Goal: Task Accomplishment & Management: Manage account settings

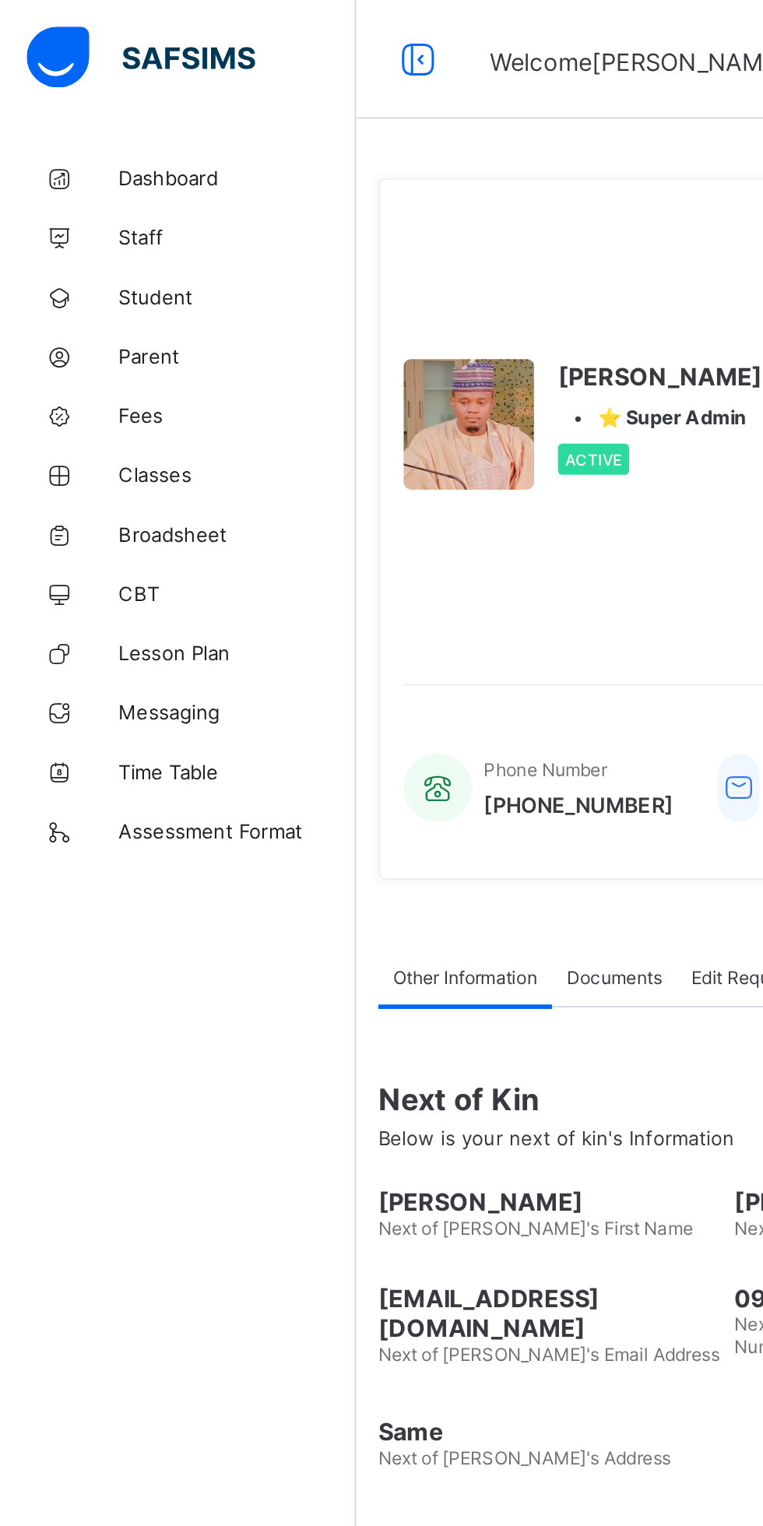
click at [91, 106] on link "Dashboard" at bounding box center [93, 93] width 187 height 31
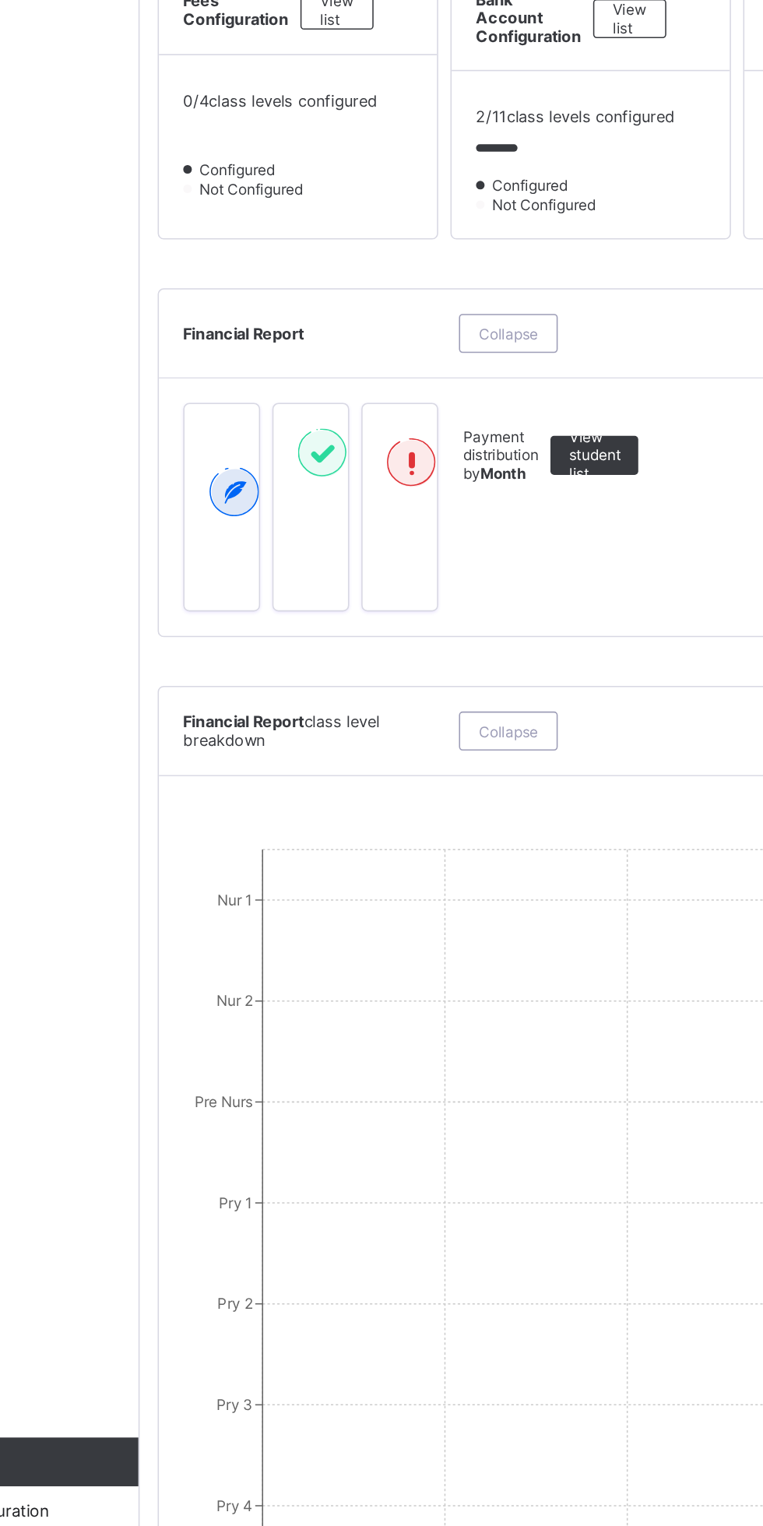
click at [335, 550] on div "View list" at bounding box center [313, 537] width 47 height 25
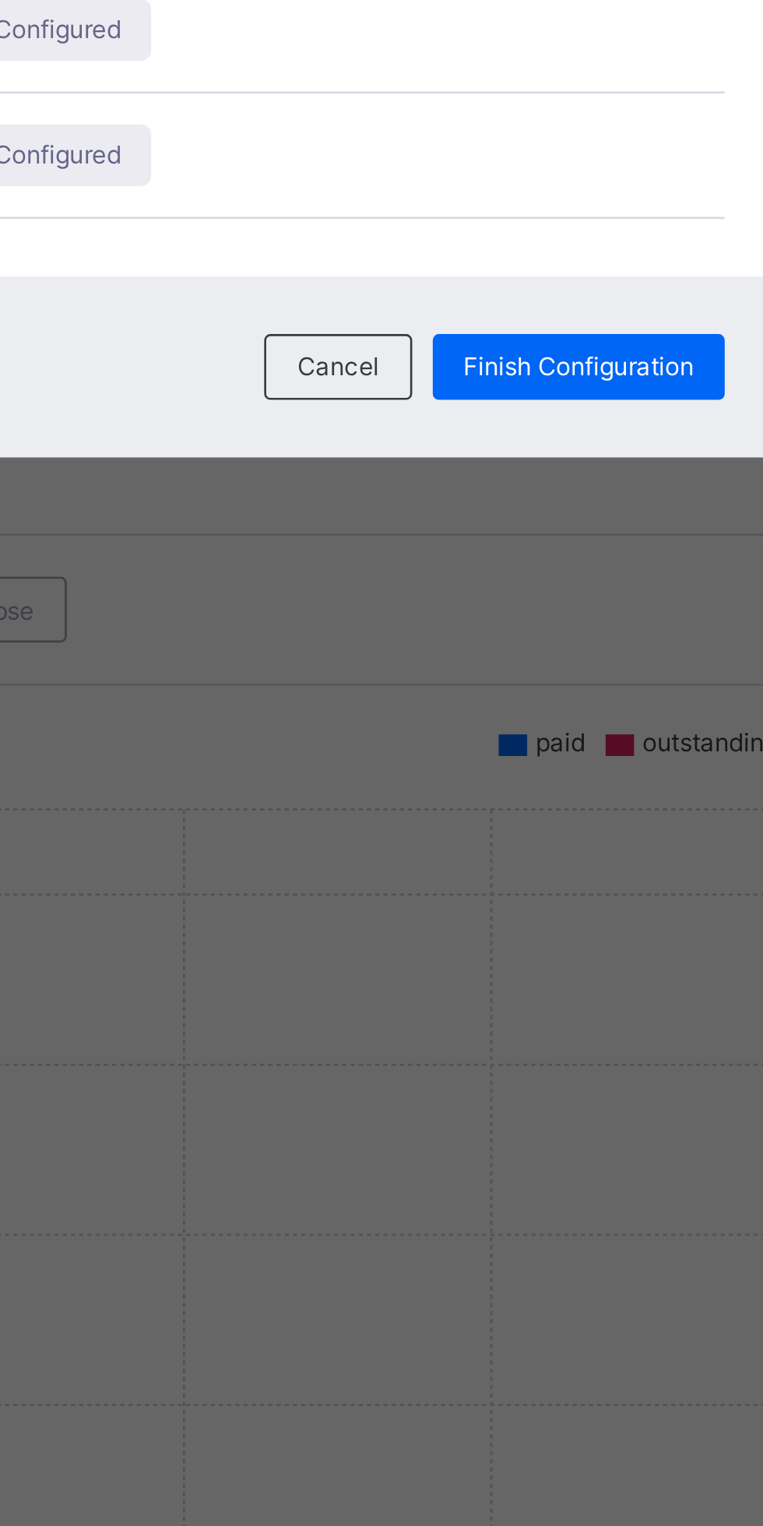
click at [474, 688] on span "Not Configured" at bounding box center [441, 683] width 66 height 12
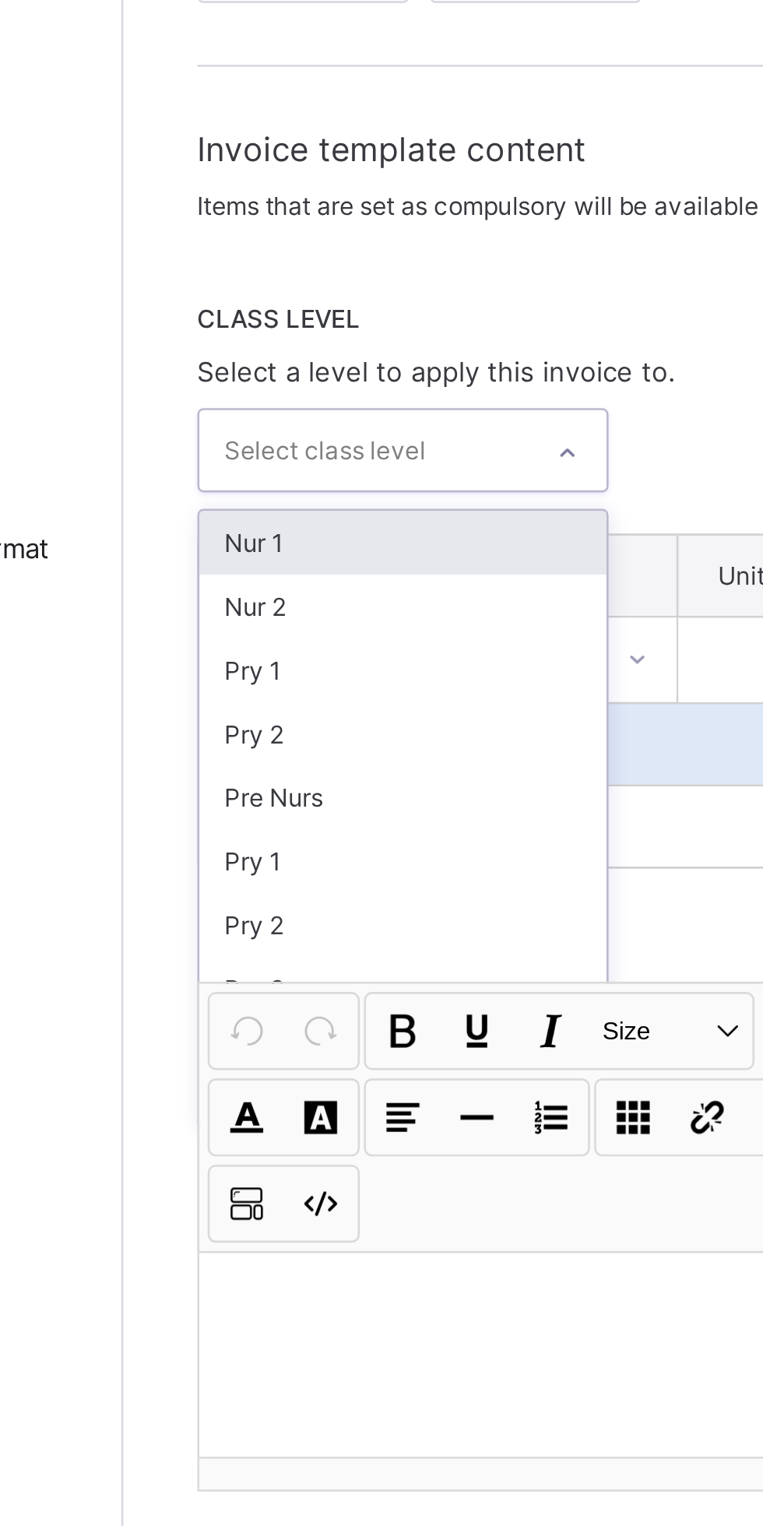
click at [333, 446] on div "Nur 1" at bounding box center [293, 434] width 154 height 24
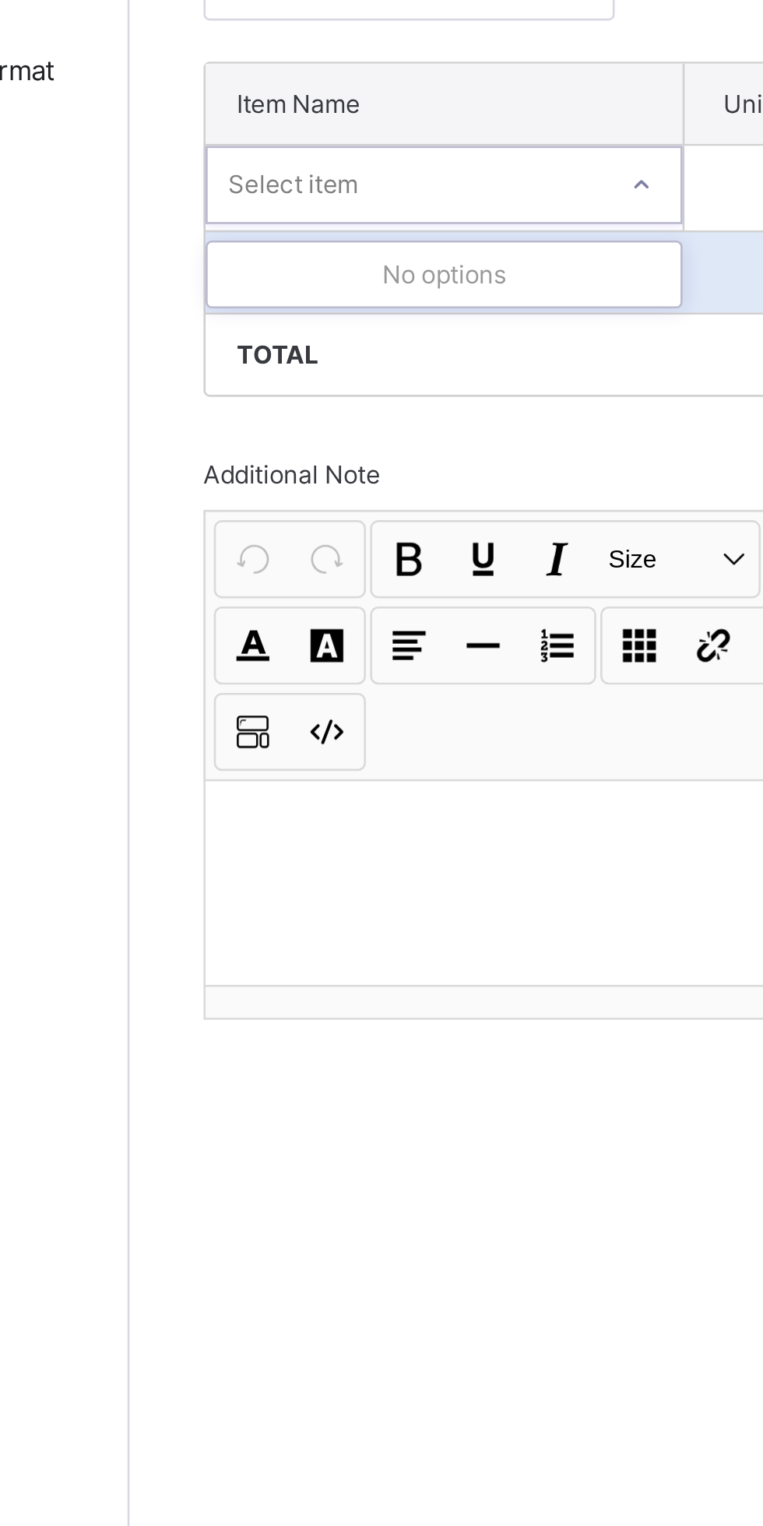
type input "*"
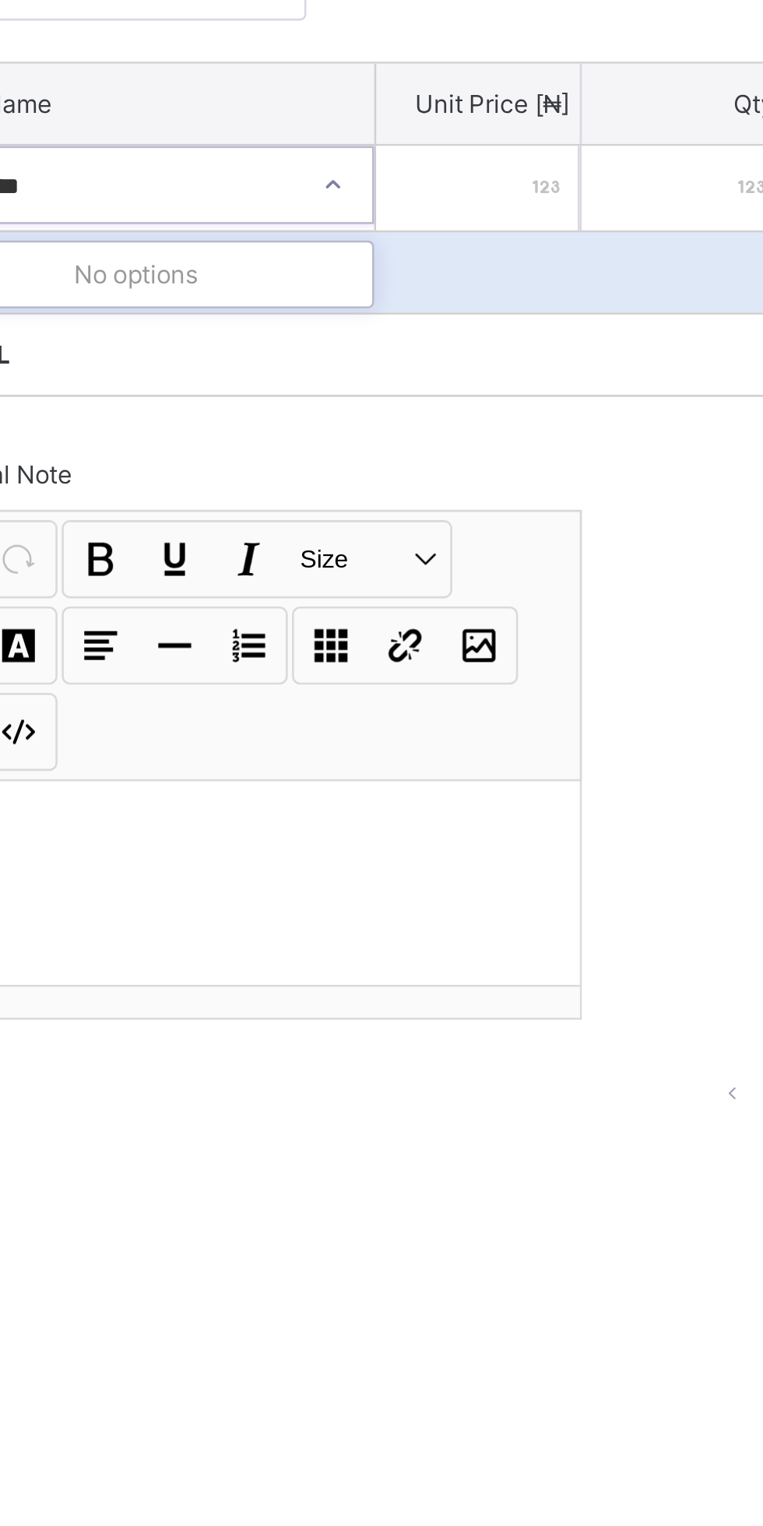
type input "**********"
click at [458, 497] on input "number" at bounding box center [435, 481] width 77 height 32
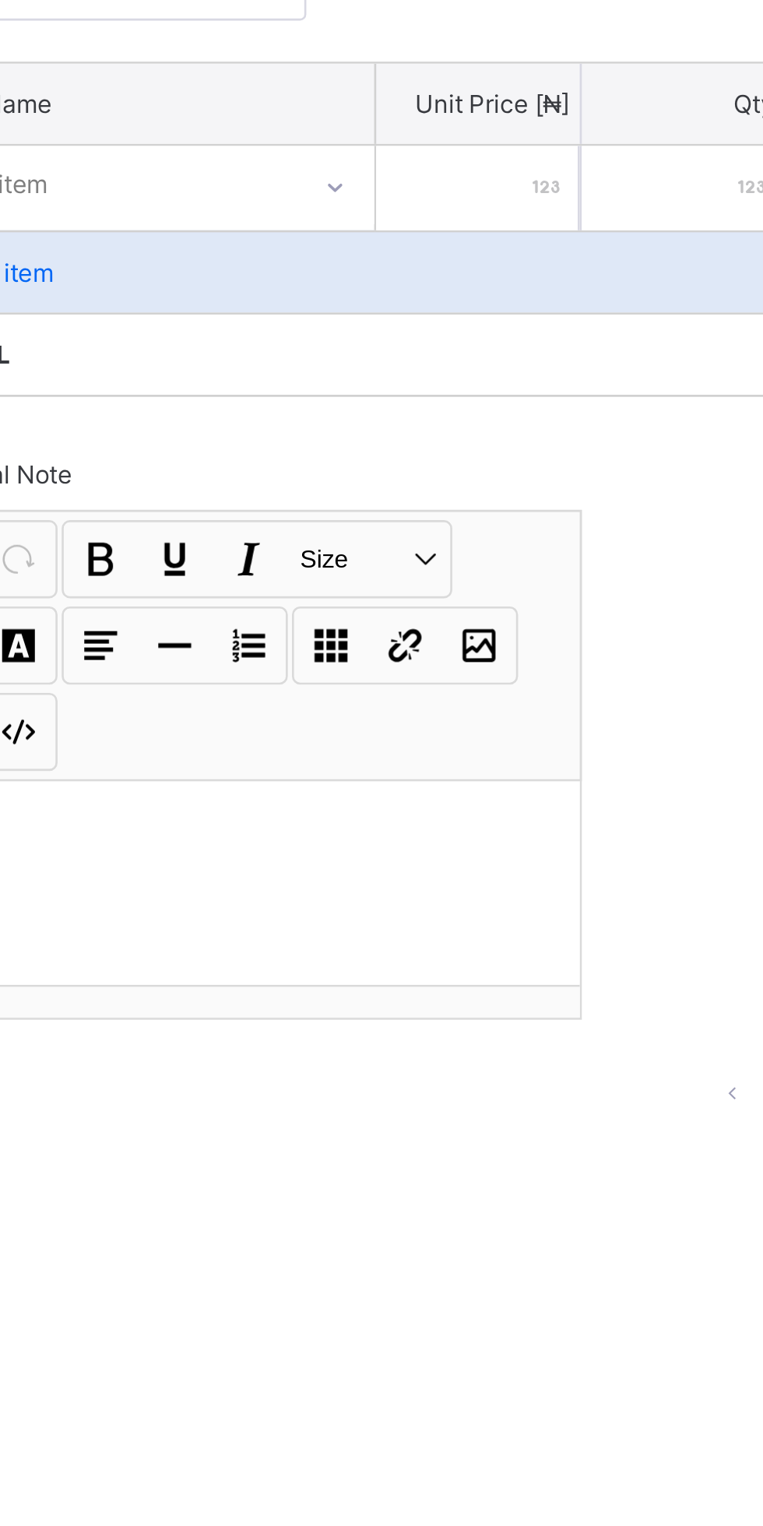
type input "*"
type input "**"
type input "***"
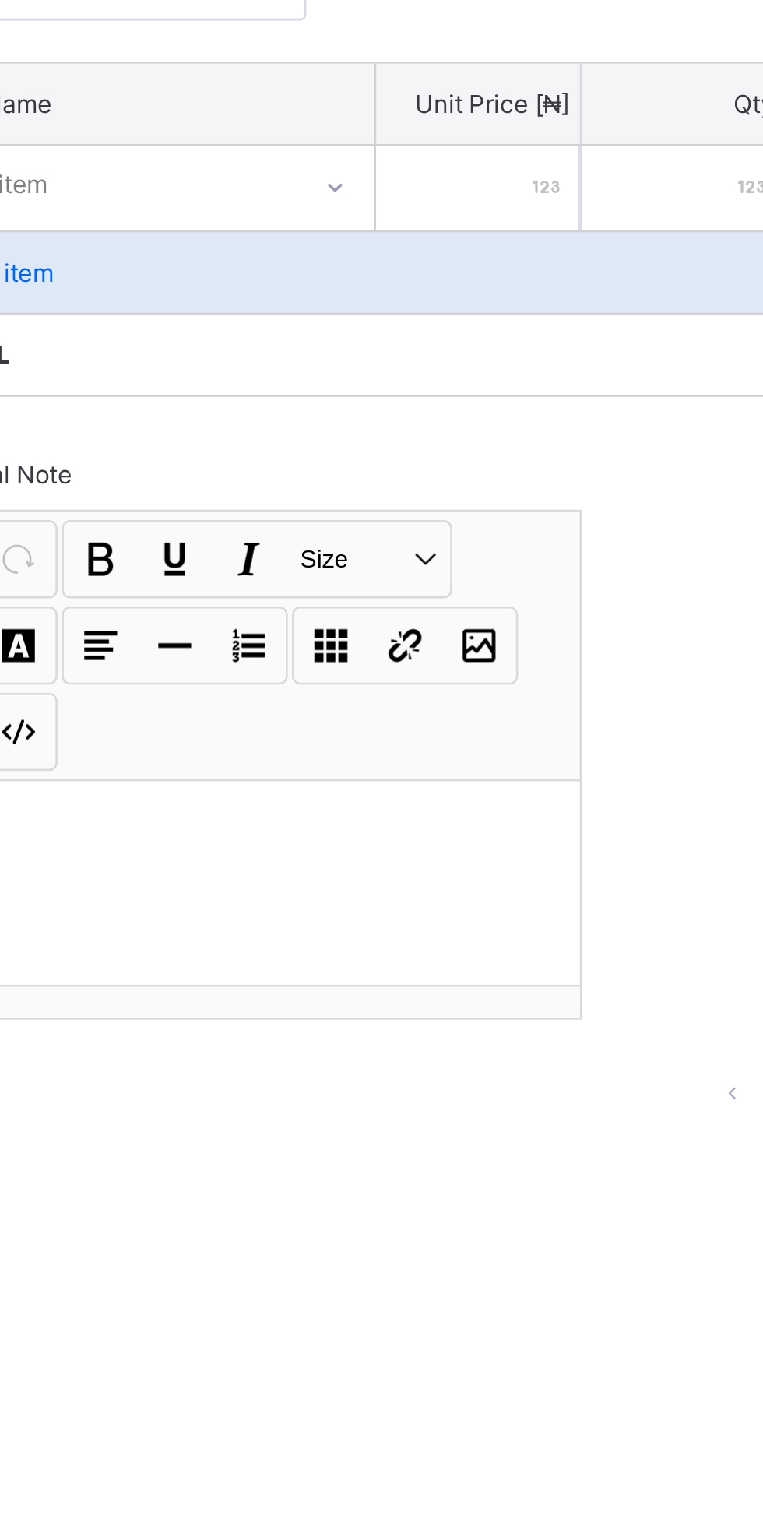
type input "***"
type input "****"
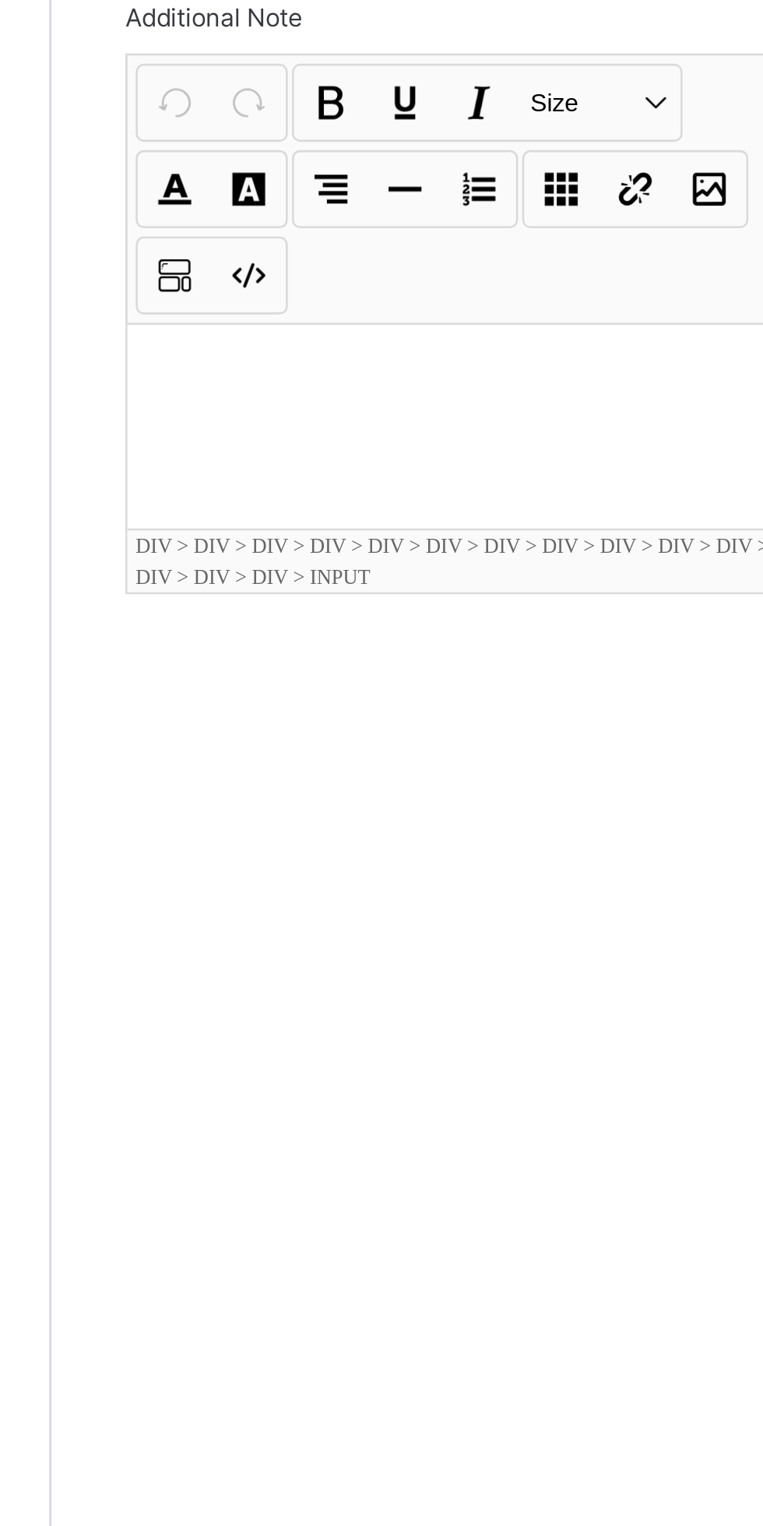
type input "****"
click at [331, 782] on div at bounding box center [345, 744] width 258 height 78
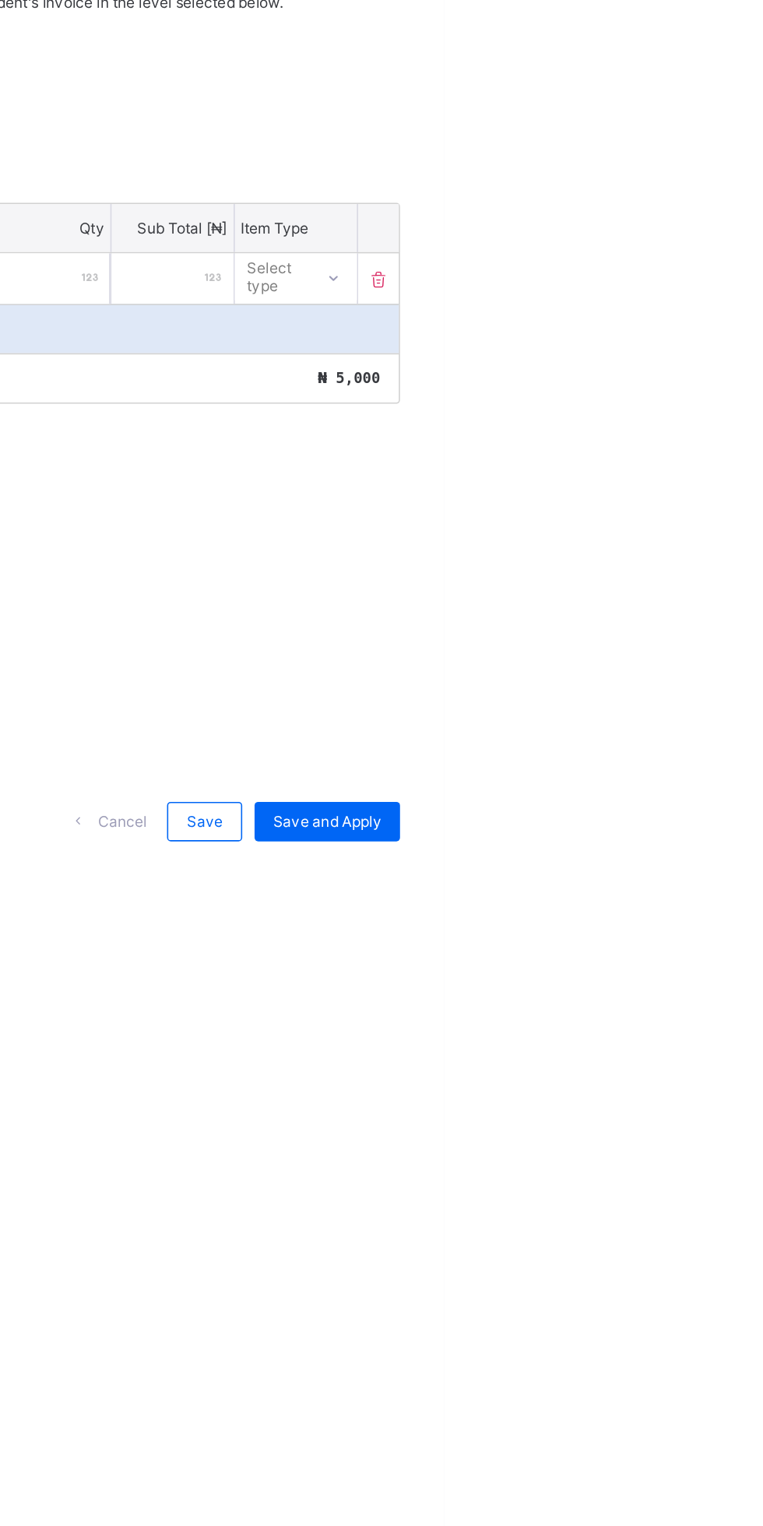
click at [712, 829] on span "Save and Apply" at bounding box center [689, 823] width 69 height 12
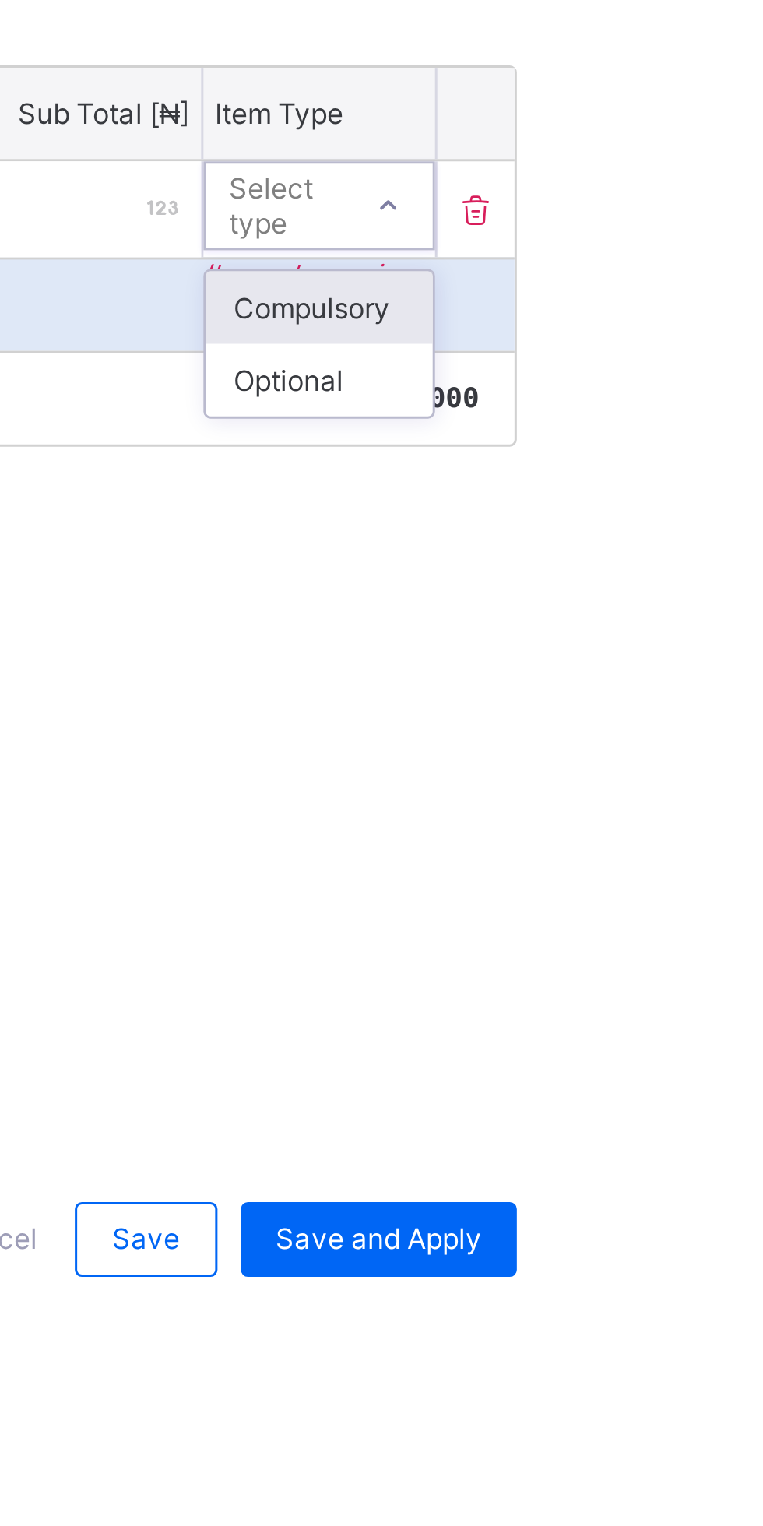
click at [680, 526] on div "Compulsory" at bounding box center [669, 513] width 76 height 24
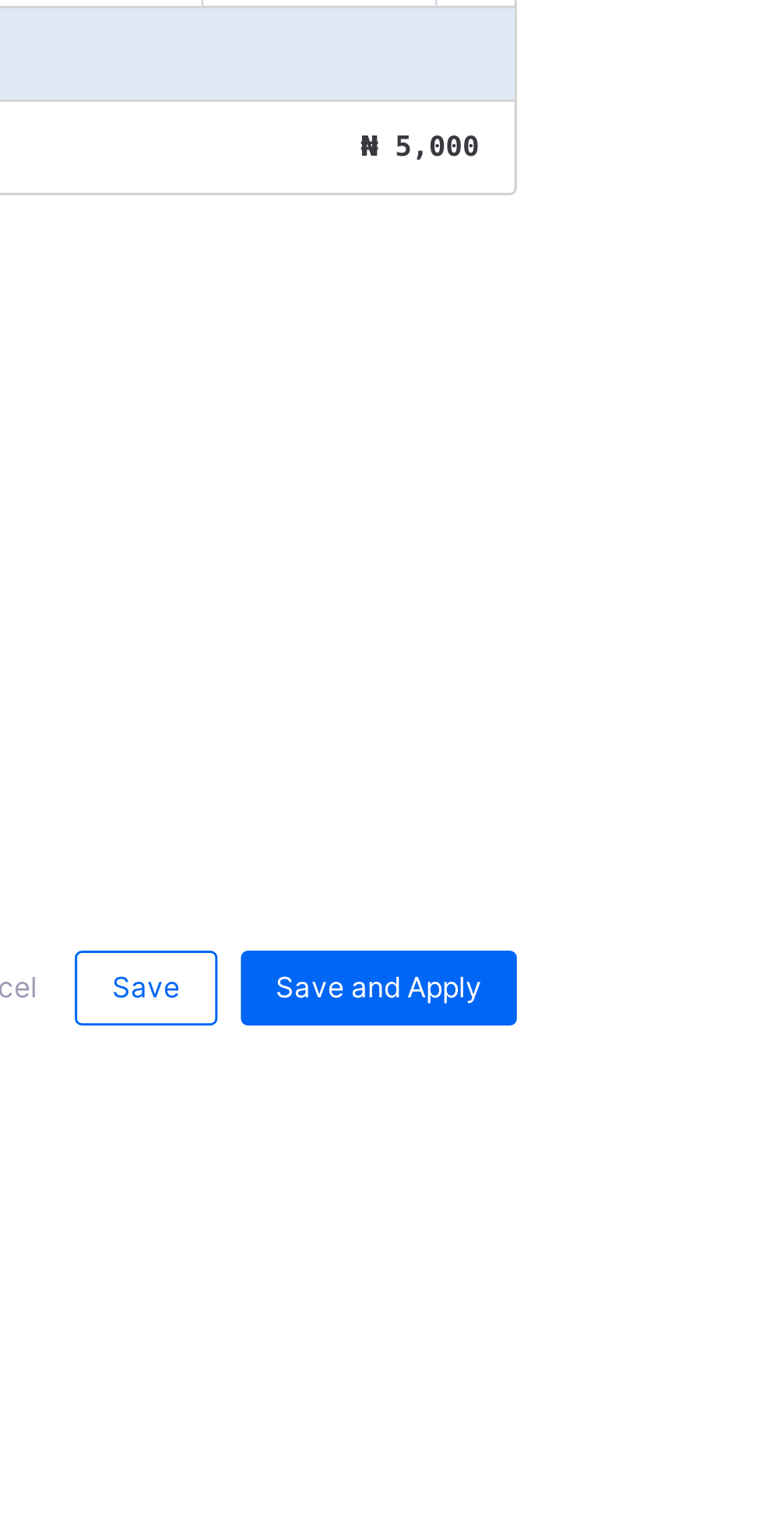
click at [712, 829] on span "Save and Apply" at bounding box center [689, 823] width 69 height 12
click at [677, 829] on span "Save and Apply" at bounding box center [689, 823] width 69 height 12
click at [614, 829] on span "Save" at bounding box center [611, 823] width 23 height 12
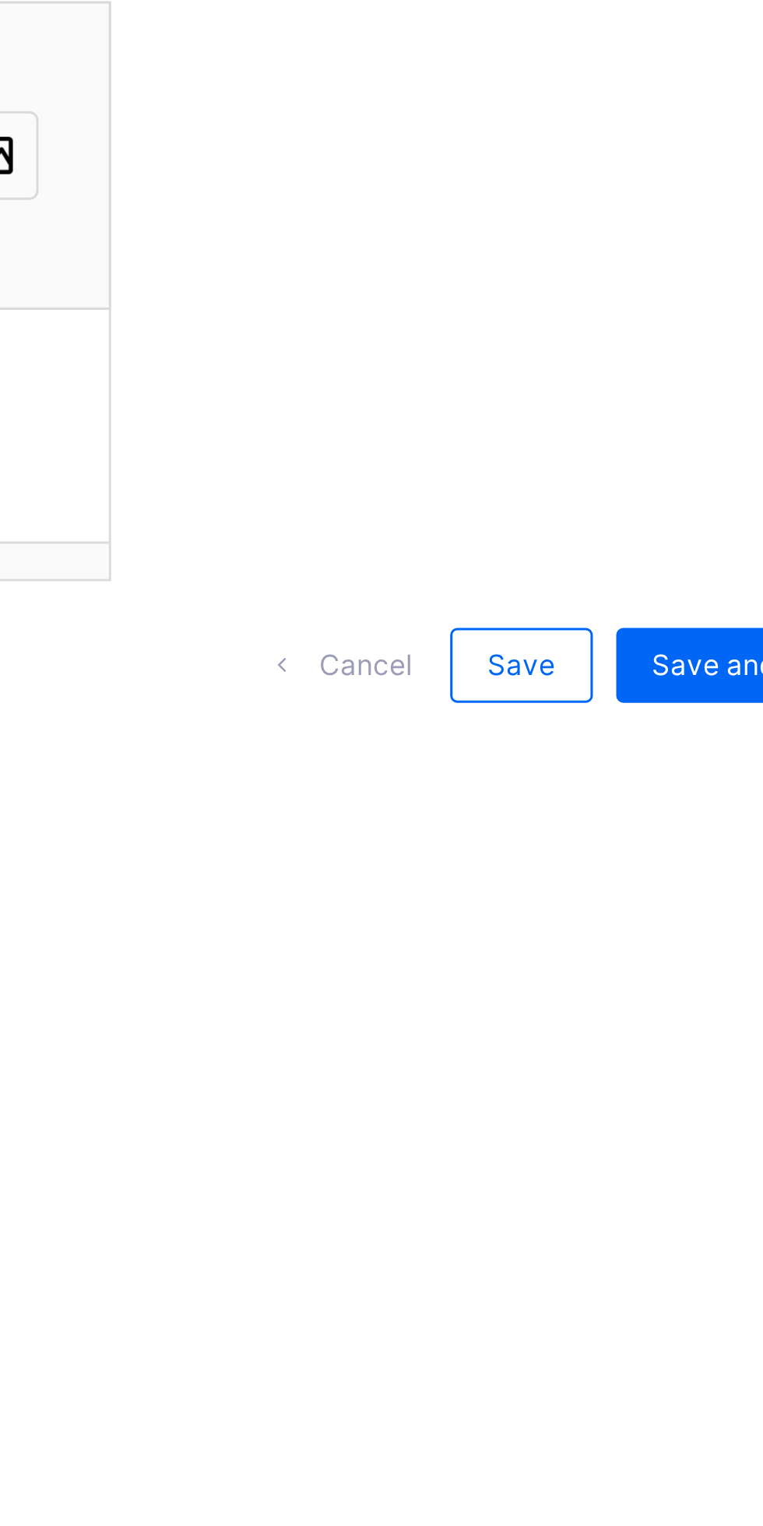
click at [617, 829] on span "Save" at bounding box center [611, 823] width 23 height 12
click at [614, 829] on span "Save" at bounding box center [611, 823] width 23 height 12
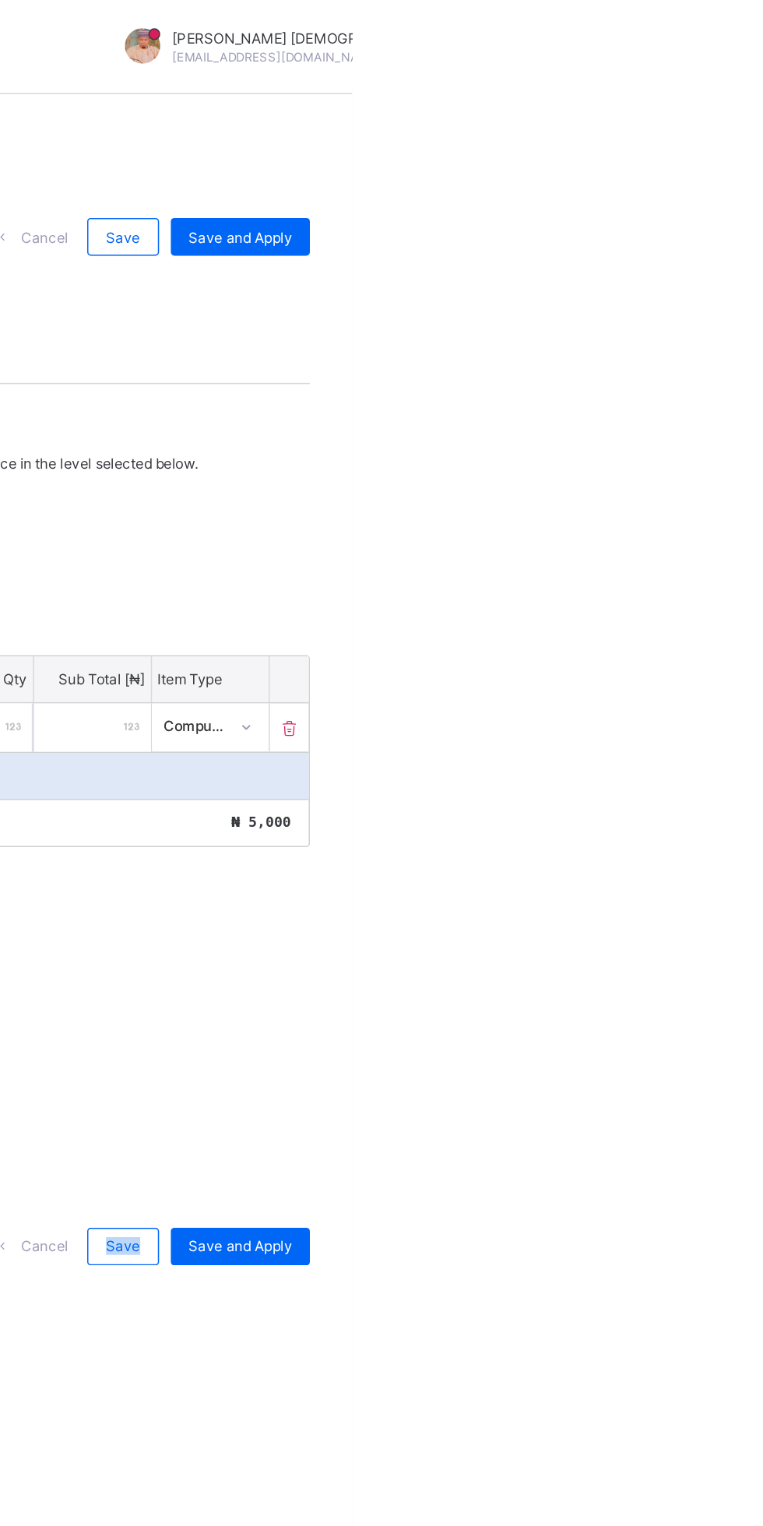
click at [719, 163] on span "Save and Apply" at bounding box center [689, 157] width 69 height 12
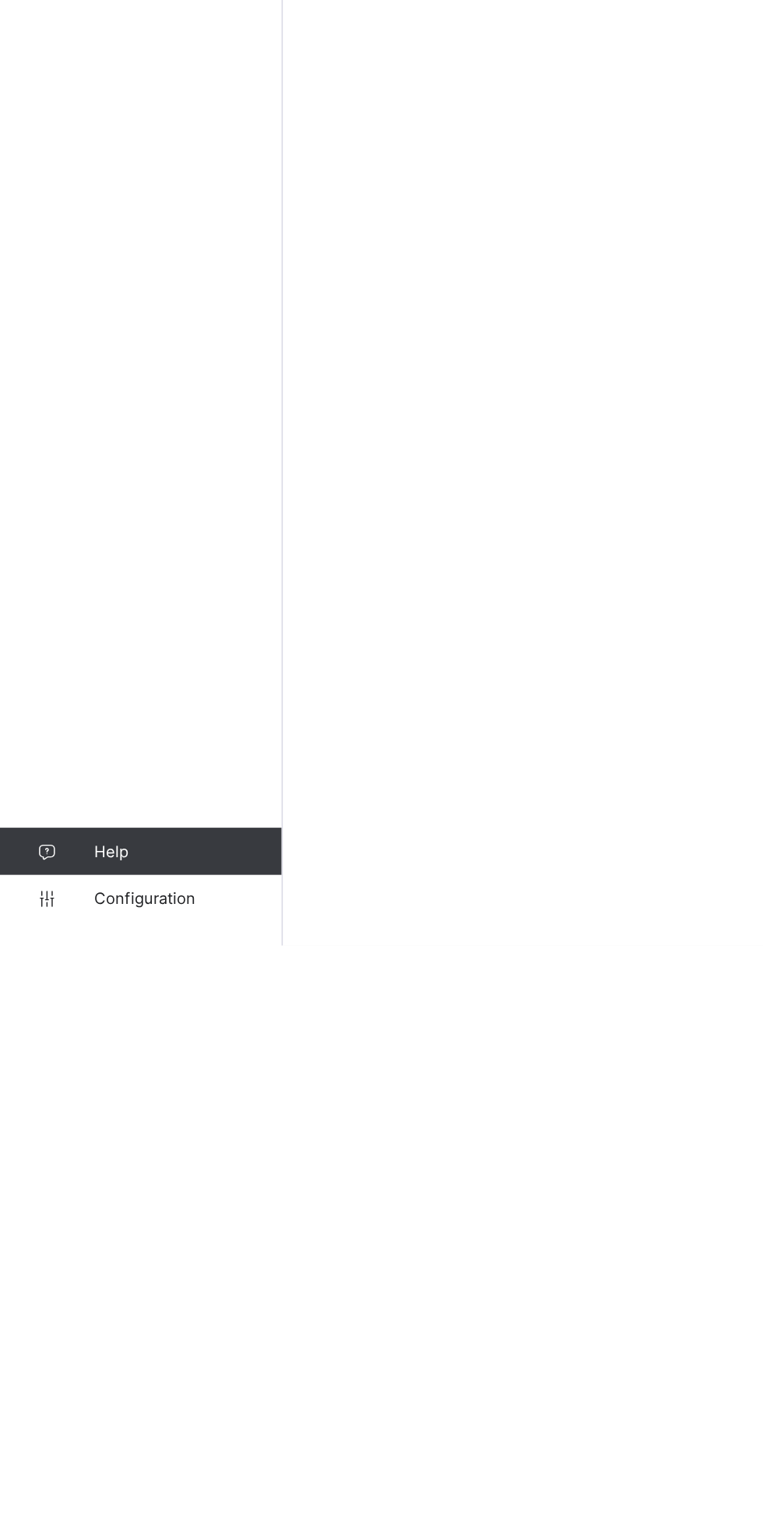
click at [108, 1498] on span "Configuration" at bounding box center [124, 1495] width 124 height 12
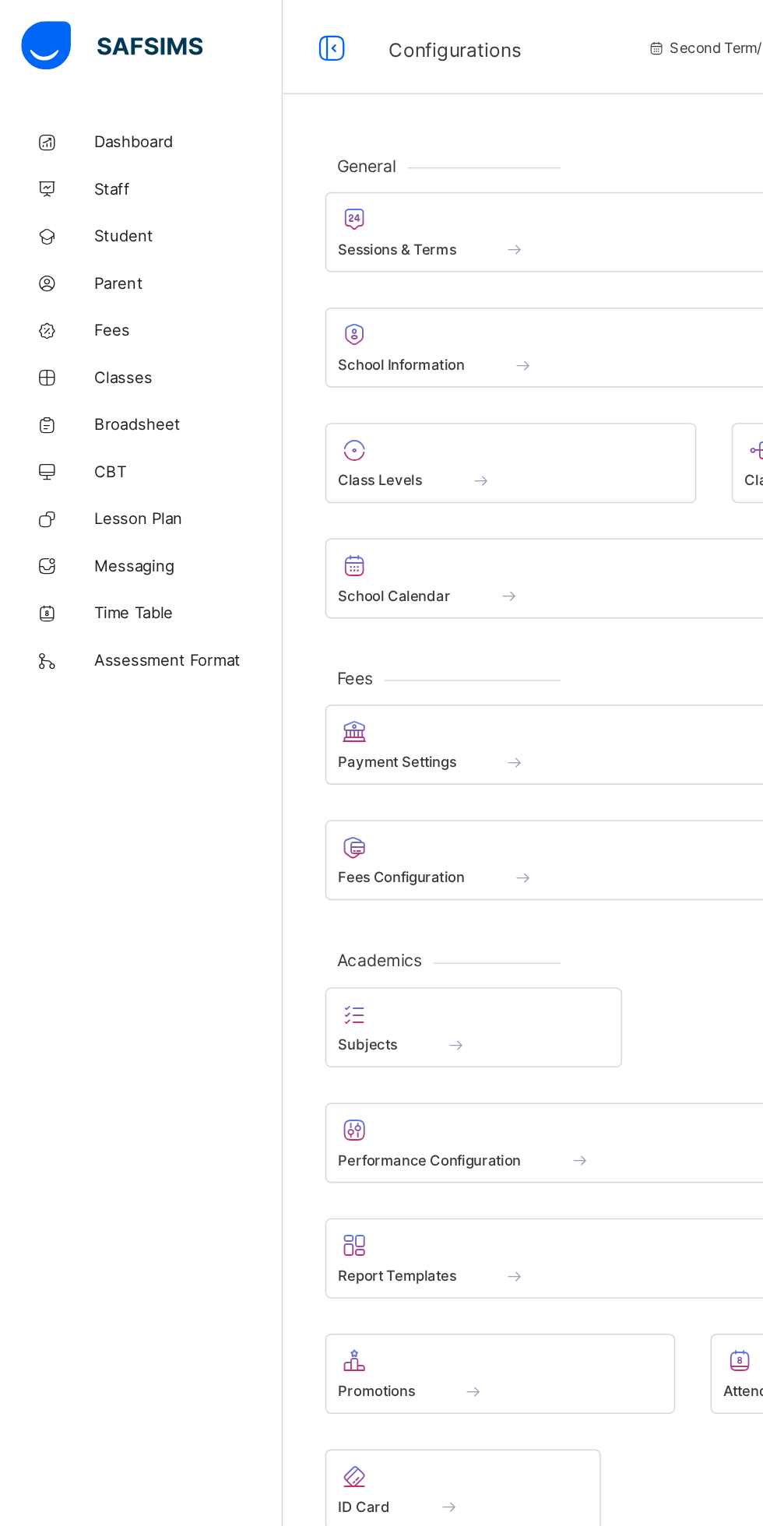
click at [364, 503] on span at bounding box center [371, 503] width 78 height 13
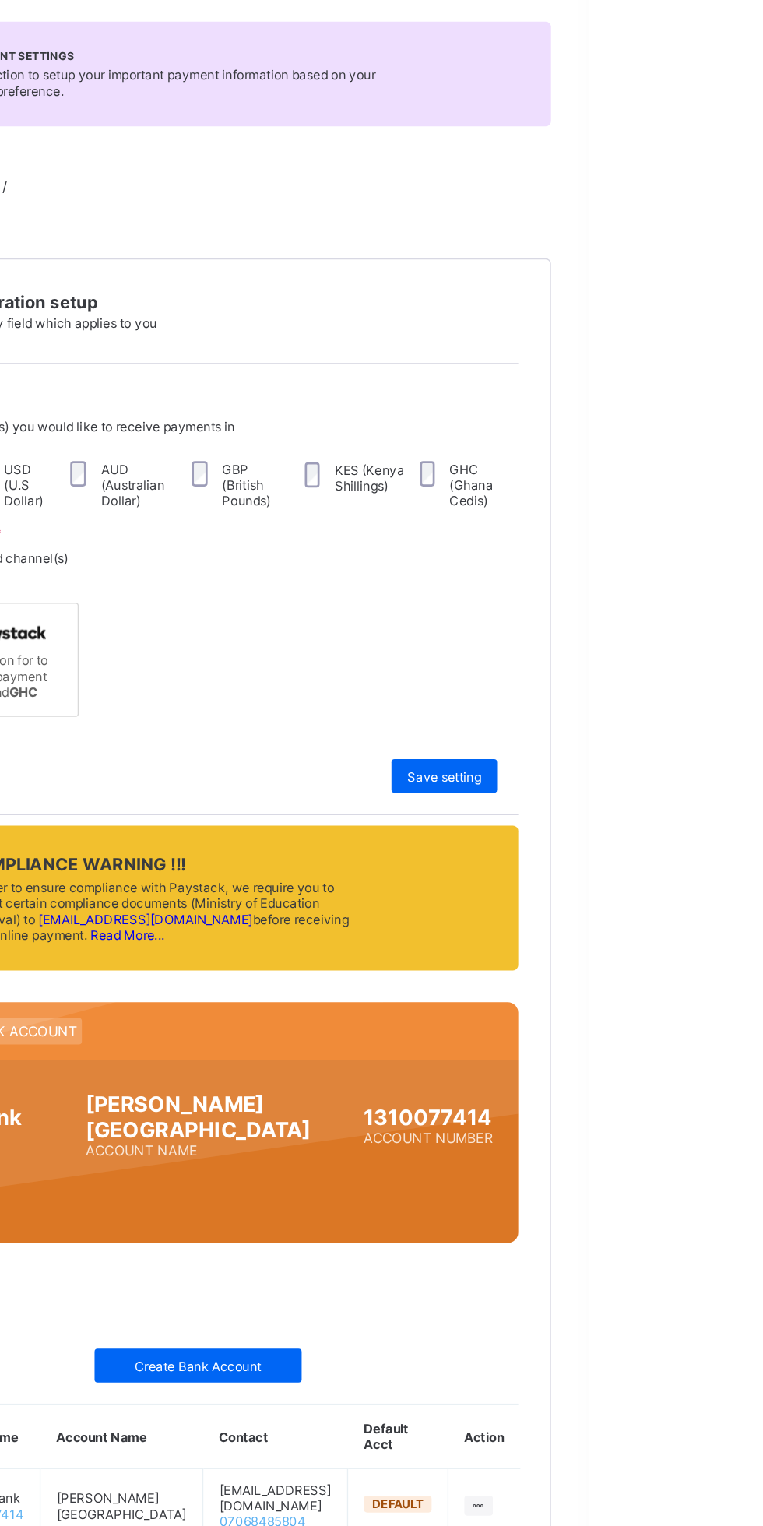
click at [762, 830] on html "Payment Setup Second Term / 2024-2025 Abubakar Abdulkadir Muhammad abubakarabdu…" at bounding box center [381, 763] width 763 height 1526
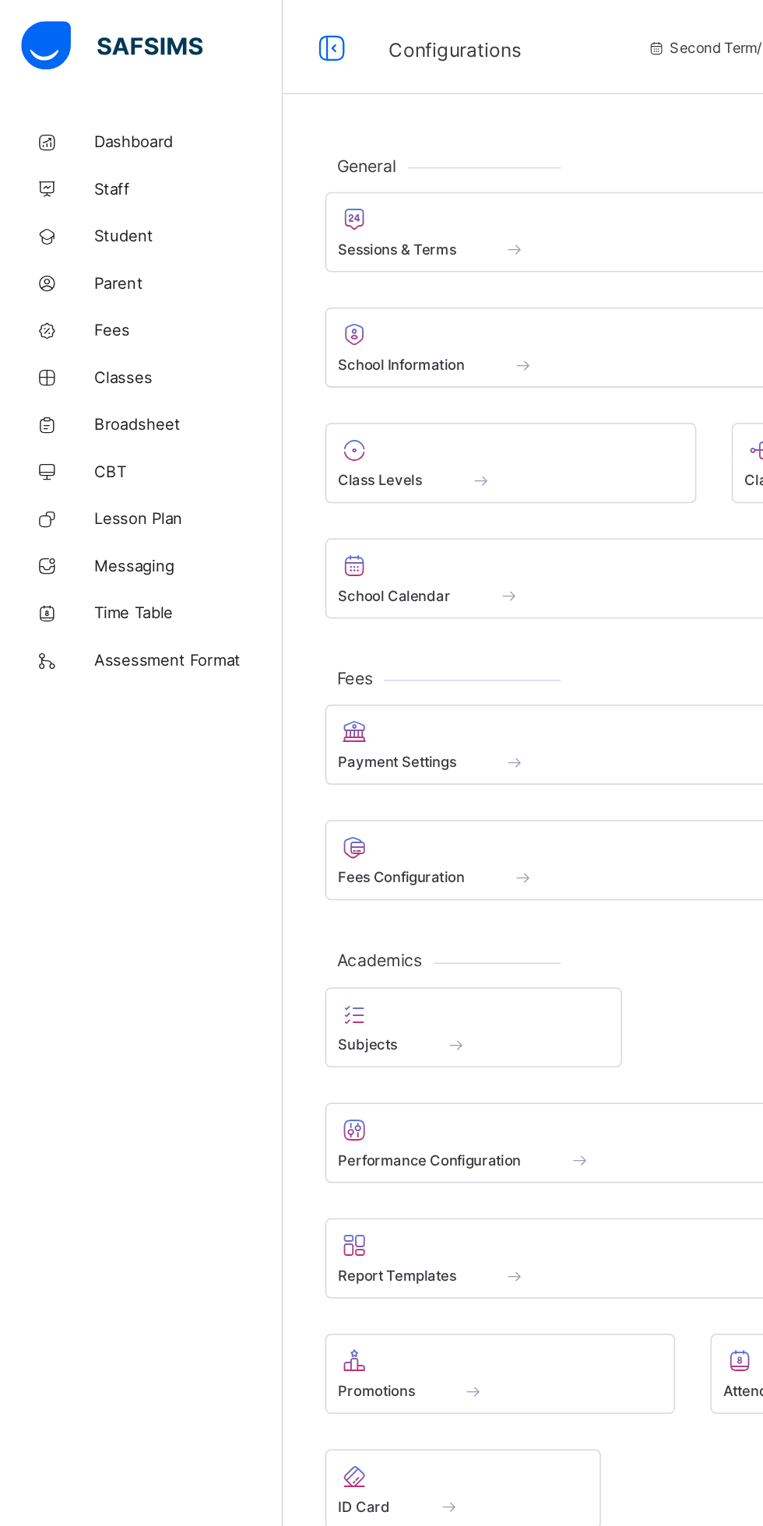
click at [345, 578] on span at bounding box center [346, 579] width 16 height 13
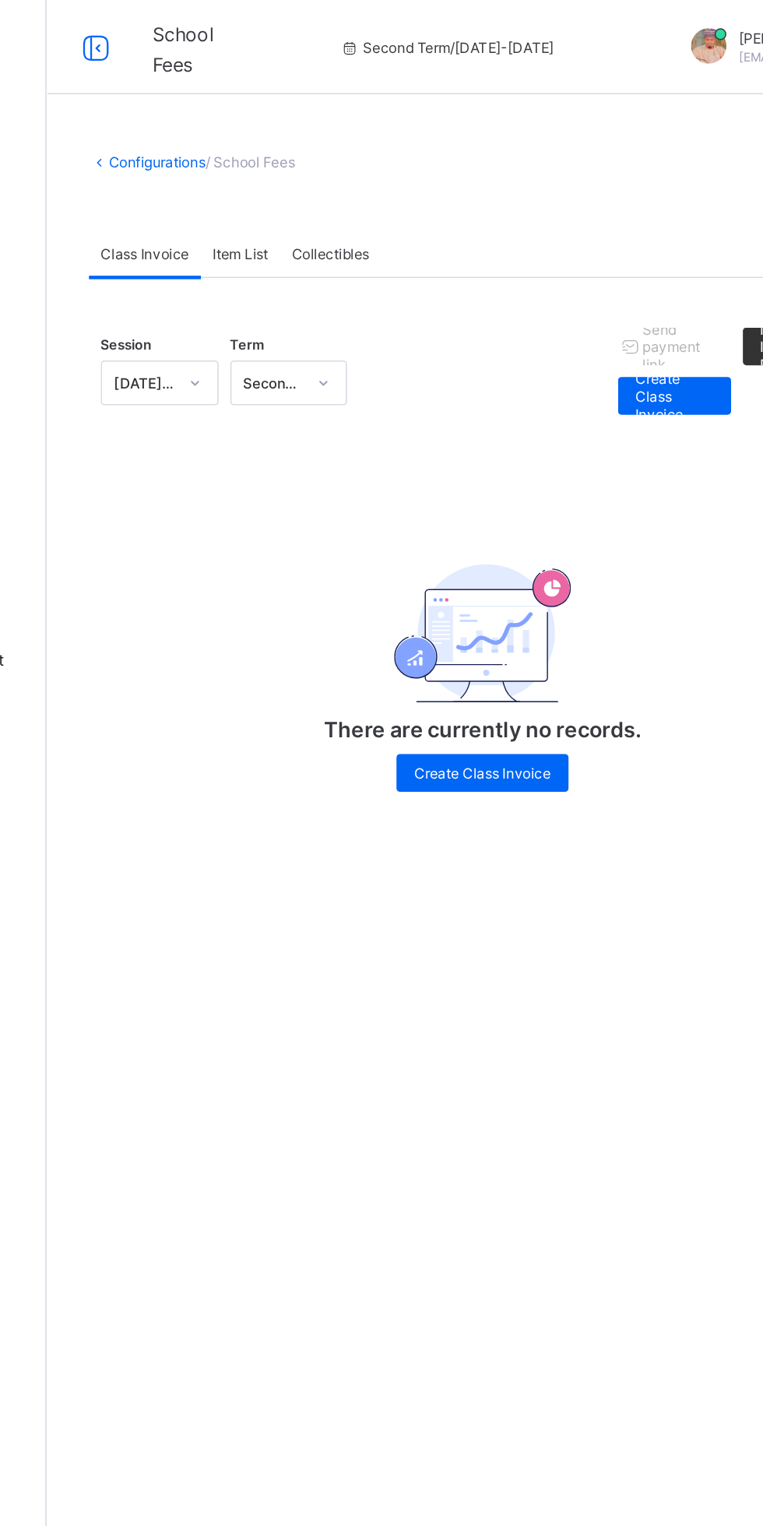
click at [327, 172] on span "Item List" at bounding box center [315, 168] width 37 height 12
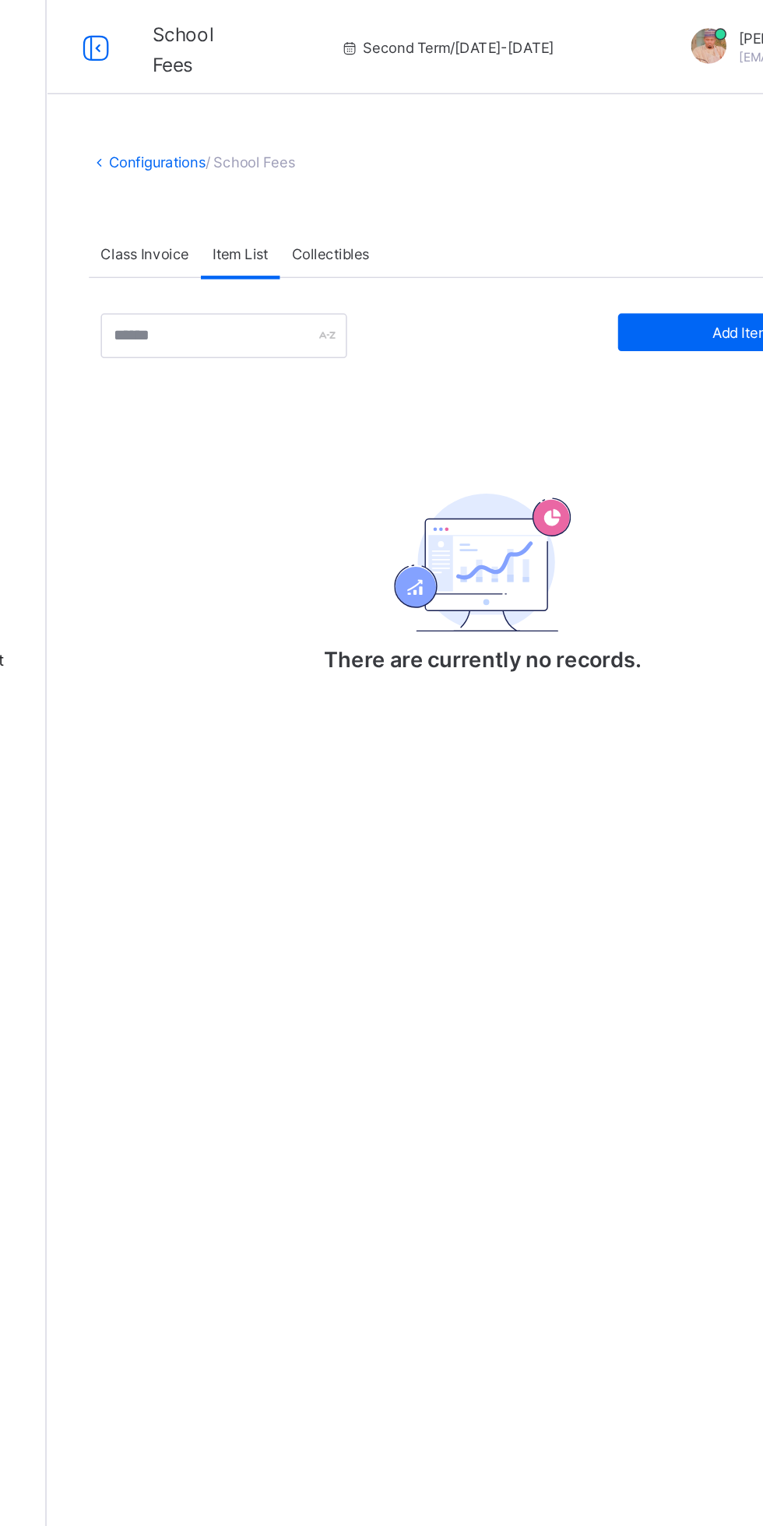
click at [399, 174] on div "Collectibles" at bounding box center [374, 167] width 67 height 31
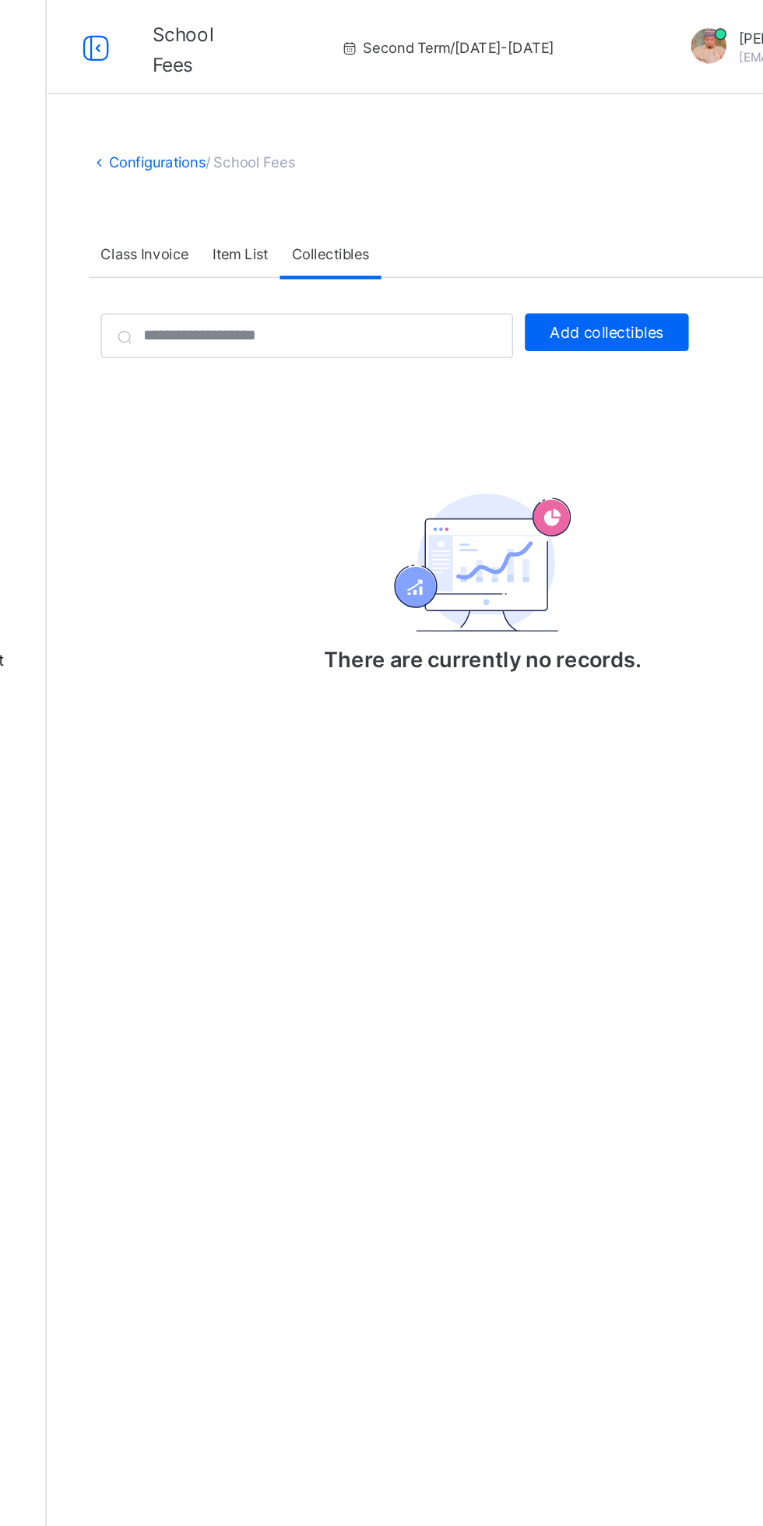
click at [577, 220] on span "Add collectibles" at bounding box center [557, 220] width 76 height 12
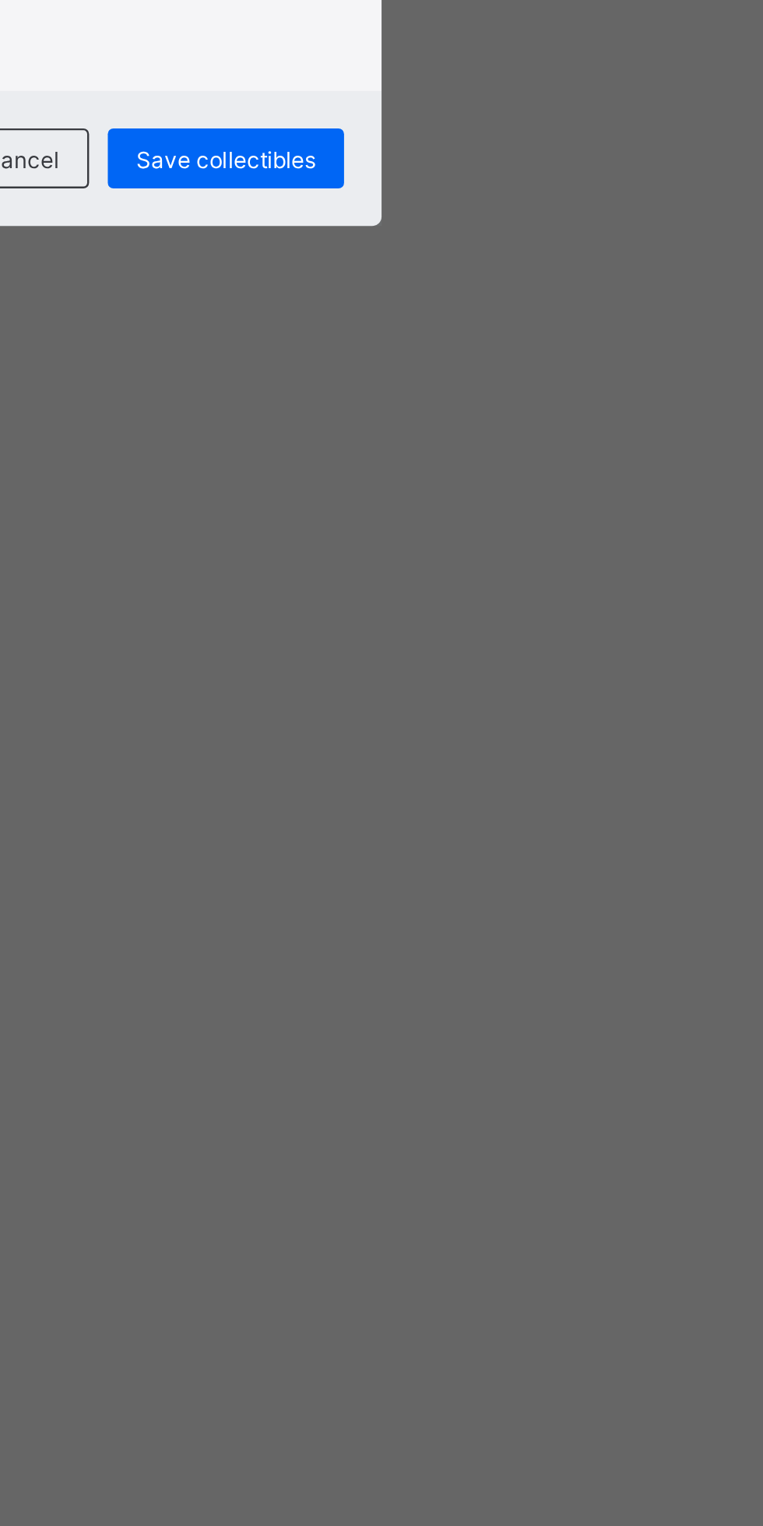
click at [480, 758] on input "text" at bounding box center [382, 743] width 198 height 30
click at [480, 852] on div "Save collectibles" at bounding box center [431, 840] width 98 height 25
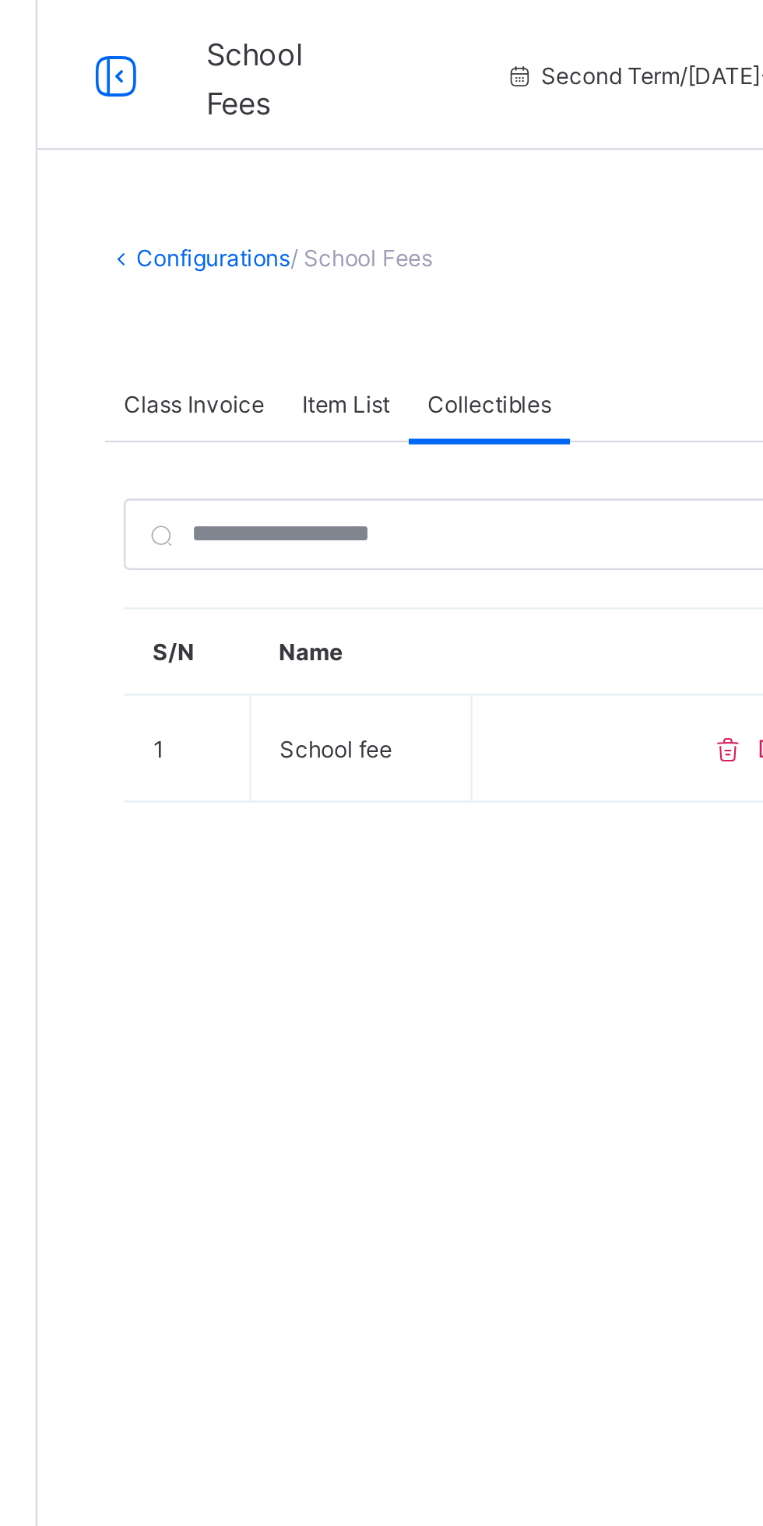
click at [315, 164] on span "Item List" at bounding box center [315, 168] width 37 height 12
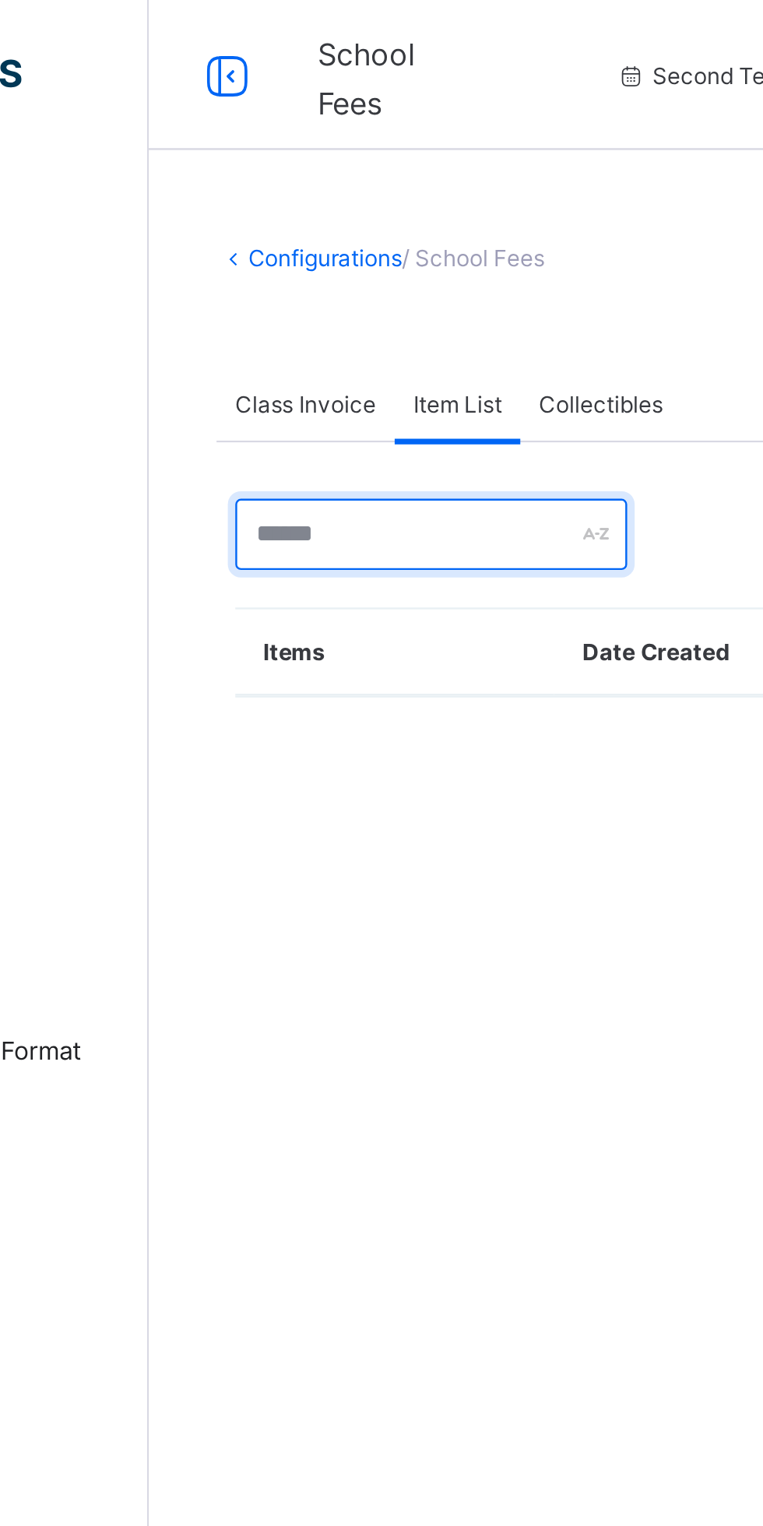
click at [325, 227] on input "text" at bounding box center [304, 222] width 163 height 30
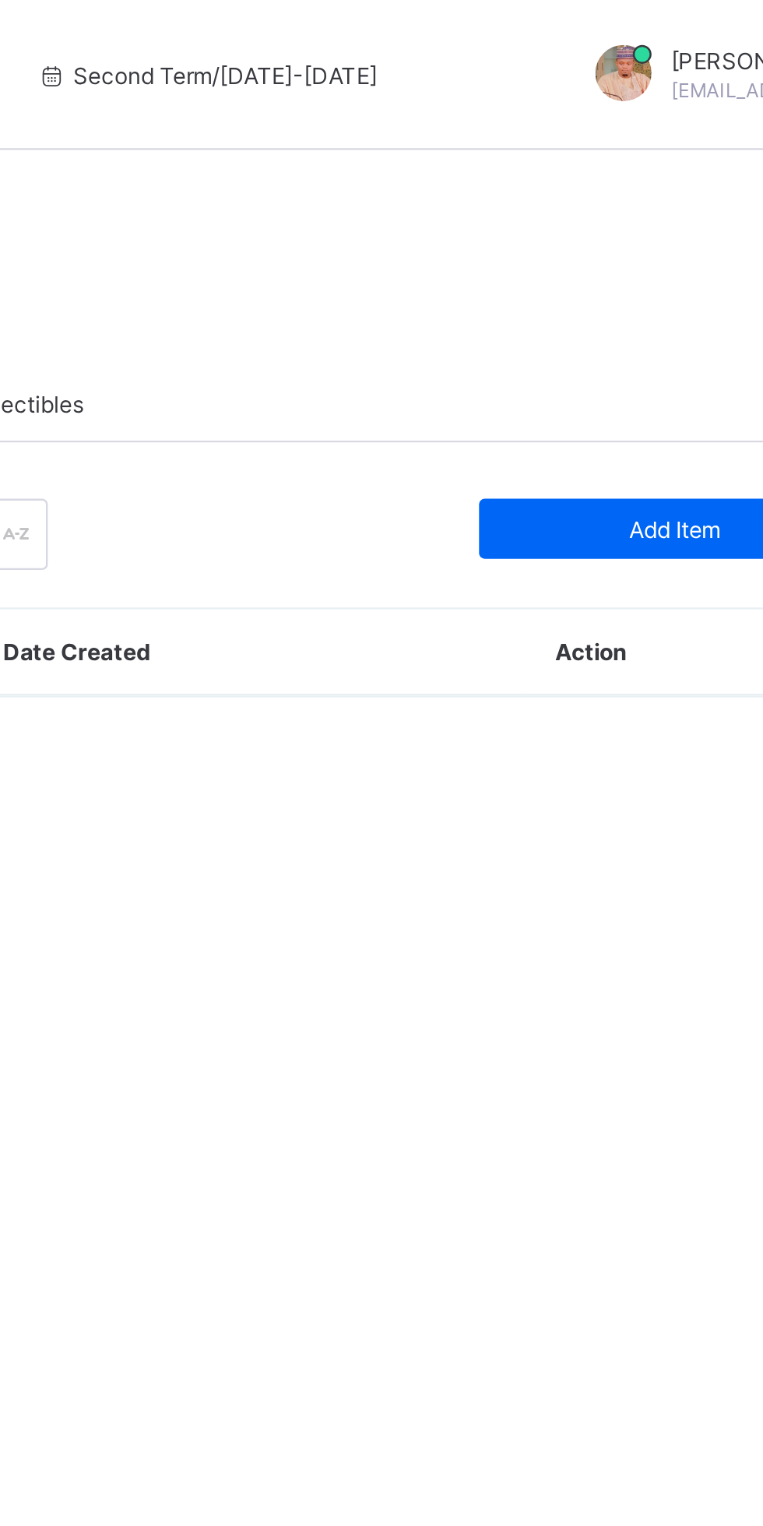
click at [645, 221] on span "Add Item" at bounding box center [645, 220] width 139 height 12
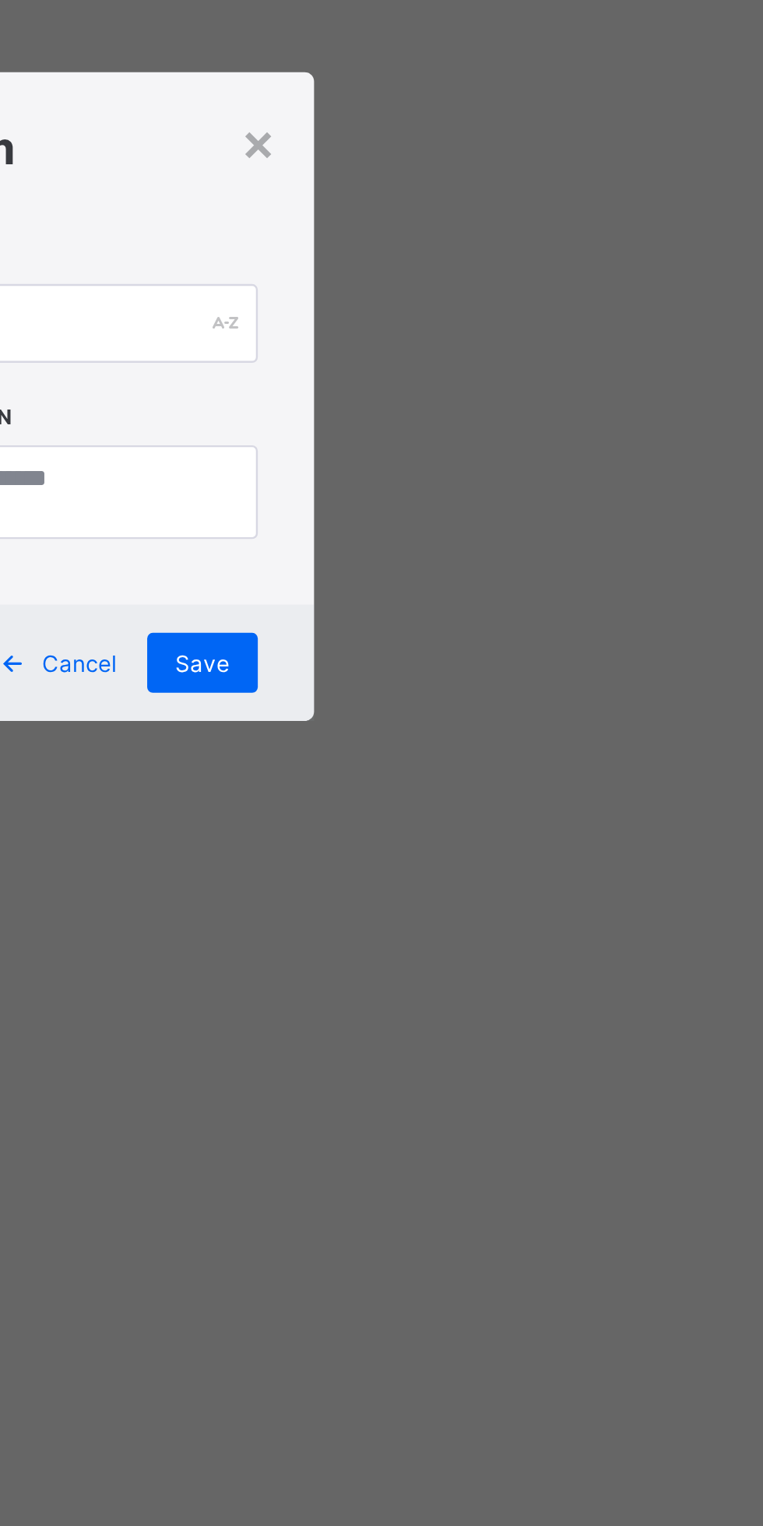
click at [480, 670] on div "×" at bounding box center [473, 657] width 15 height 26
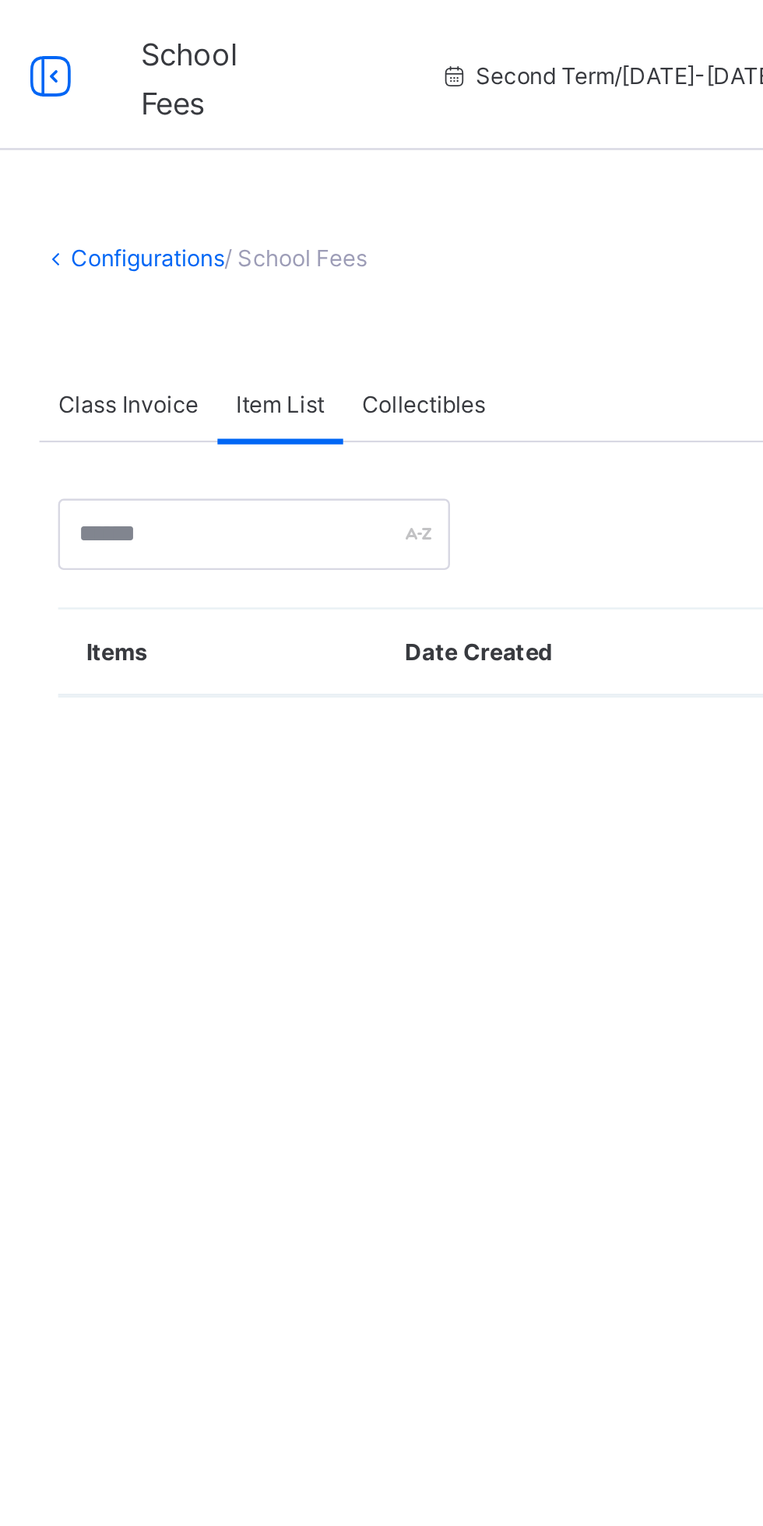
click at [384, 163] on span "Collectibles" at bounding box center [374, 168] width 51 height 12
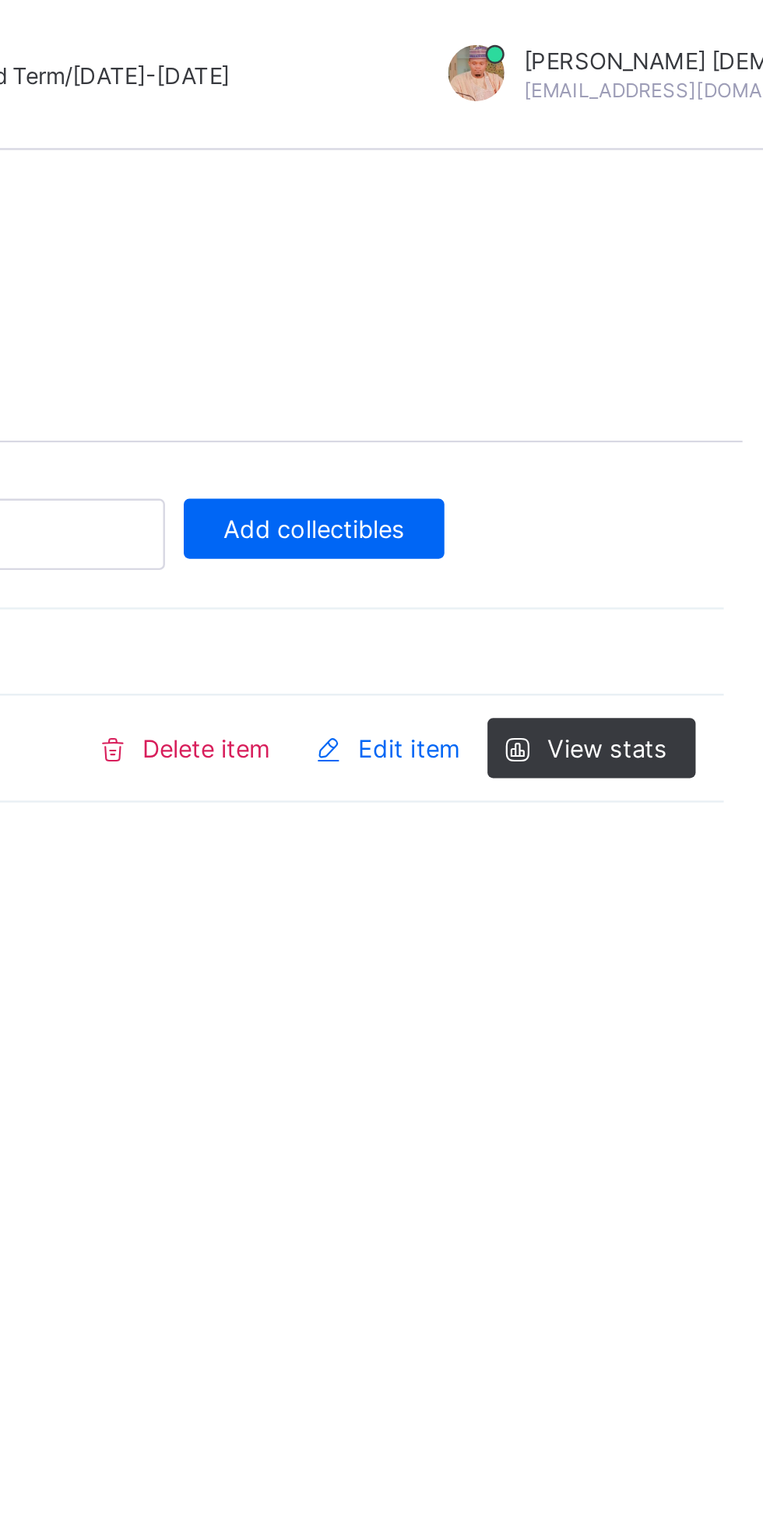
click at [615, 311] on span "Edit item" at bounding box center [596, 311] width 42 height 12
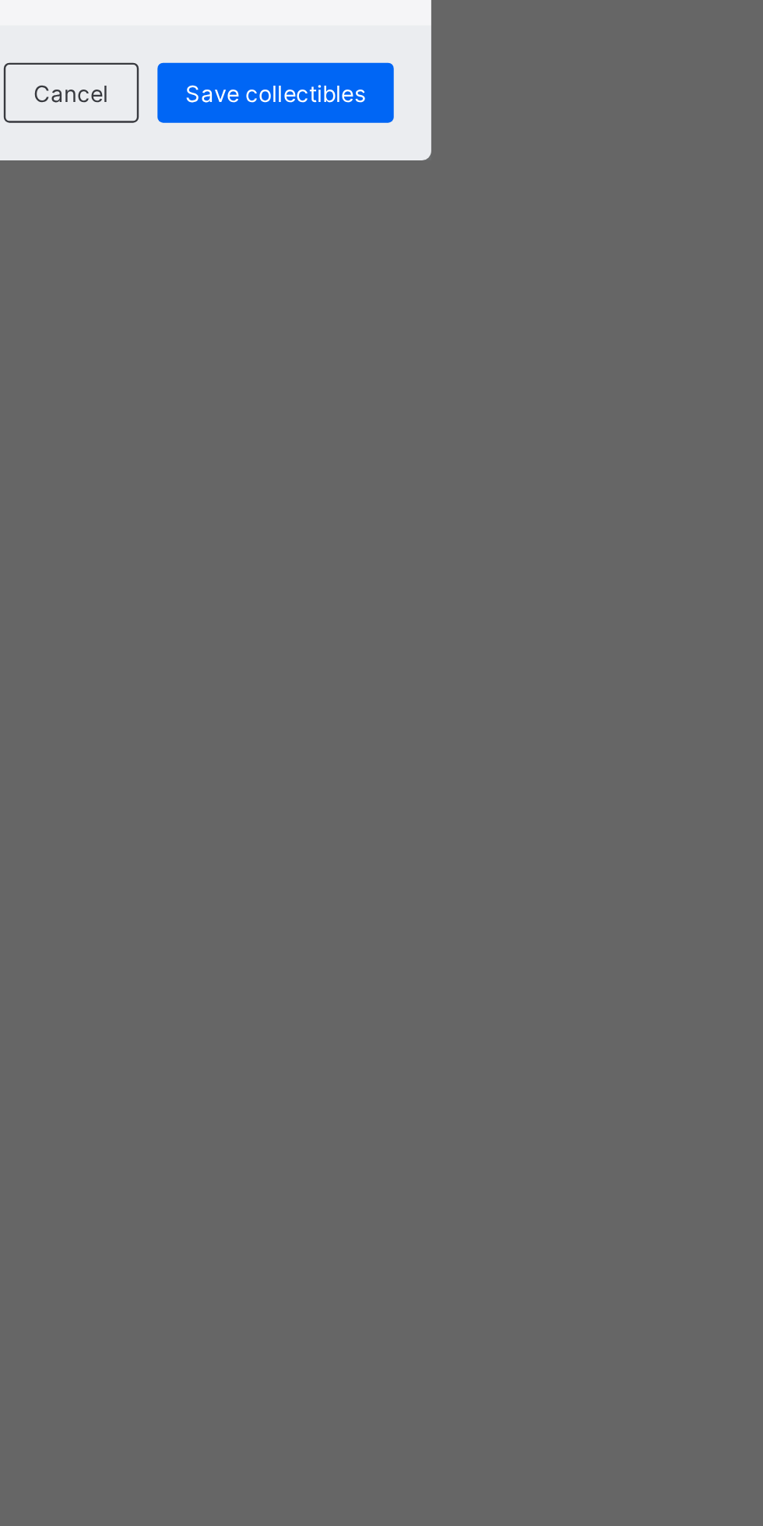
click at [480, 758] on input "**********" at bounding box center [382, 743] width 198 height 30
type input "*"
type input "**********"
click at [469, 846] on span "Save collectibles" at bounding box center [431, 841] width 75 height 12
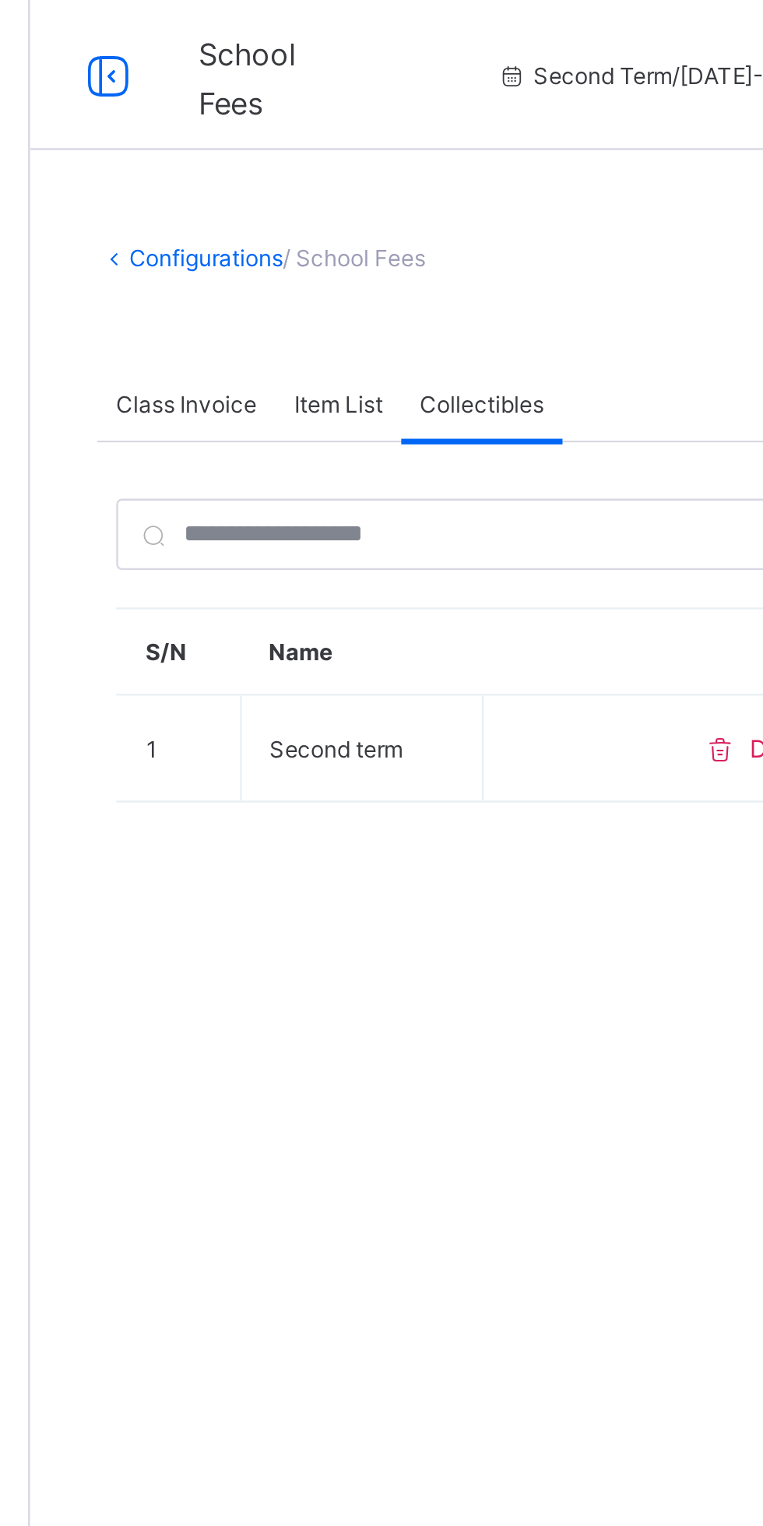
click at [319, 175] on div "Item List" at bounding box center [315, 167] width 52 height 31
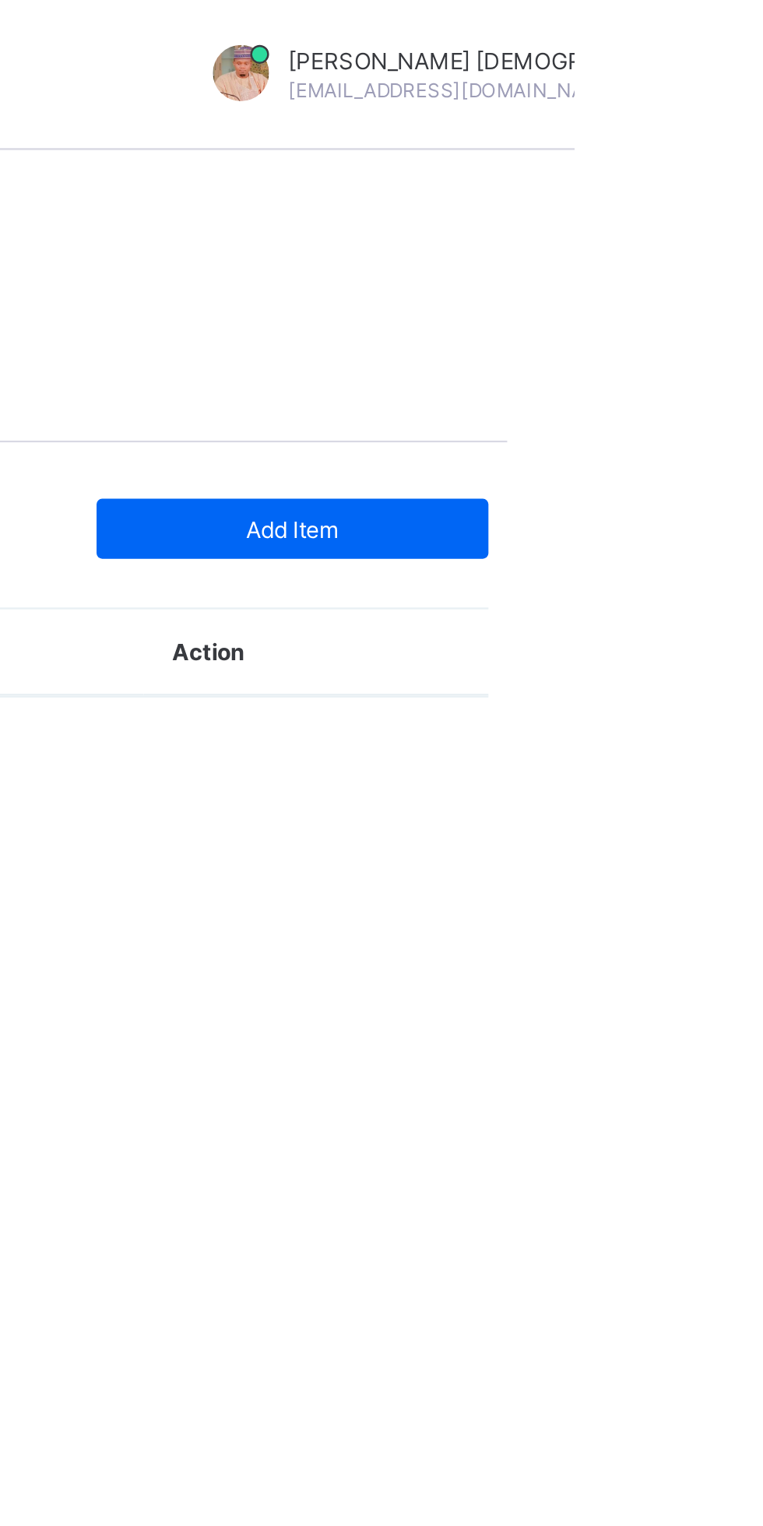
click at [690, 222] on span "Add Item" at bounding box center [645, 220] width 139 height 12
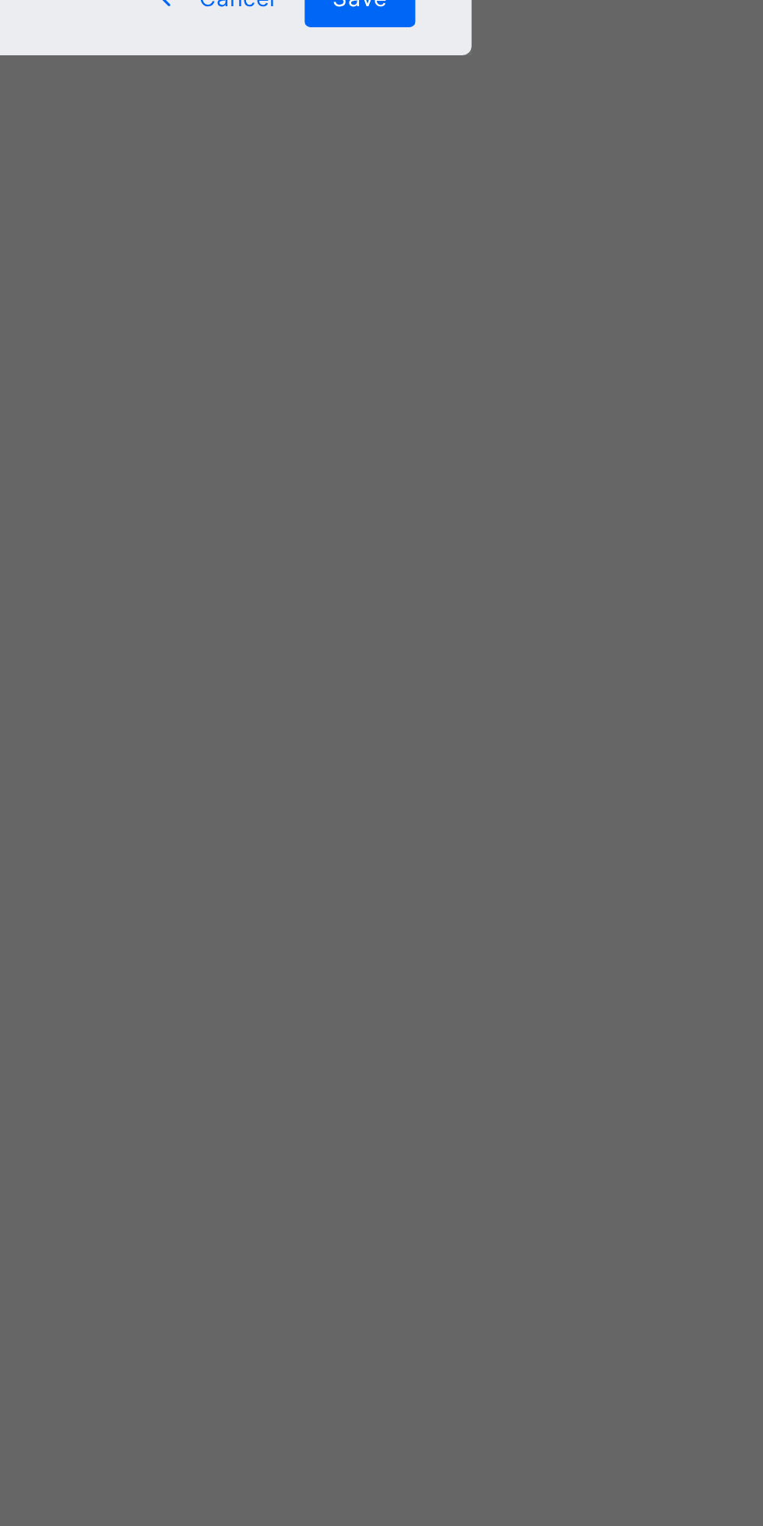
click at [473, 749] on input "text" at bounding box center [381, 732] width 182 height 33
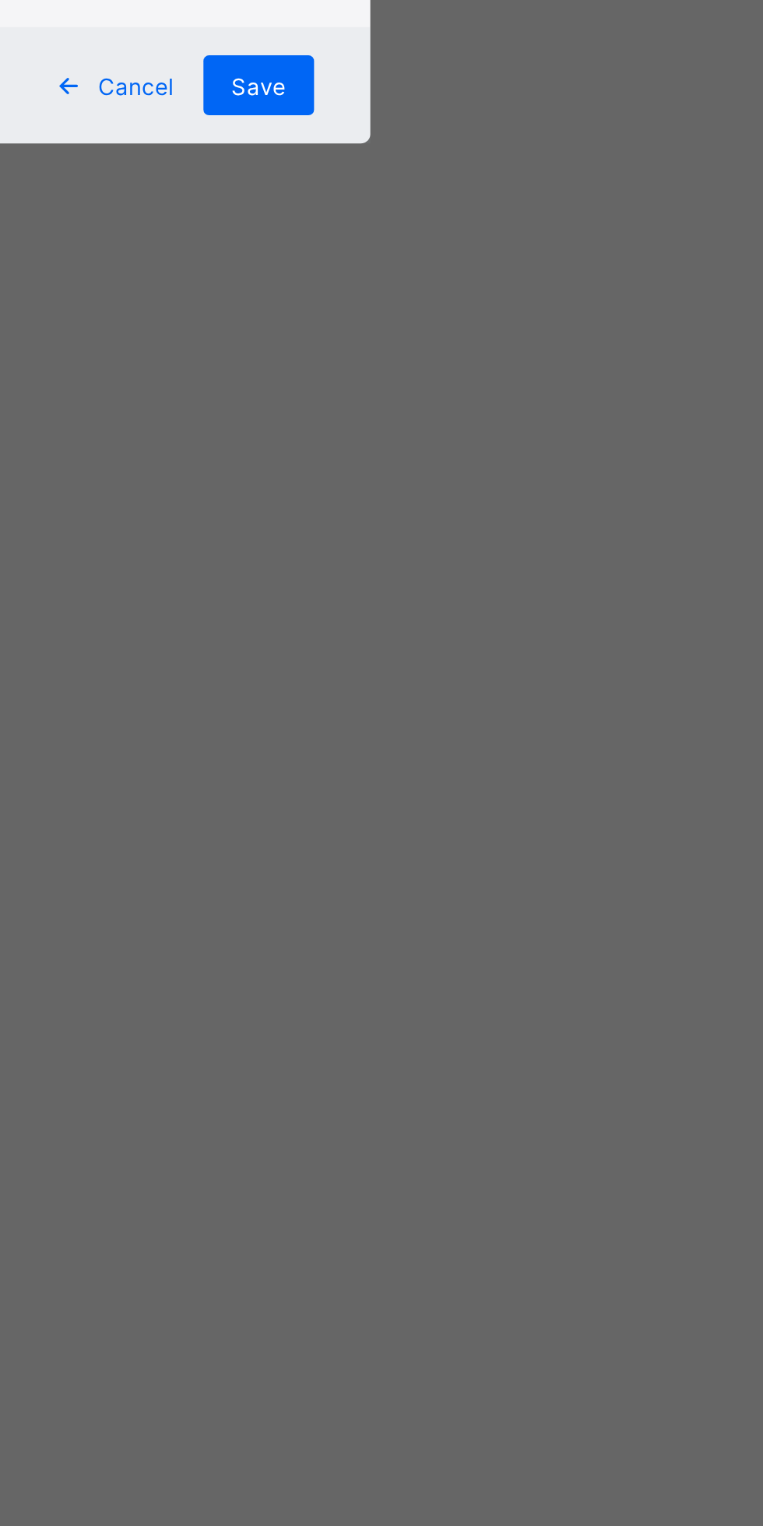
type input "*"
click at [473, 822] on textarea at bounding box center [381, 802] width 182 height 39
type textarea "**********"
click at [473, 888] on div "Save" at bounding box center [450, 875] width 46 height 25
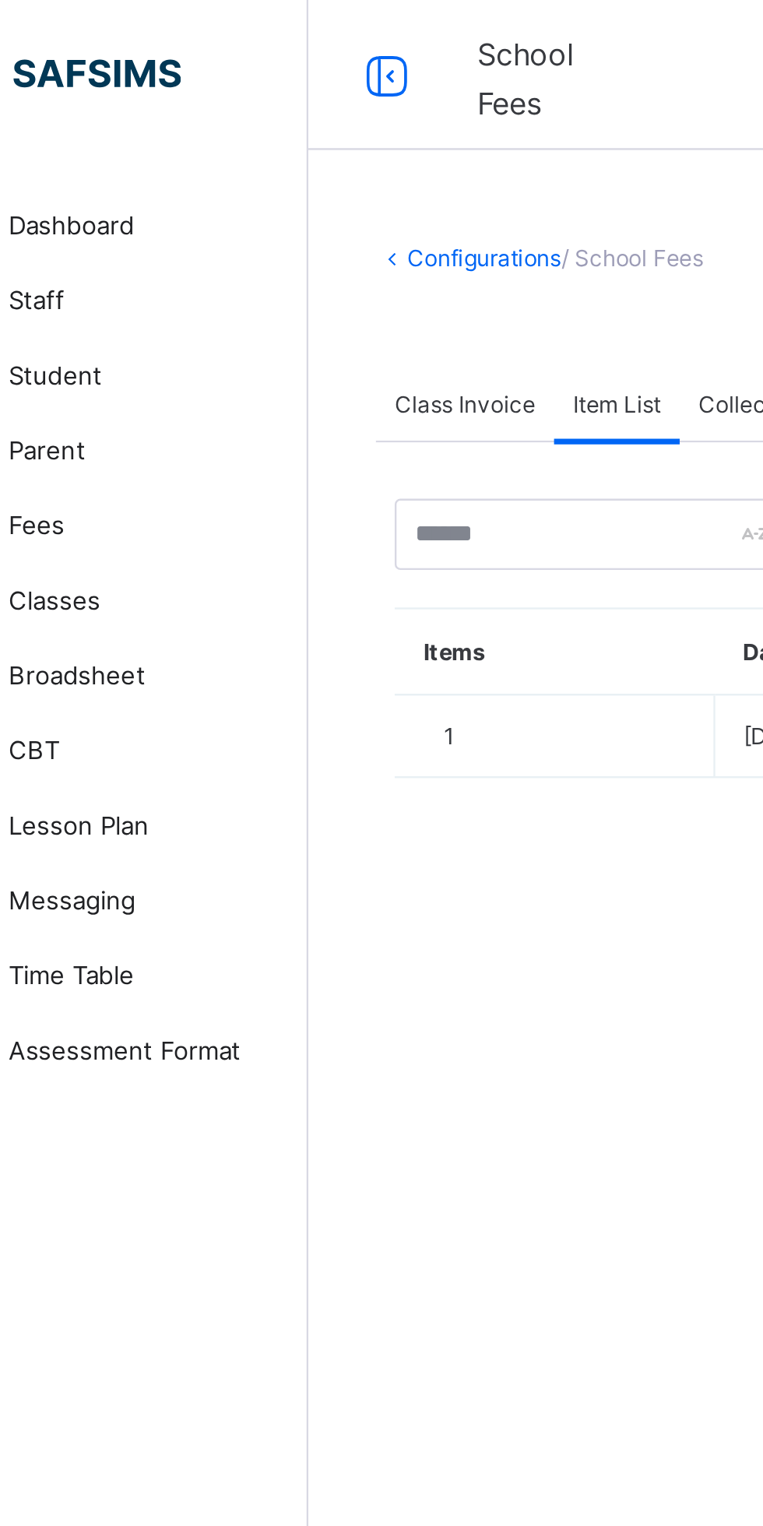
click at [248, 160] on div "Class Invoice" at bounding box center [252, 167] width 74 height 31
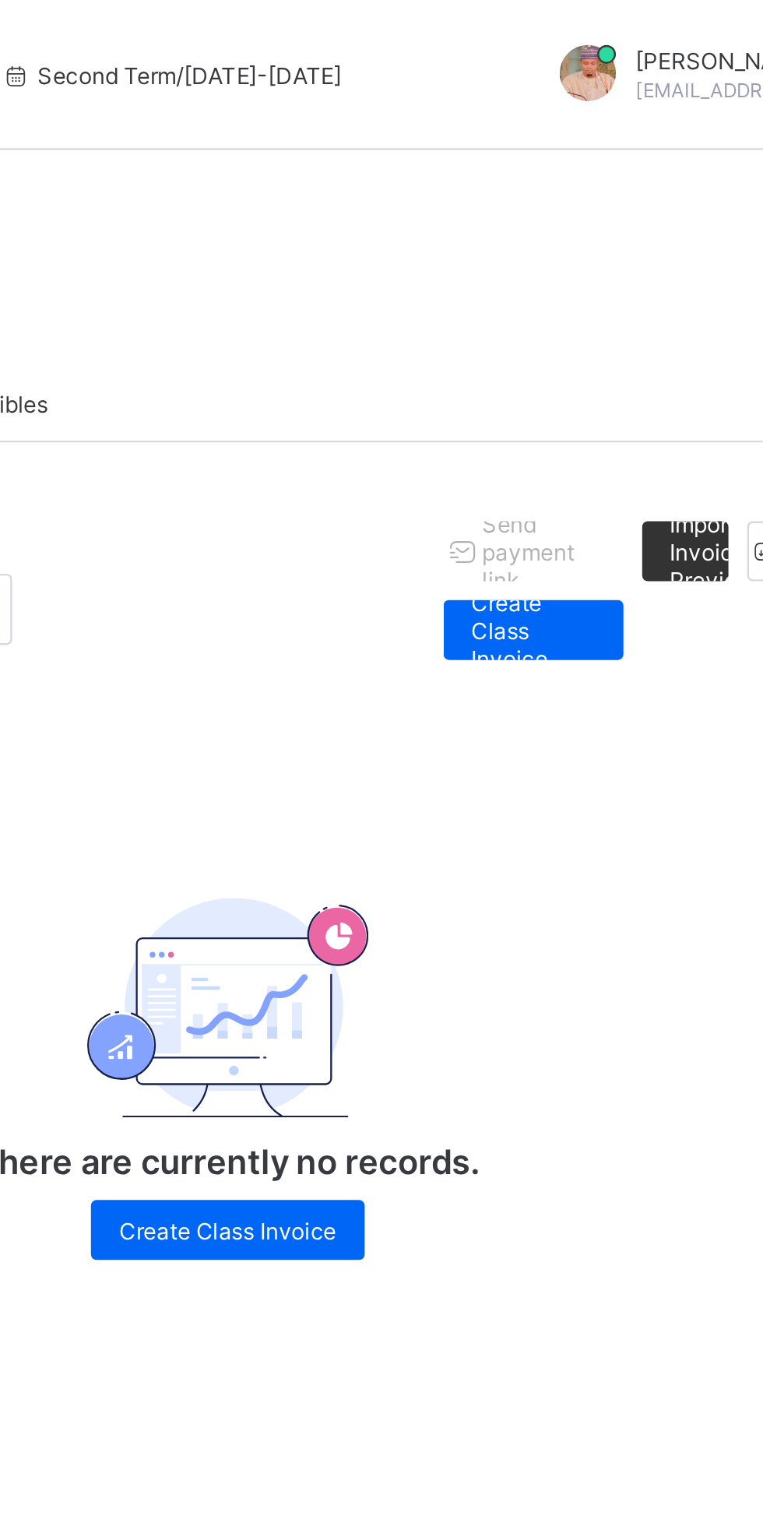
click at [617, 264] on span "Create Class Invoice" at bounding box center [601, 261] width 51 height 35
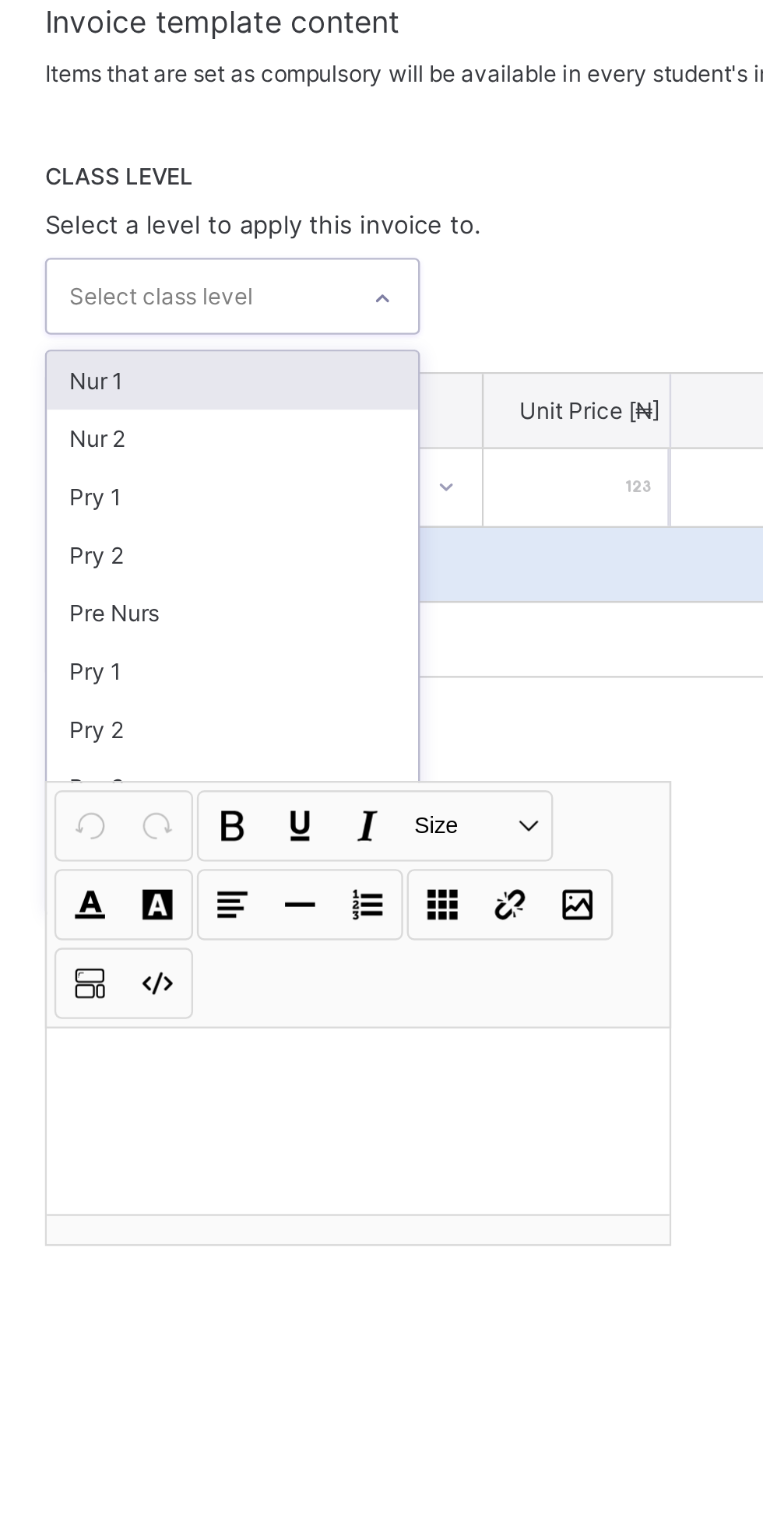
click at [323, 446] on div "Nur 1" at bounding box center [293, 434] width 154 height 24
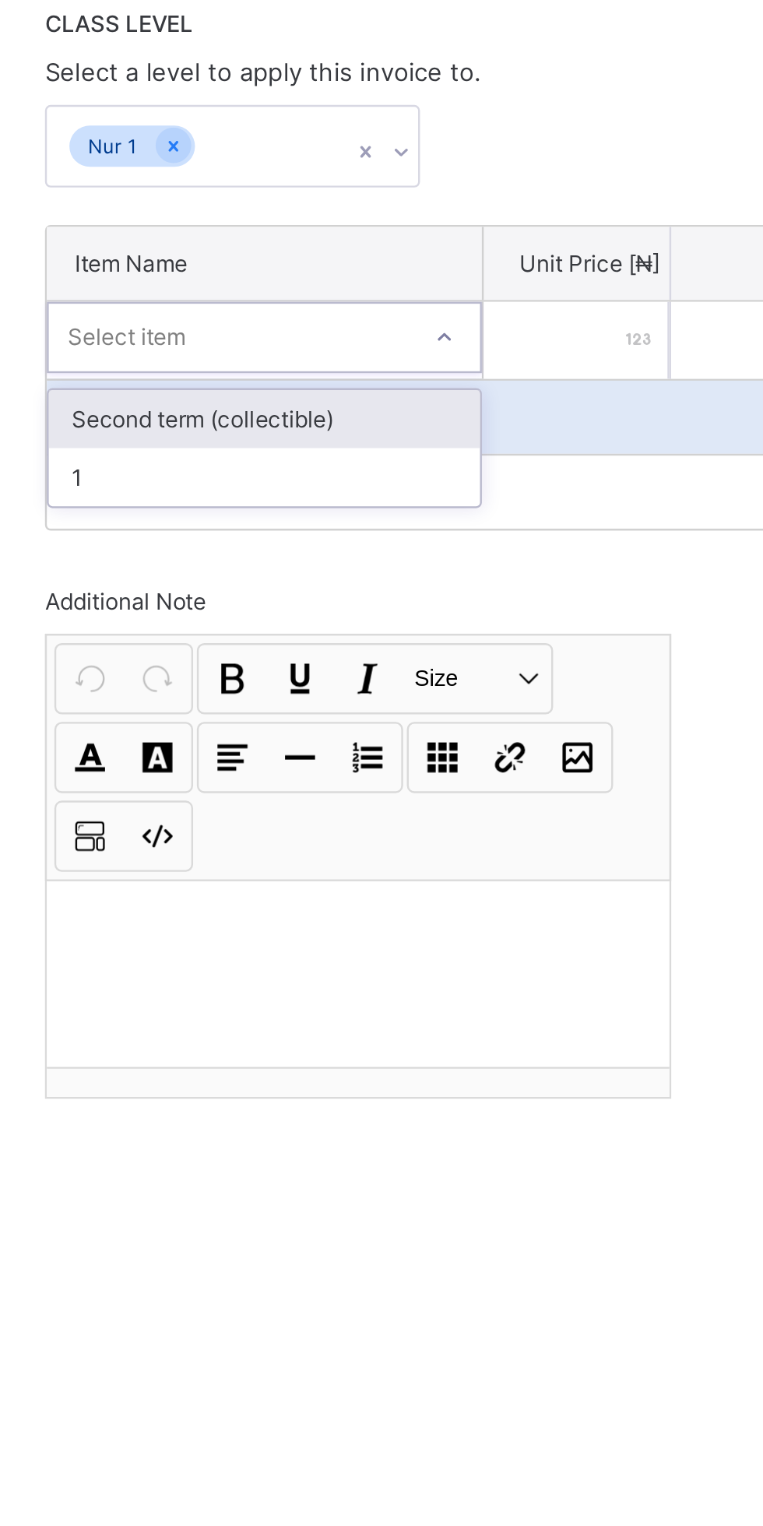
click at [347, 550] on div "1" at bounding box center [305, 538] width 179 height 24
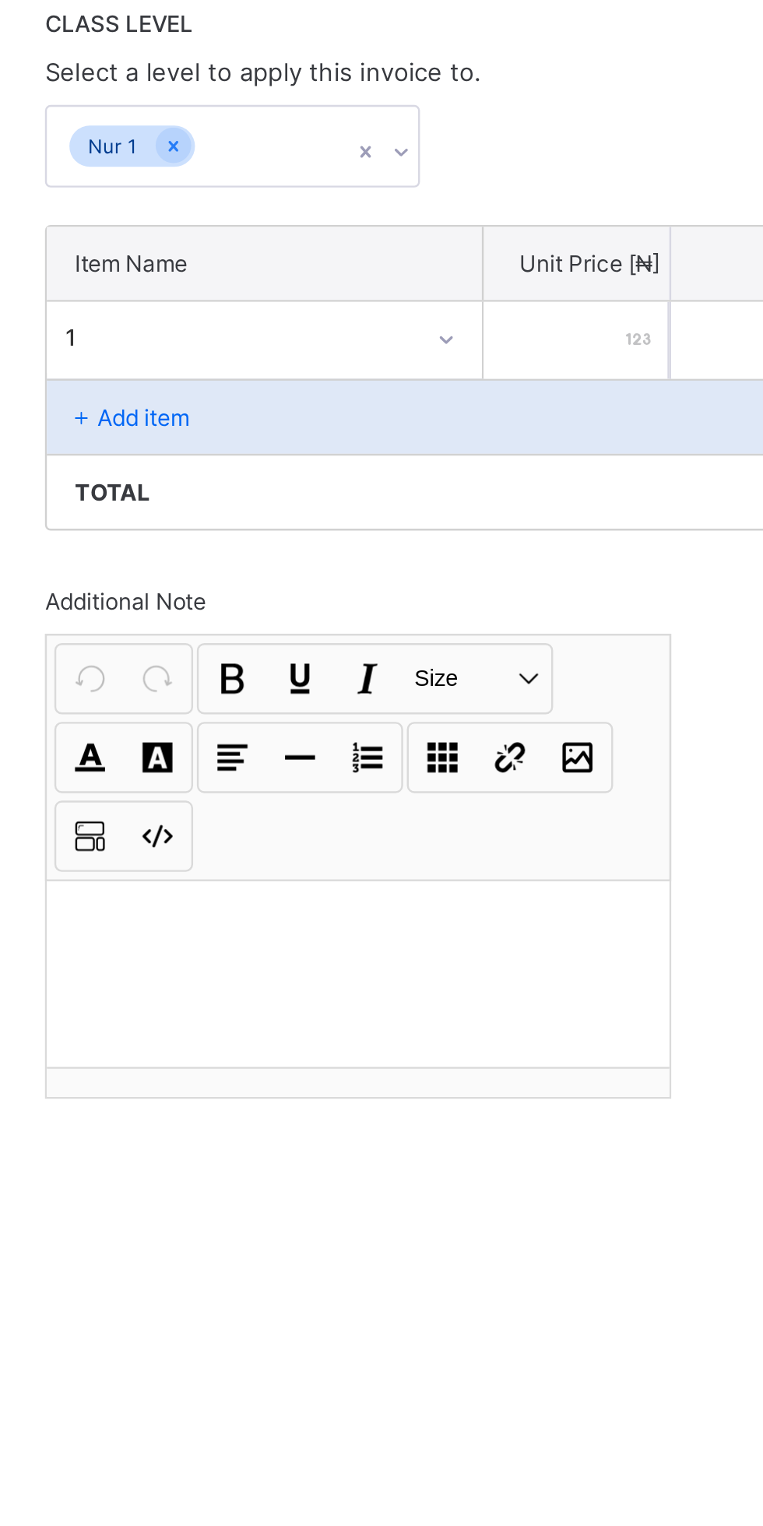
click at [448, 497] on input "number" at bounding box center [435, 481] width 77 height 32
type input "*"
type input "**"
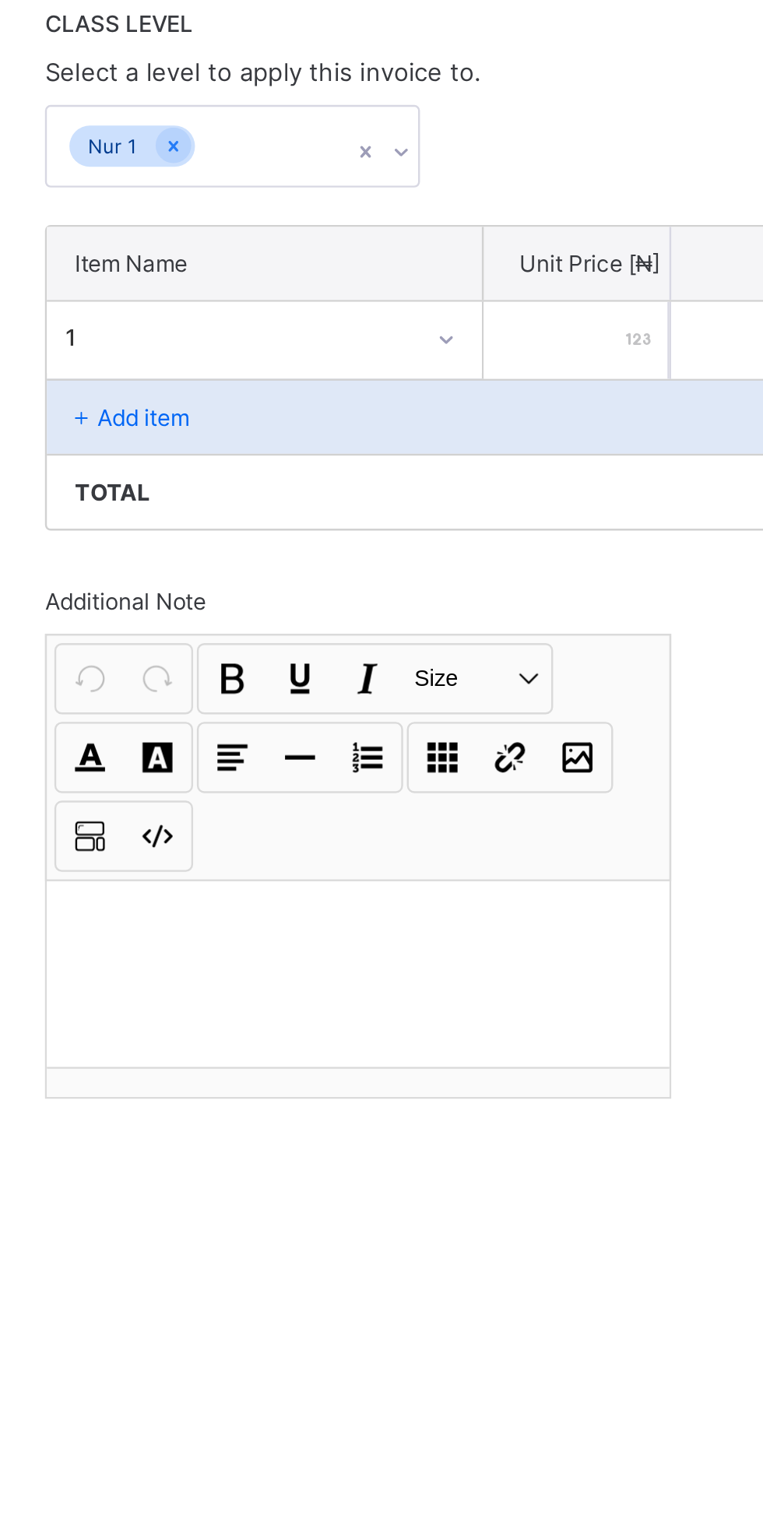
type input "***"
type input "****"
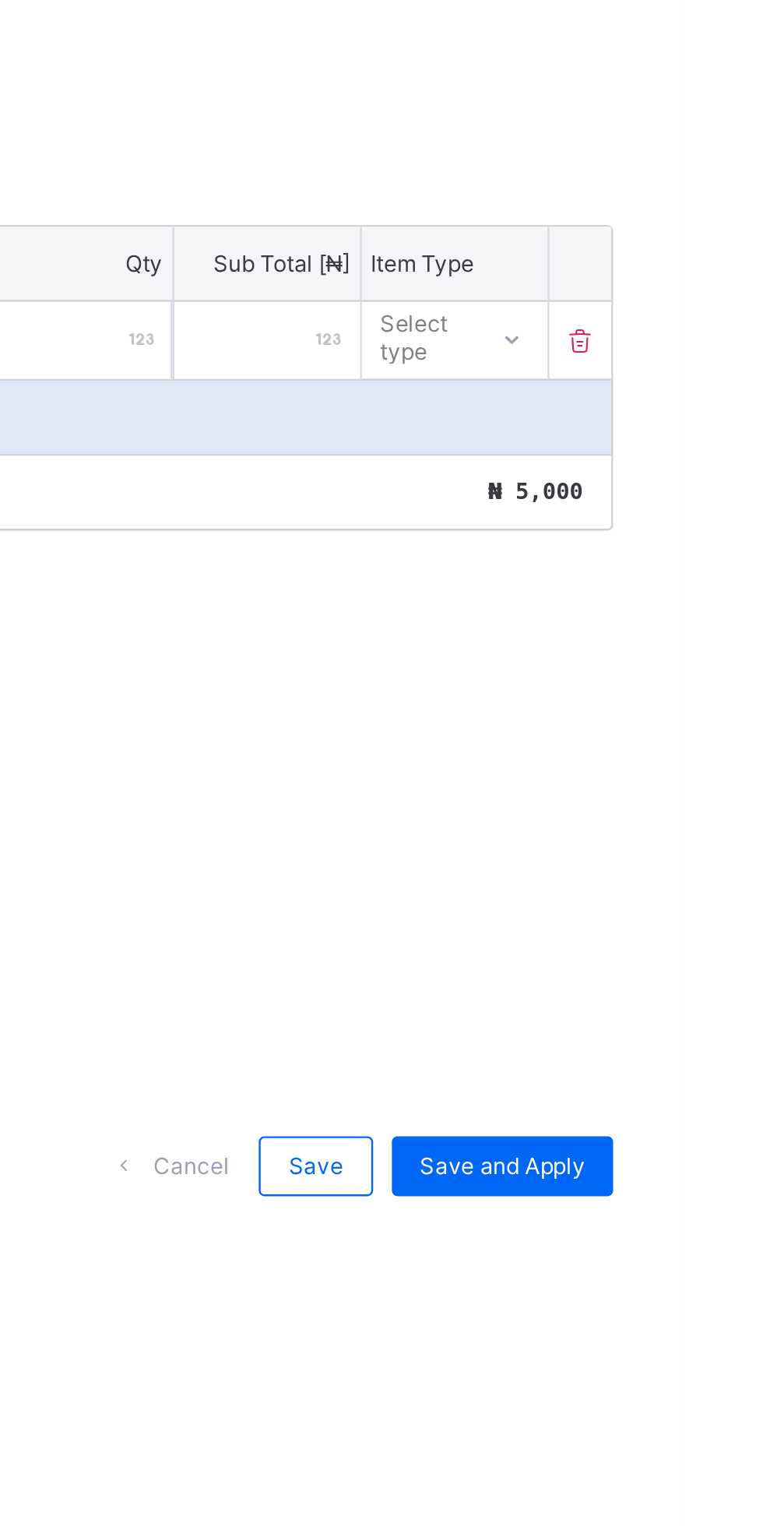
type input "****"
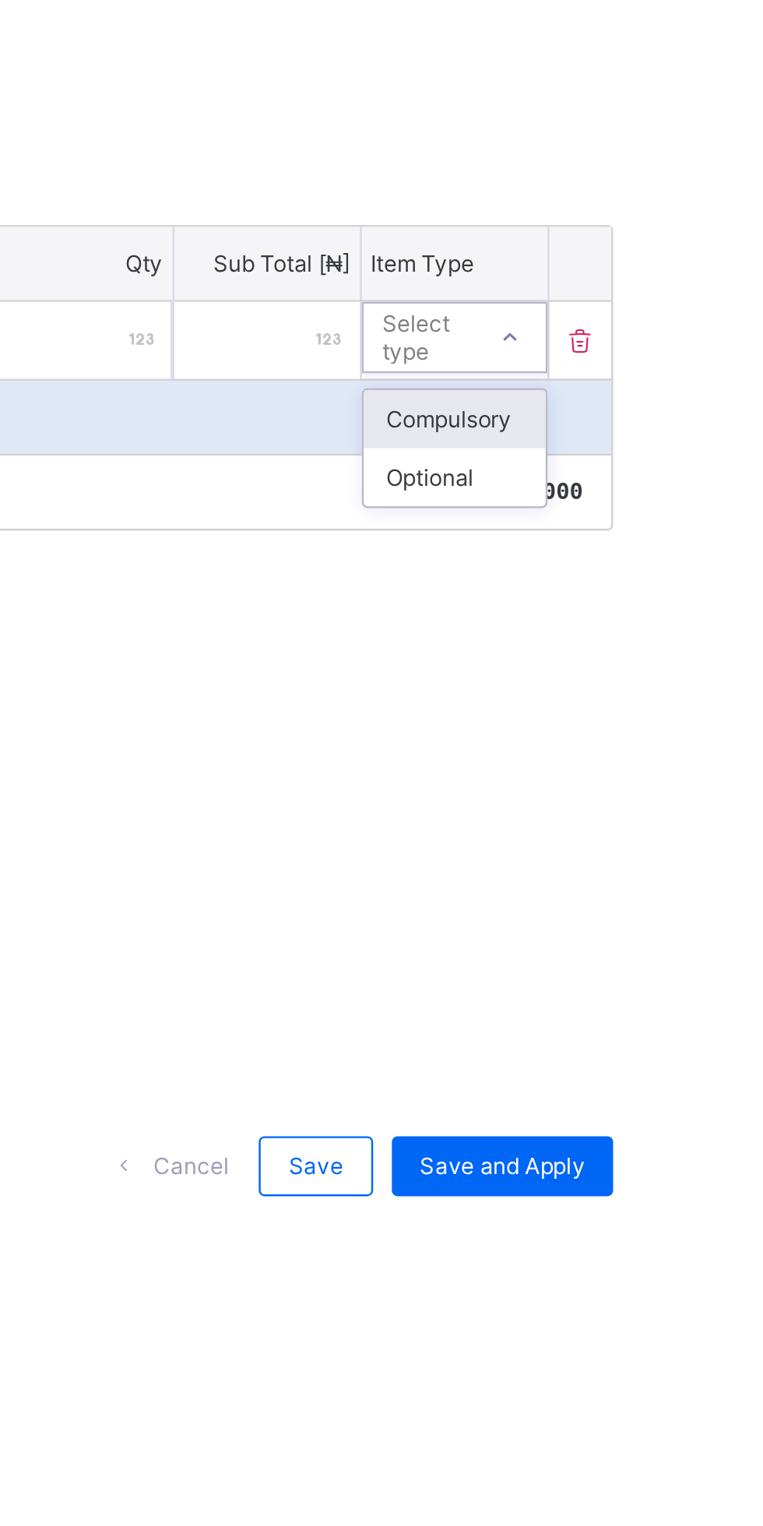
click at [686, 526] on div "Compulsory" at bounding box center [669, 513] width 76 height 24
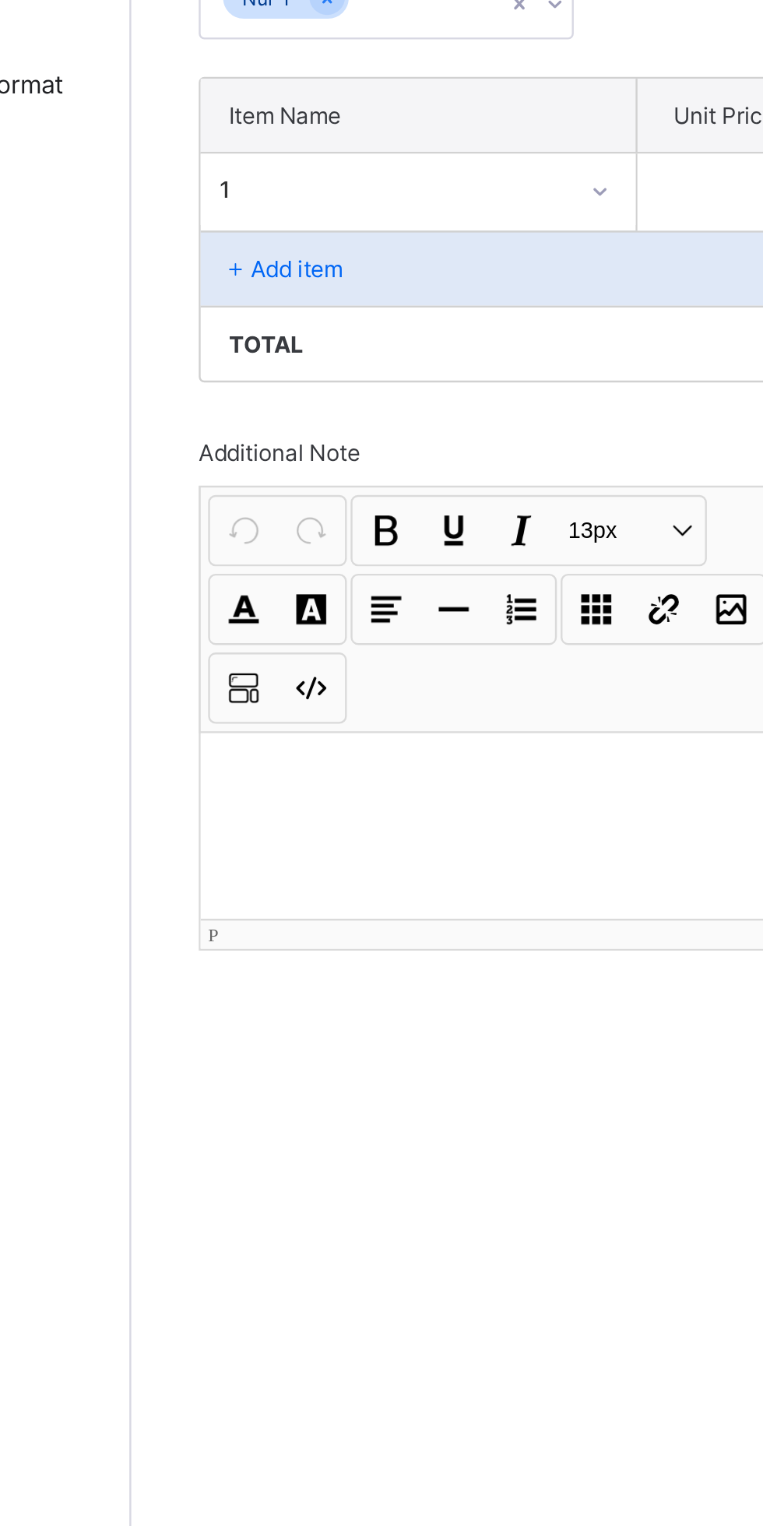
click at [324, 782] on div at bounding box center [345, 744] width 258 height 78
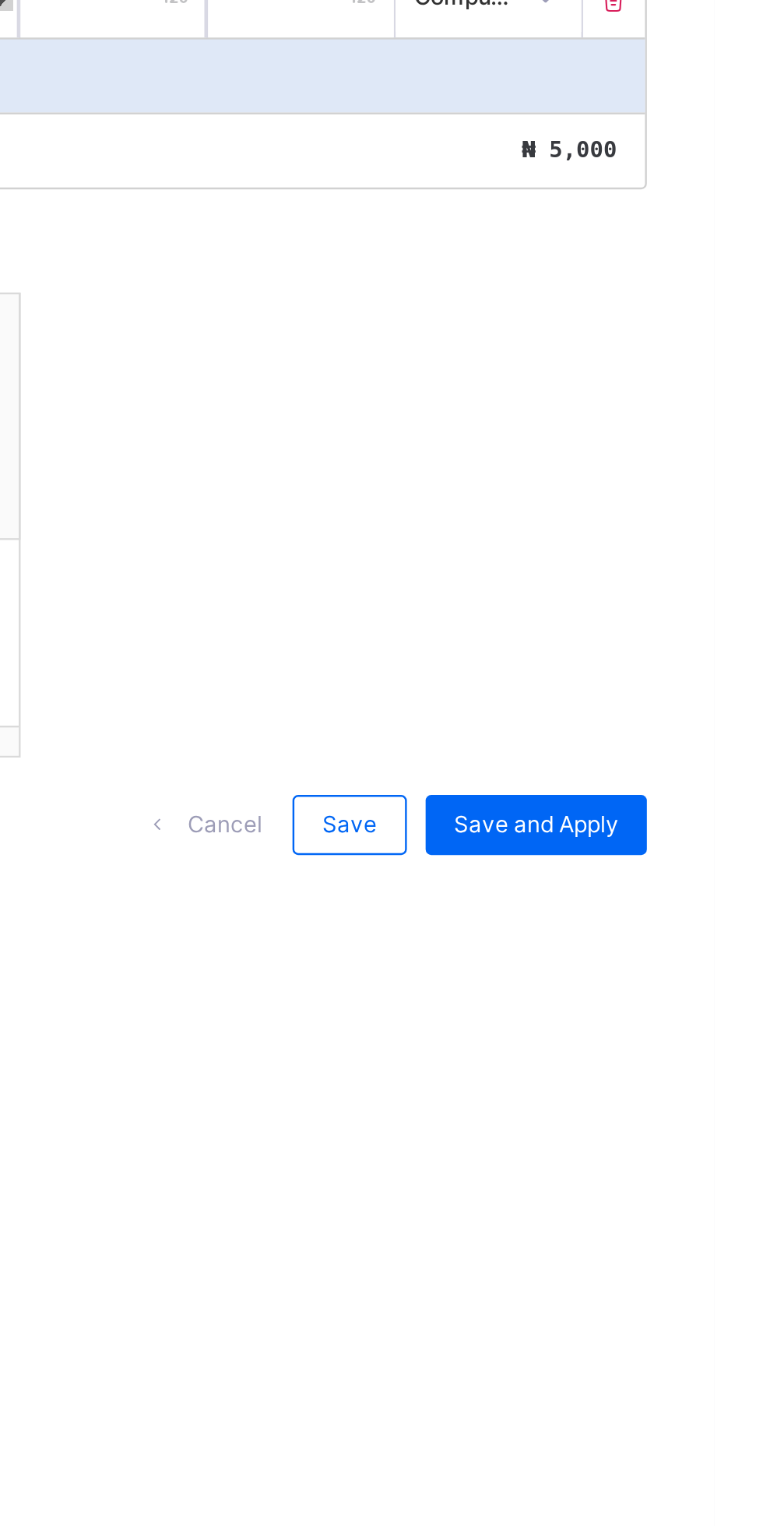
click at [618, 829] on span "Save" at bounding box center [611, 823] width 23 height 12
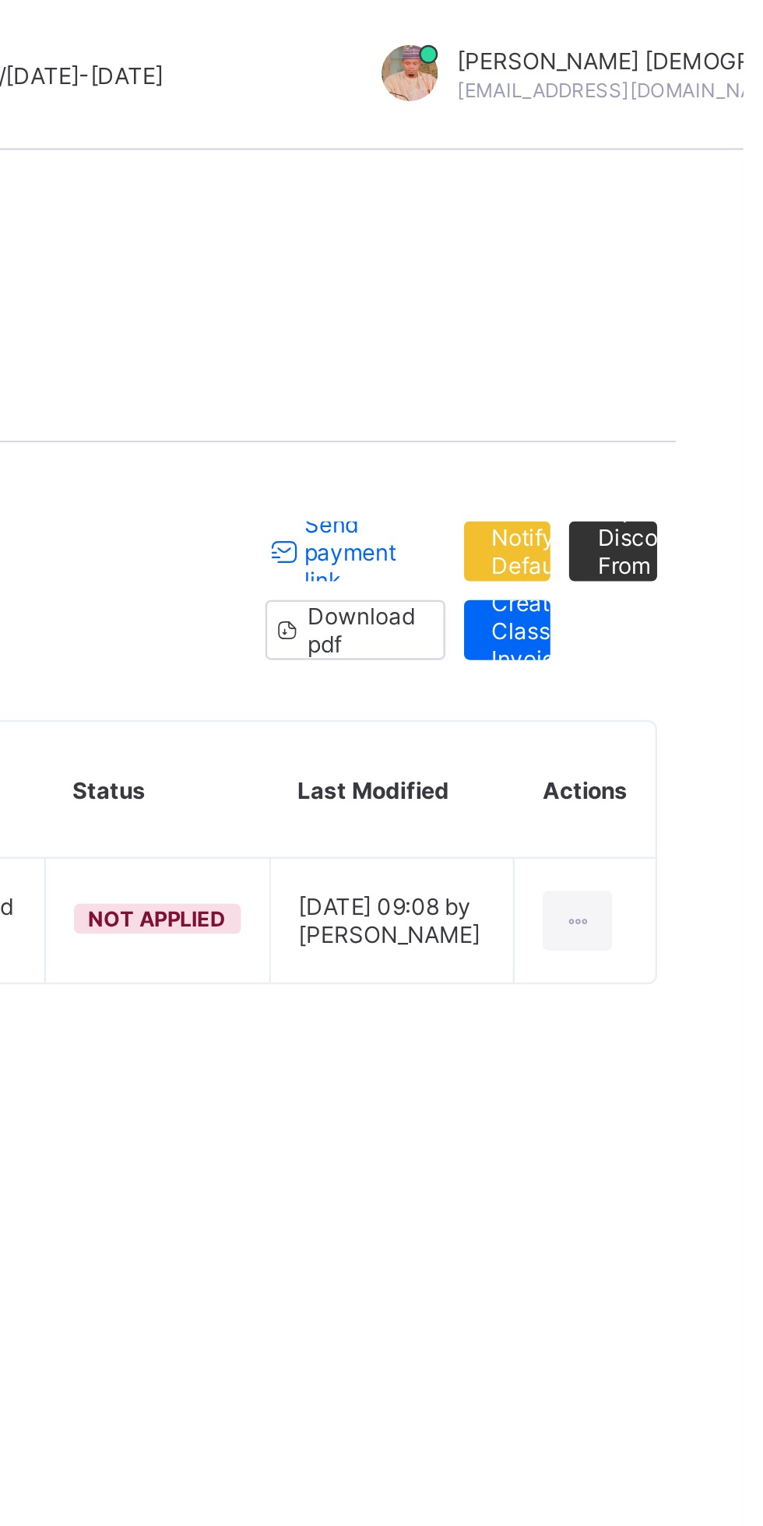
click at [616, 254] on span "Download pdf" at bounding box center [604, 261] width 44 height 23
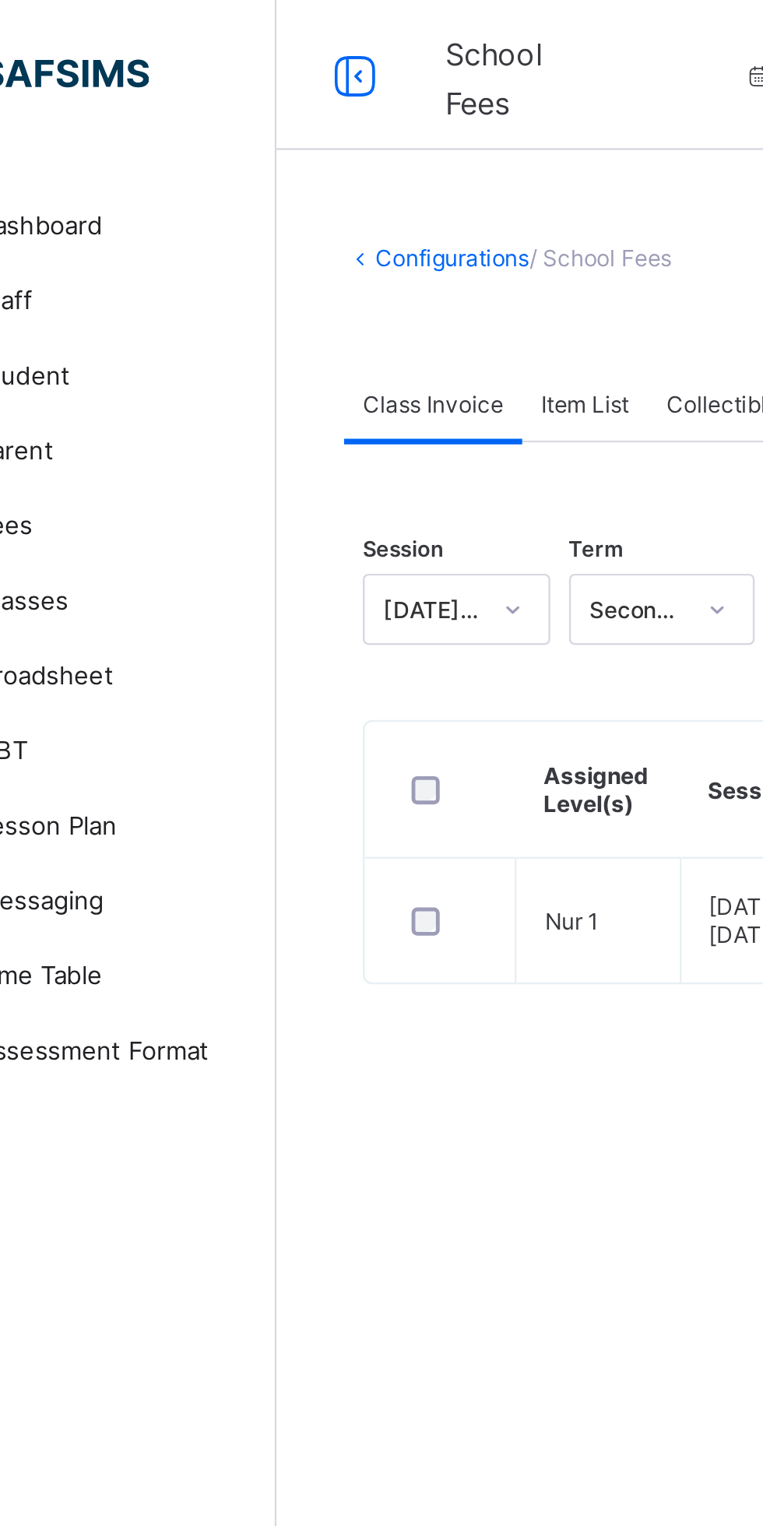
click at [318, 159] on div "Item List" at bounding box center [315, 167] width 52 height 31
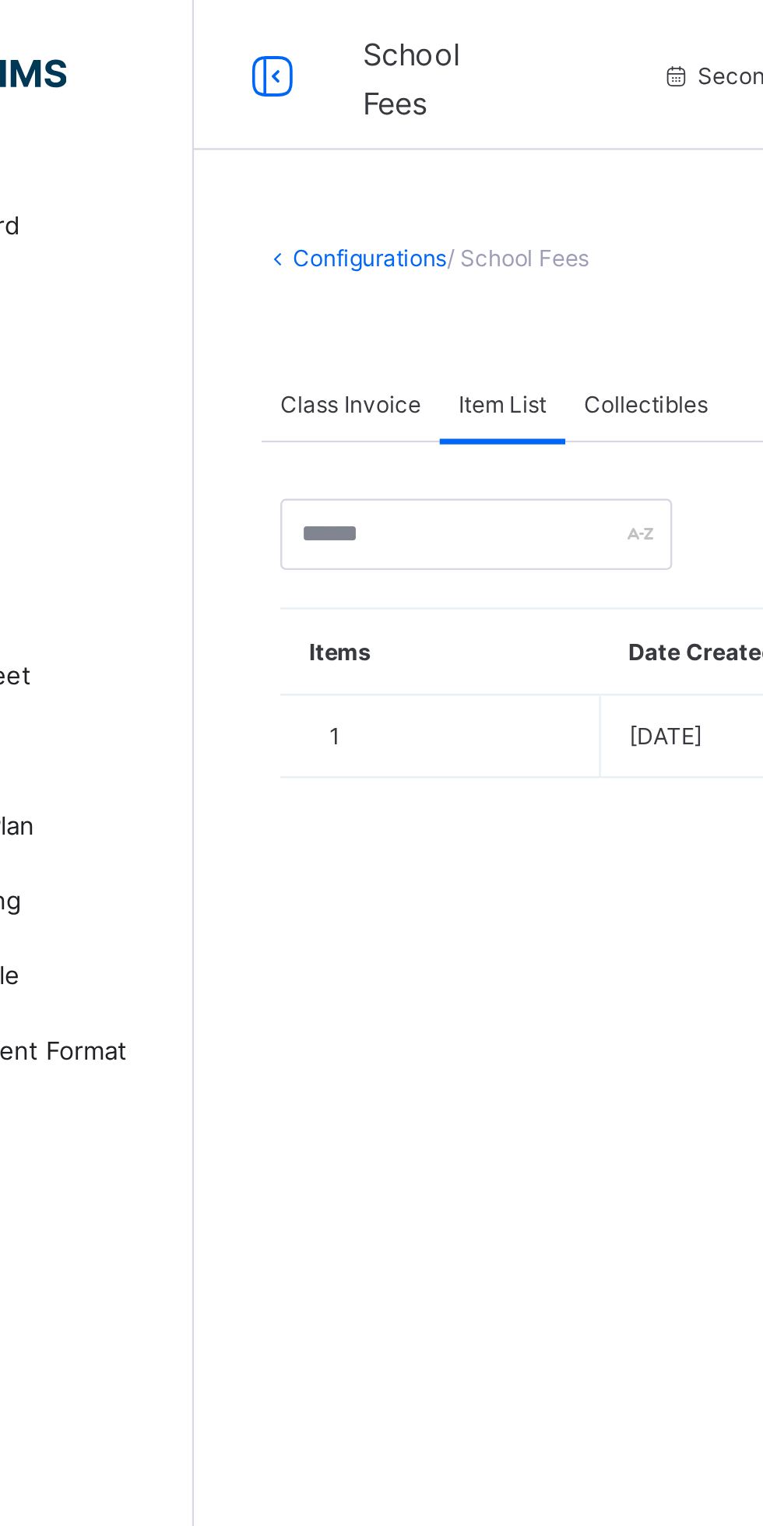
click at [381, 156] on div "Collectibles" at bounding box center [374, 167] width 67 height 31
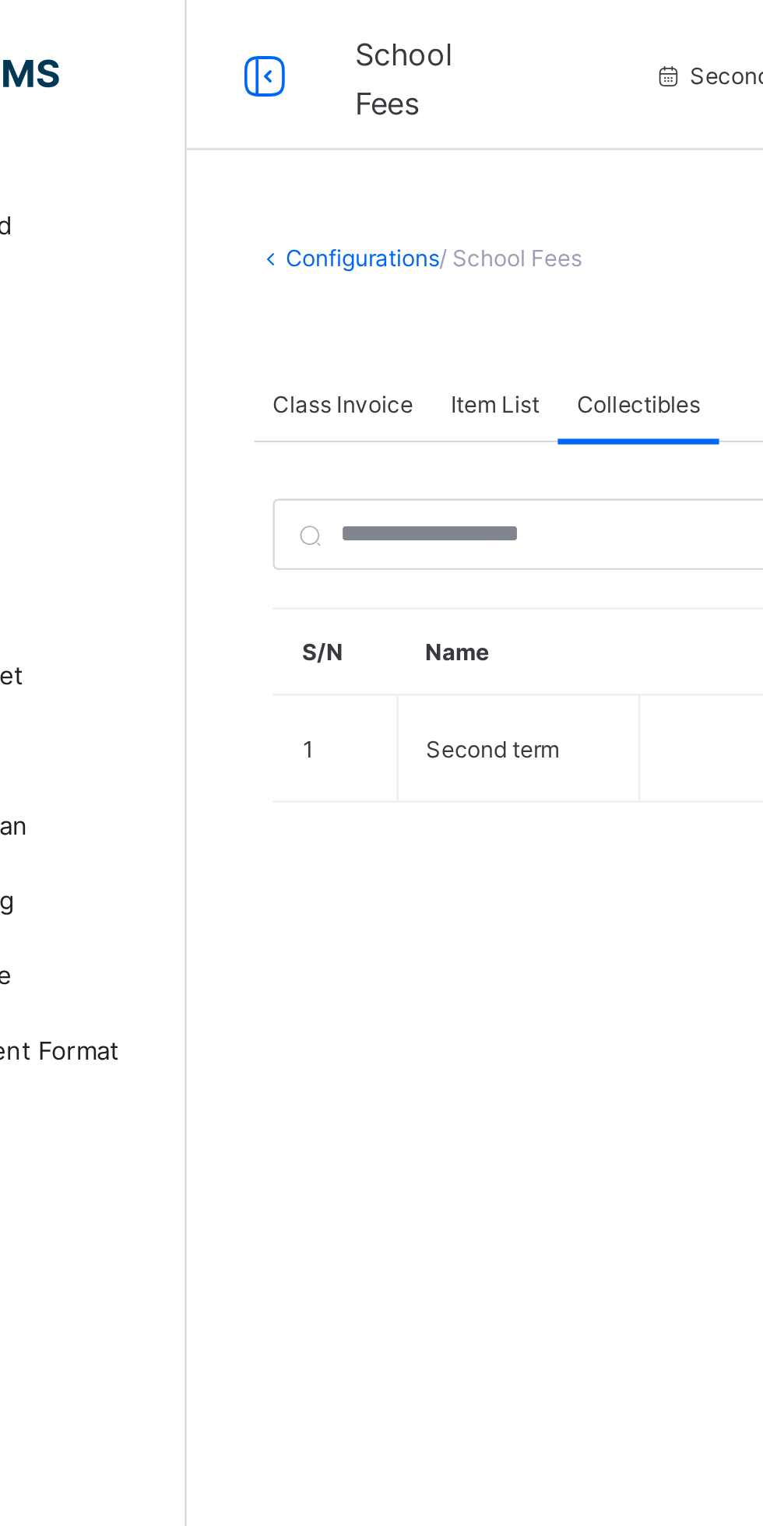
click at [260, 164] on span "Class Invoice" at bounding box center [252, 168] width 58 height 12
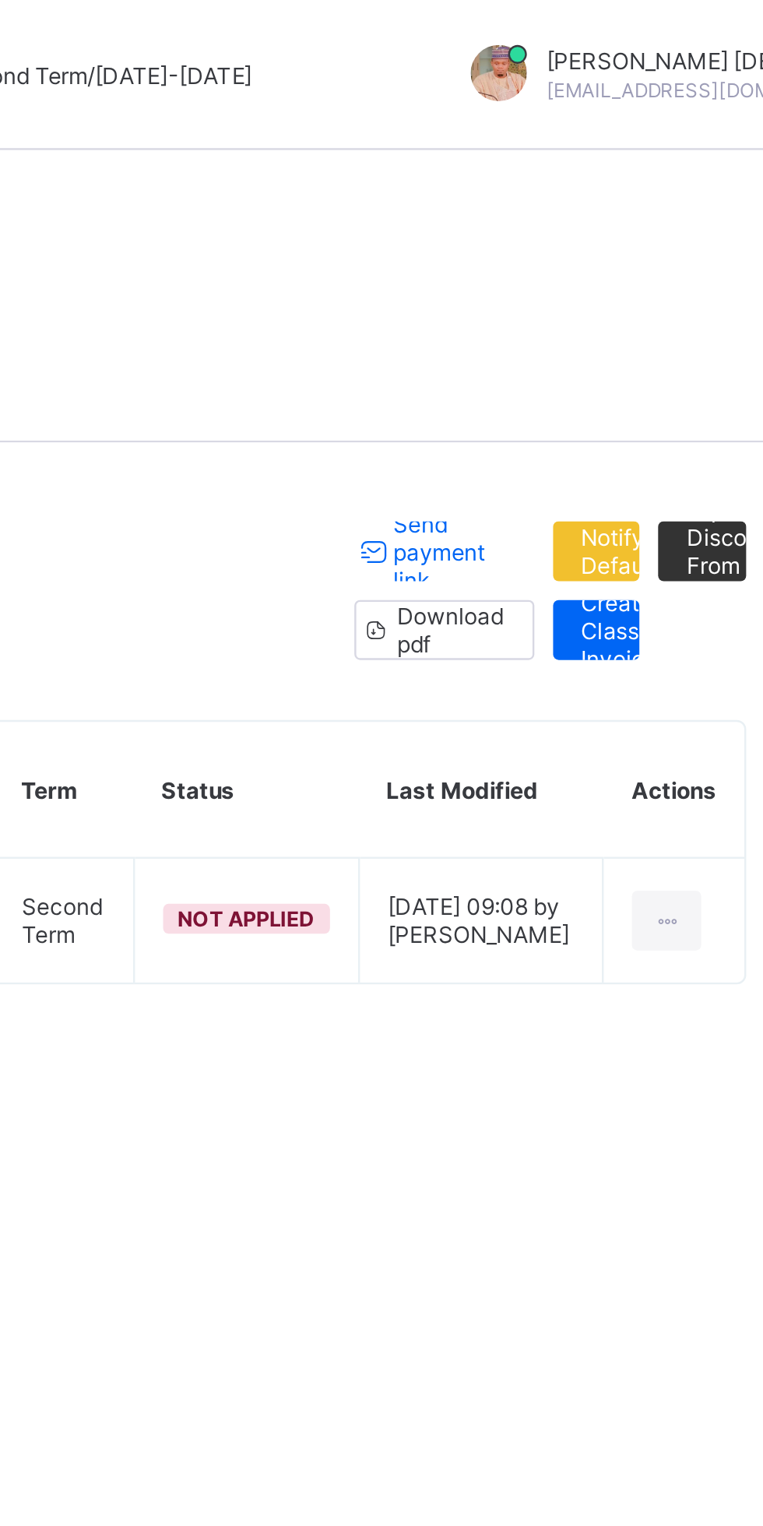
click at [601, 225] on span "Send payment link" at bounding box center [604, 229] width 47 height 35
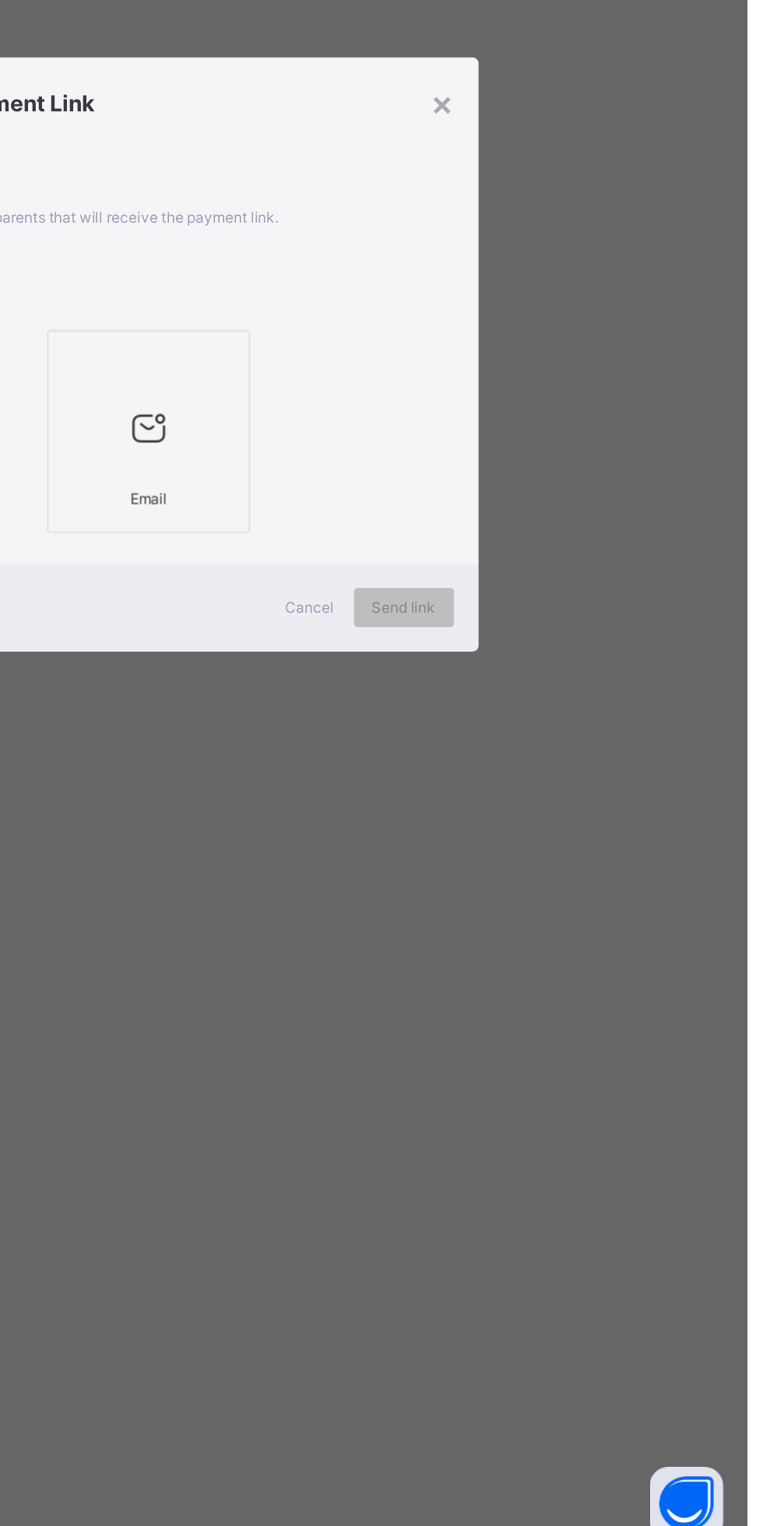
click at [576, 616] on div "×" at bounding box center [568, 602] width 15 height 26
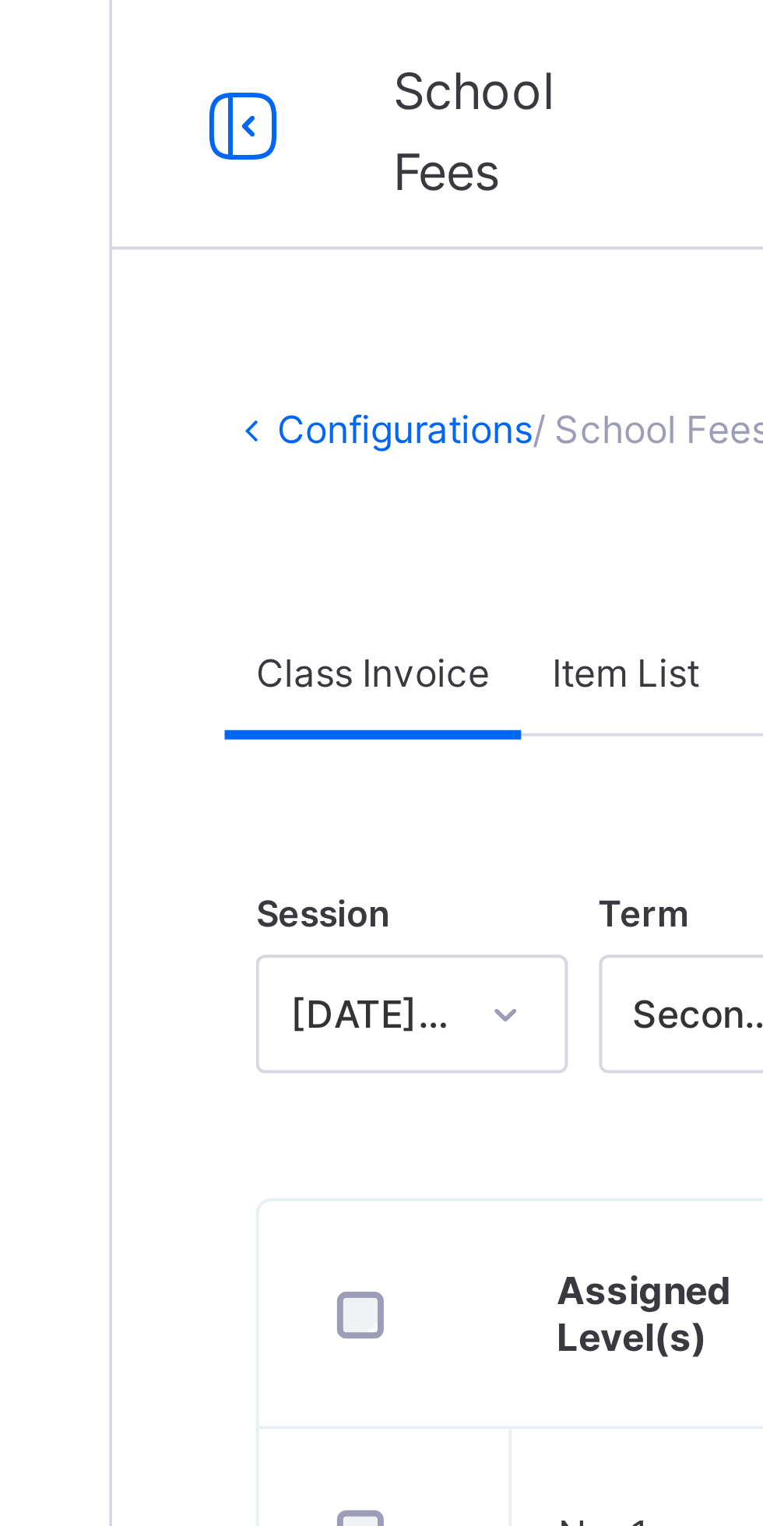
click at [317, 164] on span "Item List" at bounding box center [315, 168] width 37 height 12
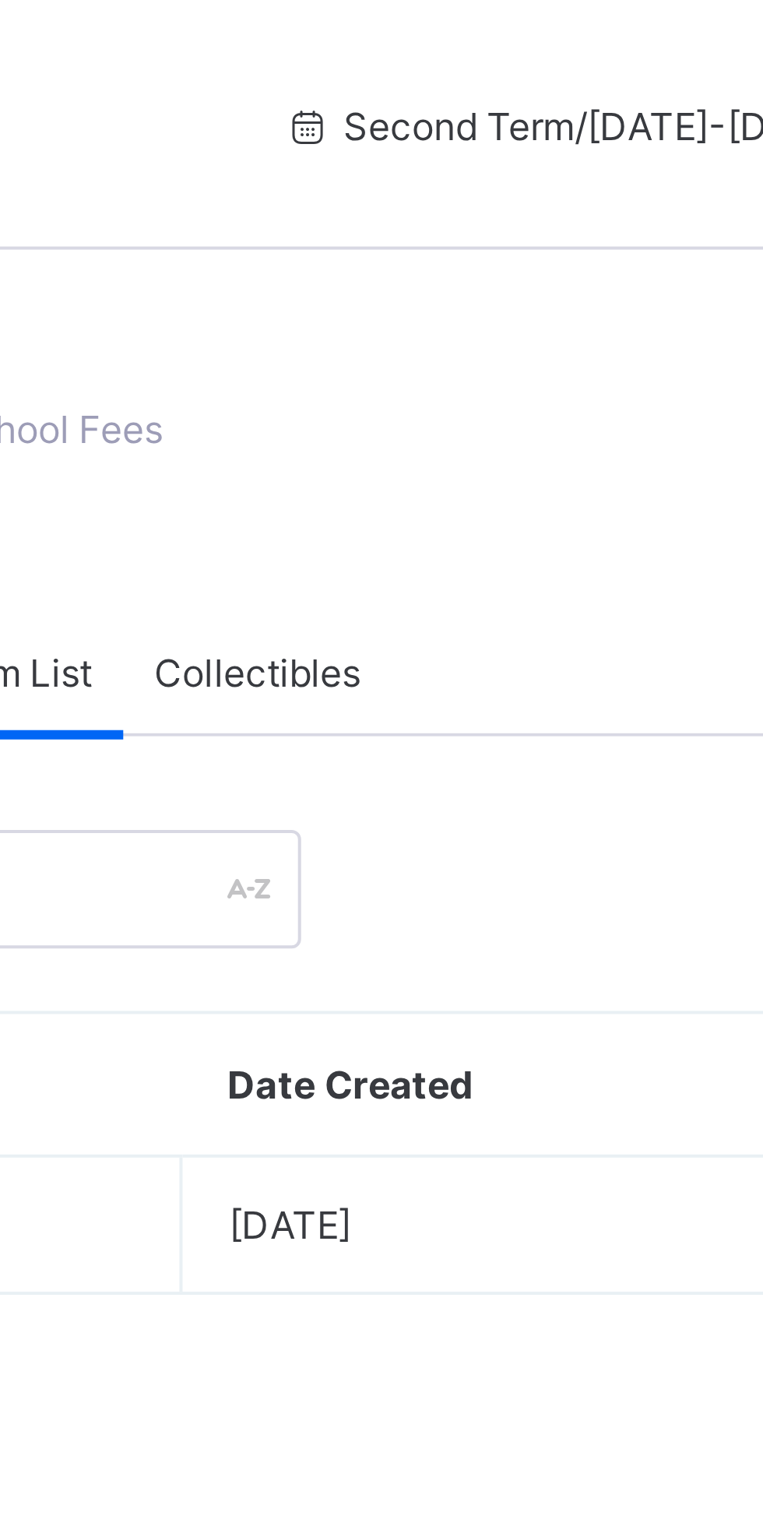
click at [393, 167] on span "Collectibles" at bounding box center [374, 168] width 51 height 12
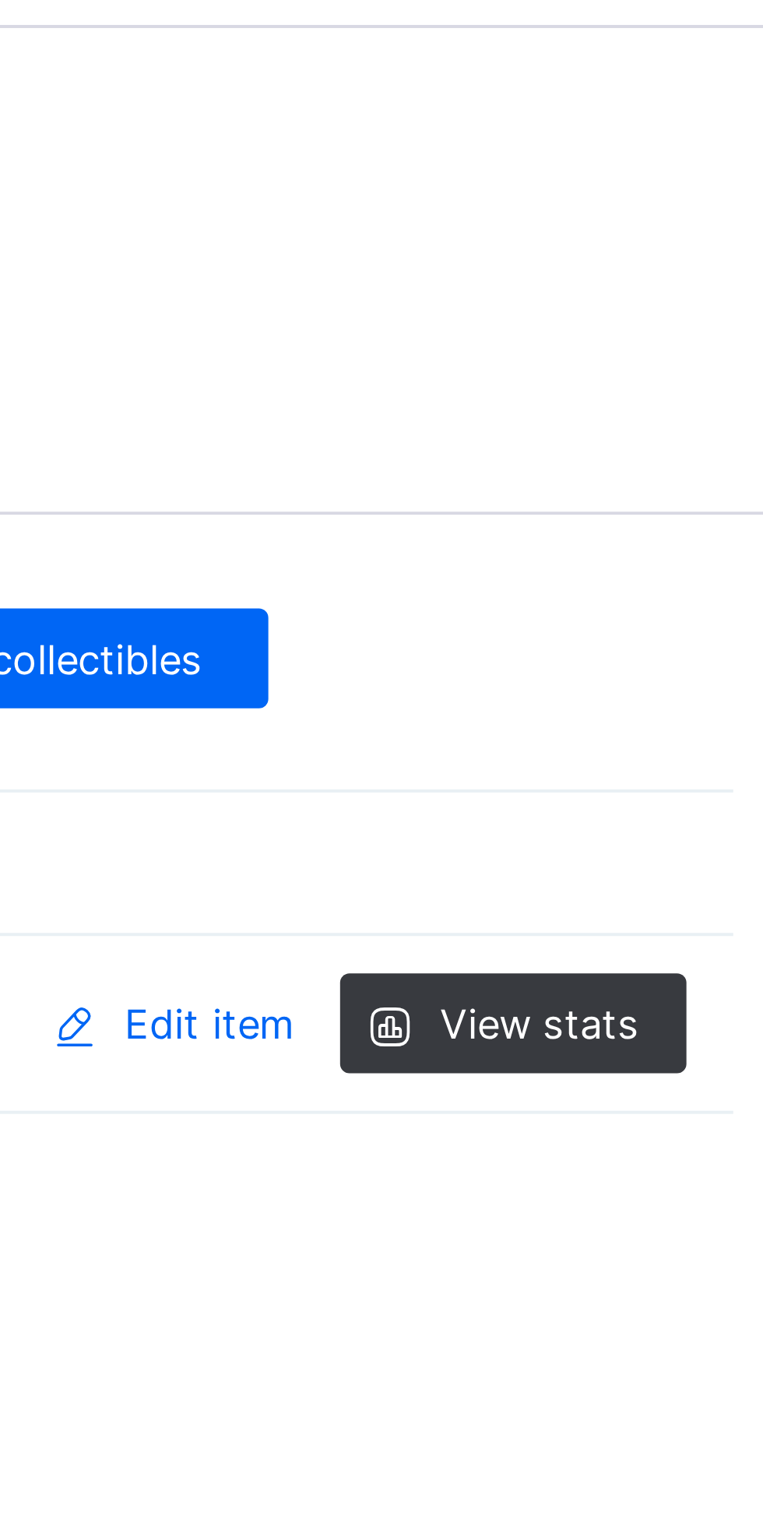
click at [686, 315] on span "View stats" at bounding box center [679, 311] width 50 height 12
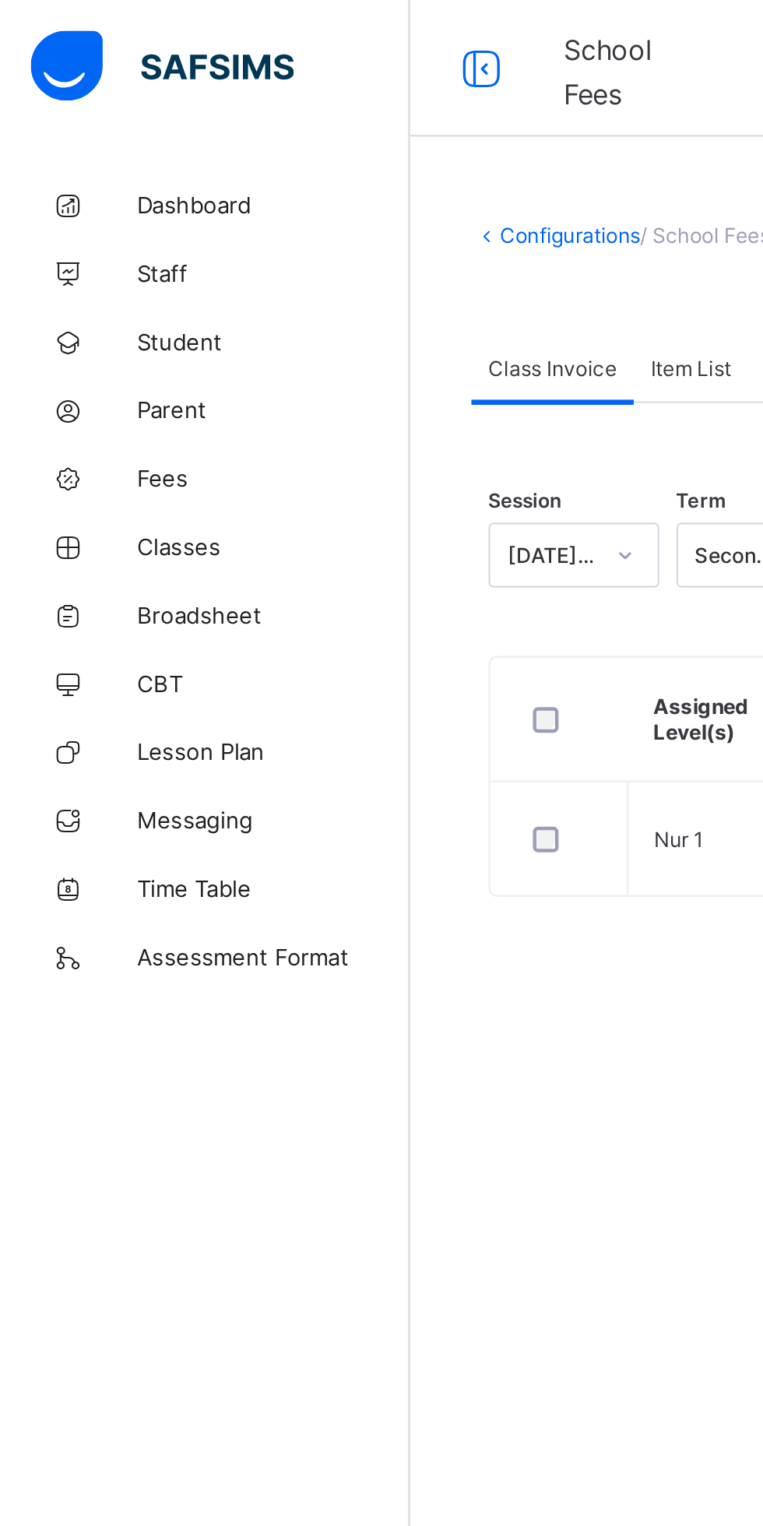
click at [114, 223] on span "Fees" at bounding box center [124, 218] width 125 height 12
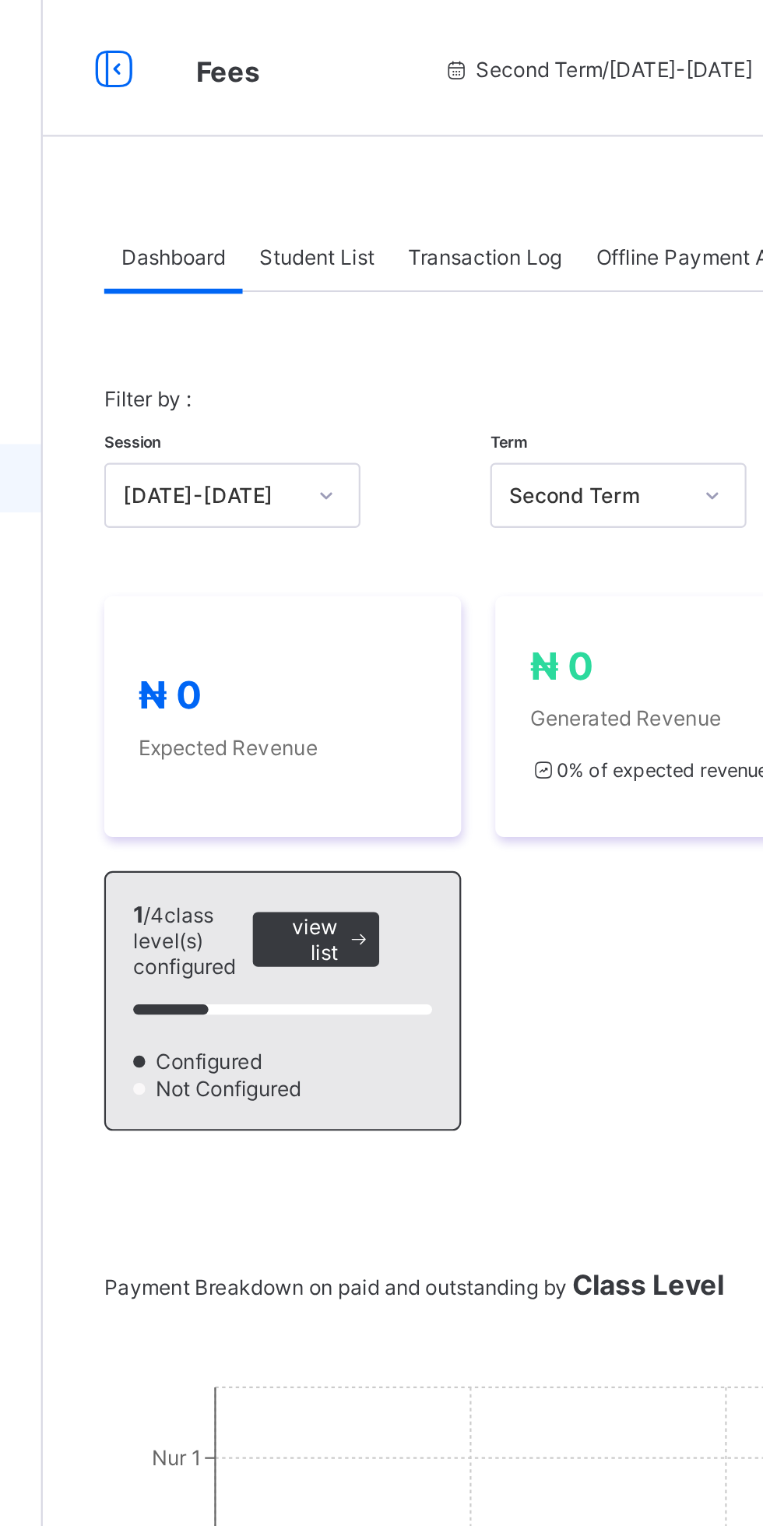
click at [322, 427] on span at bounding box center [331, 428] width 19 height 25
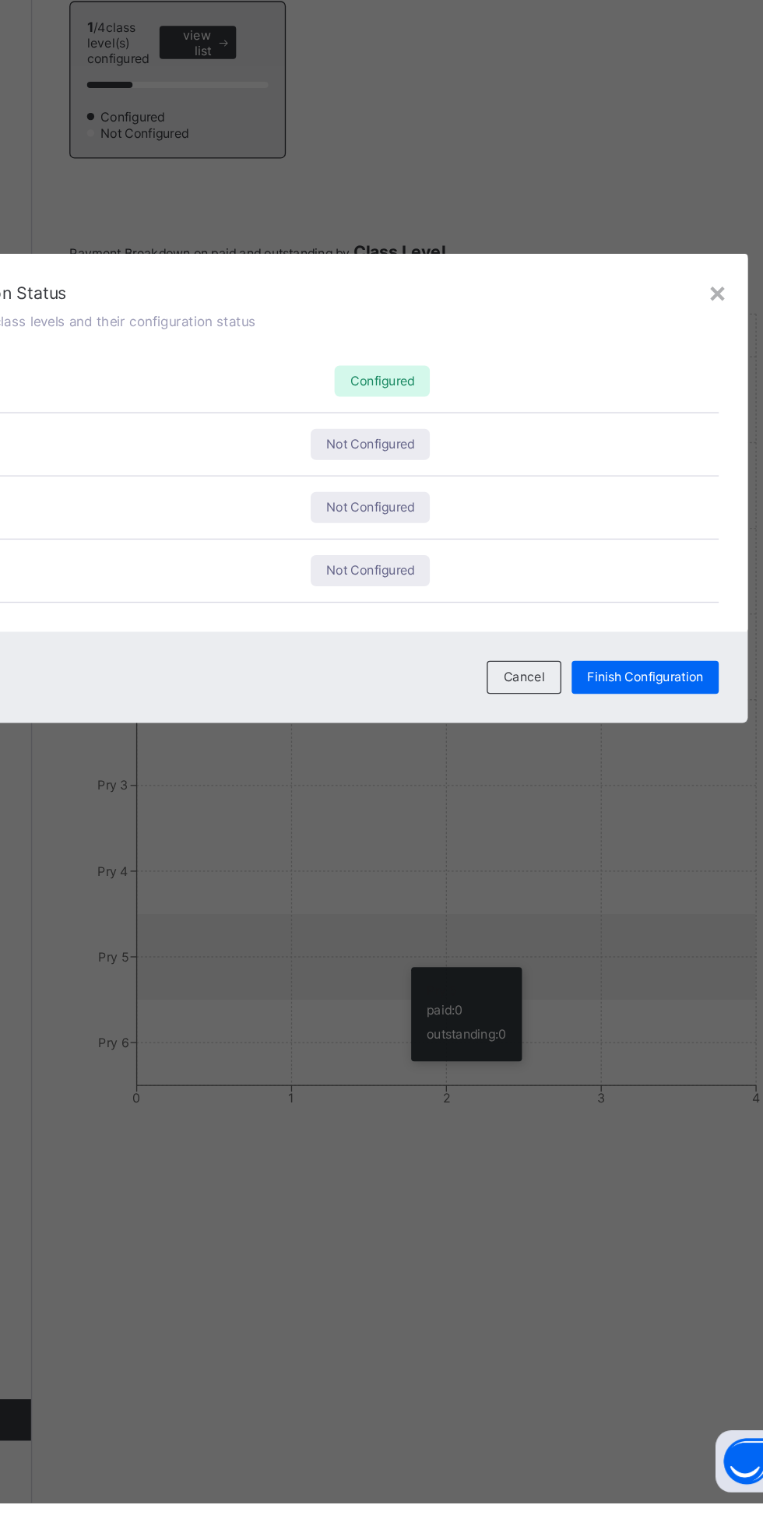
click at [474, 736] on span "Not Configured" at bounding box center [441, 730] width 66 height 12
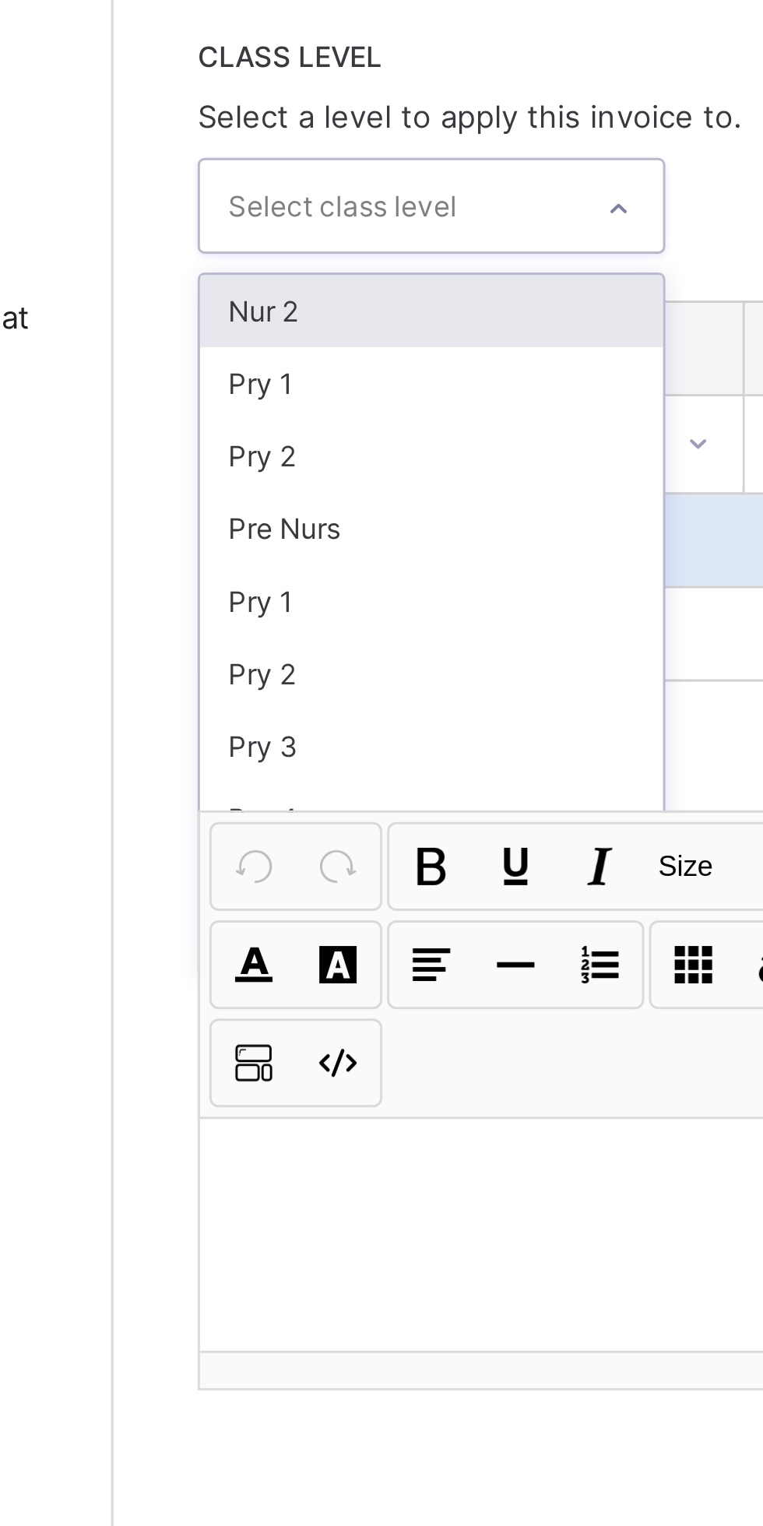
click at [323, 446] on div "Nur 2" at bounding box center [293, 434] width 154 height 24
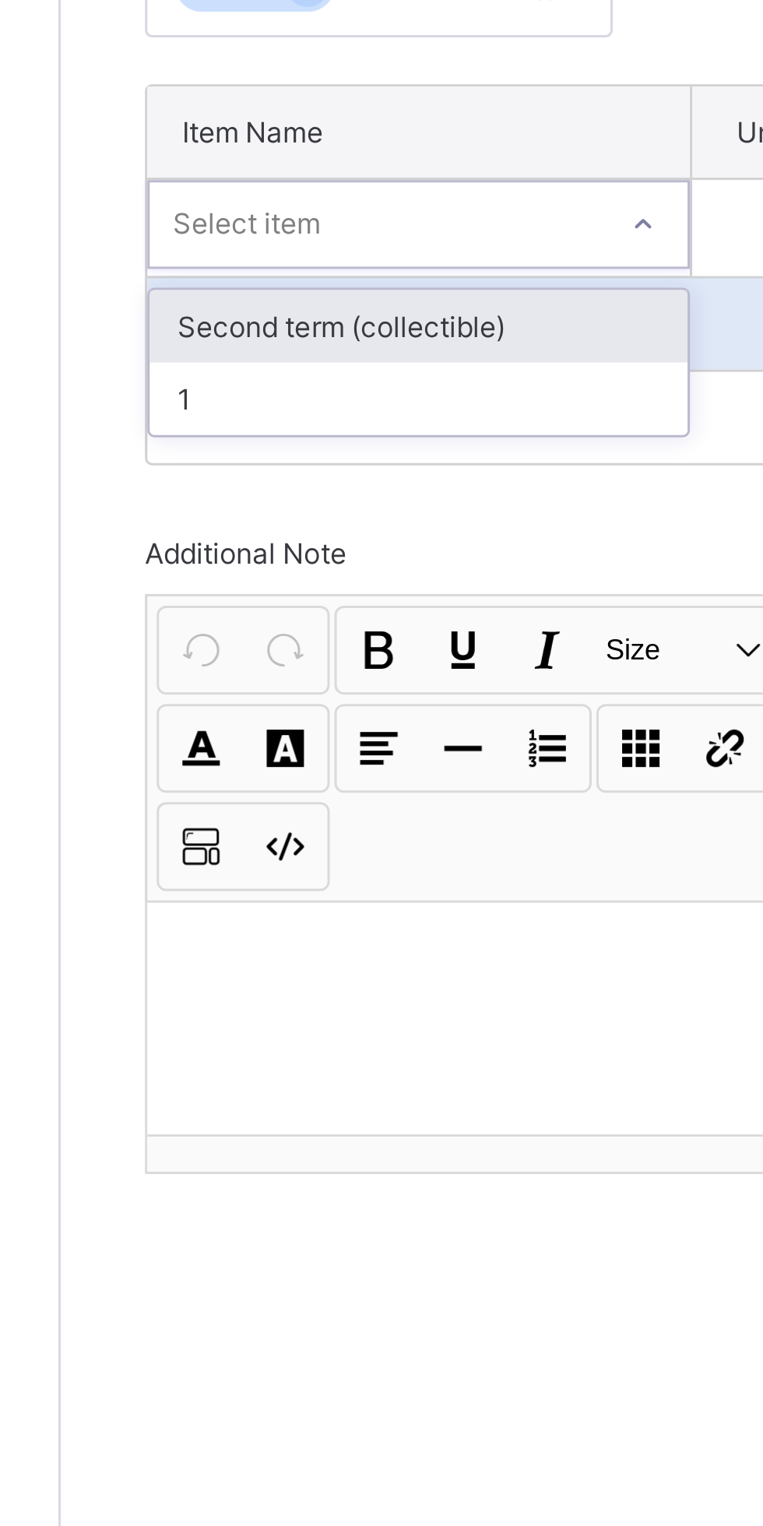
click at [346, 550] on div "1" at bounding box center [305, 538] width 179 height 24
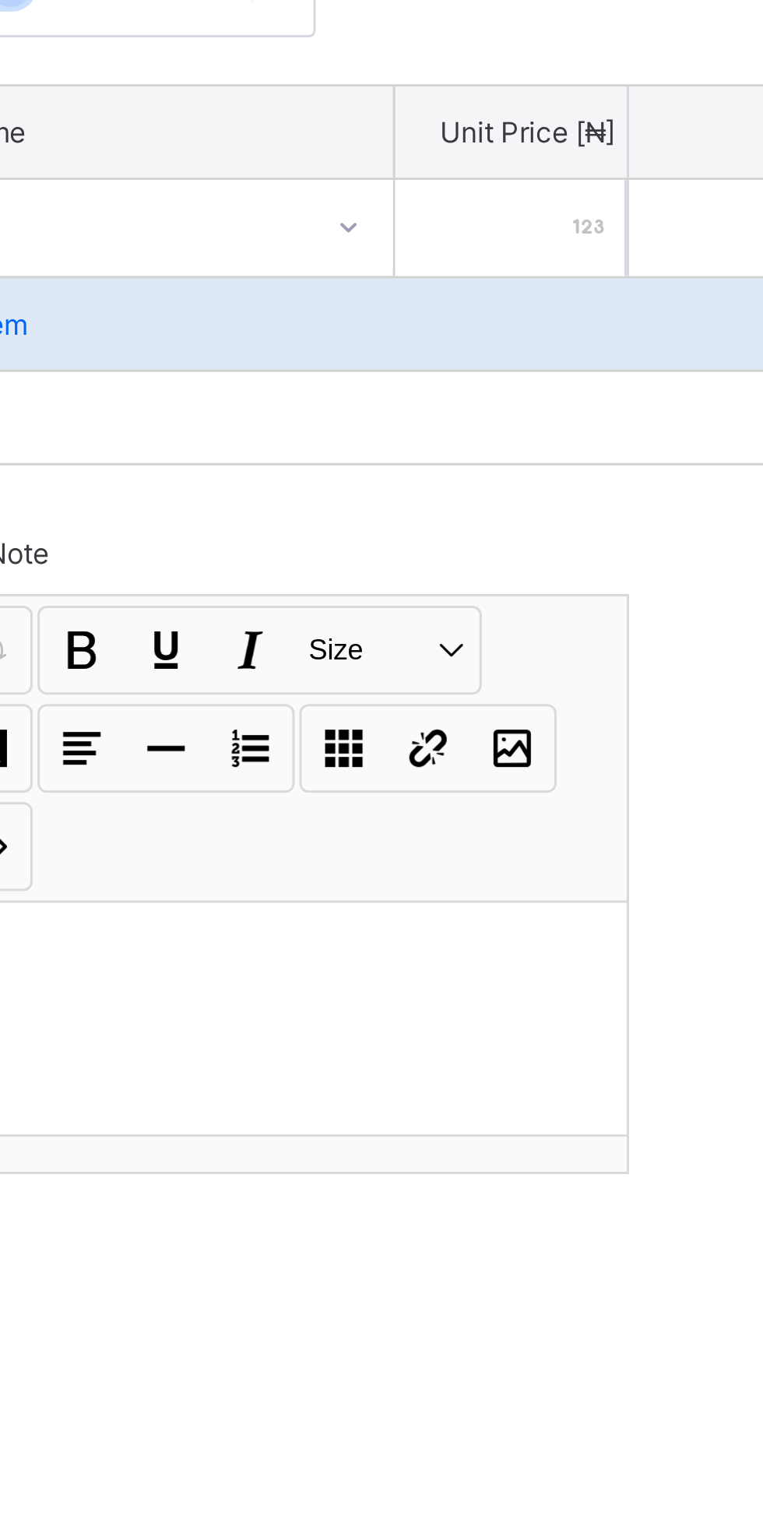
click at [455, 497] on div at bounding box center [435, 481] width 77 height 32
click at [448, 497] on input "number" at bounding box center [435, 481] width 77 height 32
type input "*"
type input "**"
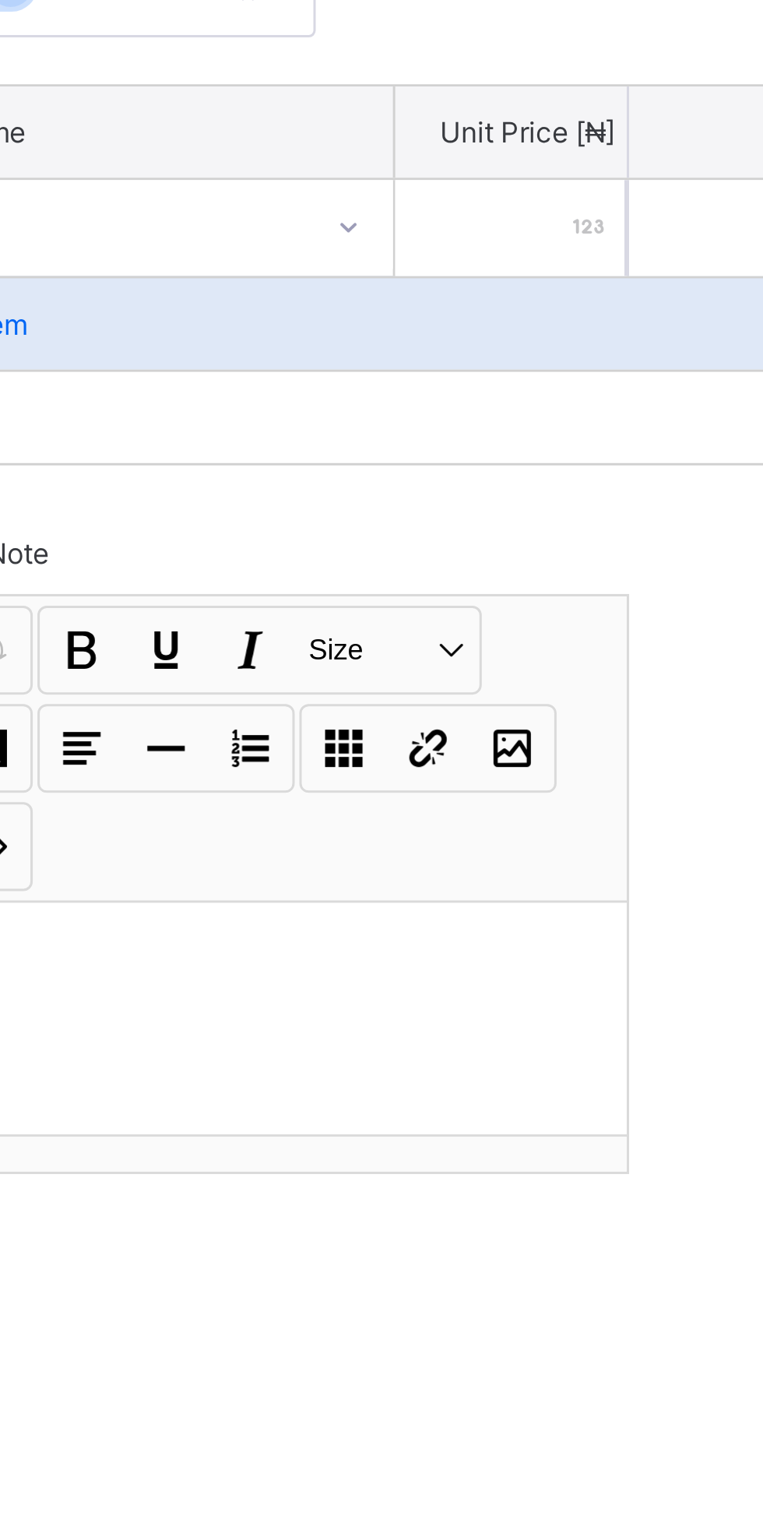
type input "**"
type input "***"
type input "****"
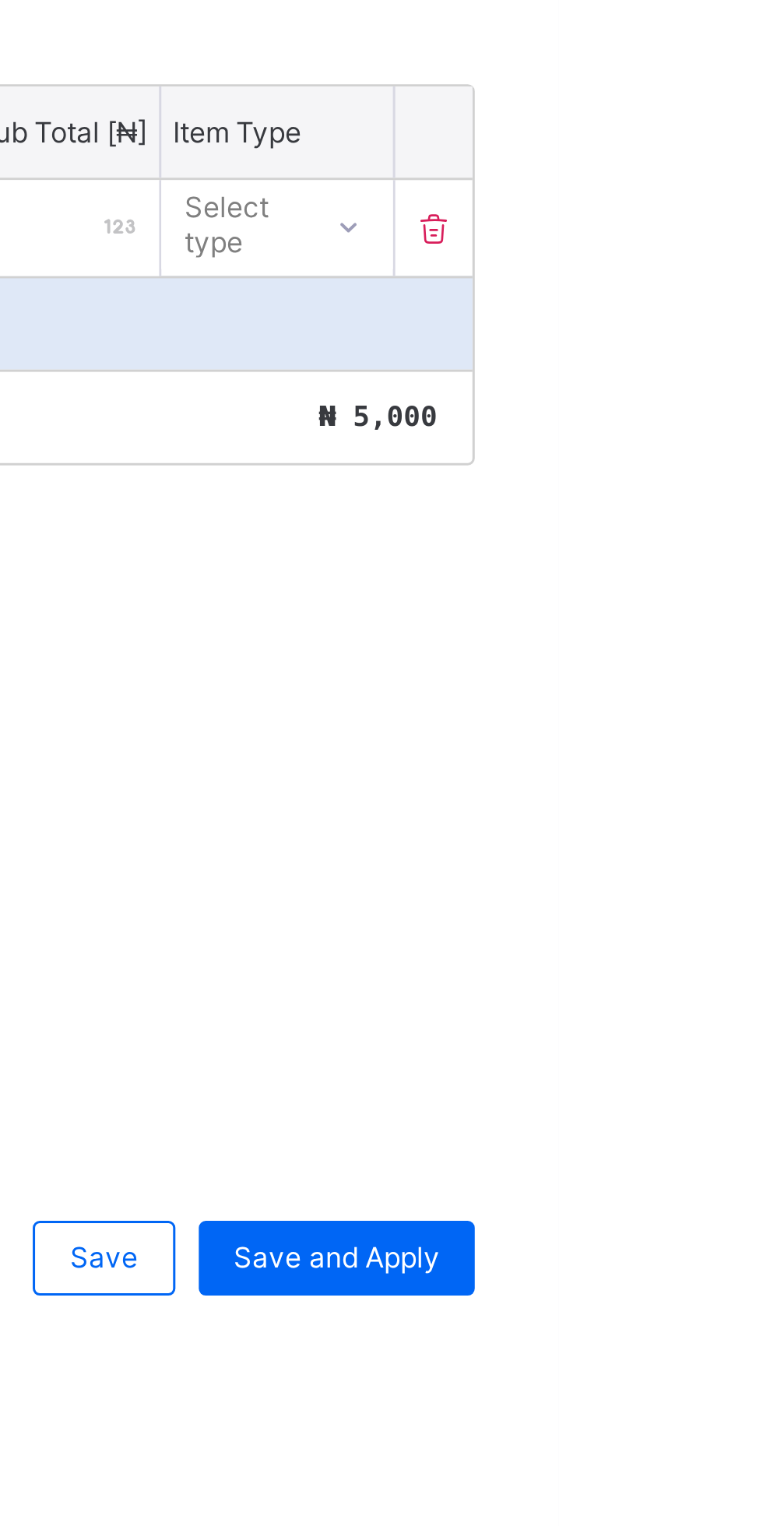
type input "****"
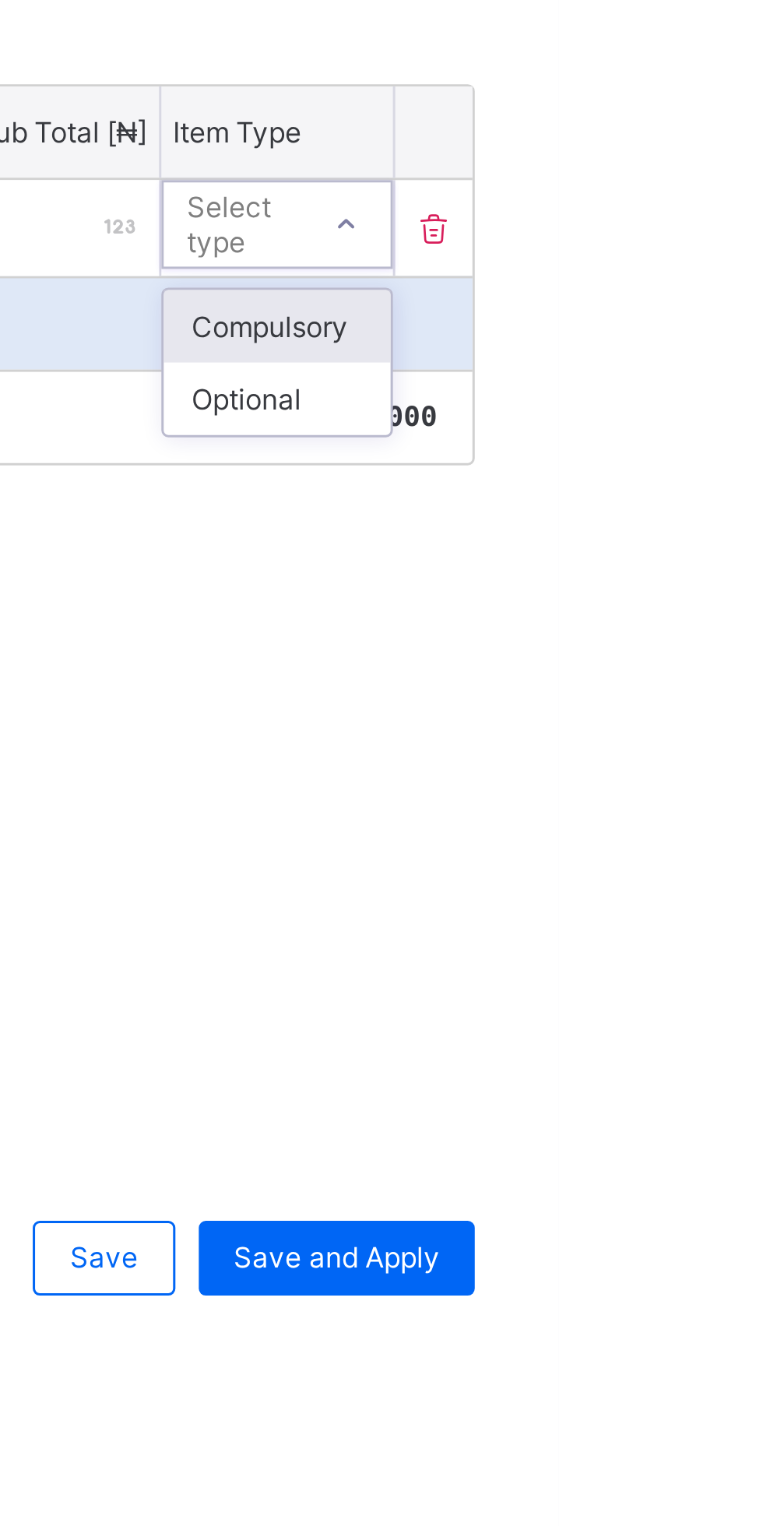
click at [682, 526] on div "Compulsory" at bounding box center [669, 513] width 76 height 24
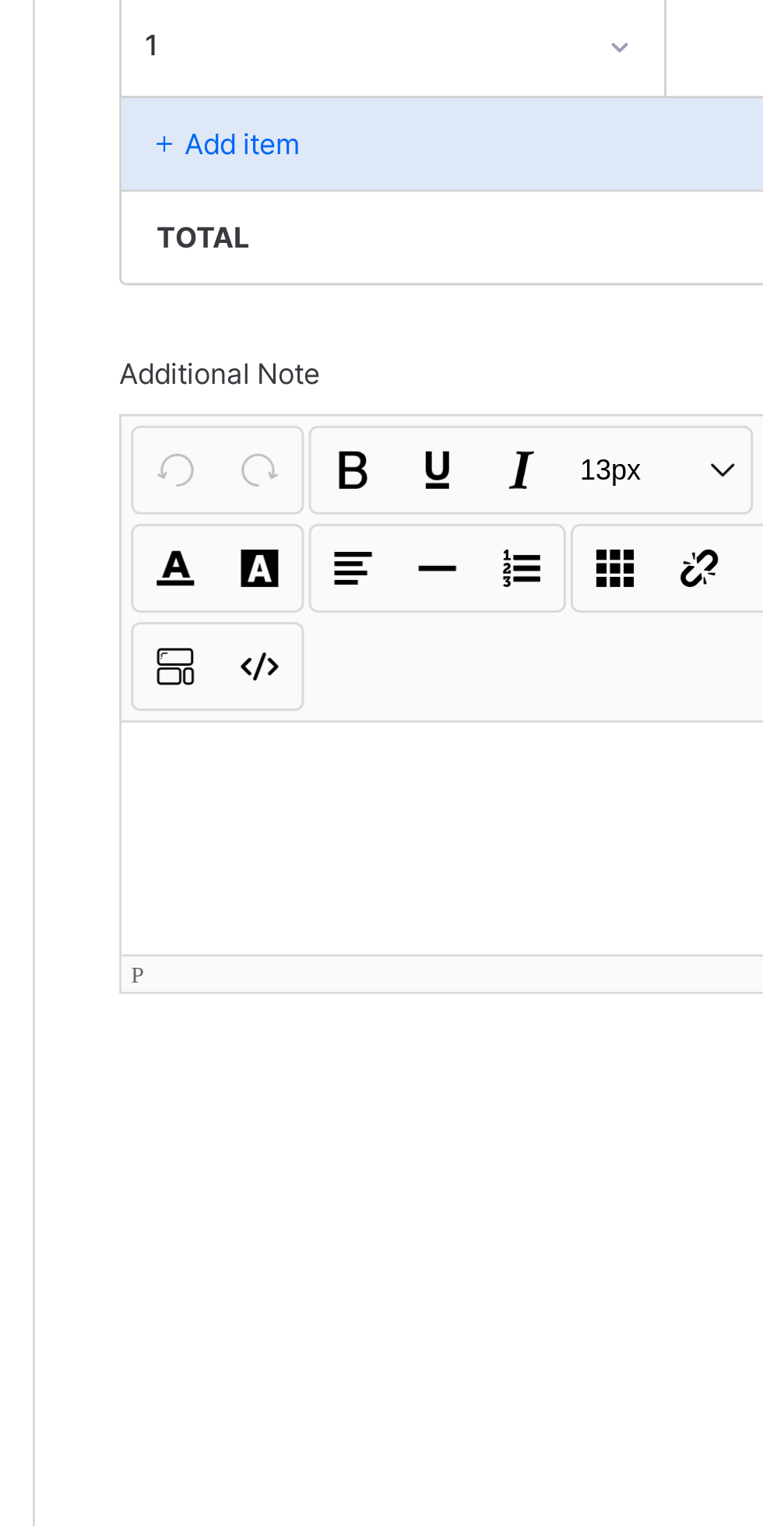
click at [250, 733] on p at bounding box center [345, 725] width 234 height 16
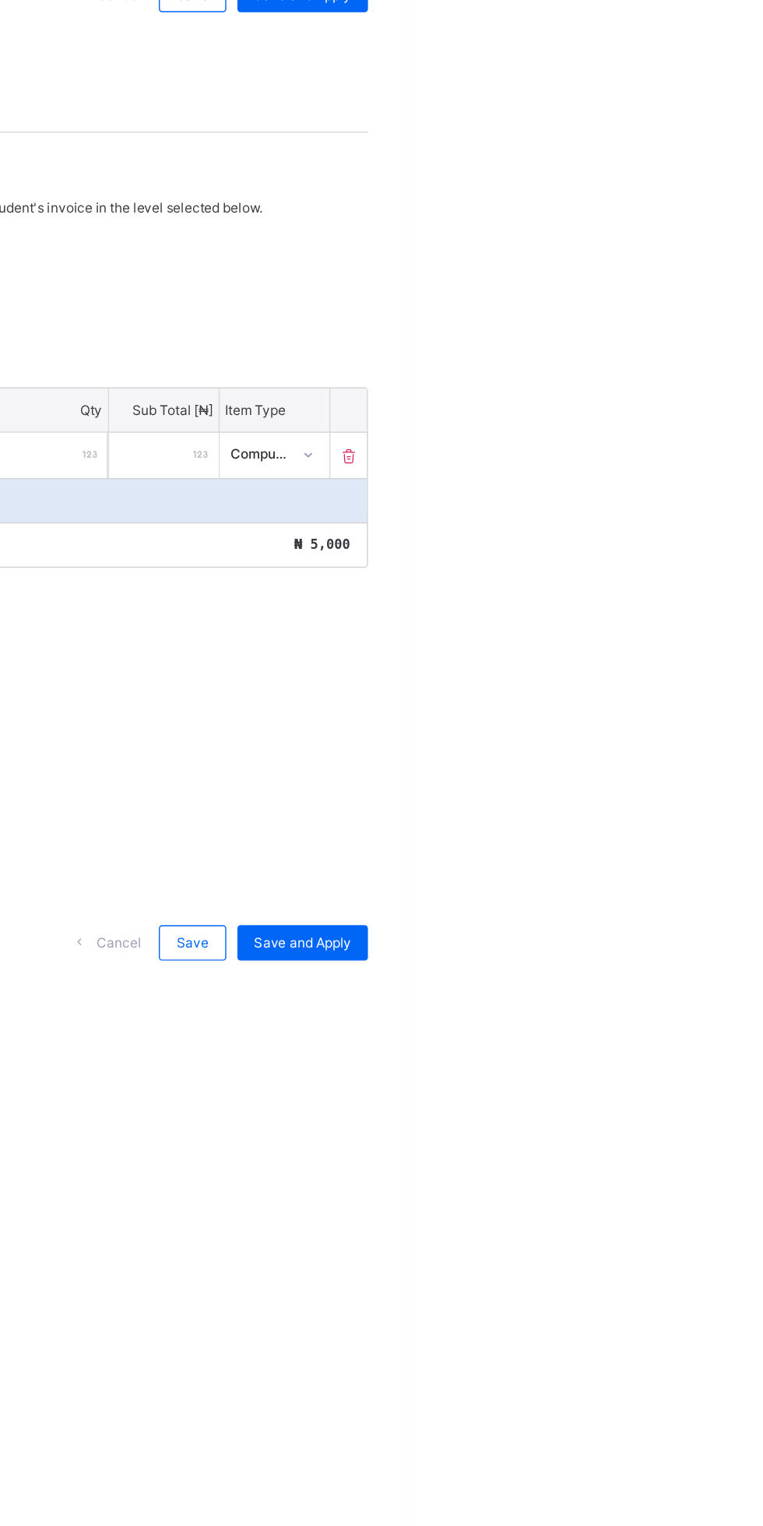
click at [613, 829] on span "Save" at bounding box center [611, 823] width 23 height 12
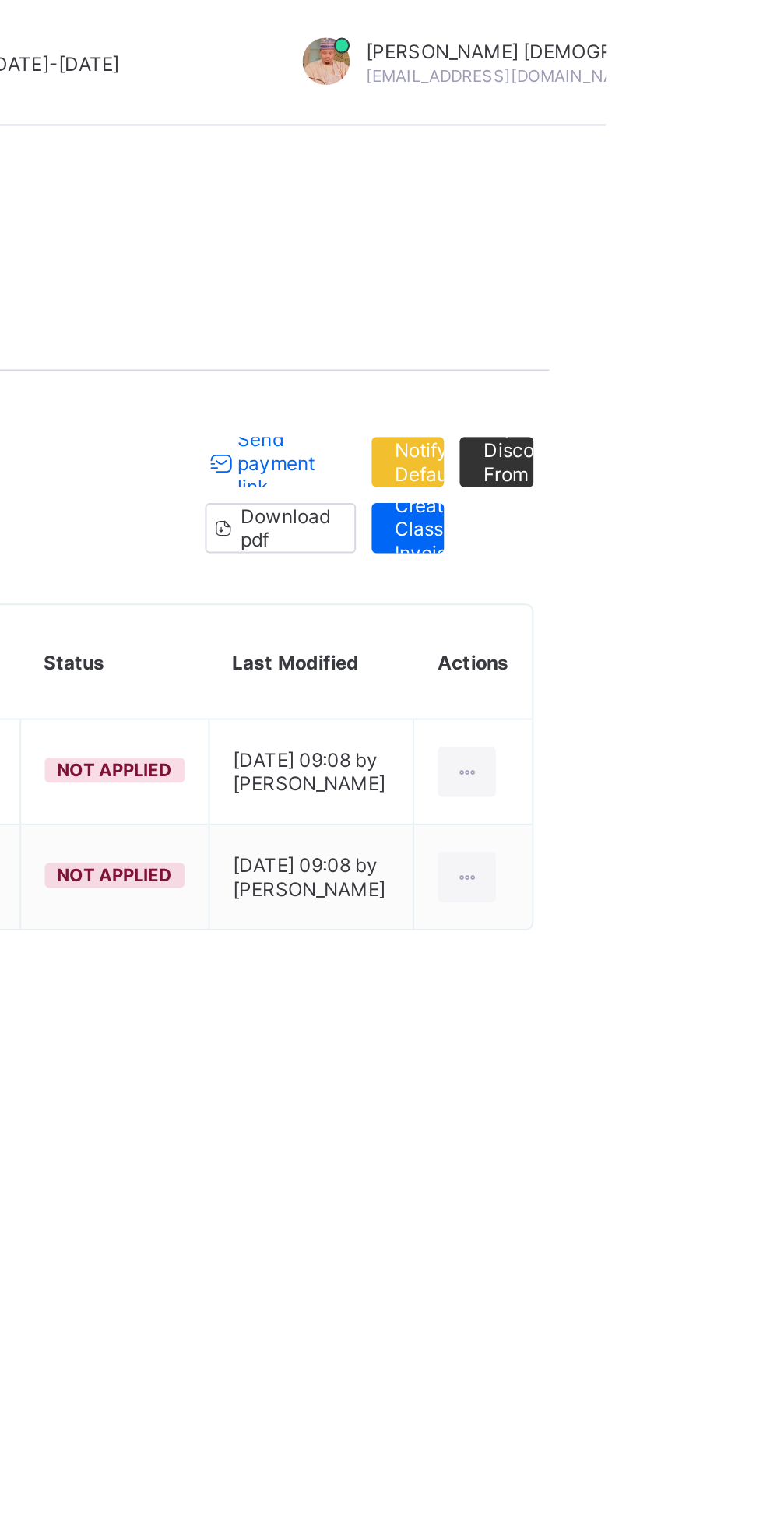
click at [722, 230] on span "Import Discount From Previous Term" at bounding box center [731, 229] width 59 height 47
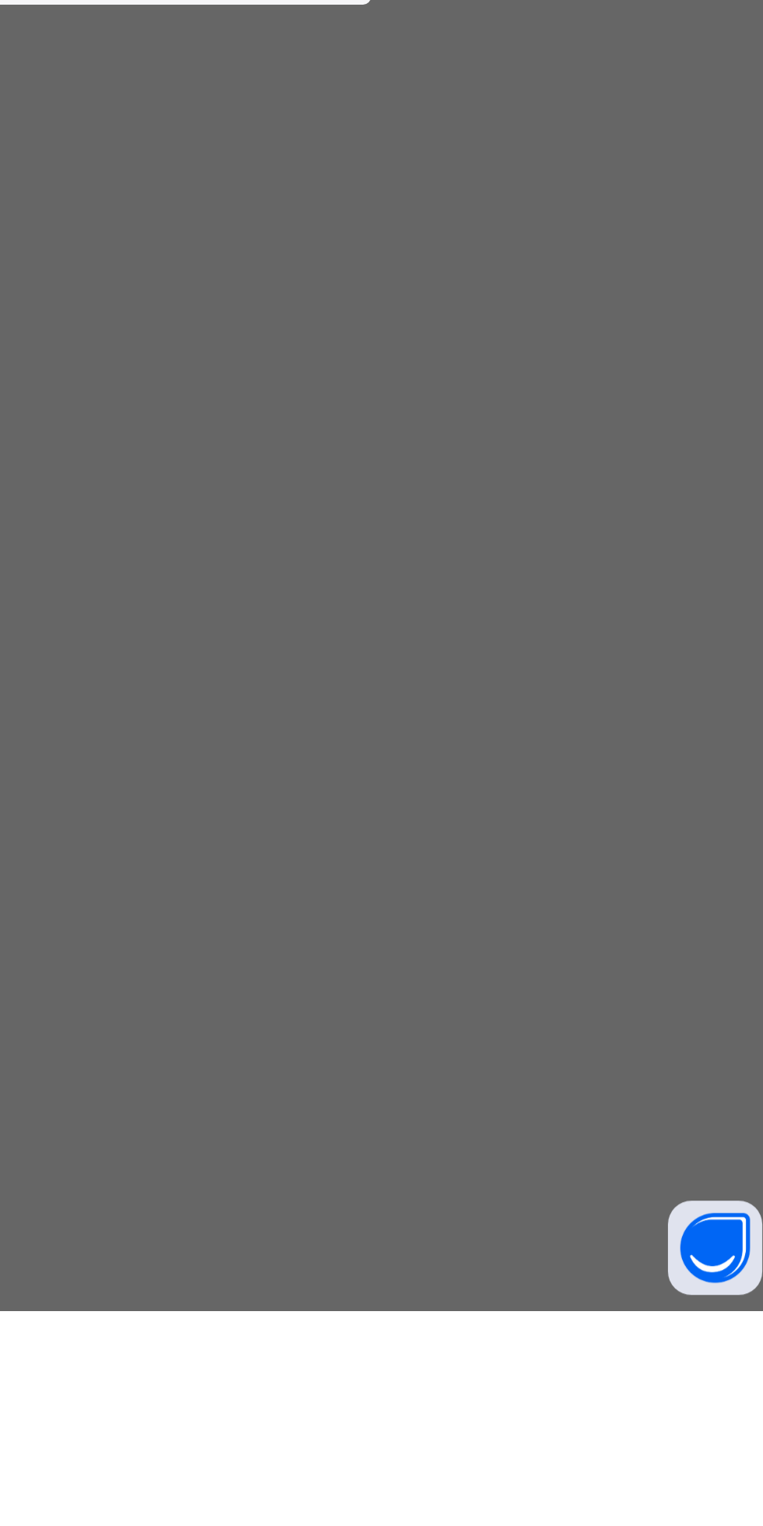
click at [538, 689] on div "×" at bounding box center [530, 676] width 15 height 26
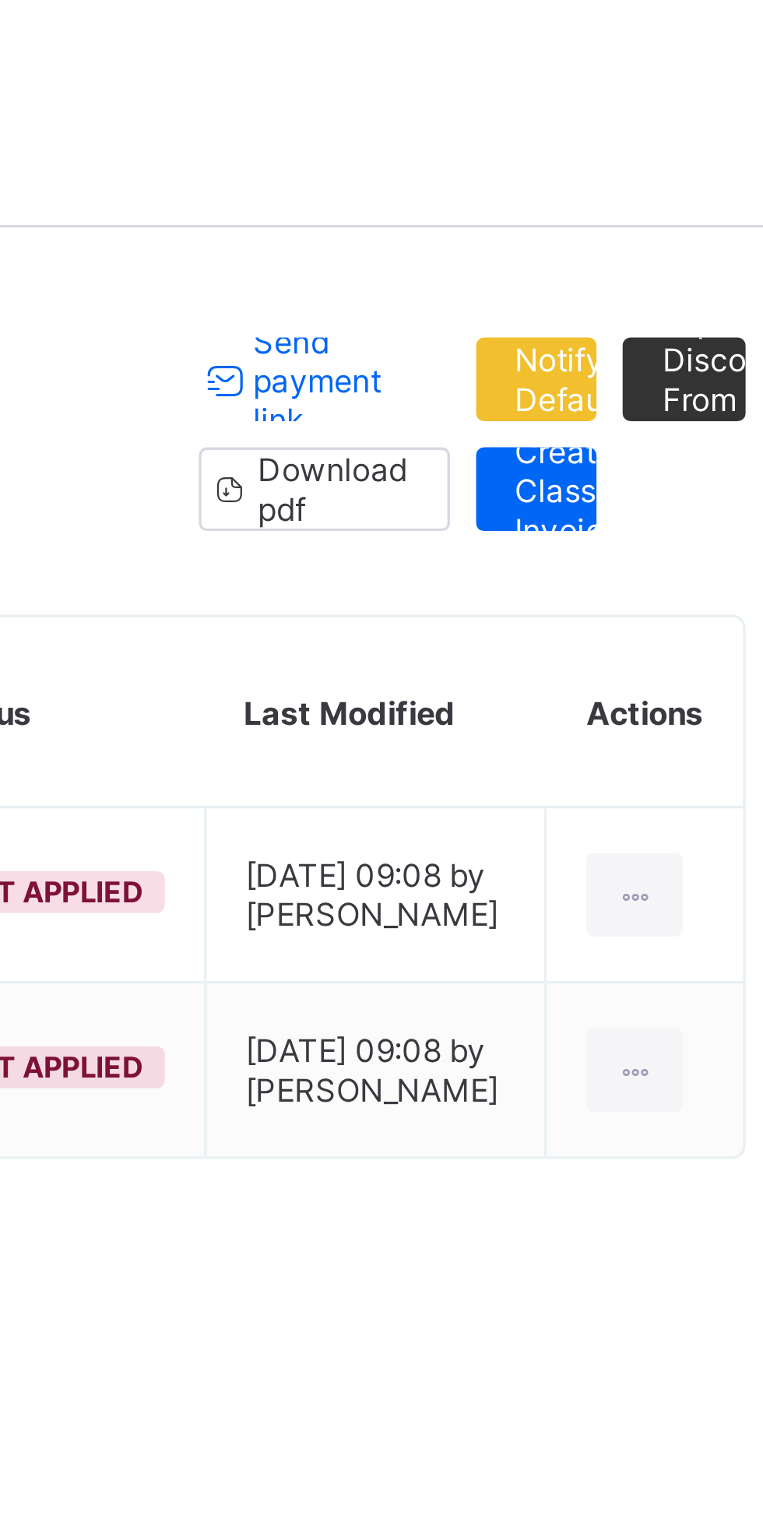
click at [672, 230] on span "Notify Defaulters" at bounding box center [681, 228] width 45 height 23
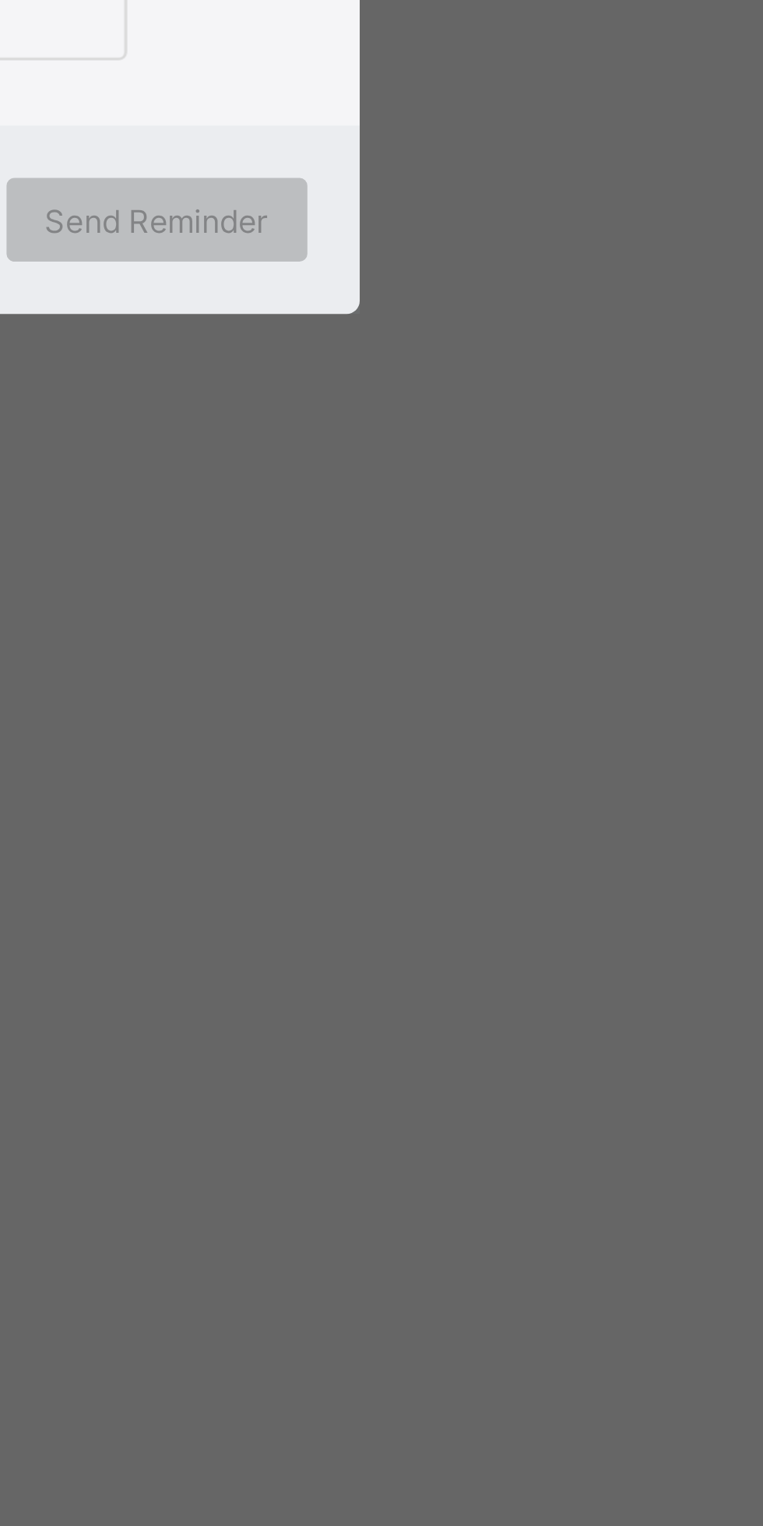
click at [398, 879] on icon at bounding box center [381, 865] width 33 height 28
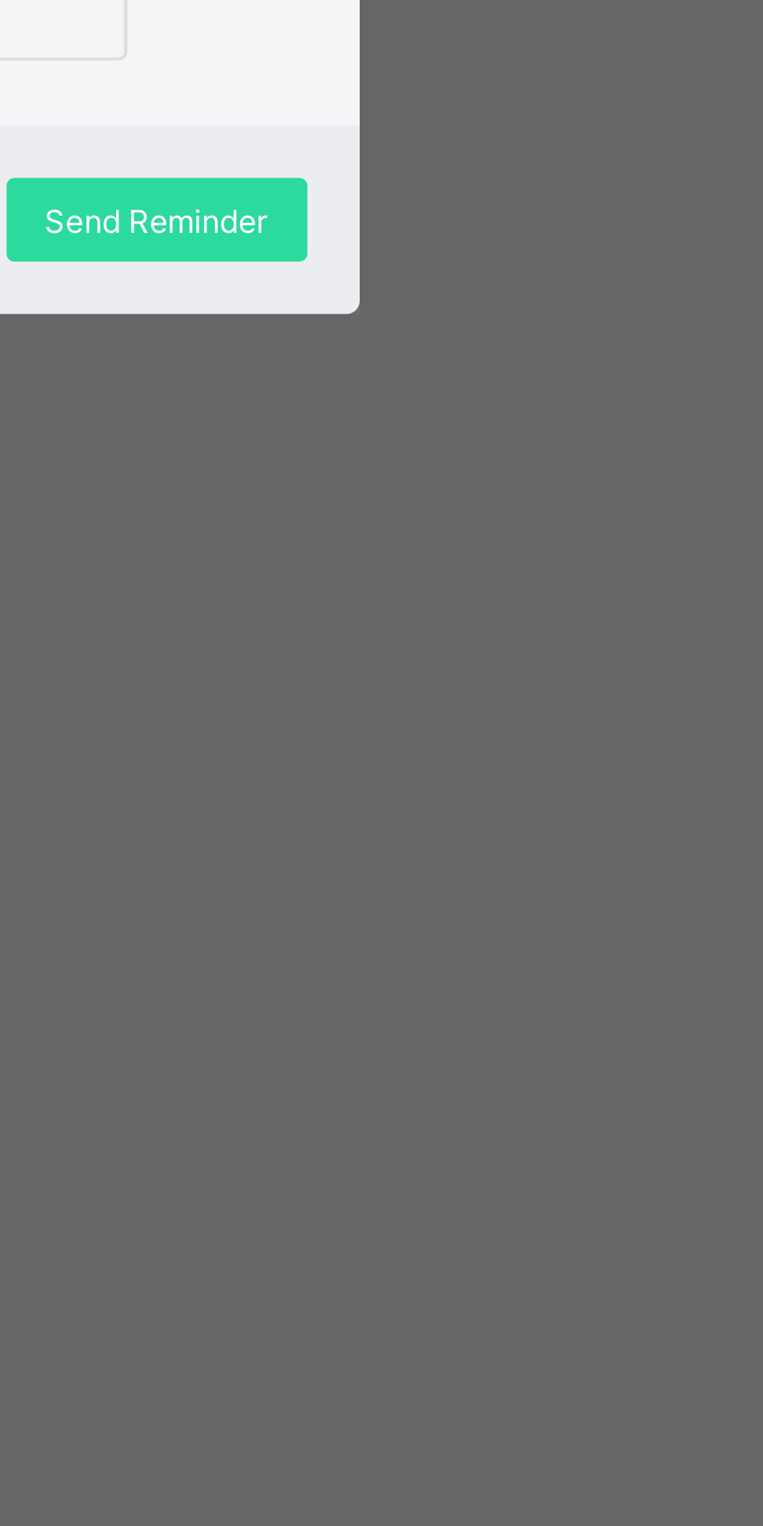
click at [428, 820] on icon at bounding box center [428, 820] width 0 height 0
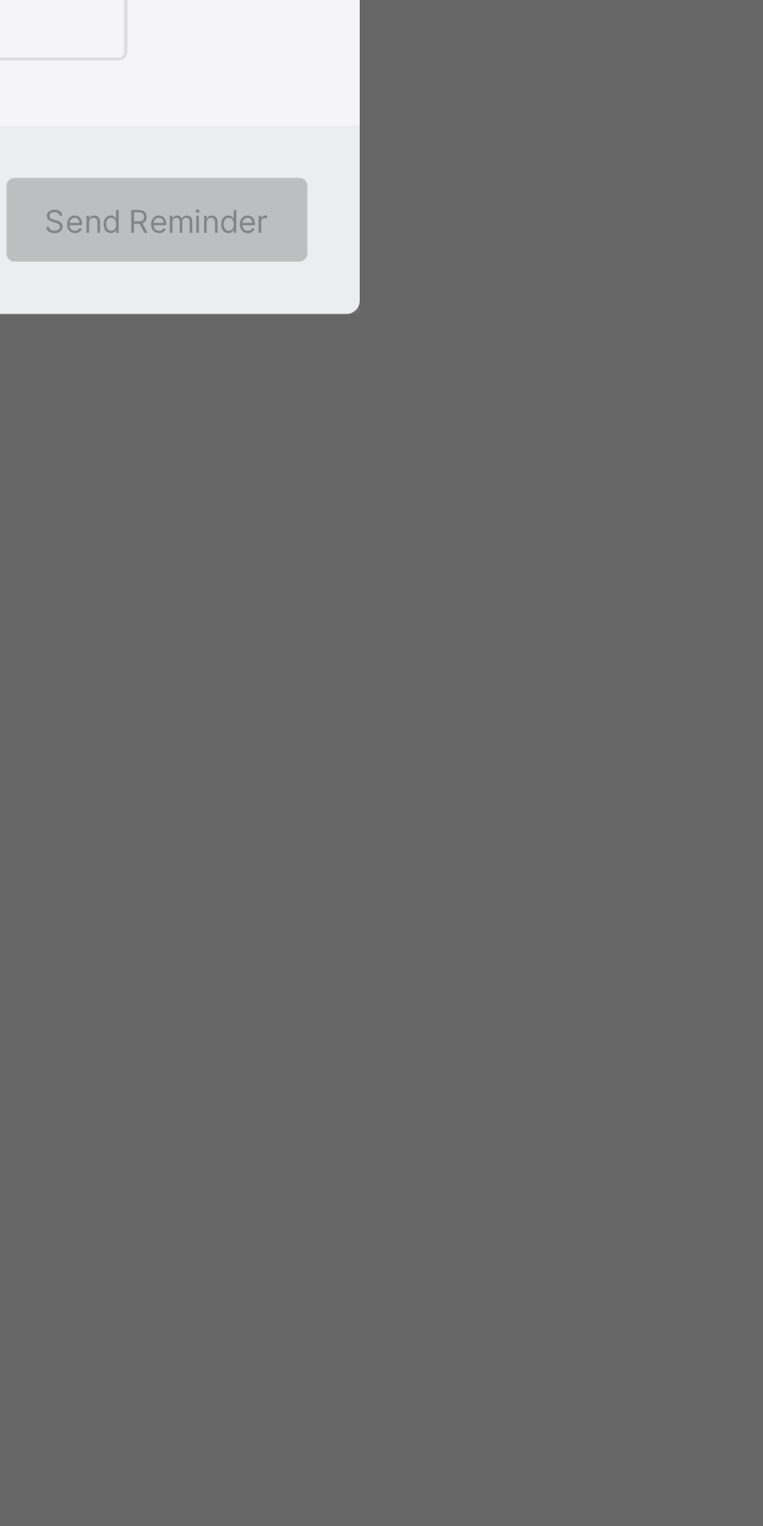
click at [398, 879] on icon at bounding box center [381, 865] width 33 height 28
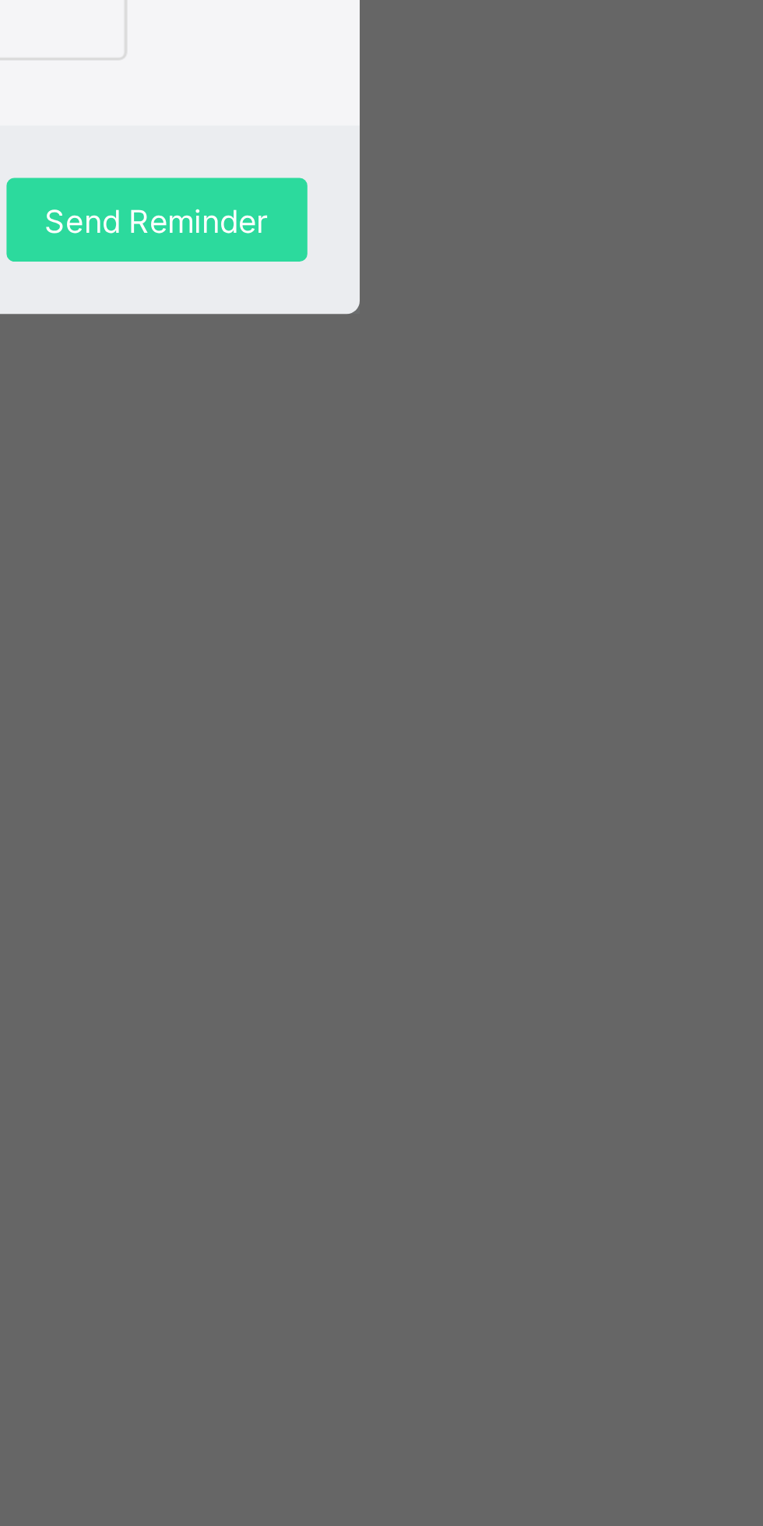
click at [428, 820] on icon at bounding box center [428, 820] width 0 height 0
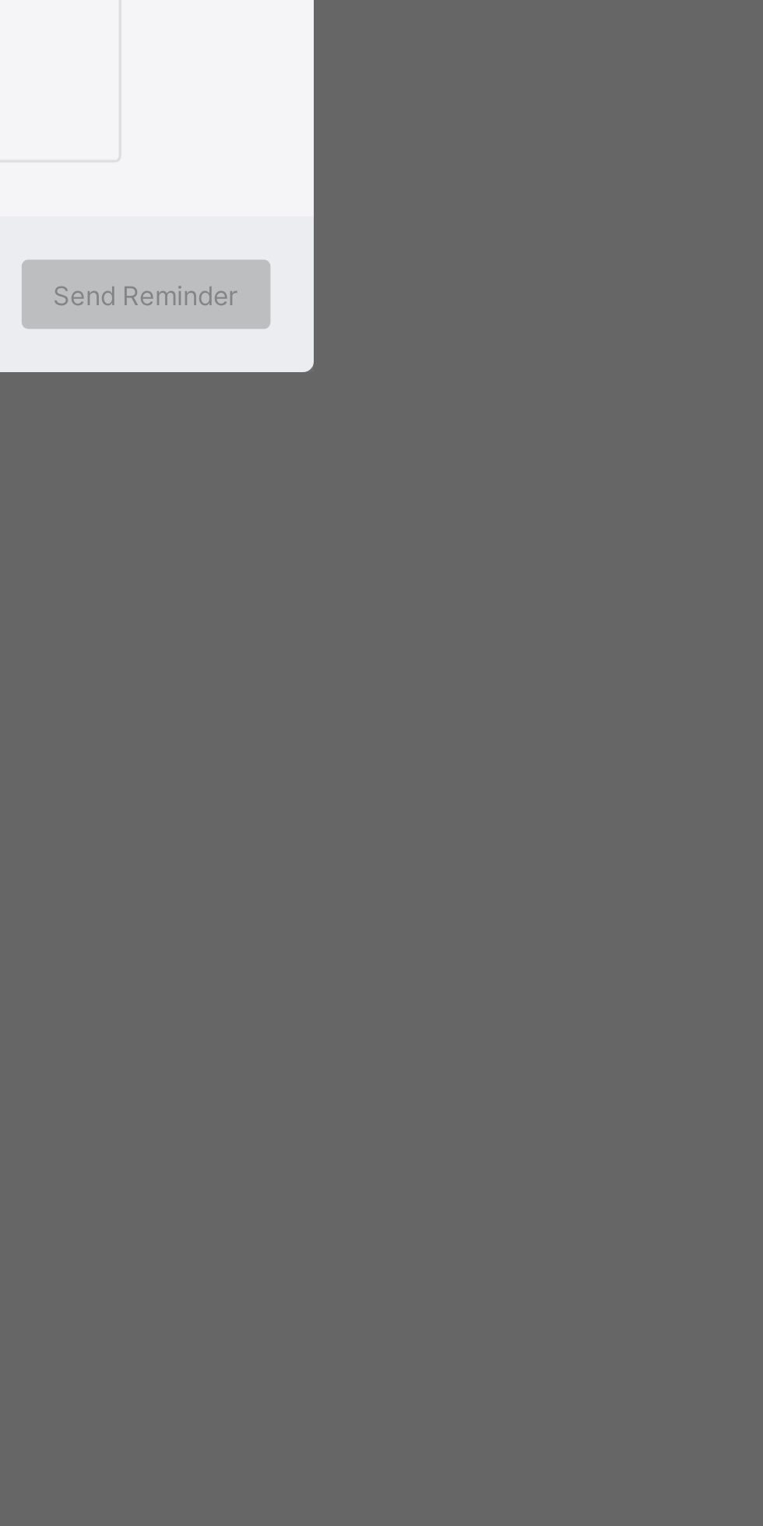
click at [410, 991] on div "Cancel" at bounding box center [382, 978] width 56 height 25
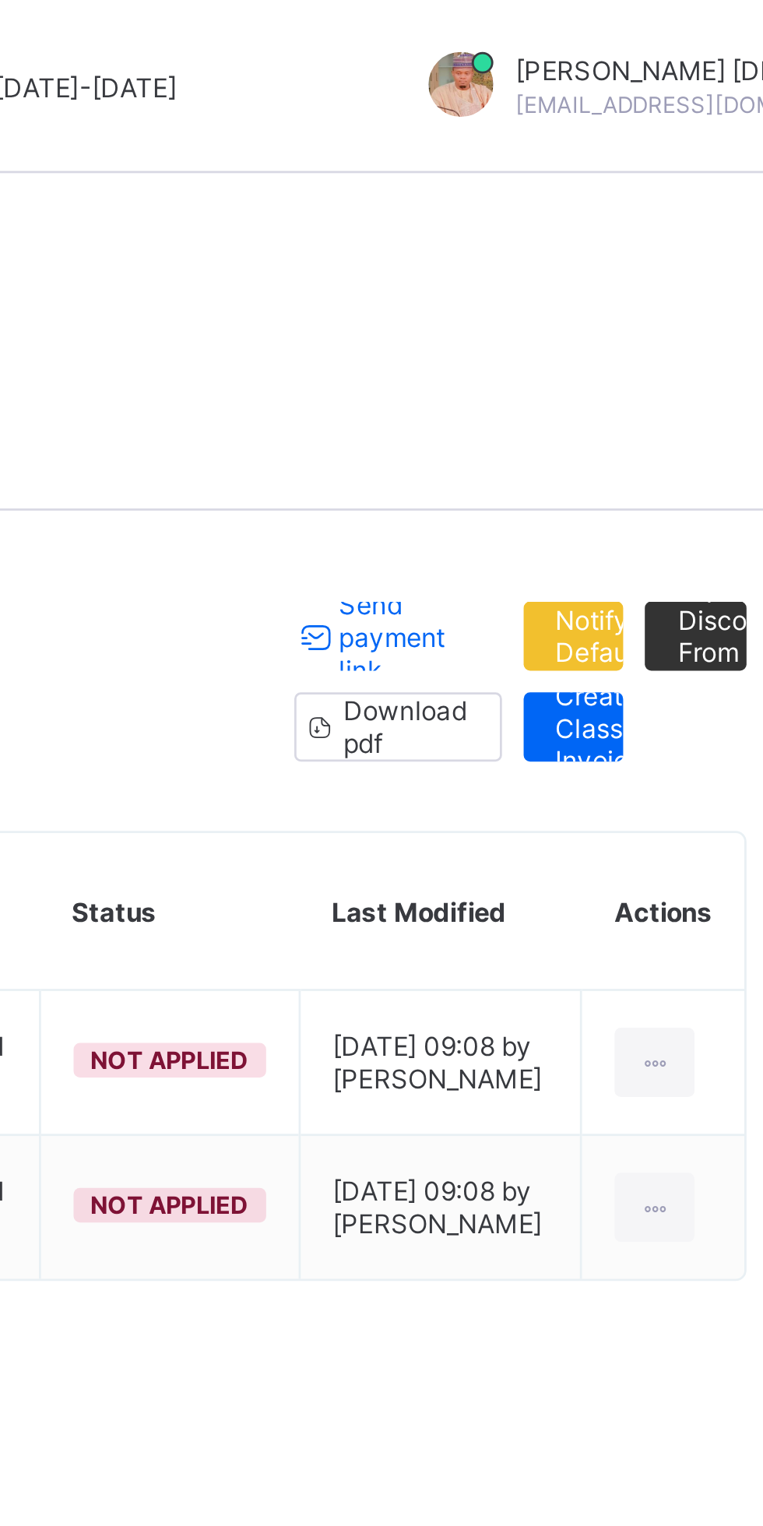
click at [701, 388] on div at bounding box center [694, 382] width 29 height 25
click at [0, 0] on div "Apply Invoice" at bounding box center [0, 0] width 0 height 0
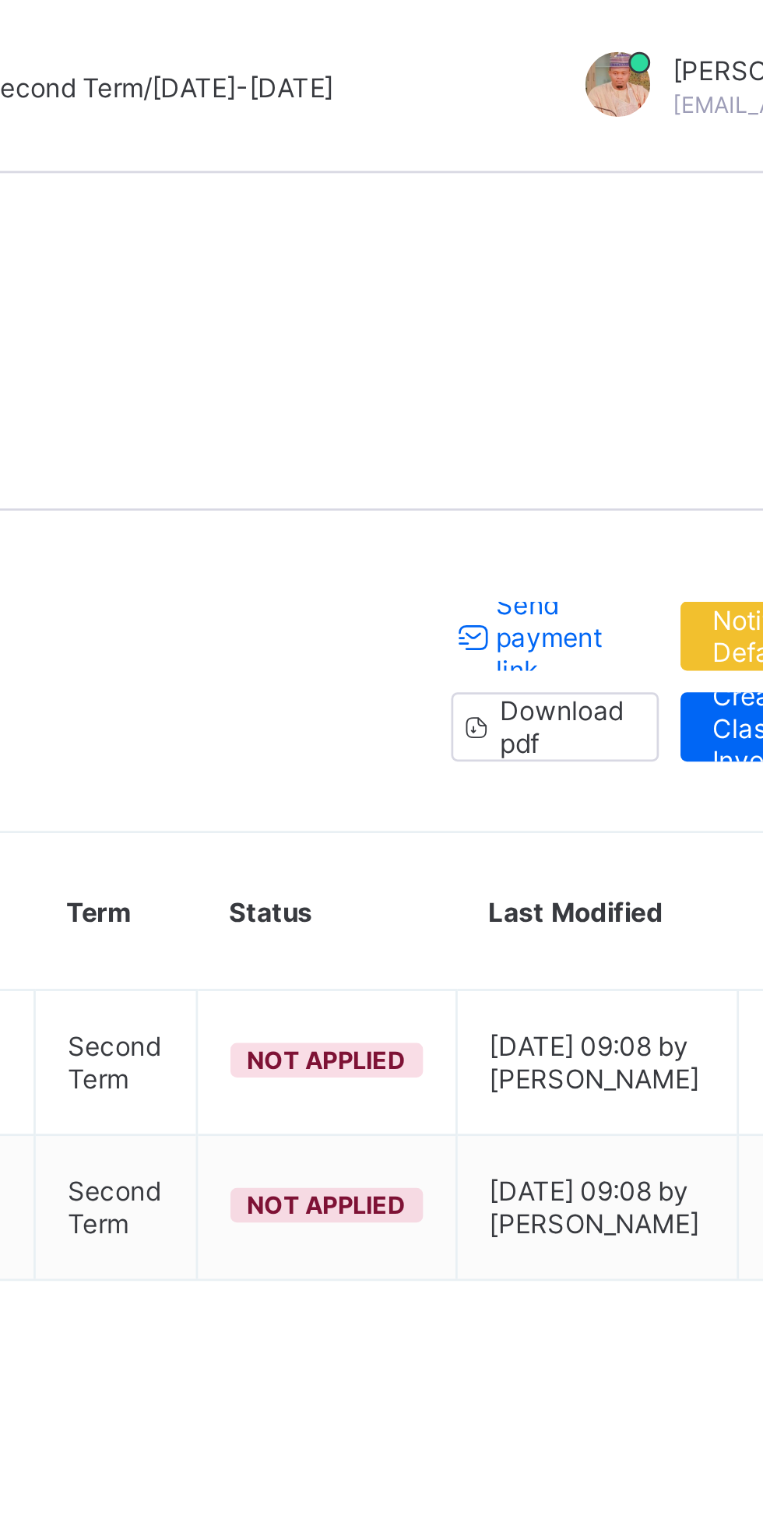
click at [0, 0] on div "Apply Invoice" at bounding box center [0, 0] width 0 height 0
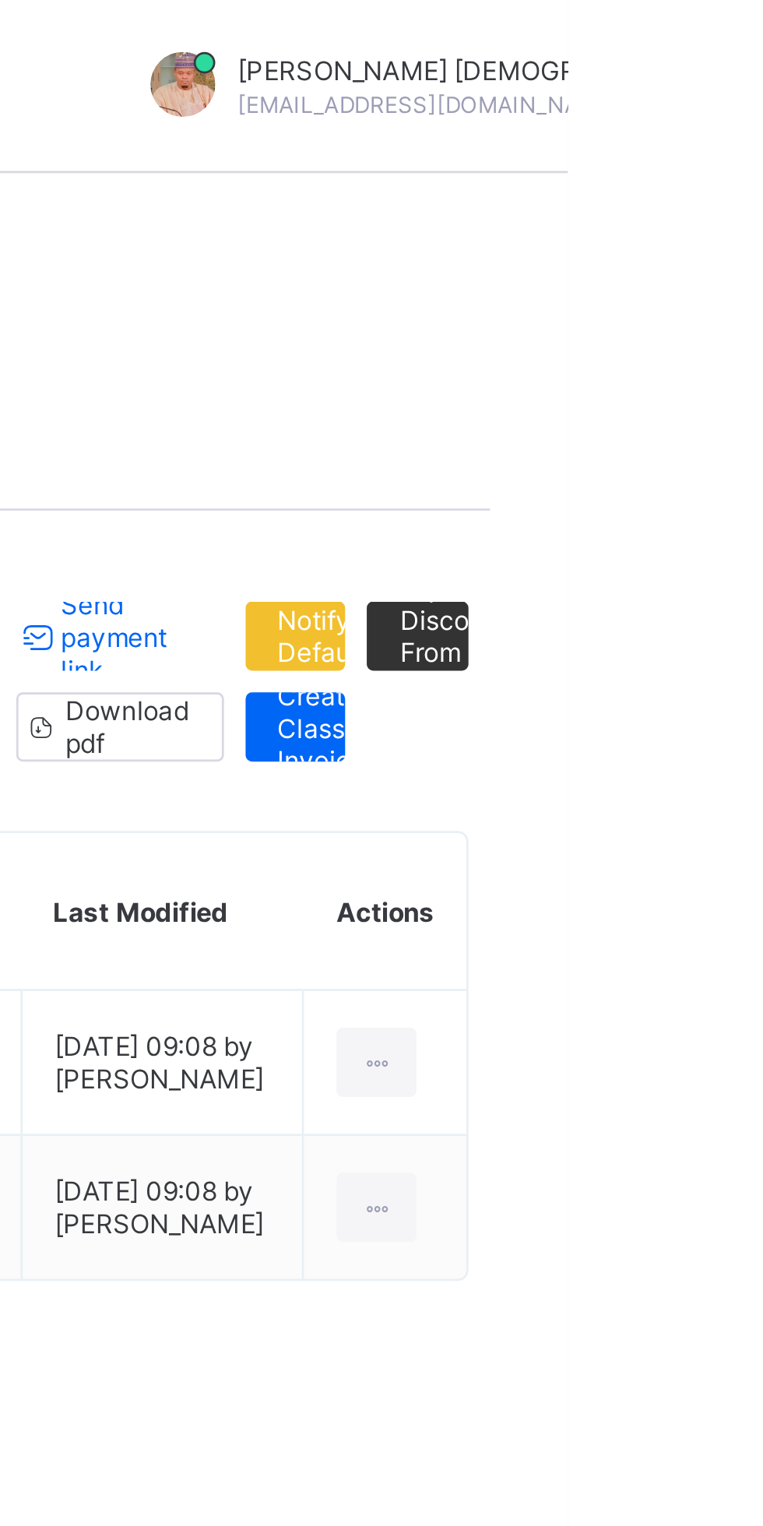
click at [718, 281] on div "Session 2024-2025 Term Second Term Send payment link Notify Defaulters Import D…" at bounding box center [475, 245] width 504 height 76
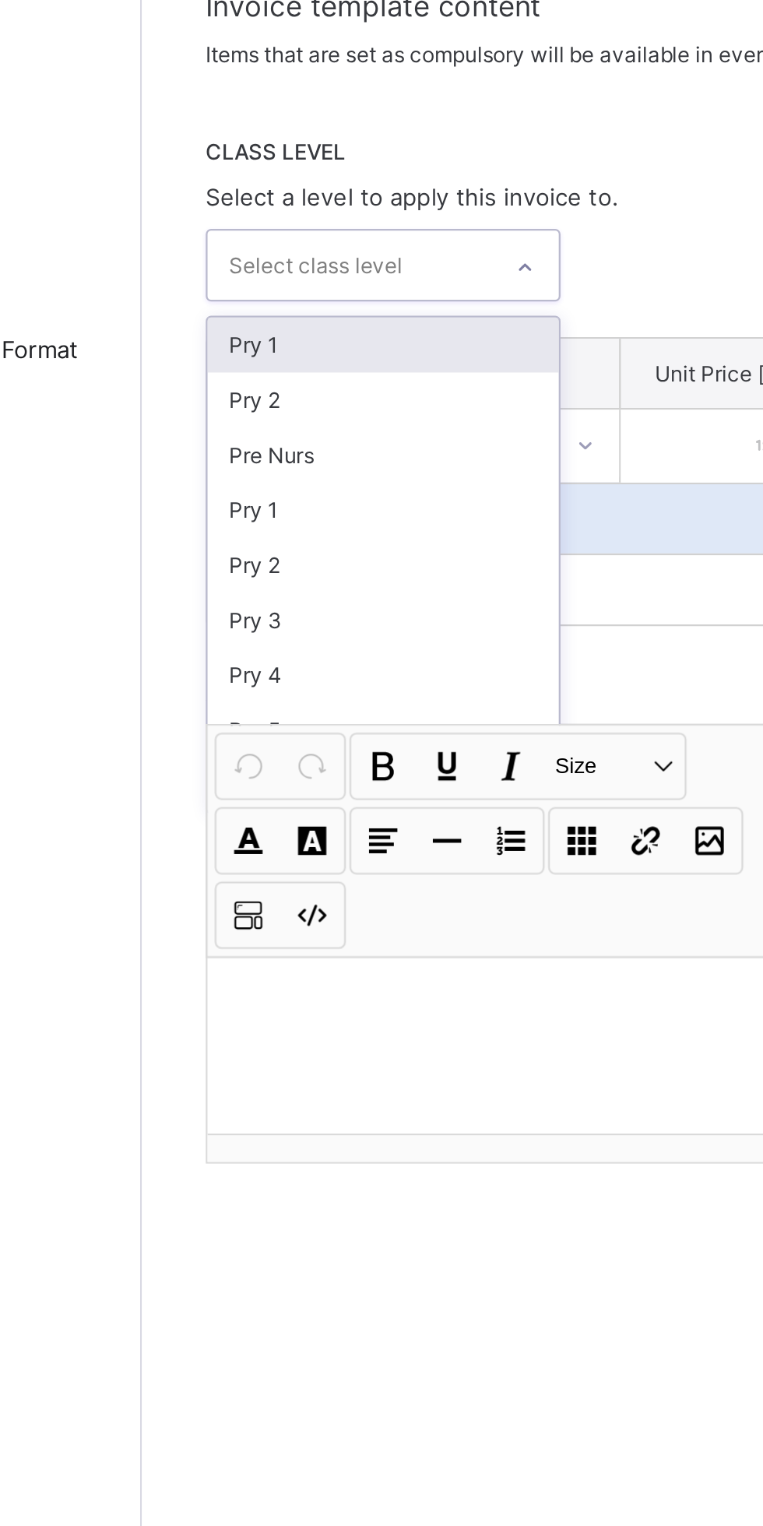
click at [334, 446] on div "Pry 1" at bounding box center [293, 434] width 154 height 24
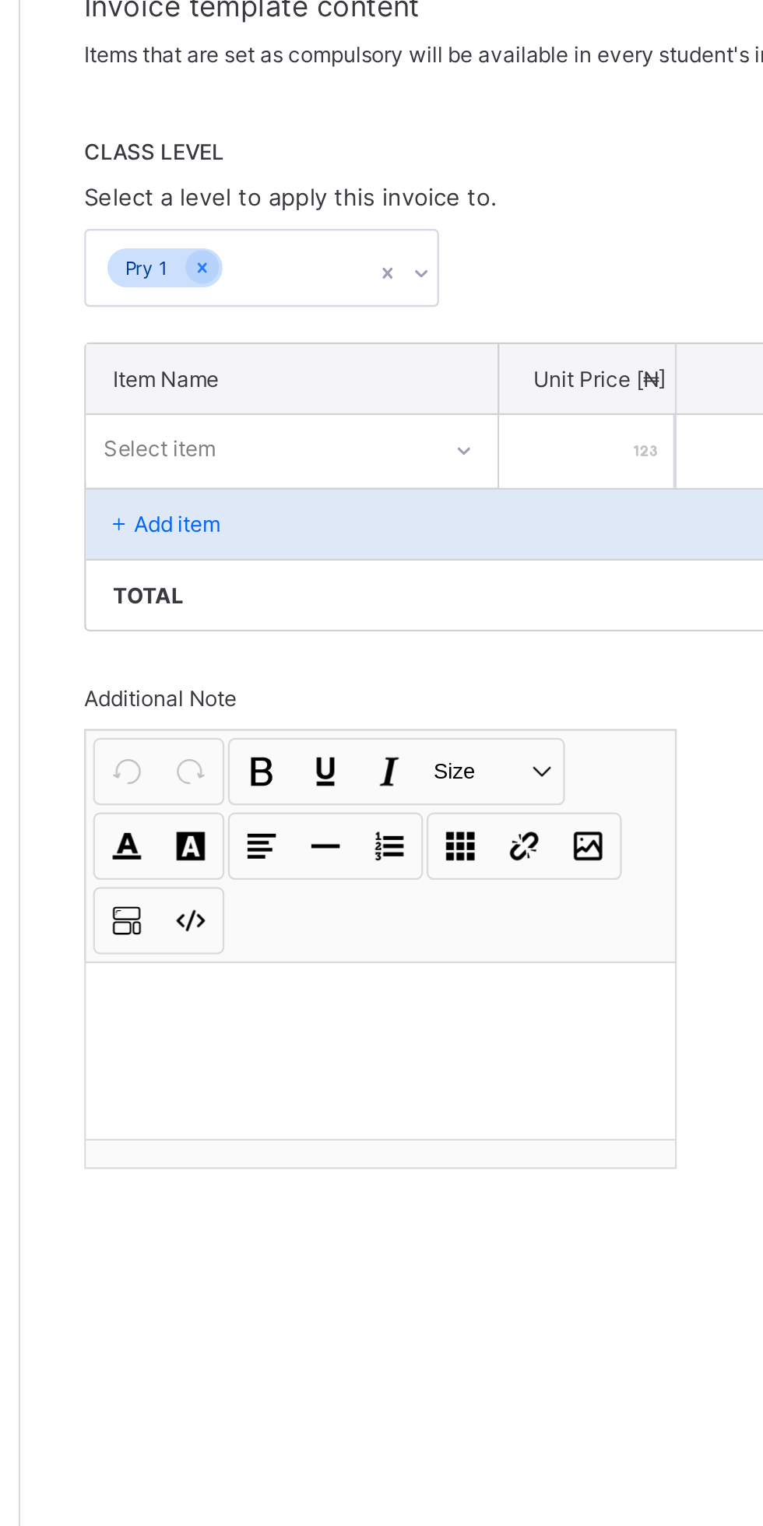
click at [449, 497] on input "number" at bounding box center [435, 481] width 77 height 32
type input "*"
type input "**"
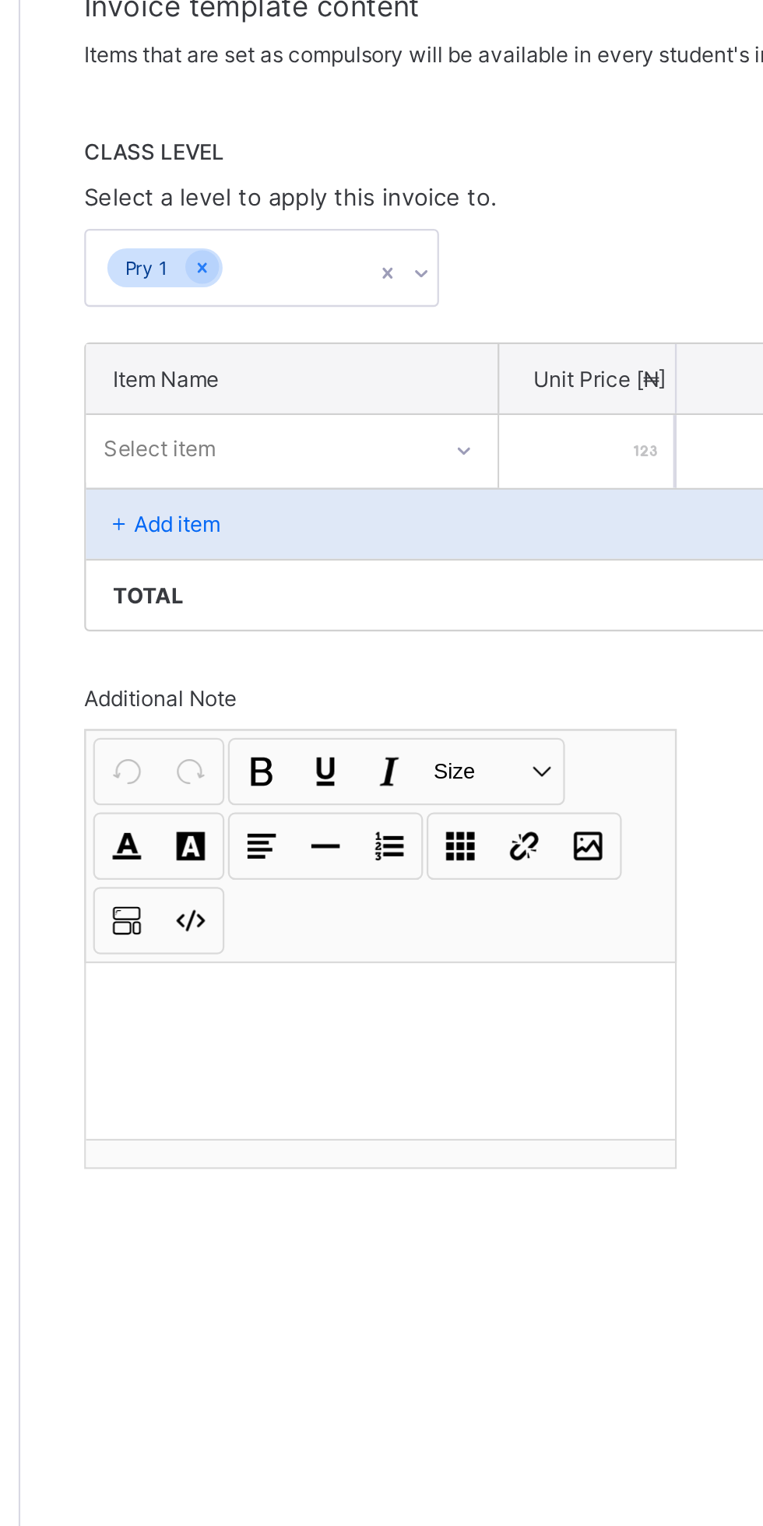
type input "***"
type input "****"
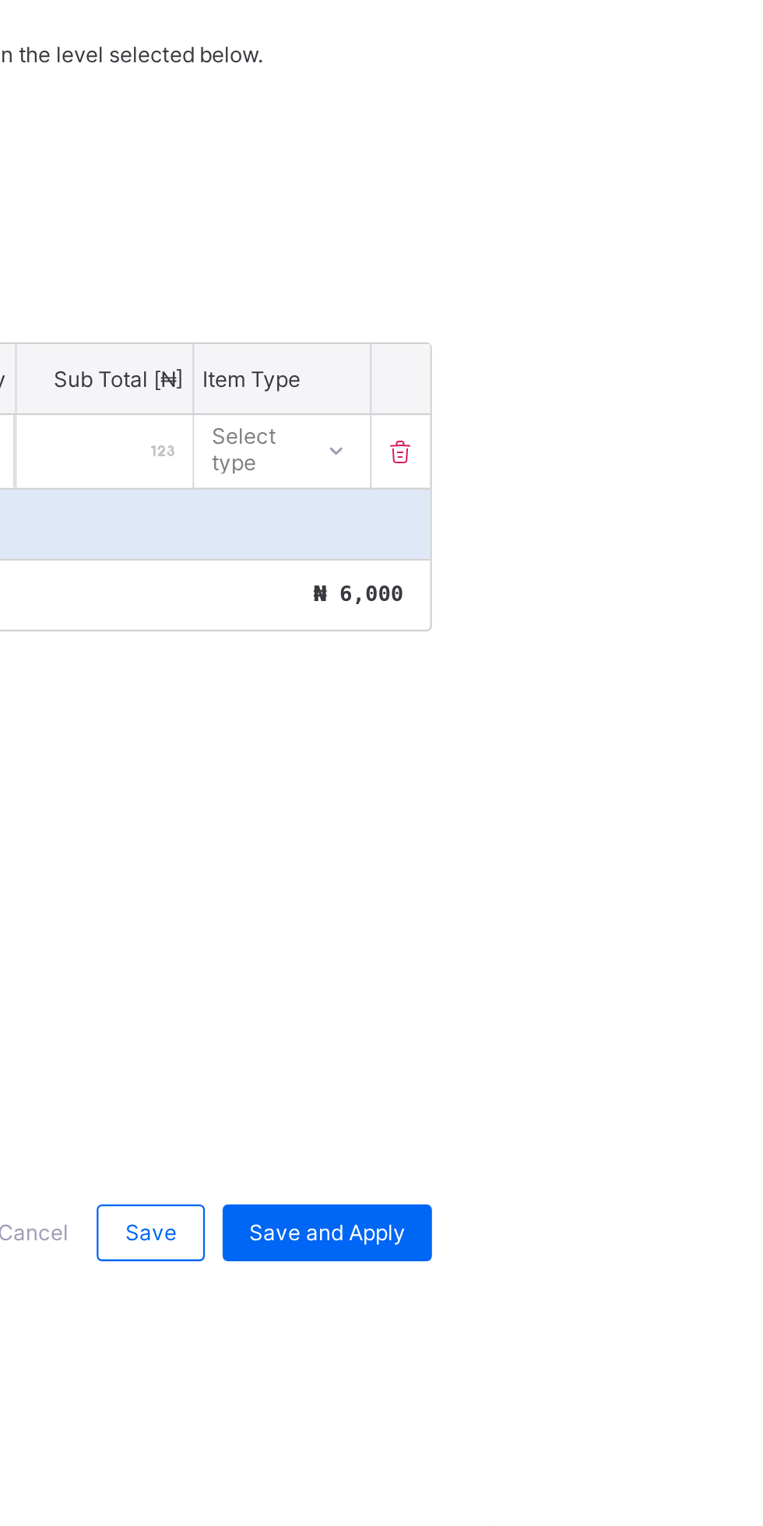
type input "****"
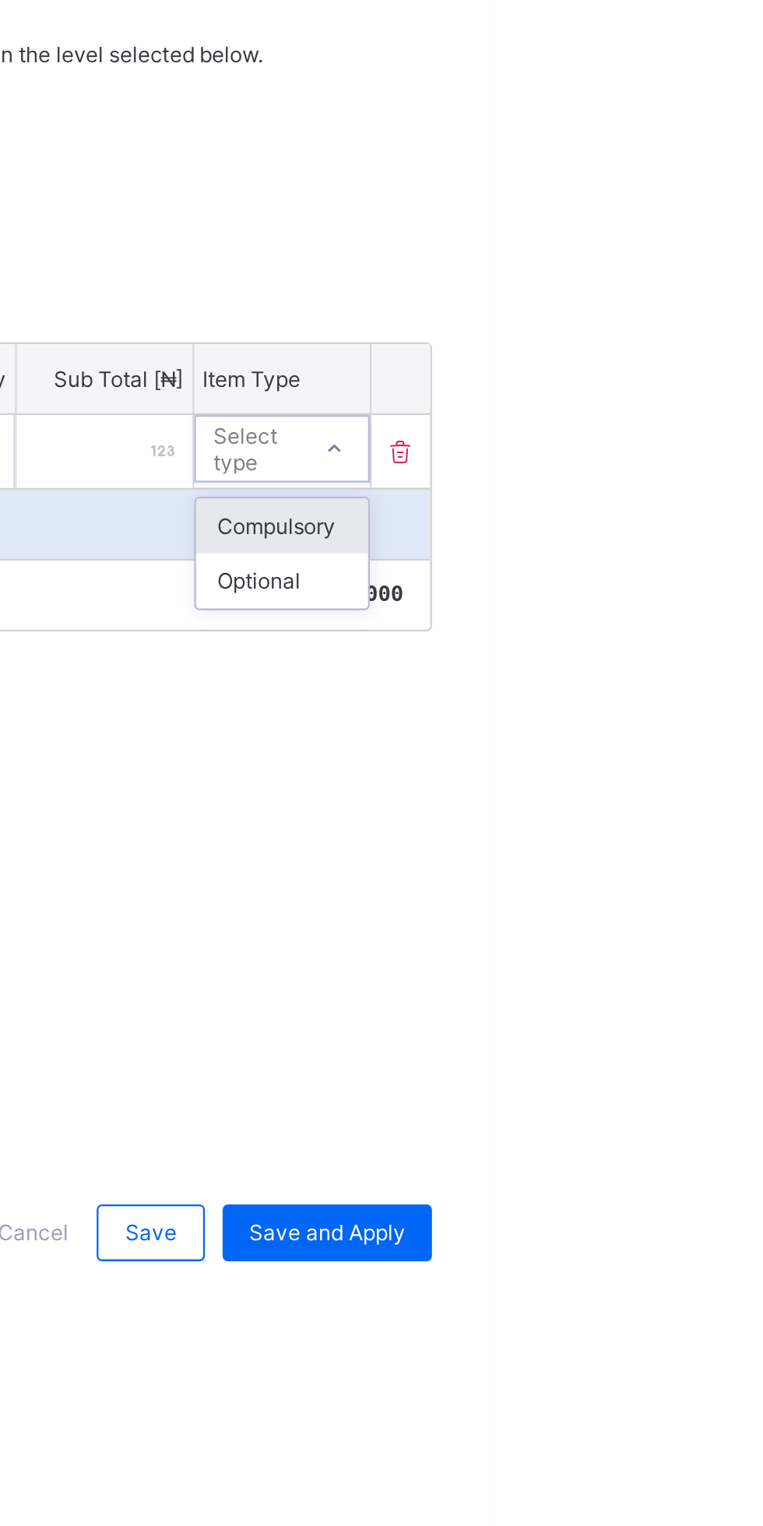
click at [680, 526] on div "Compulsory" at bounding box center [669, 513] width 76 height 24
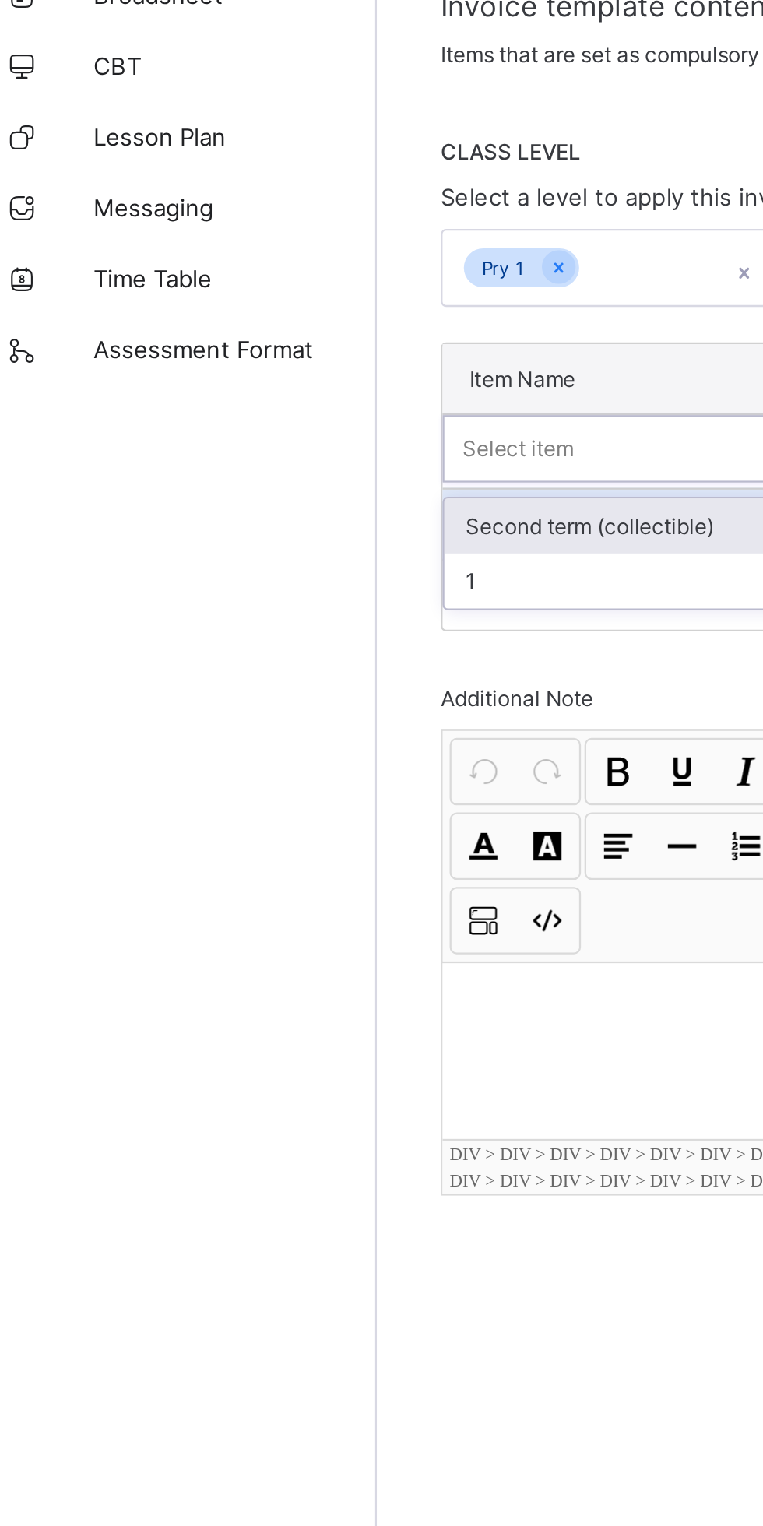
click at [301, 550] on div "1" at bounding box center [305, 538] width 179 height 24
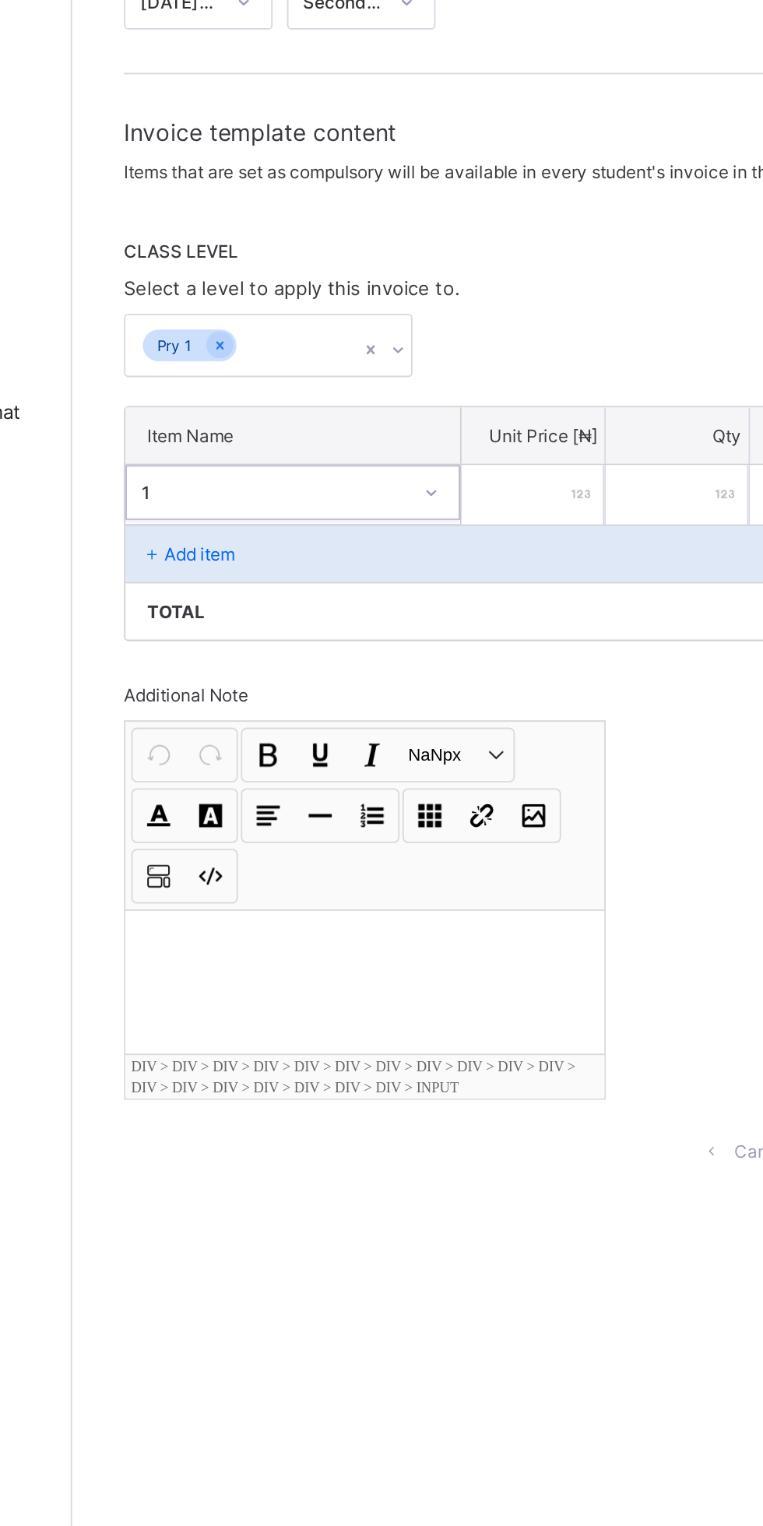
click at [355, 782] on div at bounding box center [345, 744] width 258 height 78
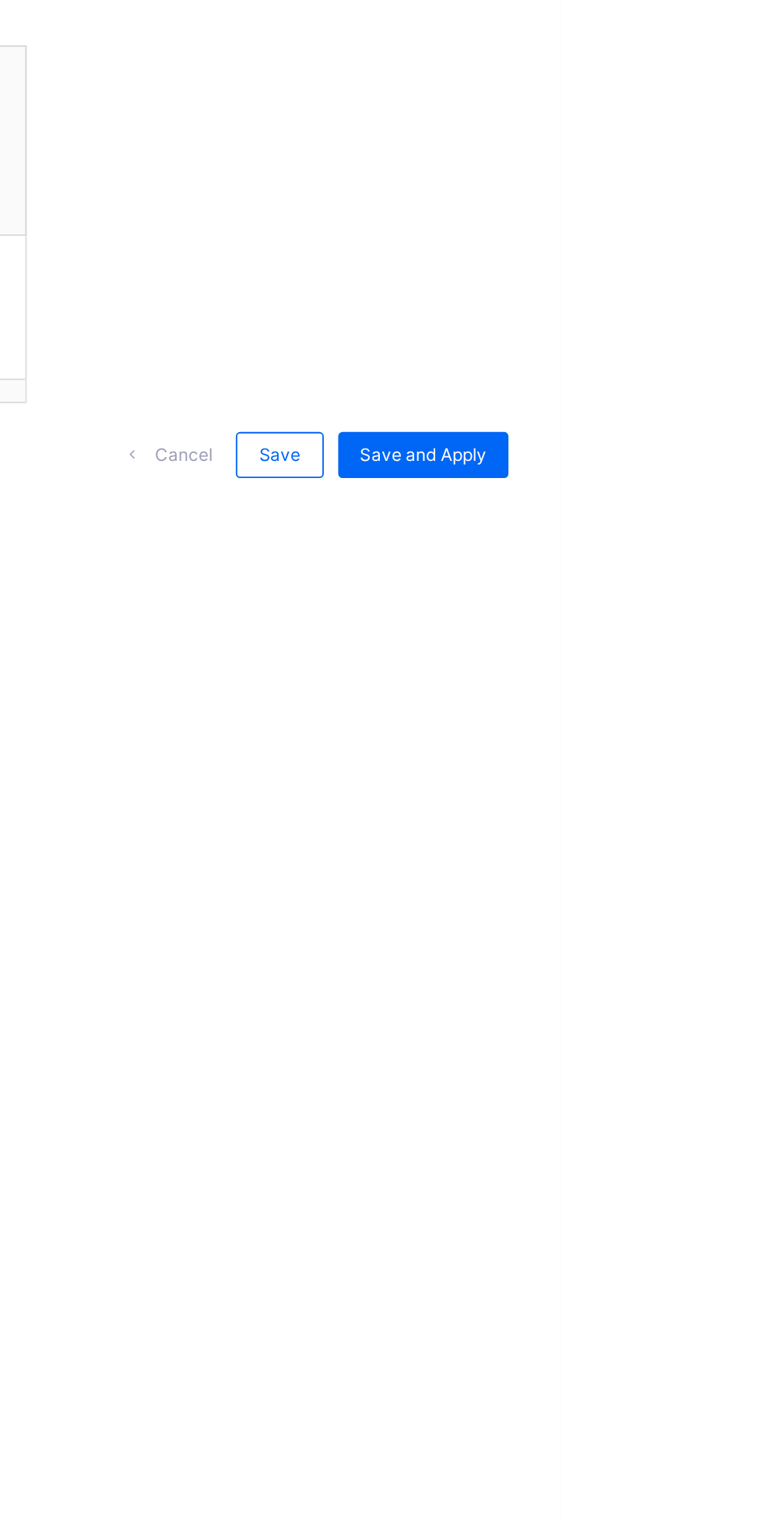
click at [603, 829] on span "Save" at bounding box center [611, 823] width 23 height 12
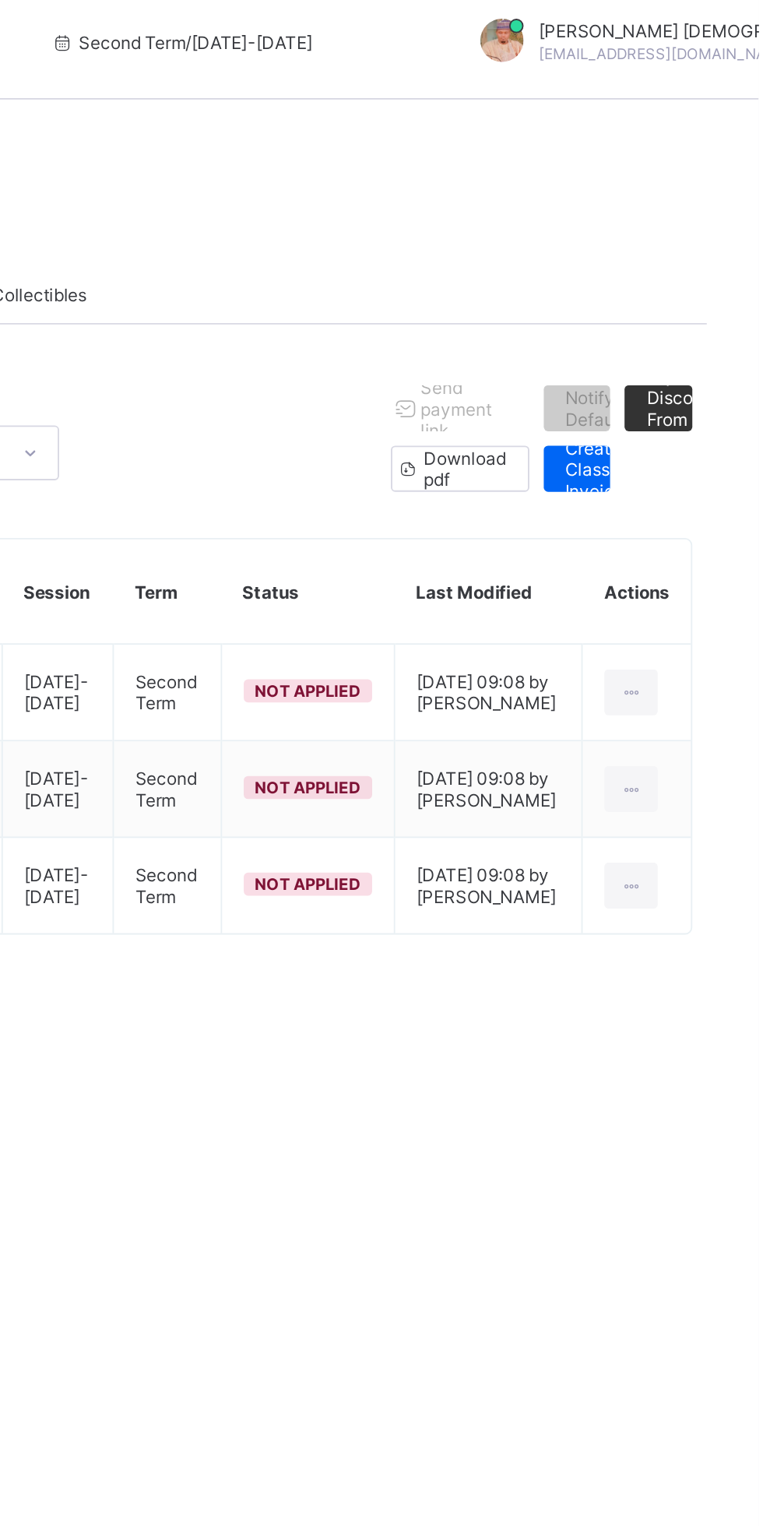
click at [694, 493] on icon at bounding box center [693, 487] width 13 height 12
click at [0, 0] on div "Apply Invoice" at bounding box center [0, 0] width 0 height 0
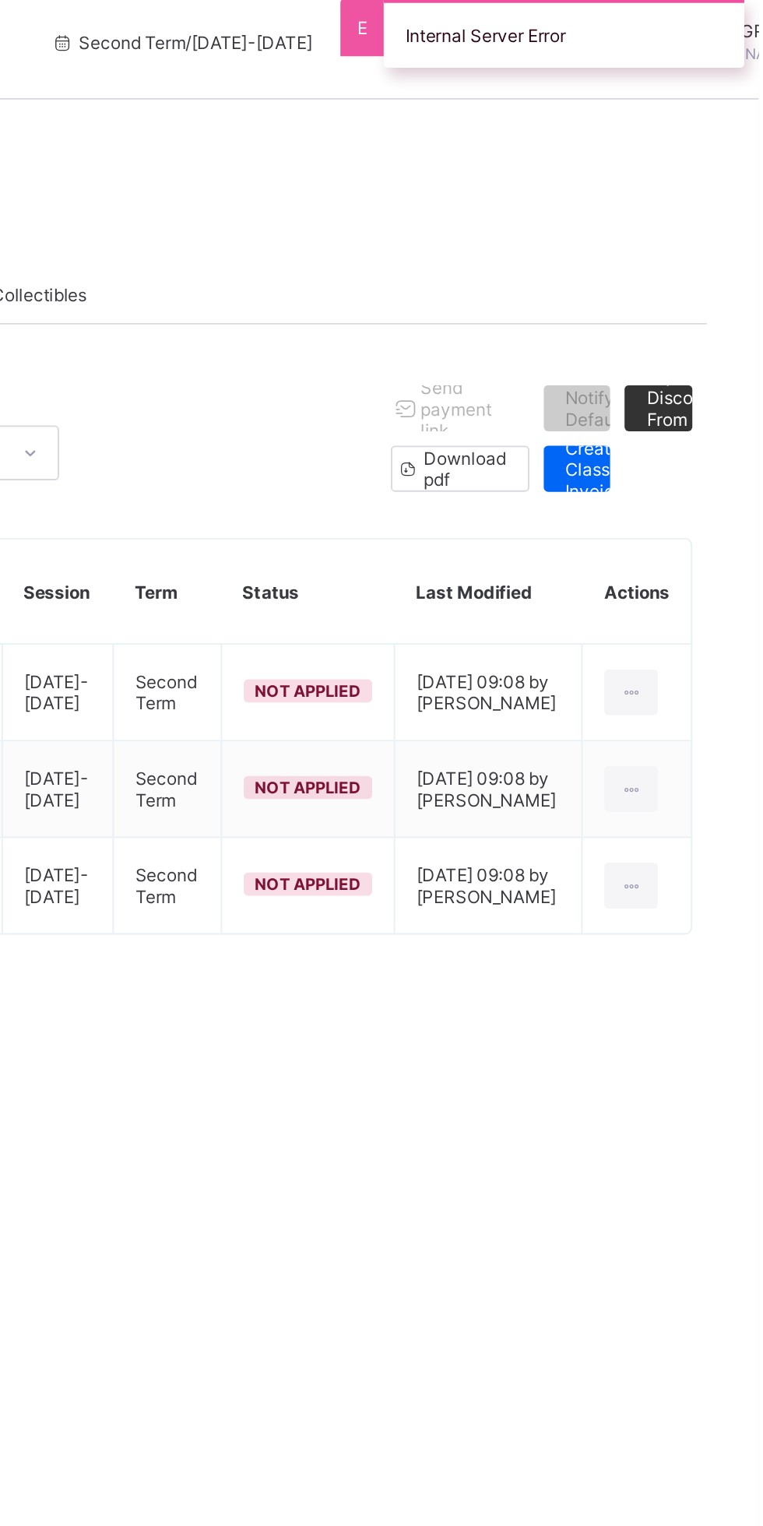
click at [0, 0] on div "Edit Invoice" at bounding box center [0, 0] width 0 height 0
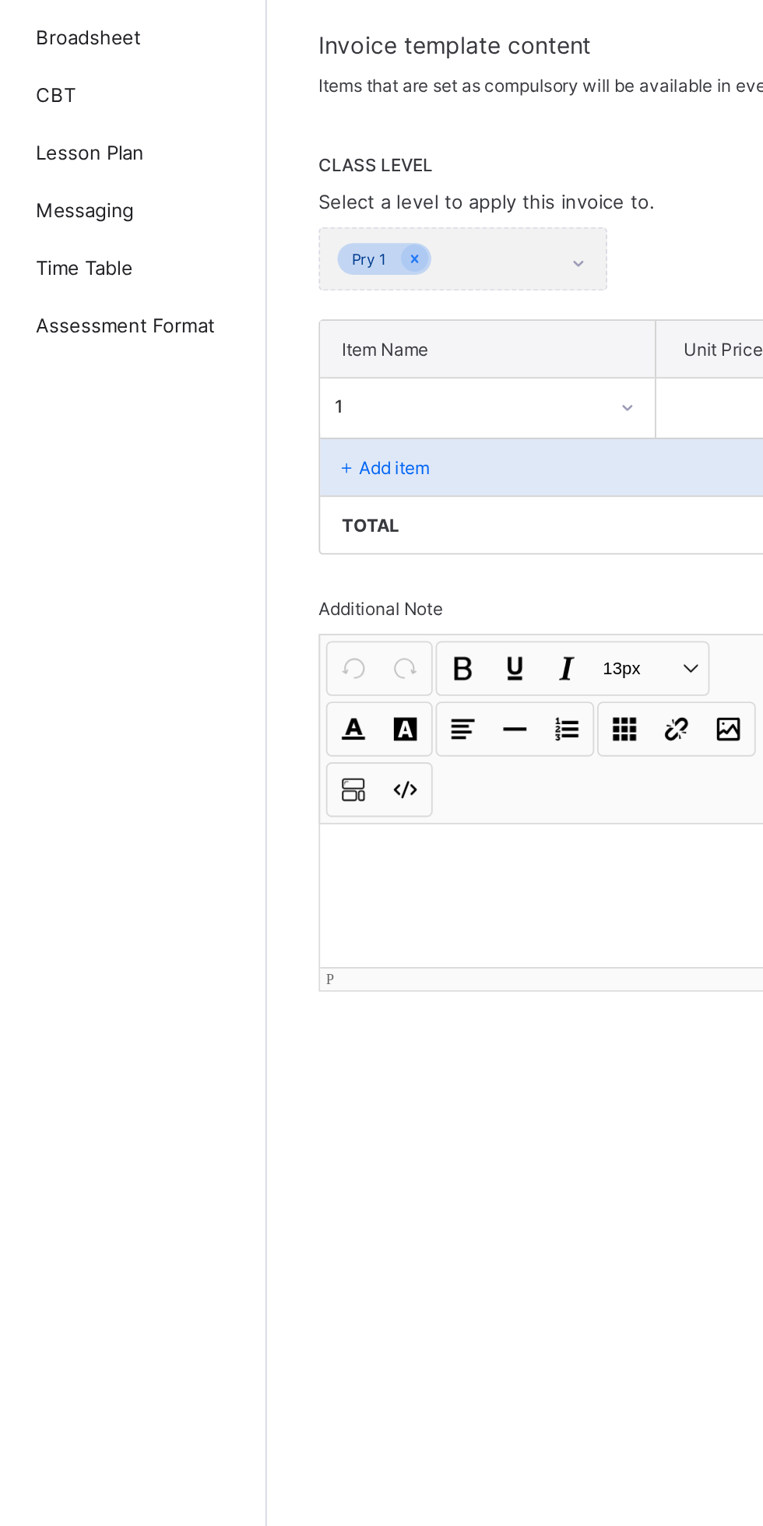
click at [306, 782] on div at bounding box center [345, 744] width 258 height 78
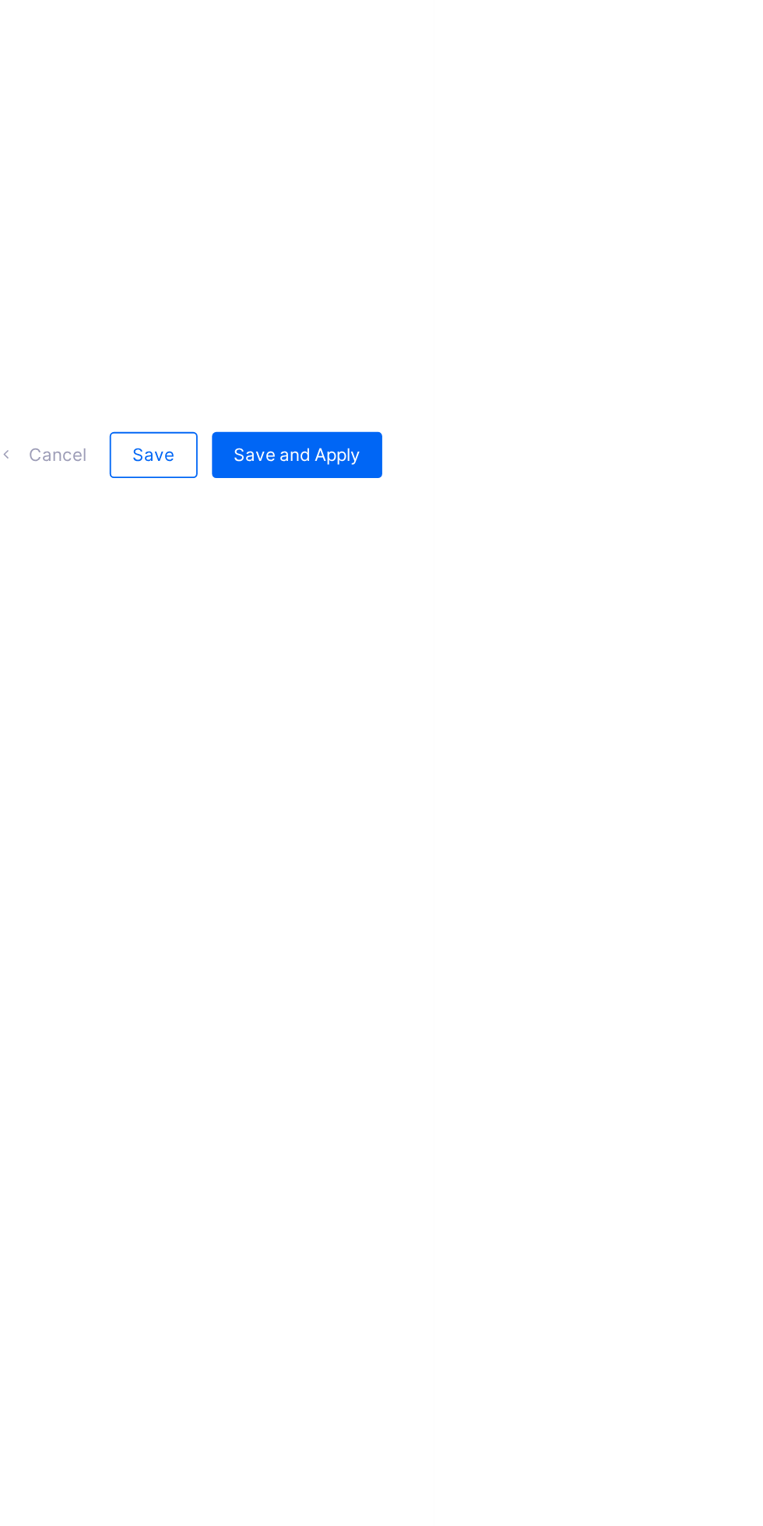
click at [705, 829] on span "Save and Apply" at bounding box center [689, 823] width 69 height 12
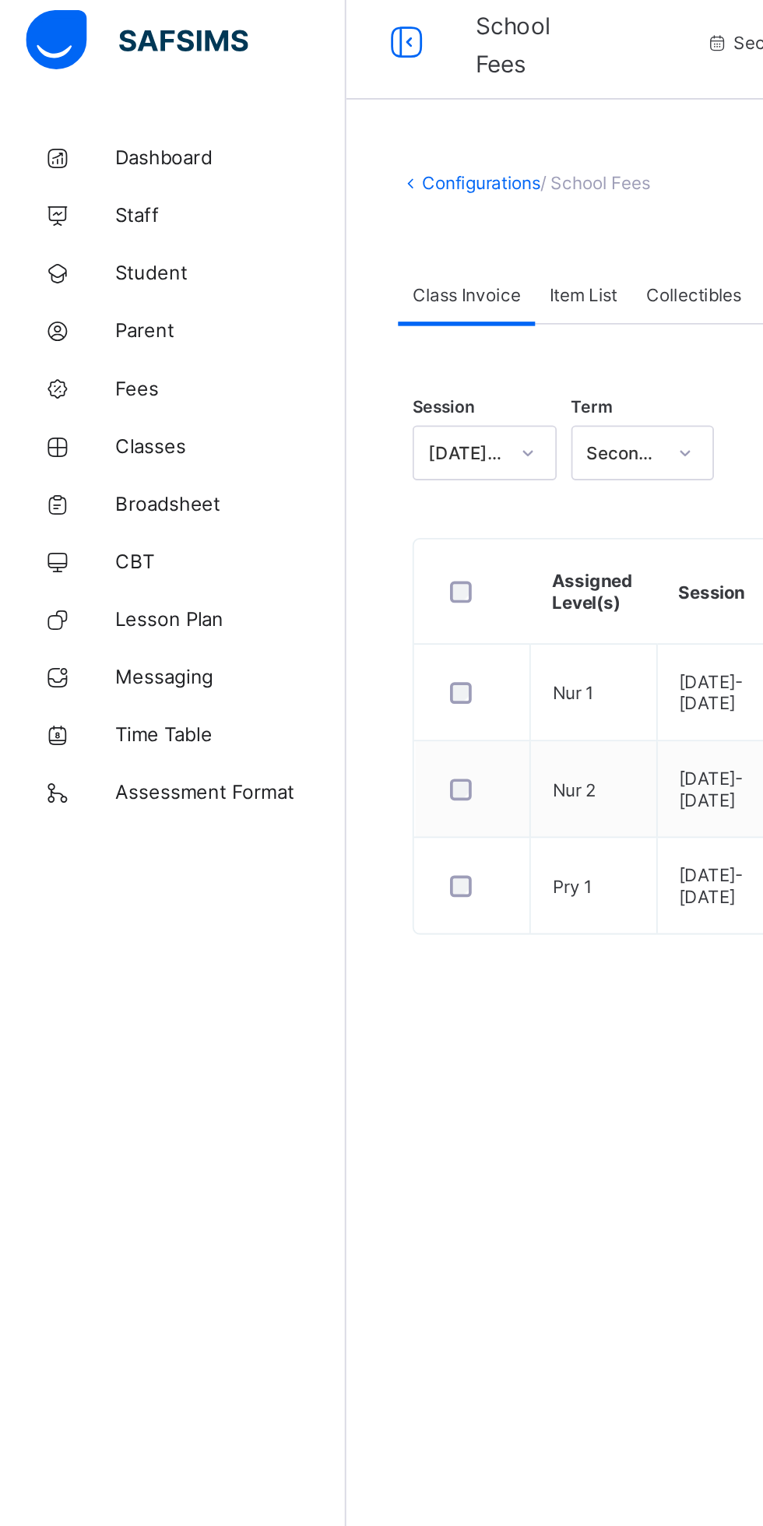
click at [72, 218] on span "Fees" at bounding box center [124, 218] width 125 height 12
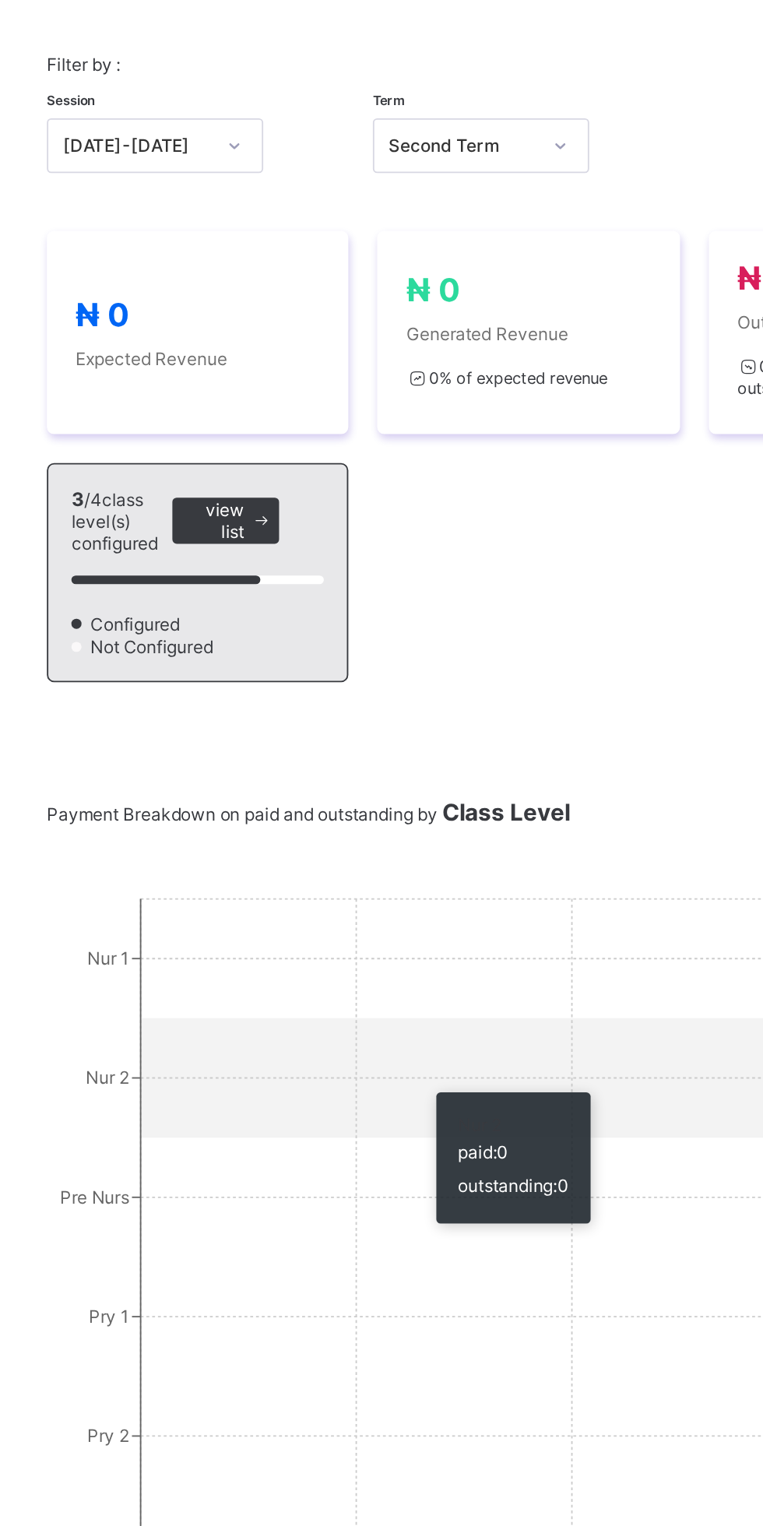
click at [355, 649] on icon "Nur 1 Nur 2 Pre Nurs Pry 1 Pry 2 Pry 3 Pry 4 Pry 5 Pry 6 0 1 2 3 4" at bounding box center [475, 928] width 520 height 623
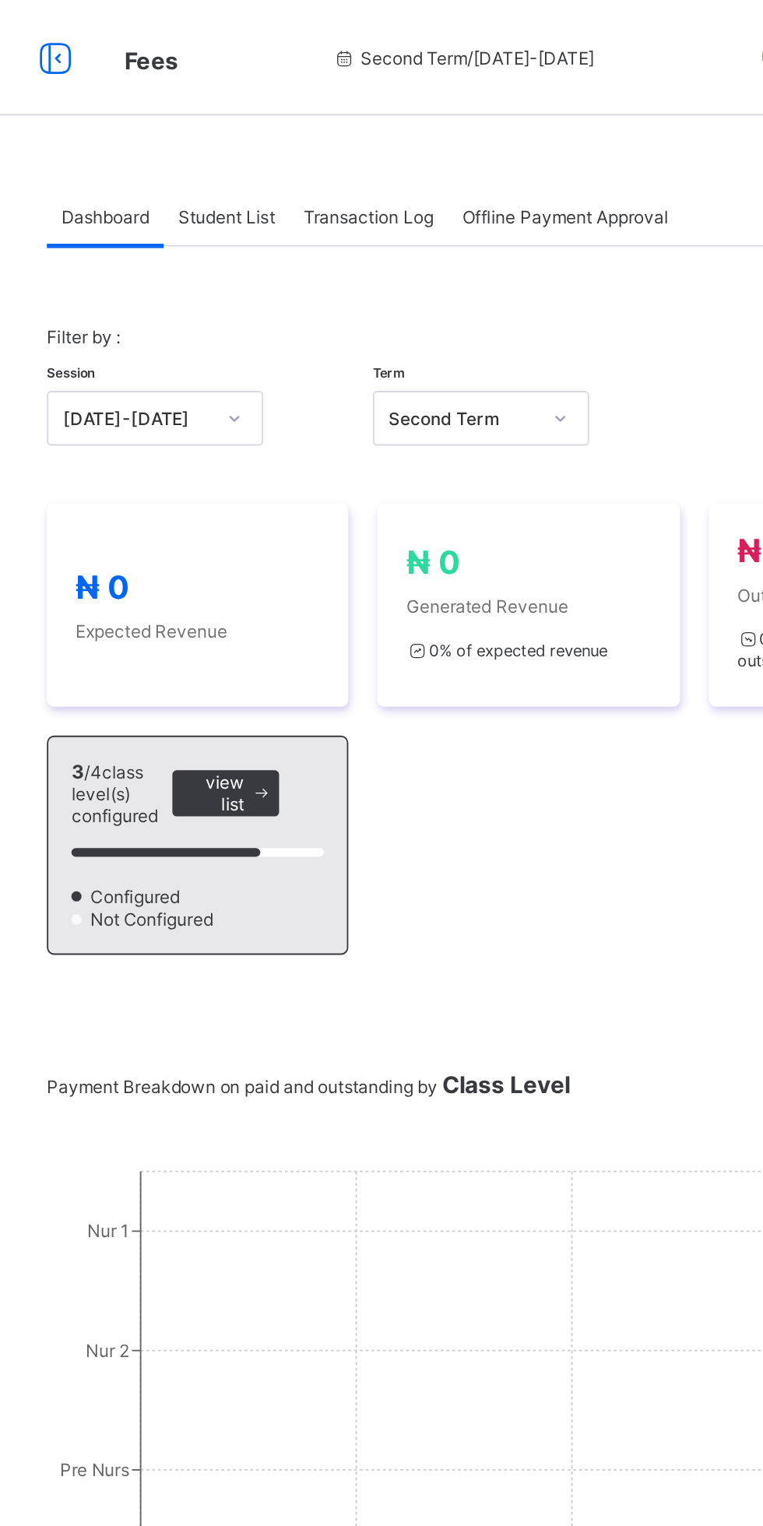
click at [318, 105] on div "Student List" at bounding box center [312, 116] width 68 height 31
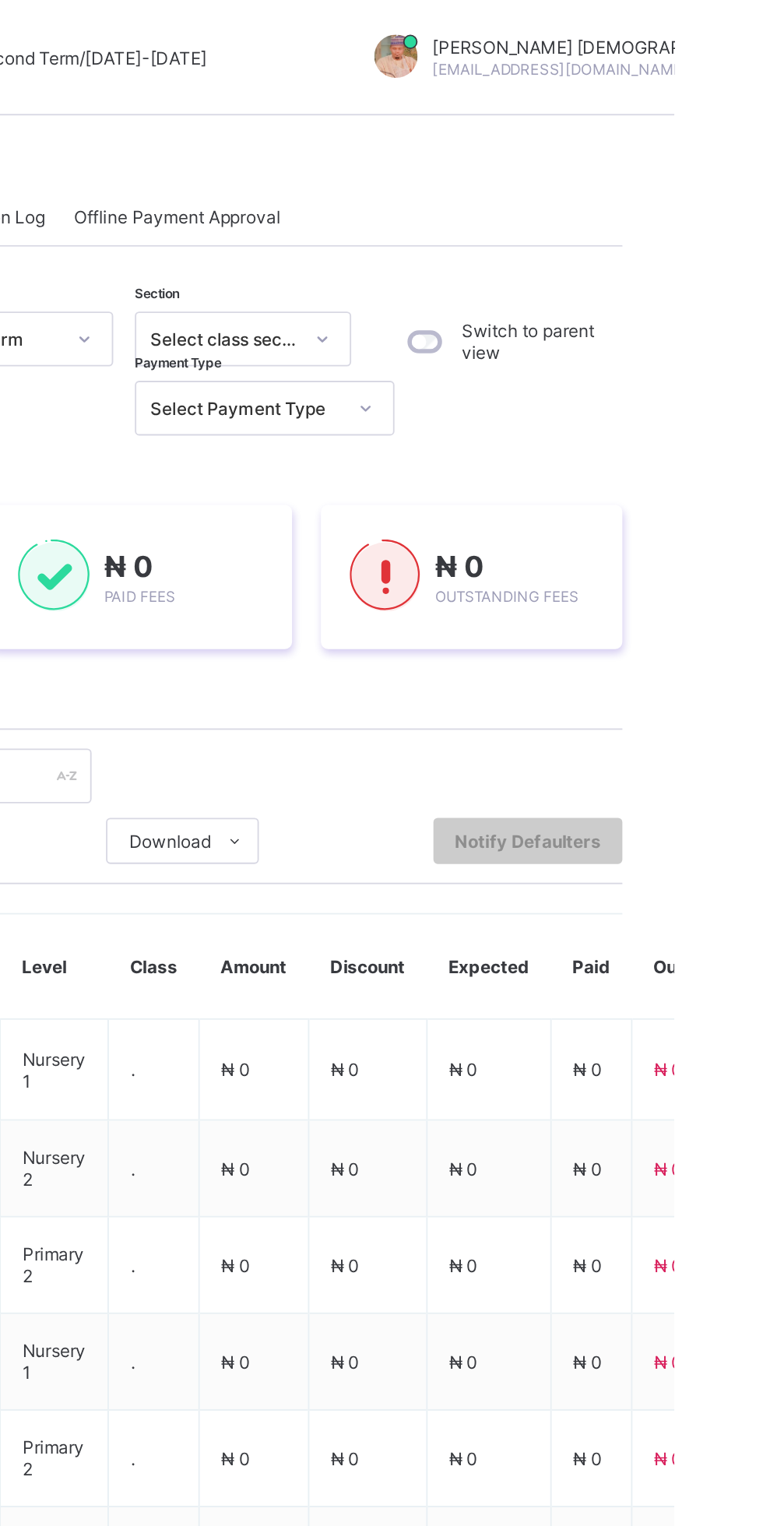
click at [635, 187] on div "Switch to parent view" at bounding box center [673, 184] width 123 height 33
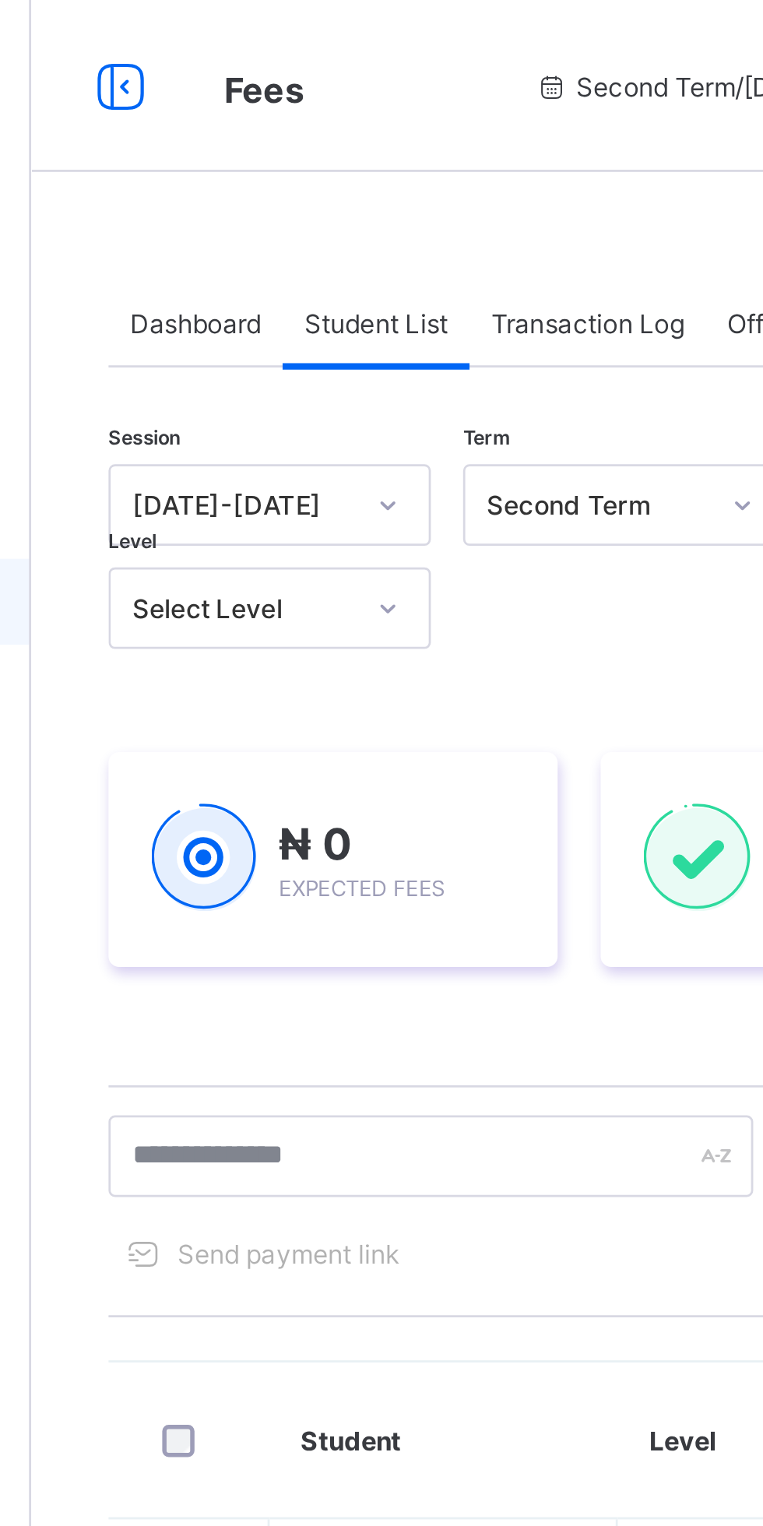
click at [396, 119] on span "Transaction Log" at bounding box center [388, 117] width 70 height 12
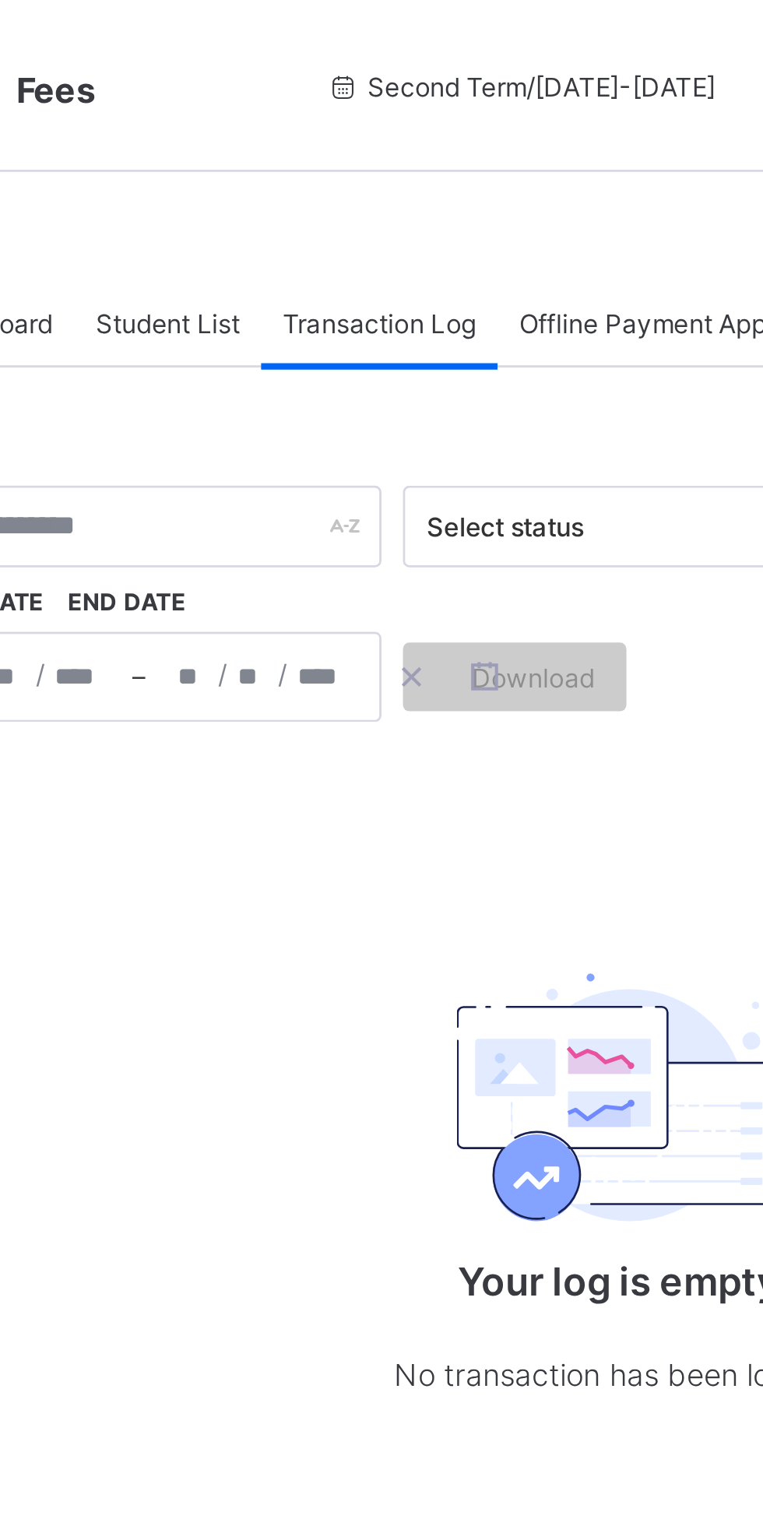
click at [486, 113] on span "Offline Payment Approval" at bounding box center [494, 117] width 111 height 12
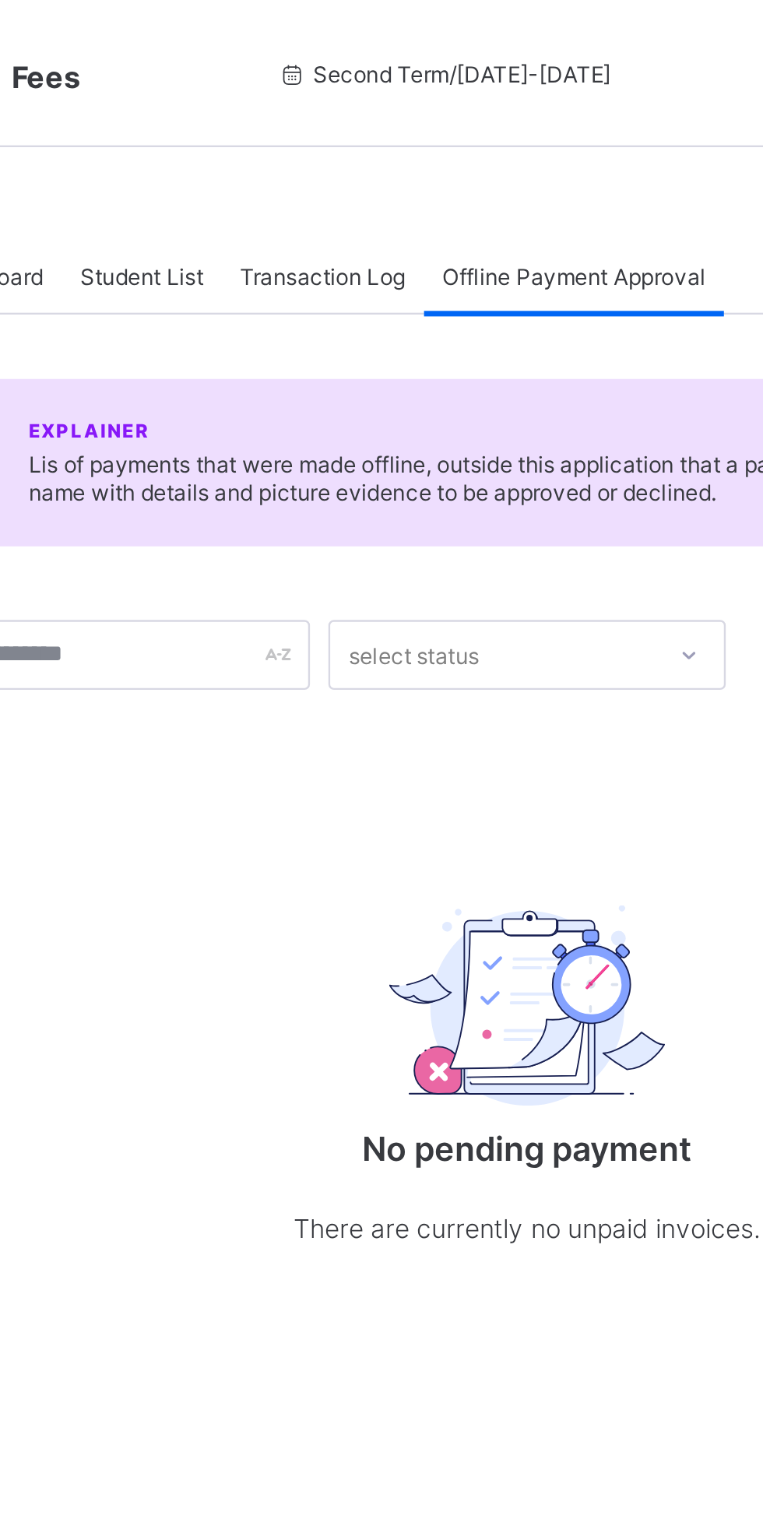
click at [402, 120] on span "Transaction Log" at bounding box center [388, 117] width 70 height 12
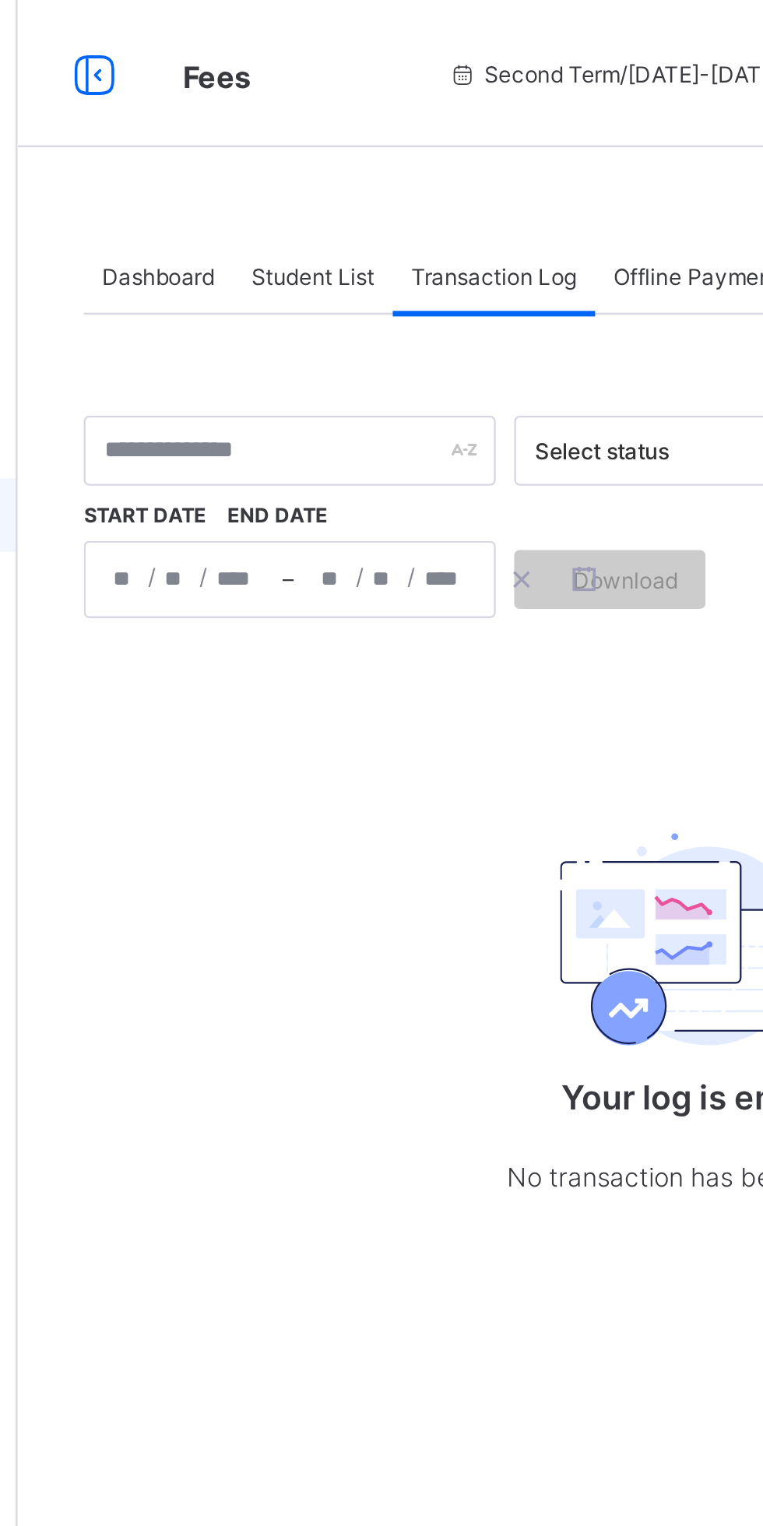
click at [321, 111] on span "Student List" at bounding box center [312, 117] width 52 height 12
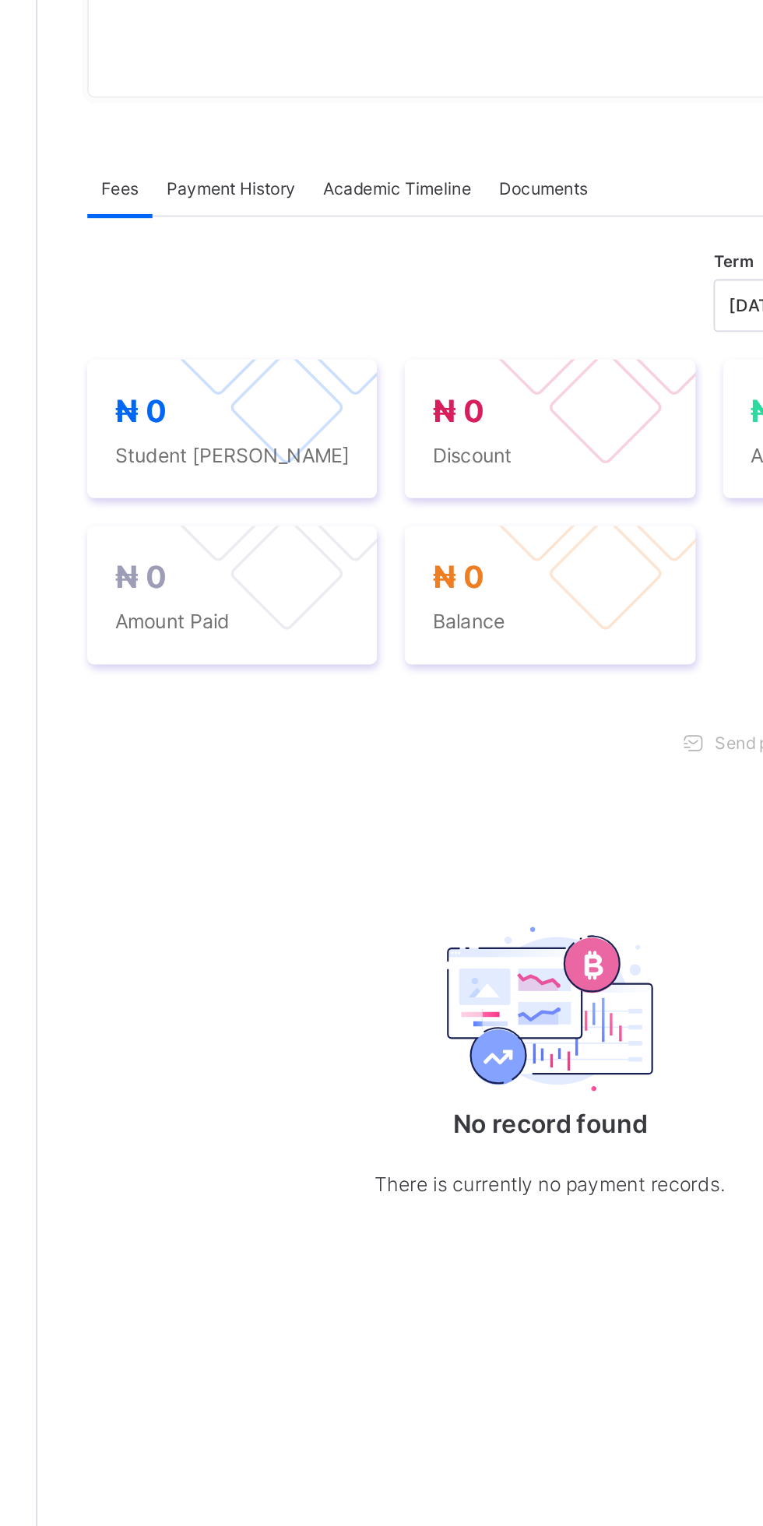
click at [295, 457] on span "Payment History" at bounding box center [295, 451] width 72 height 12
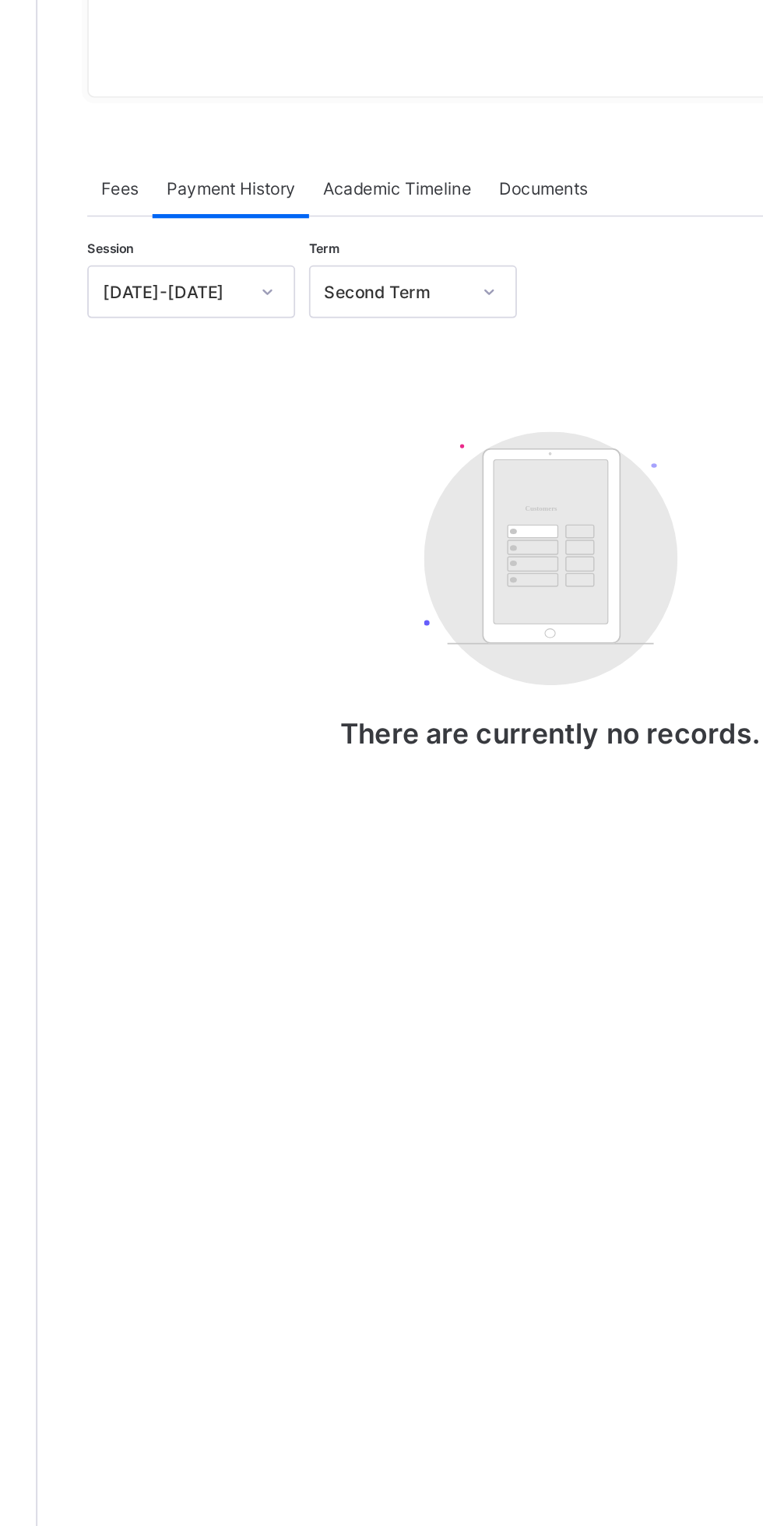
click at [408, 457] on span "Academic Timeline" at bounding box center [388, 451] width 83 height 12
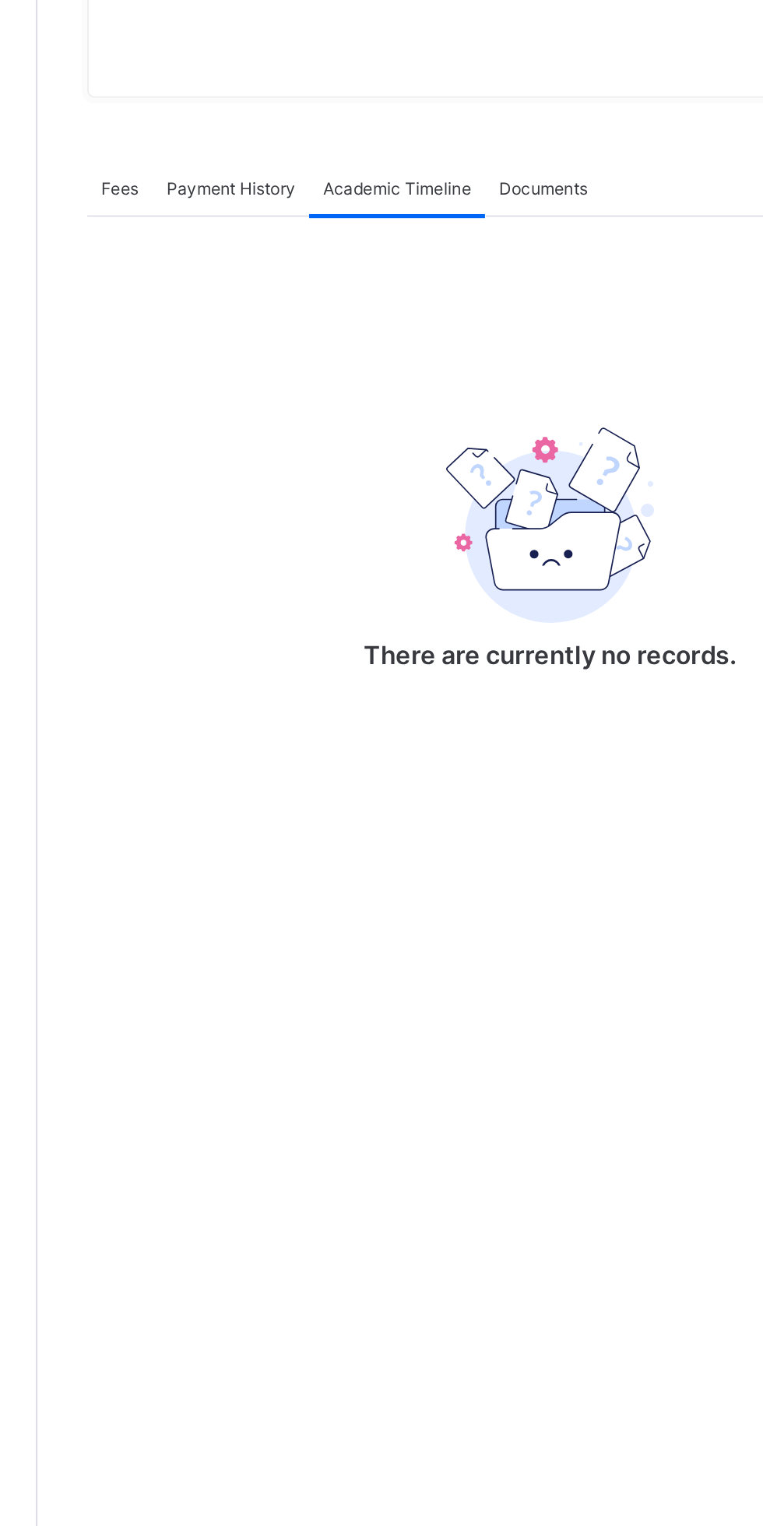
click at [488, 466] on div "Documents" at bounding box center [470, 450] width 65 height 31
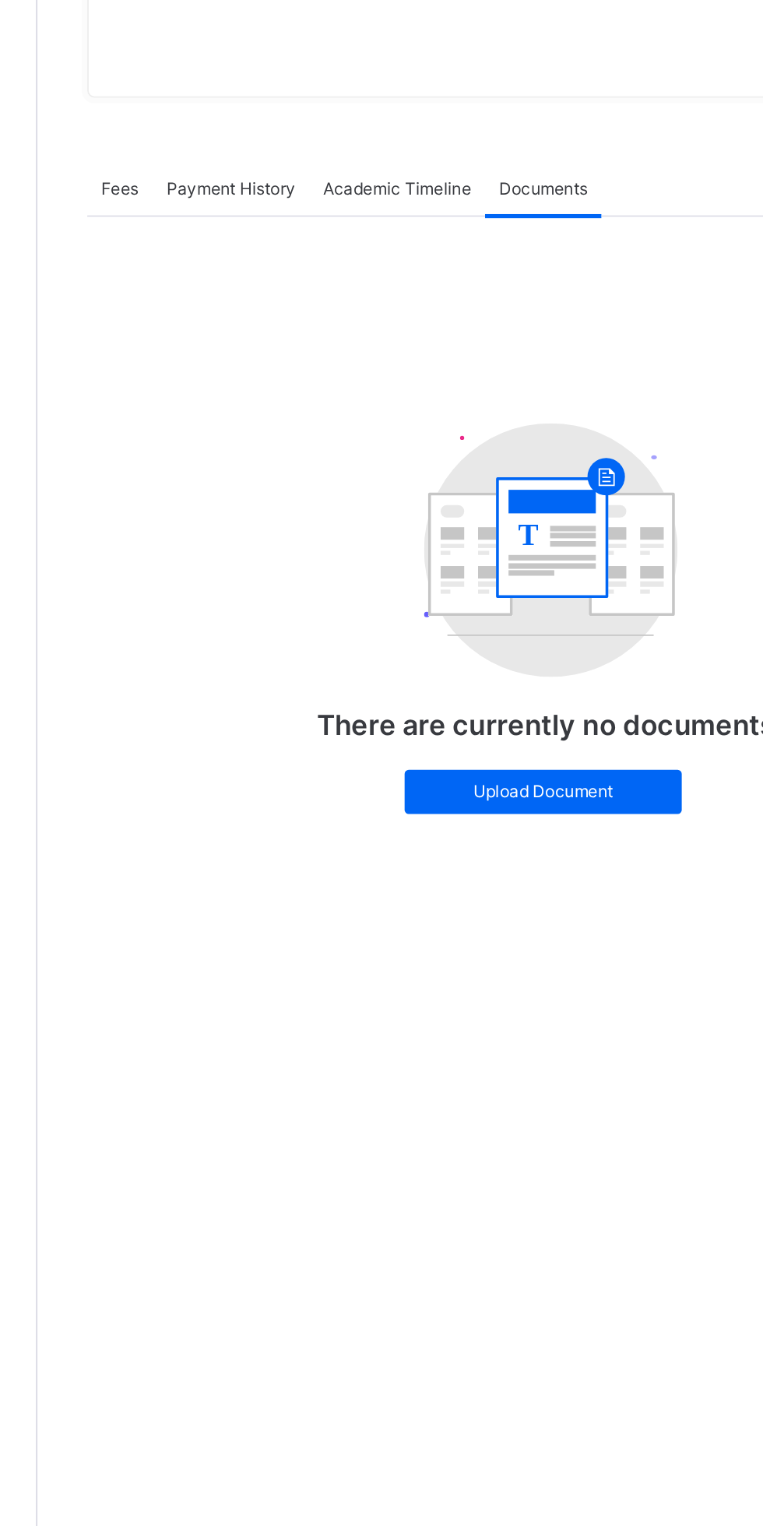
click at [511, 803] on div "Upload Document" at bounding box center [471, 790] width 156 height 25
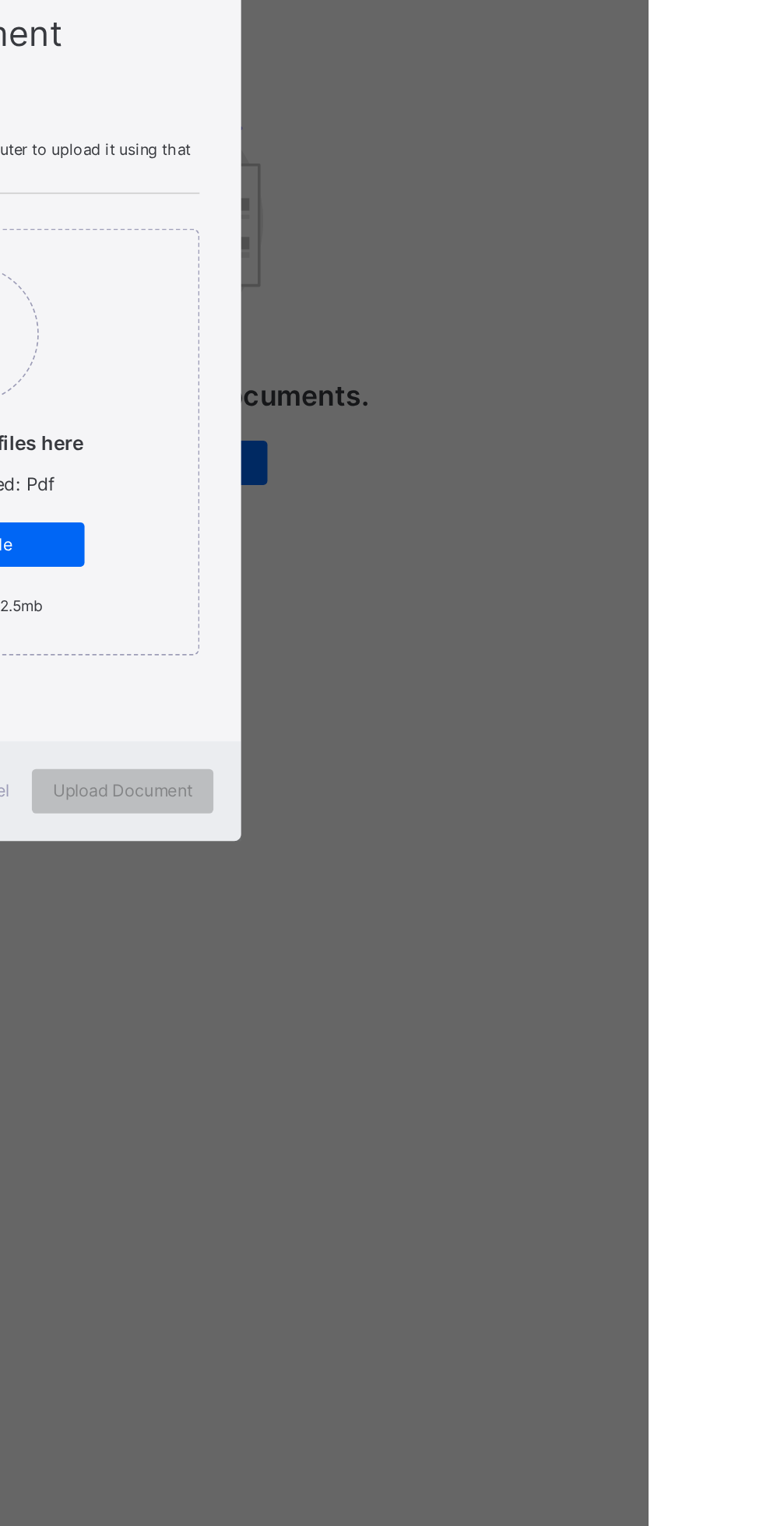
click at [762, 941] on div "Personal Document Upload PDF File Select your PDF file from your computer to up…" at bounding box center [381, 763] width 763 height 1526
click at [417, 987] on div "Cancel" at bounding box center [388, 974] width 56 height 25
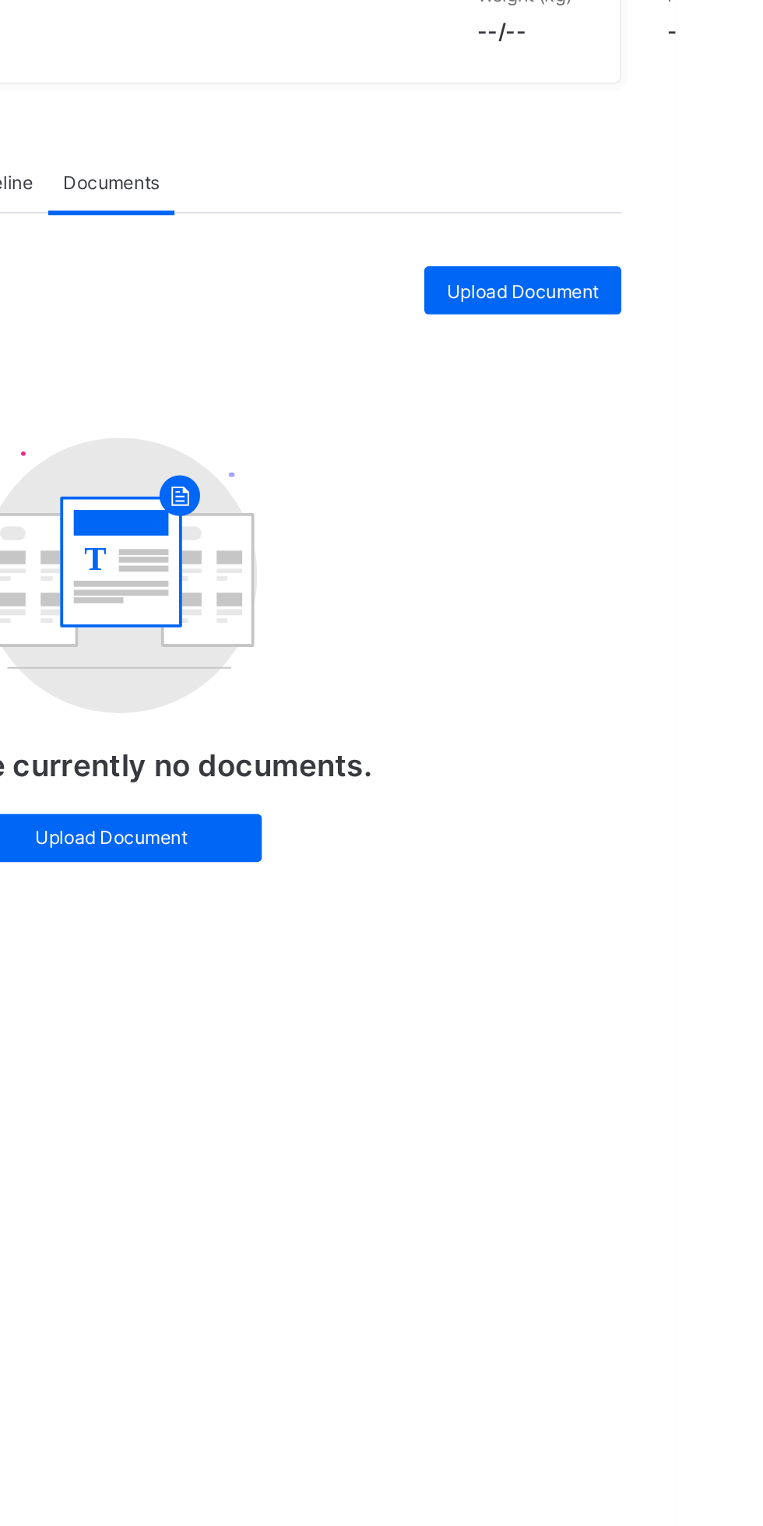
click at [708, 513] on span "Upload Document" at bounding box center [684, 507] width 79 height 12
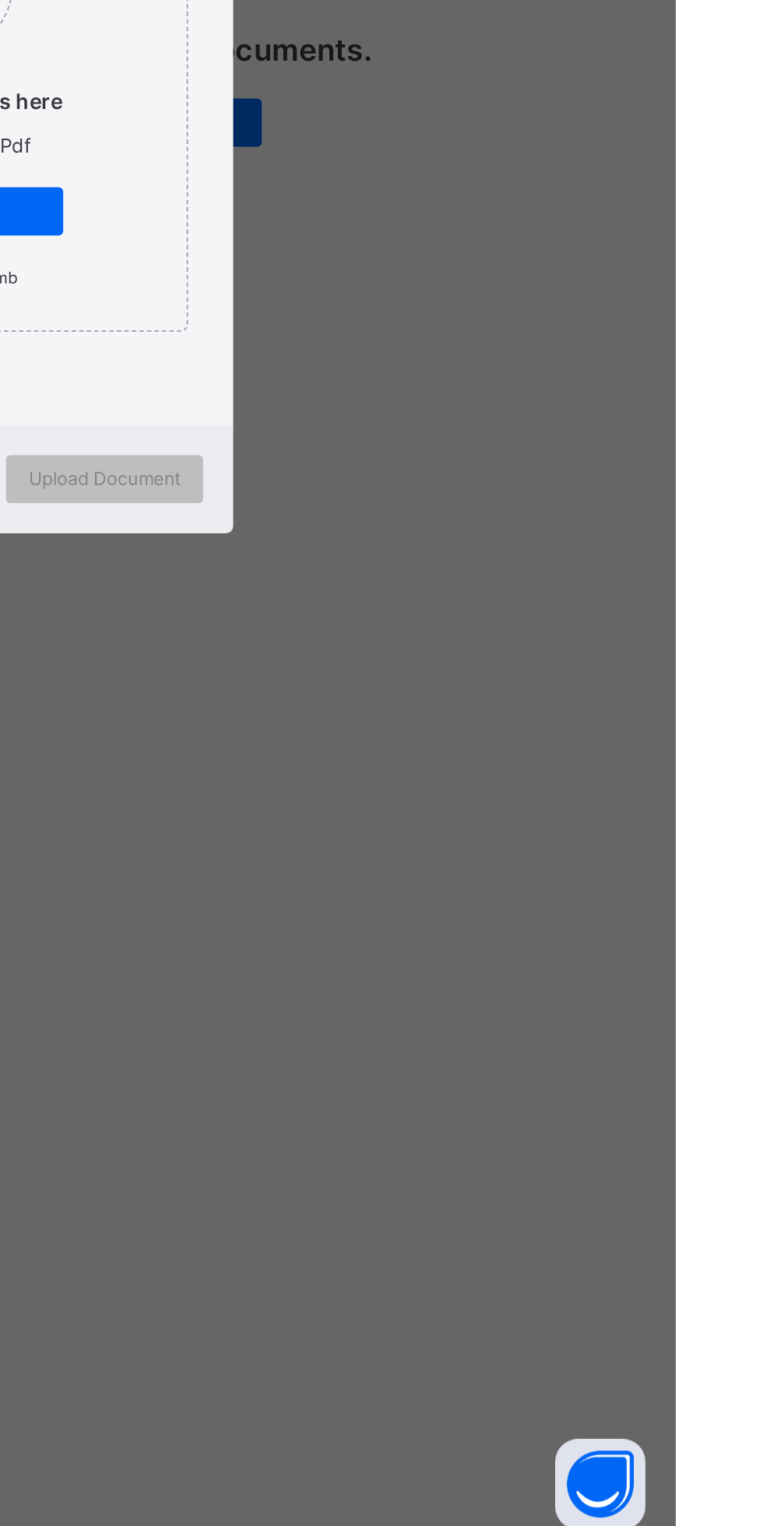
click at [404, 980] on span "Cancel" at bounding box center [388, 974] width 31 height 12
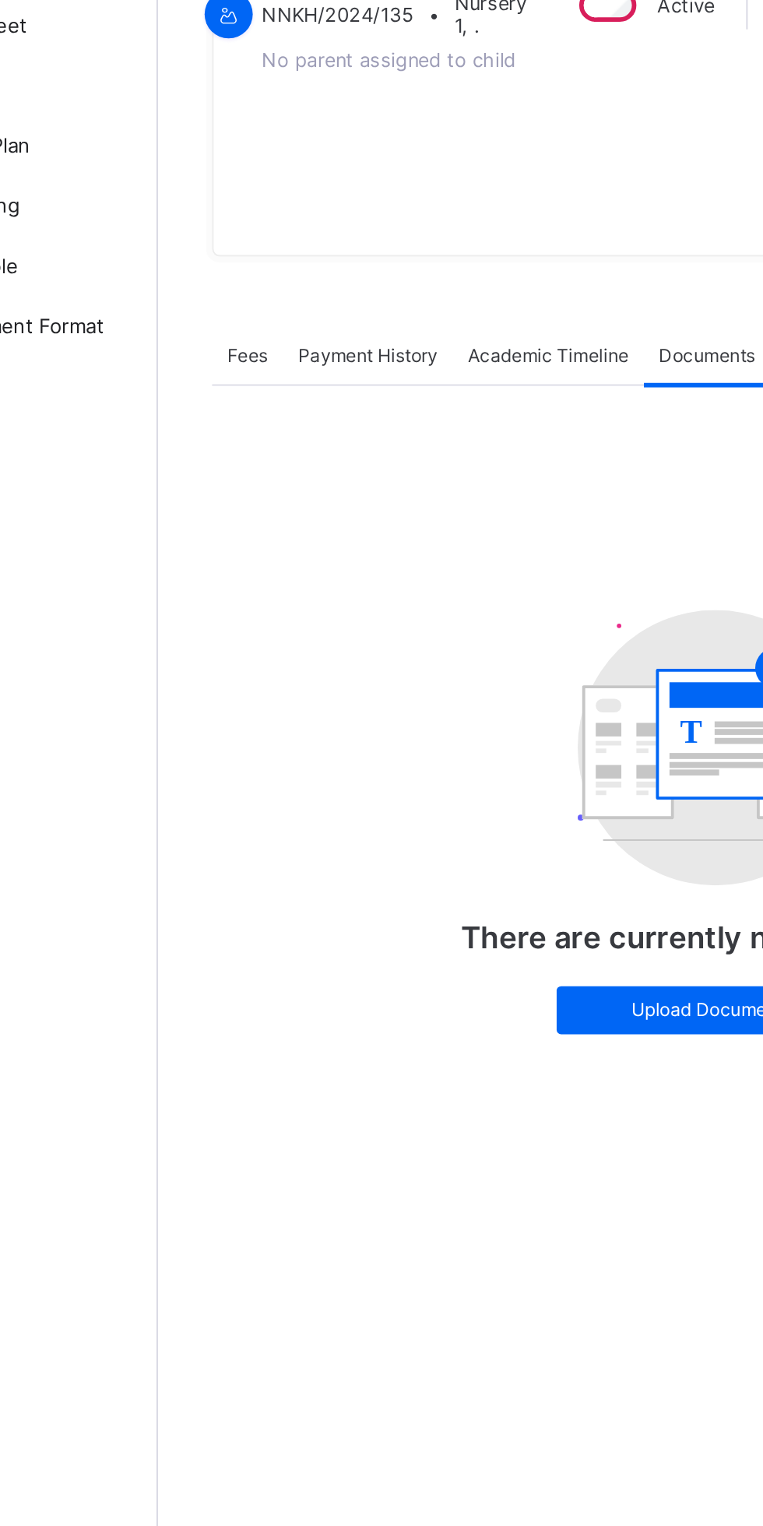
click at [230, 457] on span "Fees" at bounding box center [233, 451] width 21 height 12
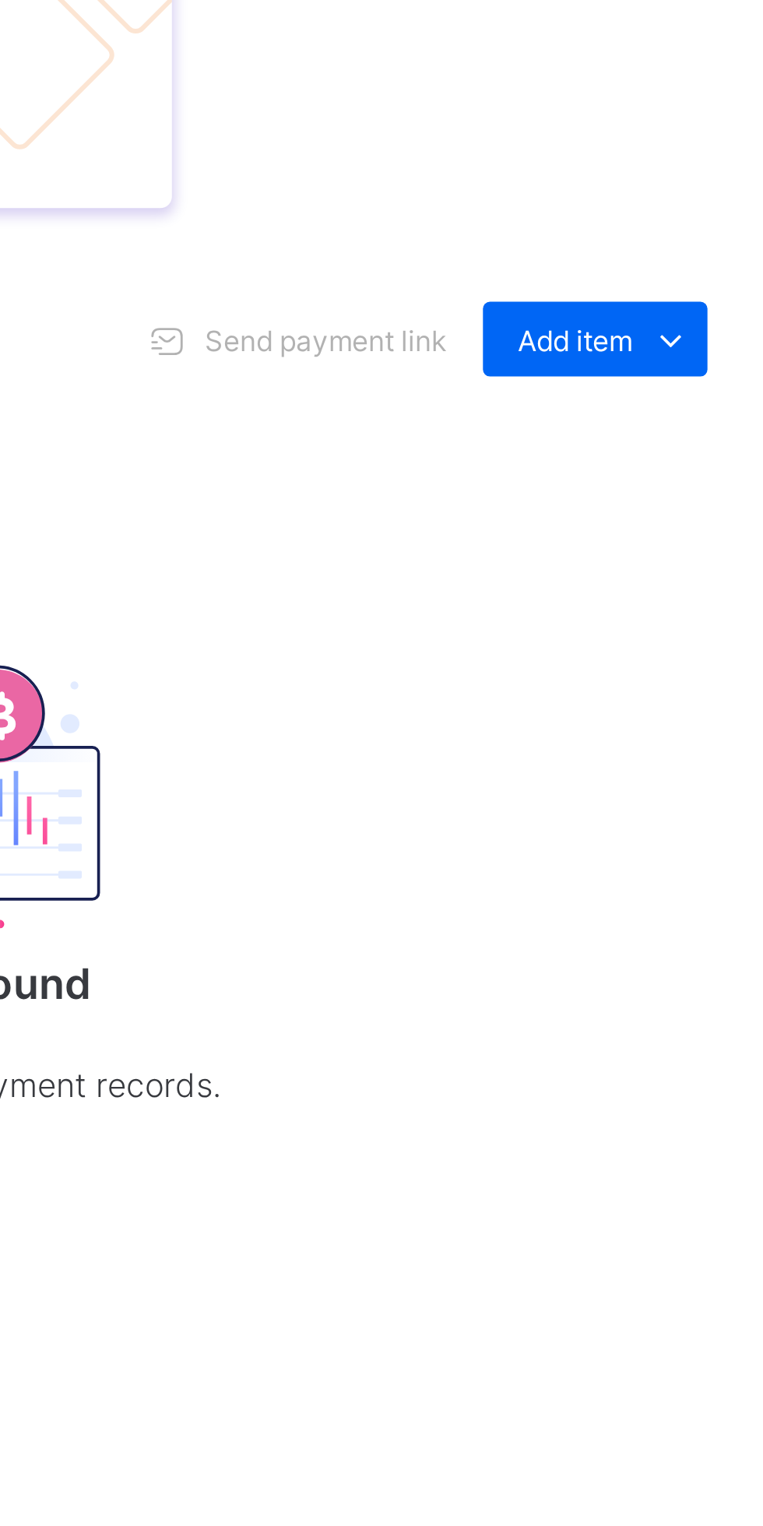
click at [642, 719] on div "₦ 0 Student Bill ₦ 0 Discount ₦ 0 Amount Expected ₦ 0 Amount Paid ₦ 0 Balance" at bounding box center [475, 632] width 520 height 171
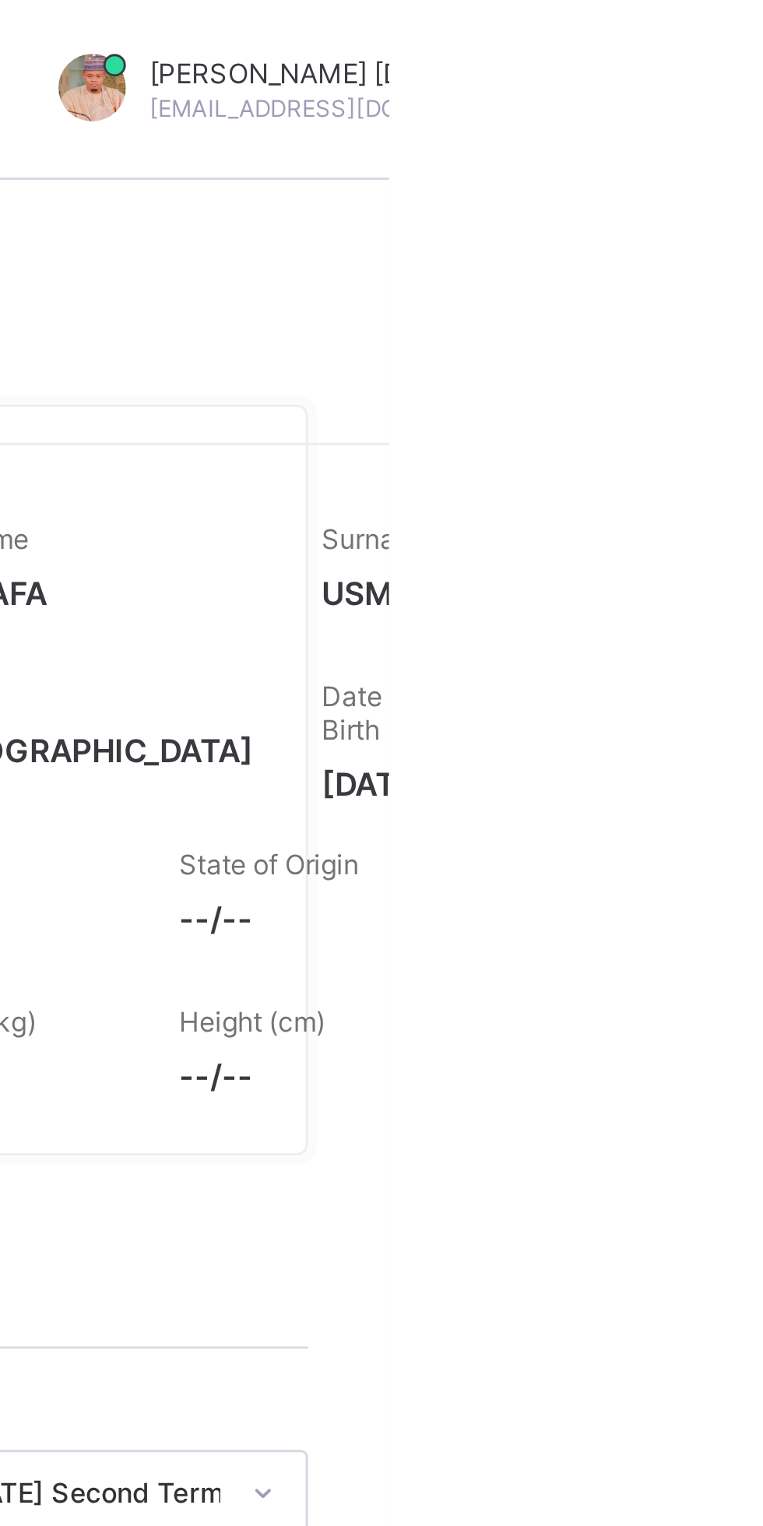
click at [762, 33] on div "Abubakar Abdulkadir Muhammad abubakarabdulkadir501@gmail.com" at bounding box center [764, 32] width 262 height 26
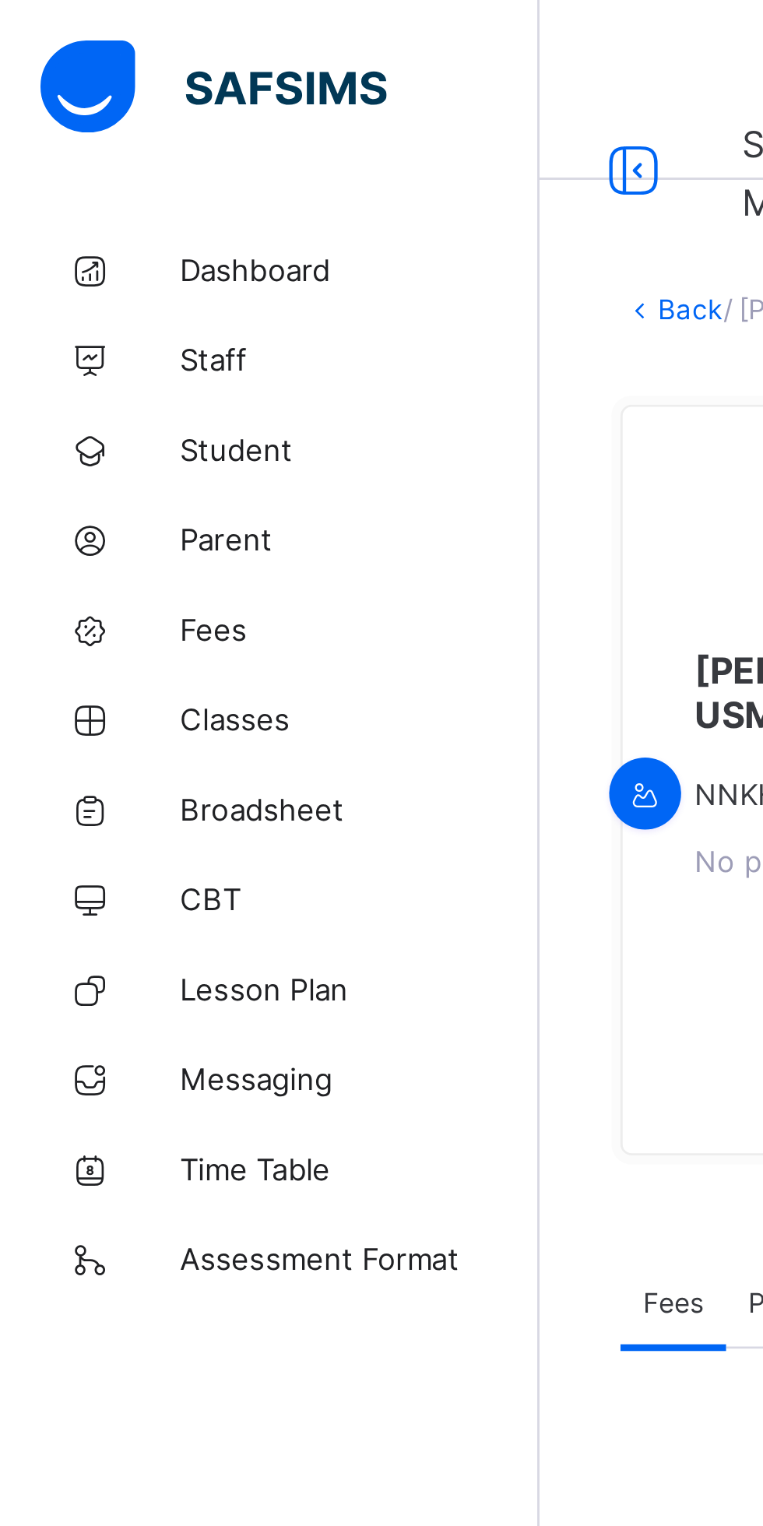
click at [79, 221] on span "Fees" at bounding box center [124, 218] width 125 height 12
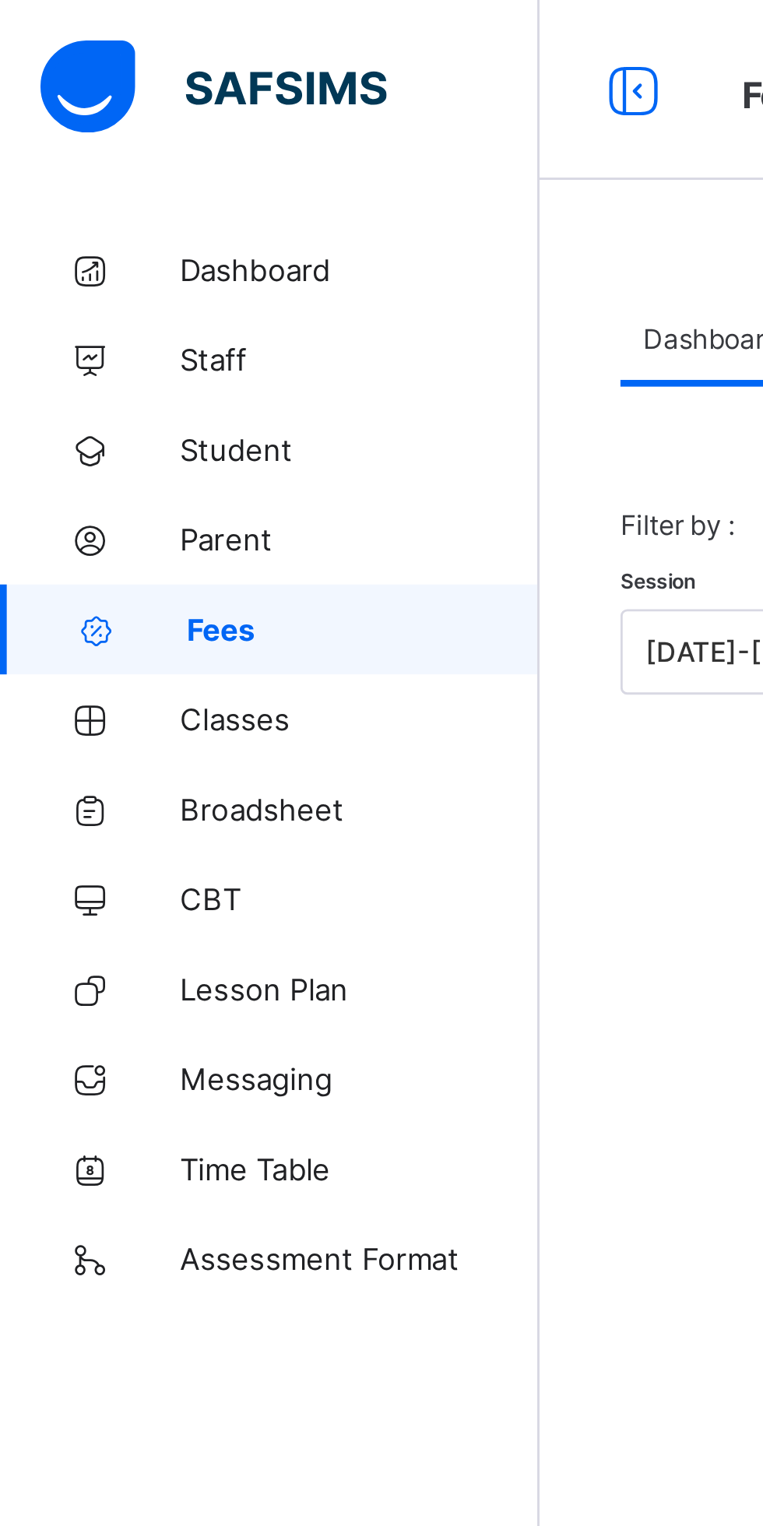
click at [98, 94] on span "Dashboard" at bounding box center [124, 93] width 125 height 12
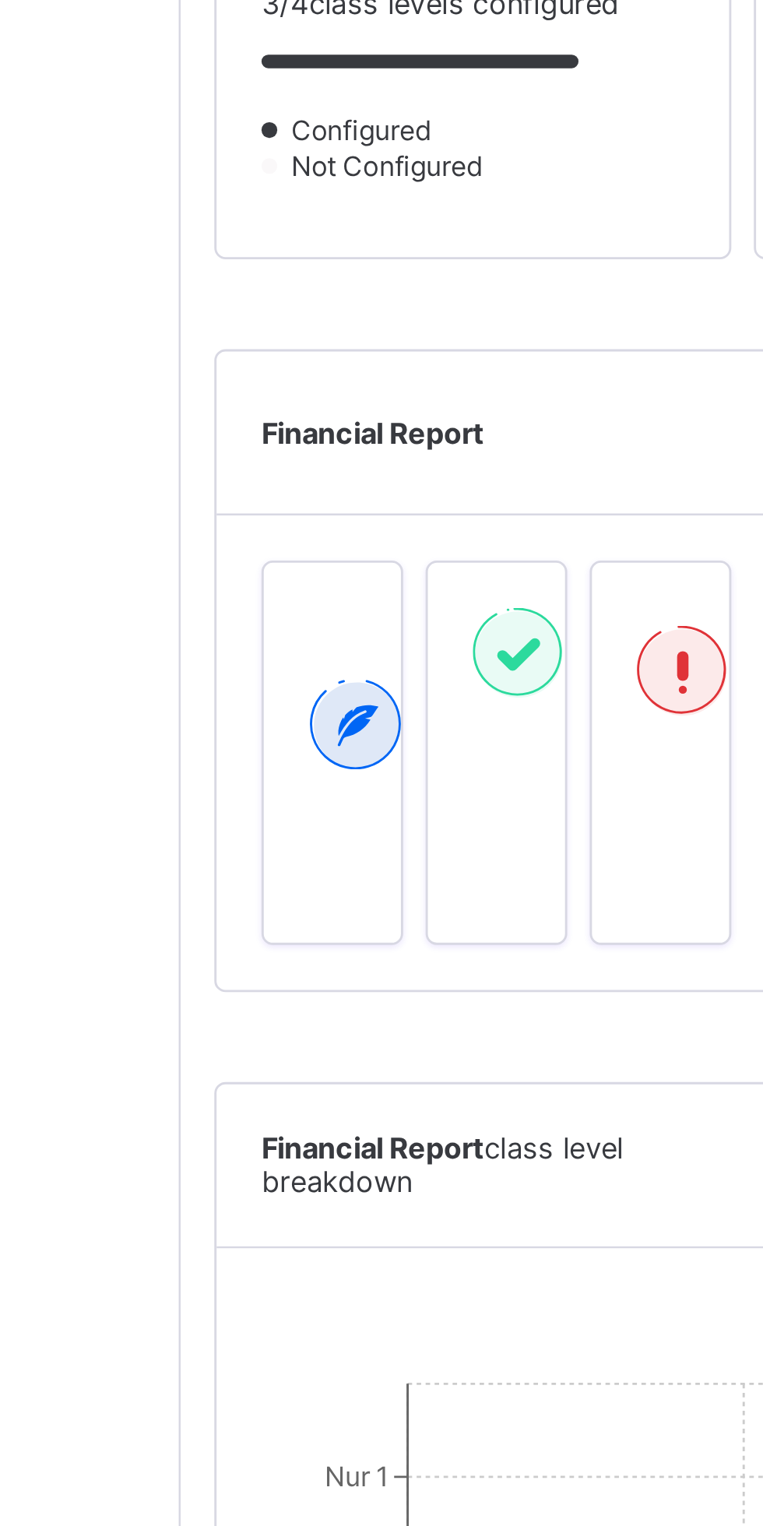
click at [316, 549] on span "View list" at bounding box center [313, 537] width 22 height 23
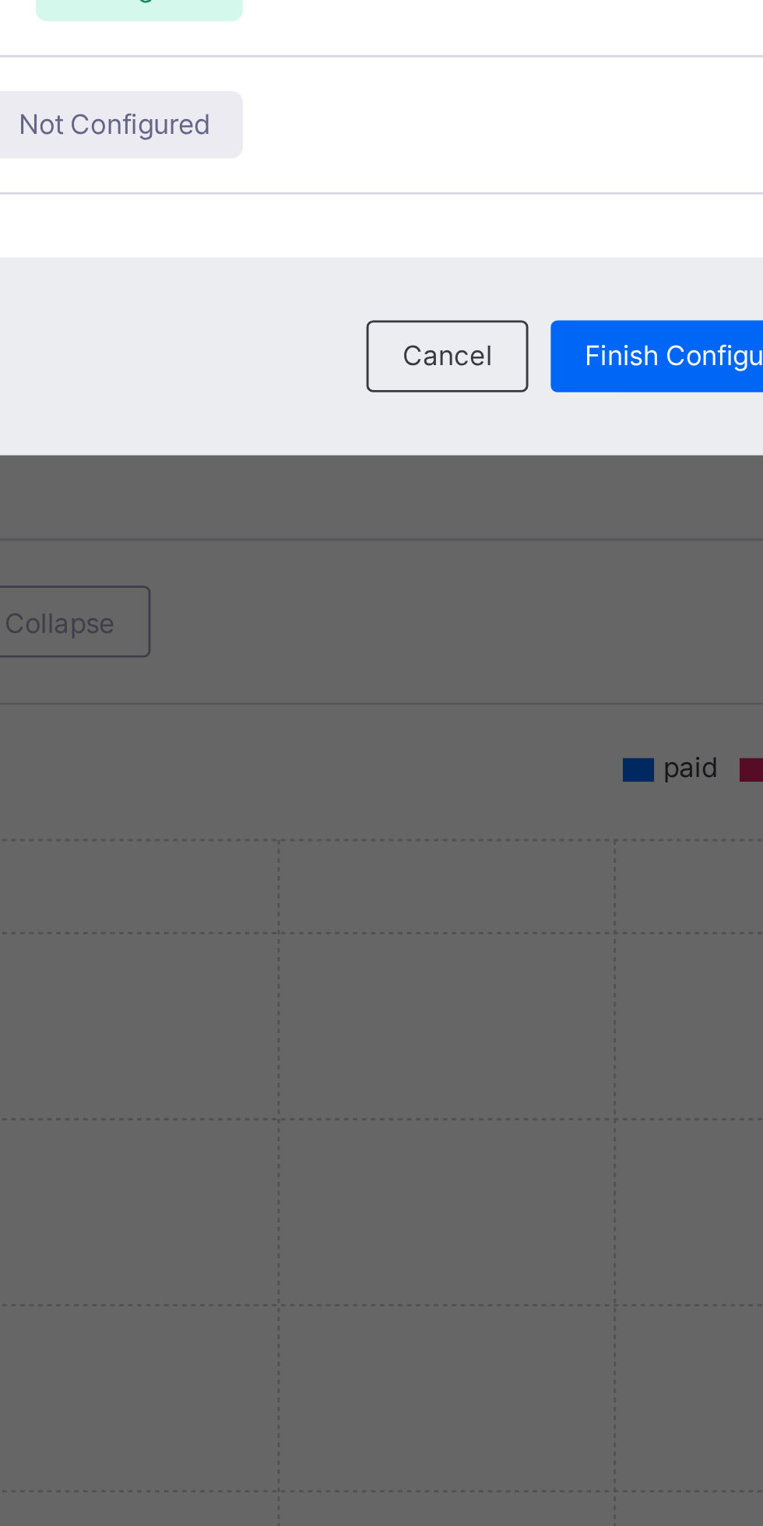
click at [474, 831] on span "Not Configured" at bounding box center [441, 825] width 66 height 12
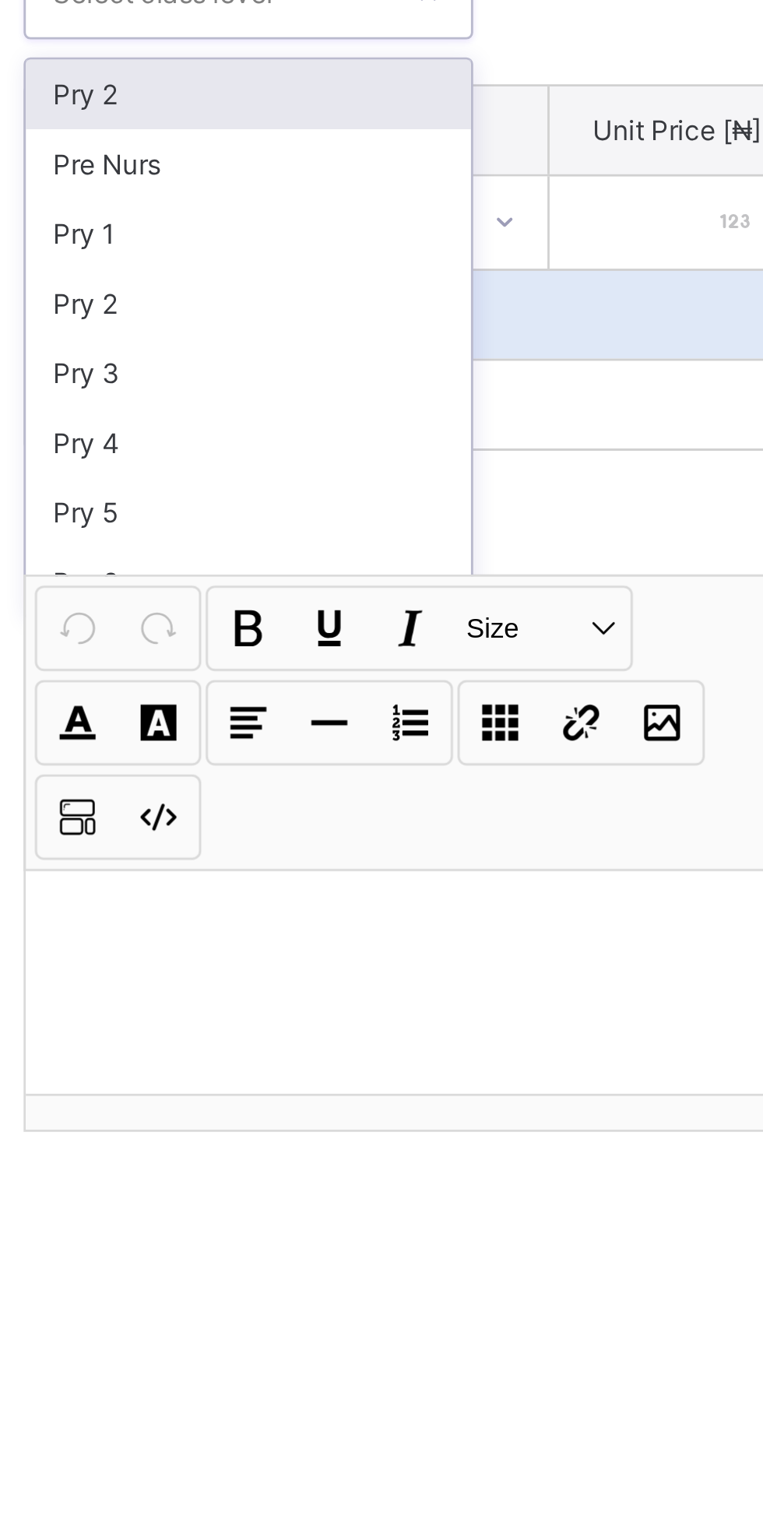
click at [346, 446] on div "Pry 2" at bounding box center [293, 434] width 154 height 24
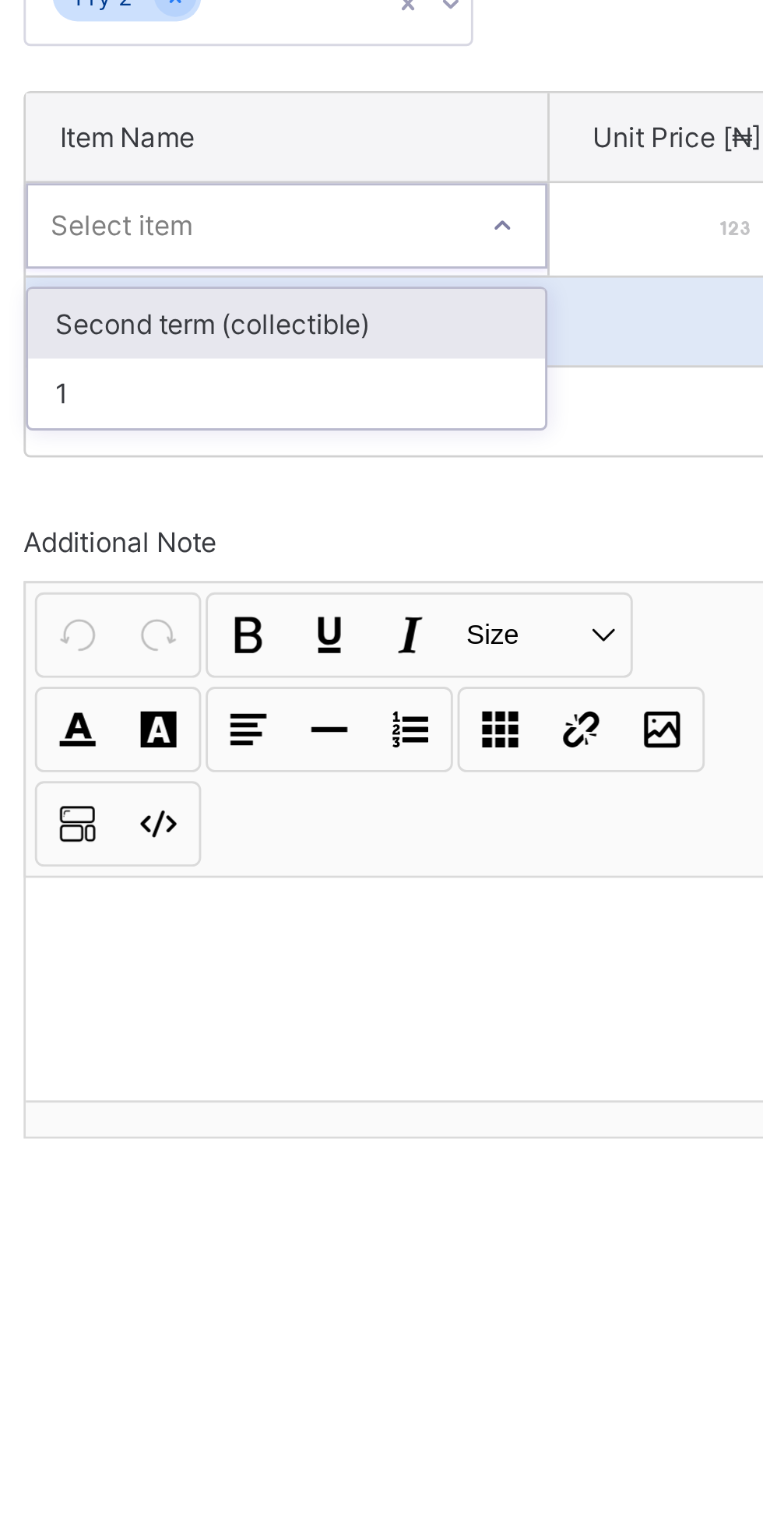
click at [364, 550] on div "1" at bounding box center [305, 538] width 179 height 24
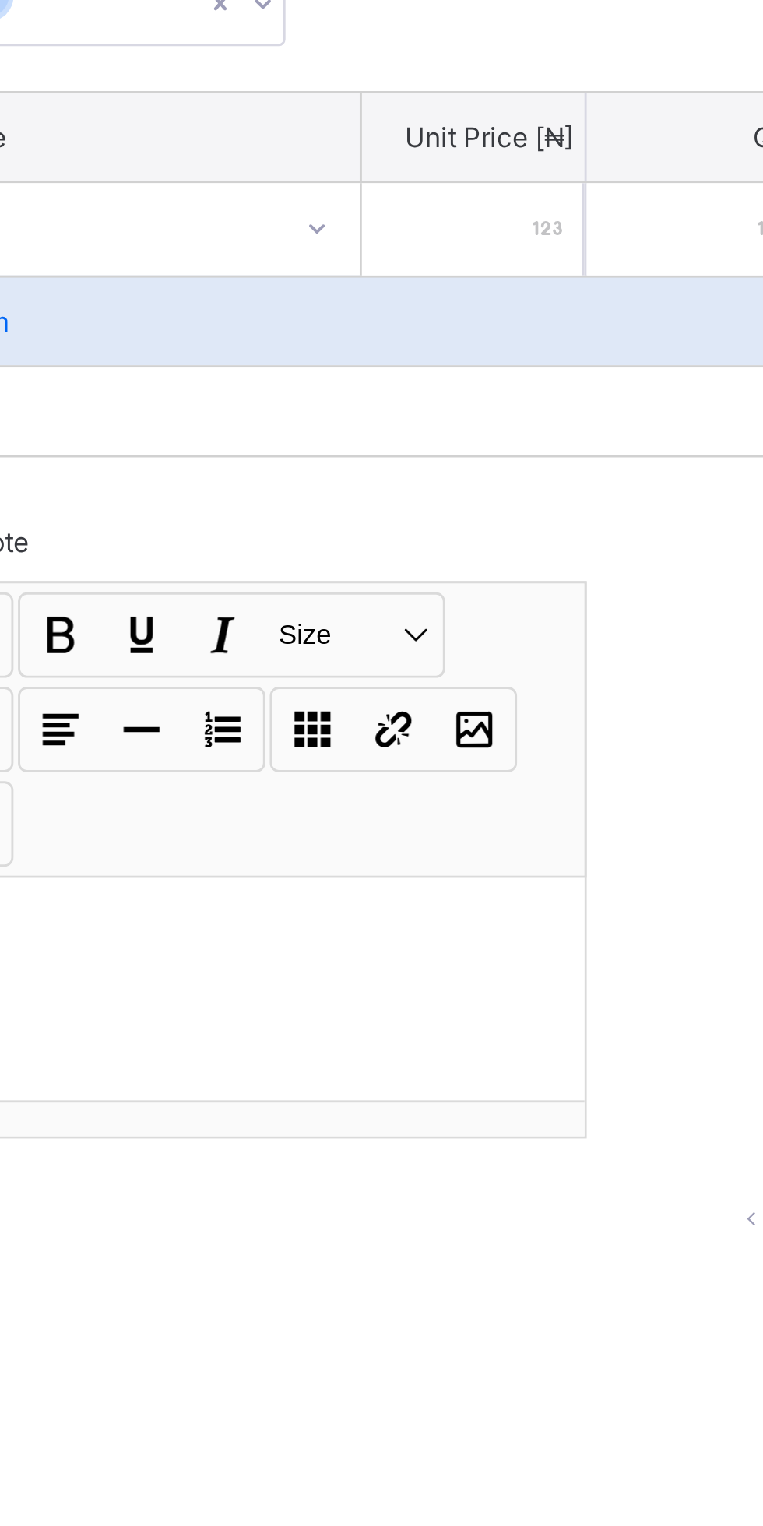
click at [459, 497] on div at bounding box center [435, 481] width 77 height 32
click at [451, 497] on input "number" at bounding box center [435, 481] width 77 height 32
type input "*"
type input "**"
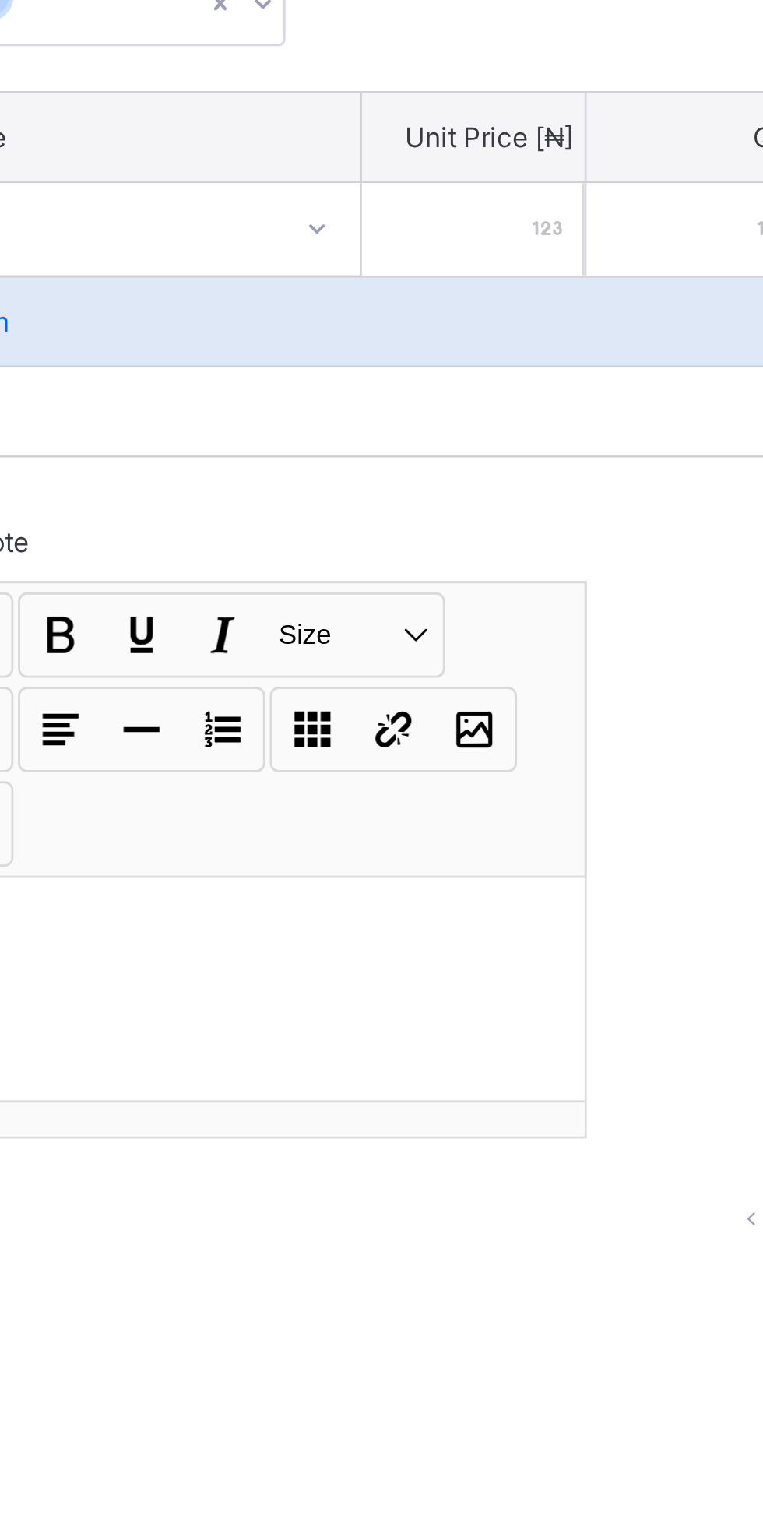
type input "**"
type input "***"
type input "****"
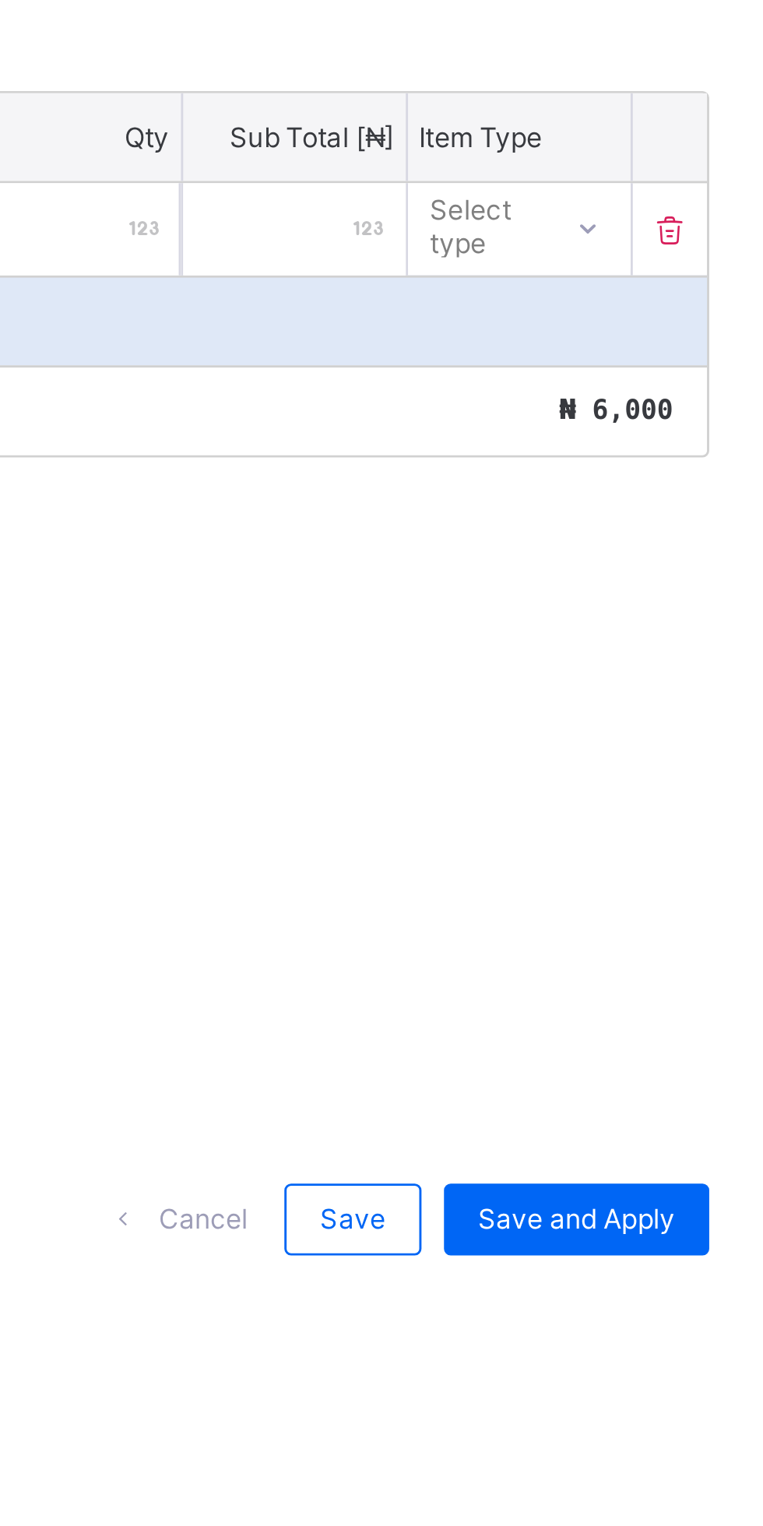
type input "****"
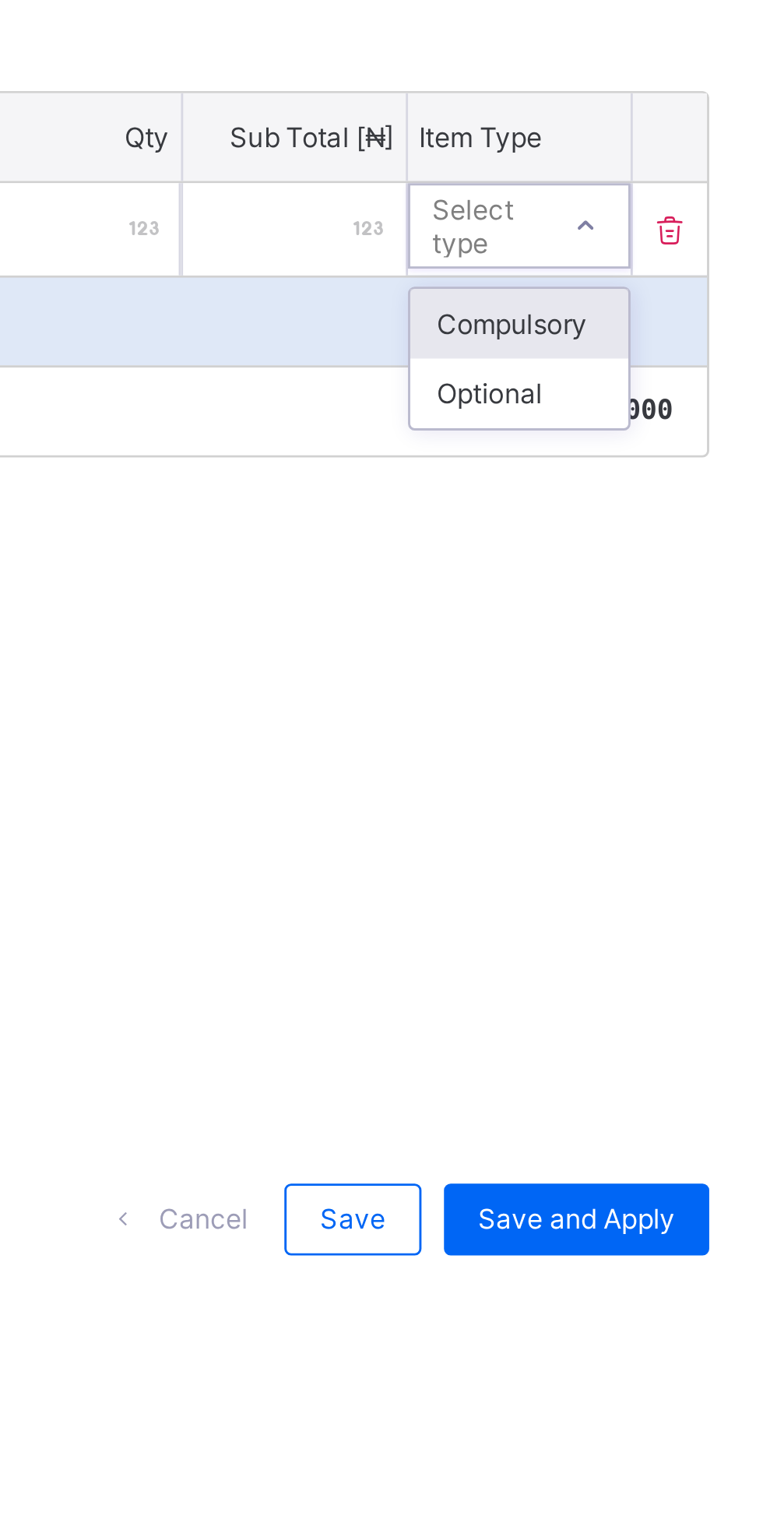
click at [686, 526] on div "Compulsory" at bounding box center [669, 513] width 76 height 24
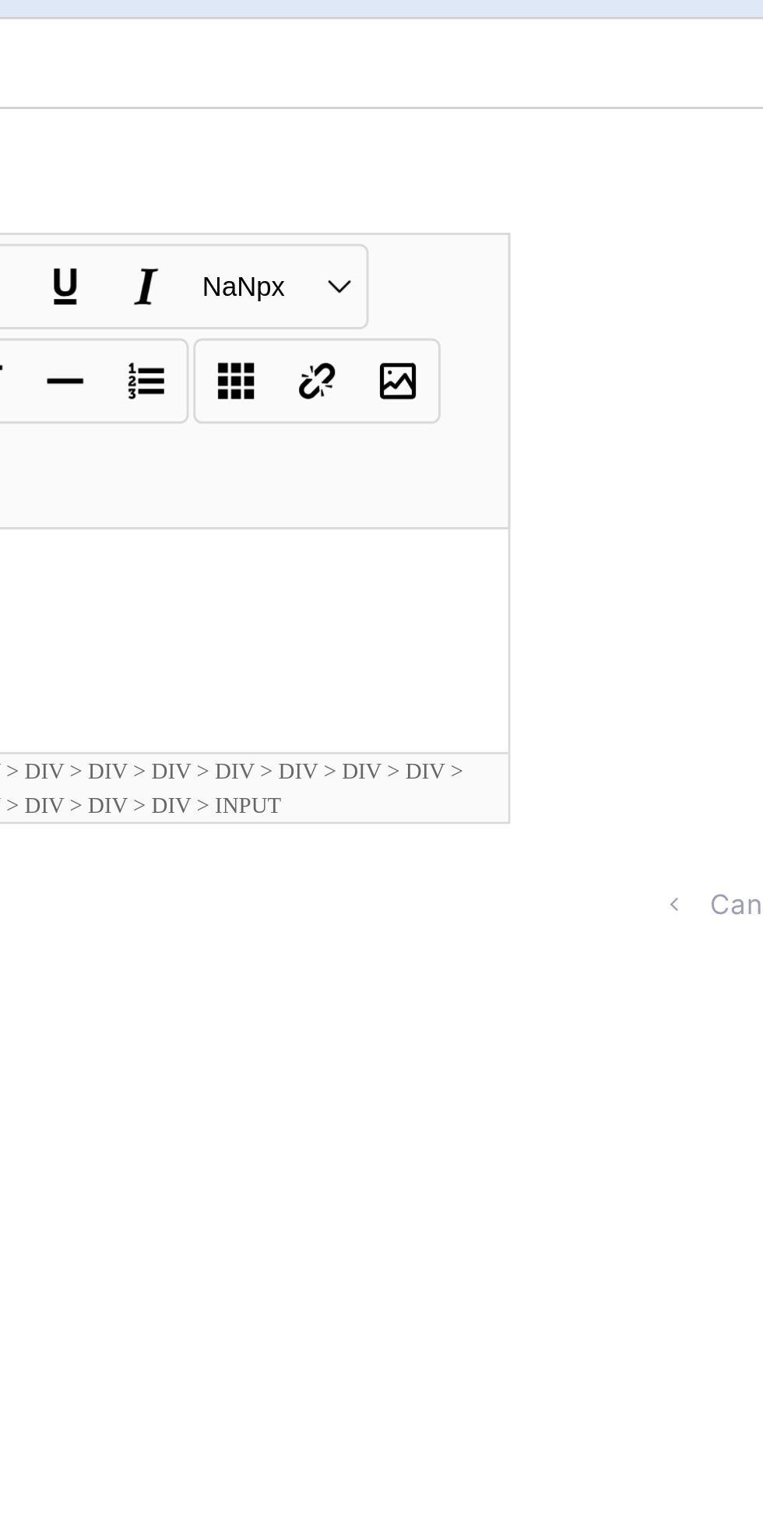
click at [381, 782] on div at bounding box center [345, 744] width 258 height 78
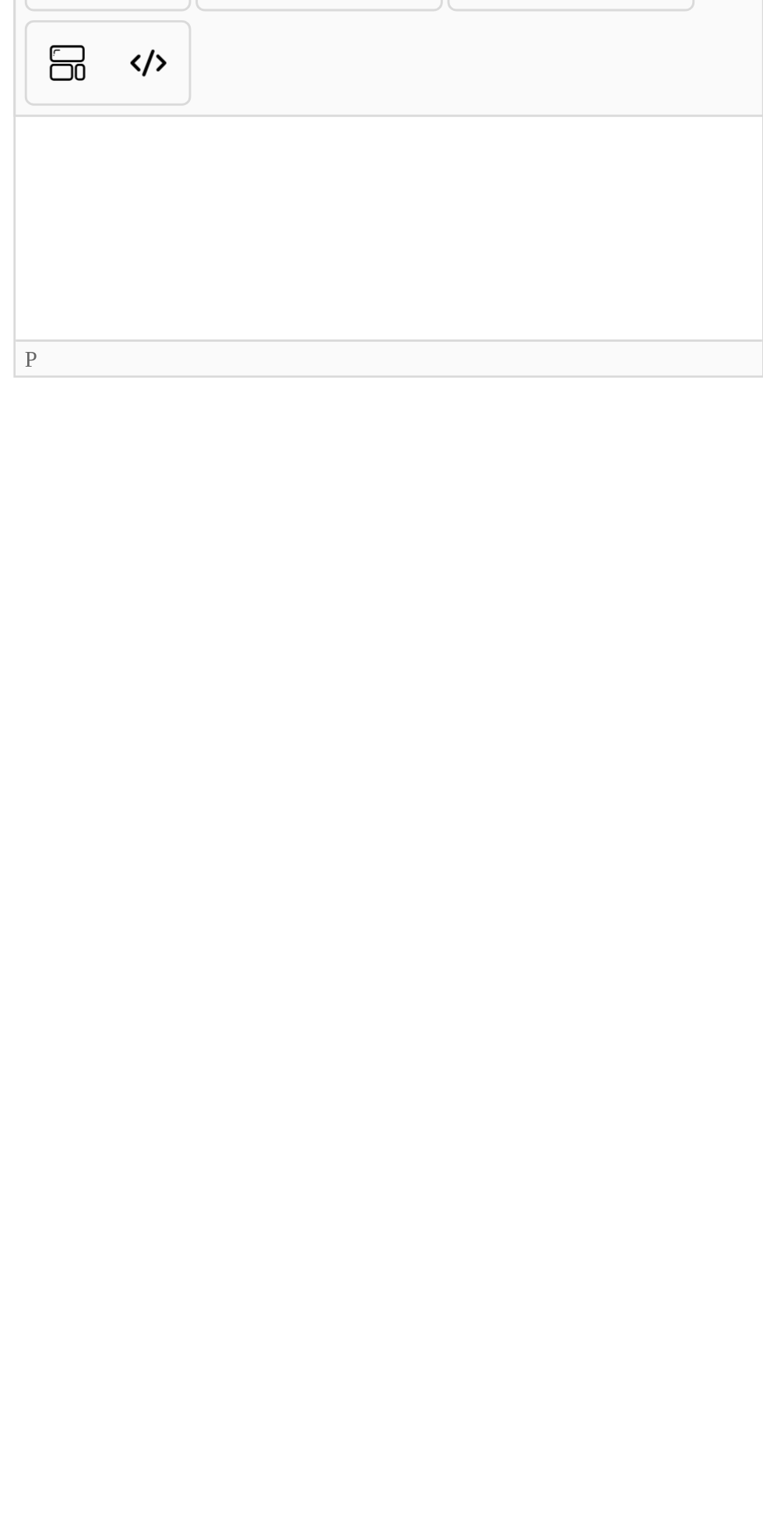
click at [417, 634] on button "13px Size" at bounding box center [394, 621] width 61 height 26
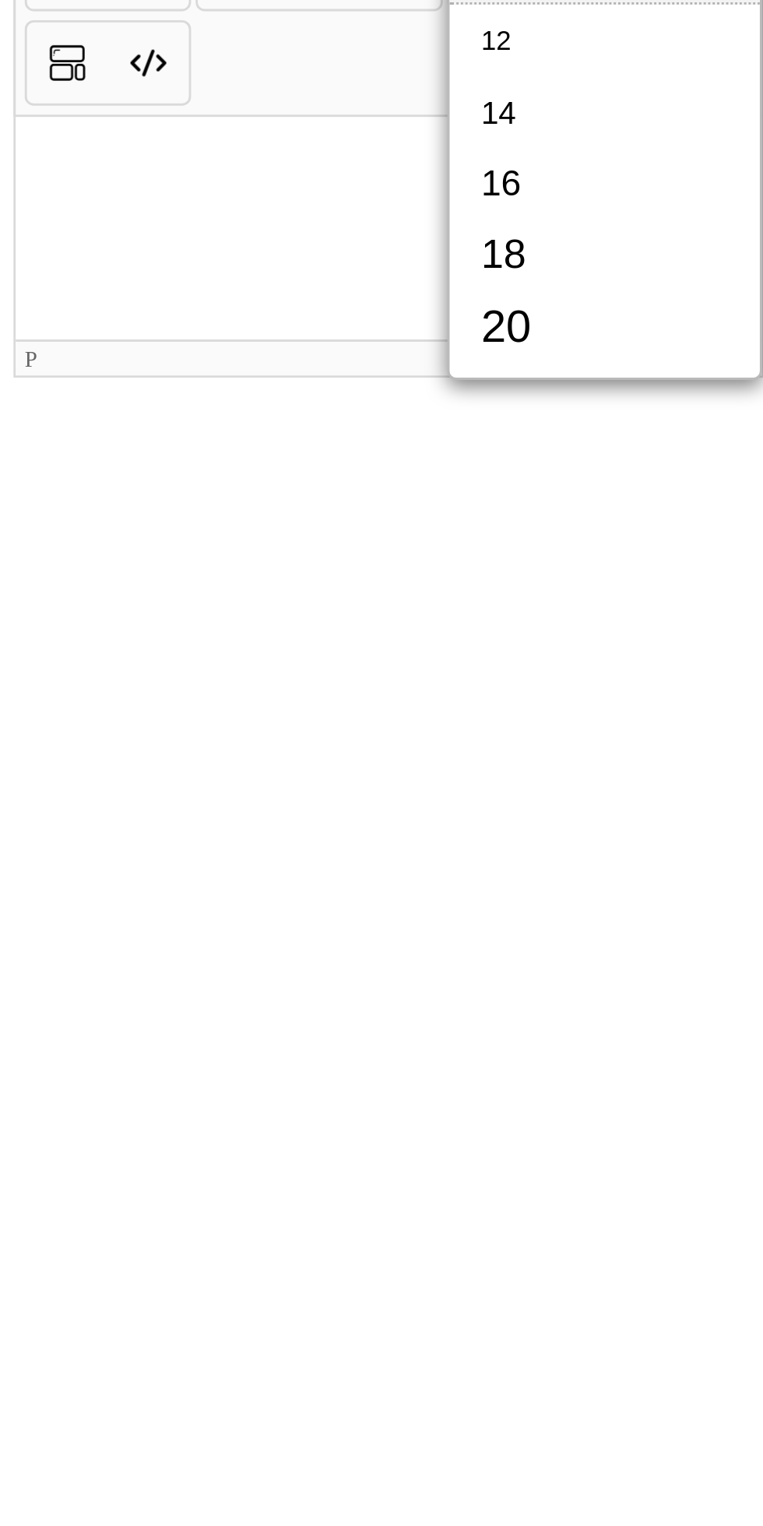
click at [386, 852] on div "Cancel Save Save and Apply" at bounding box center [475, 824] width 520 height 56
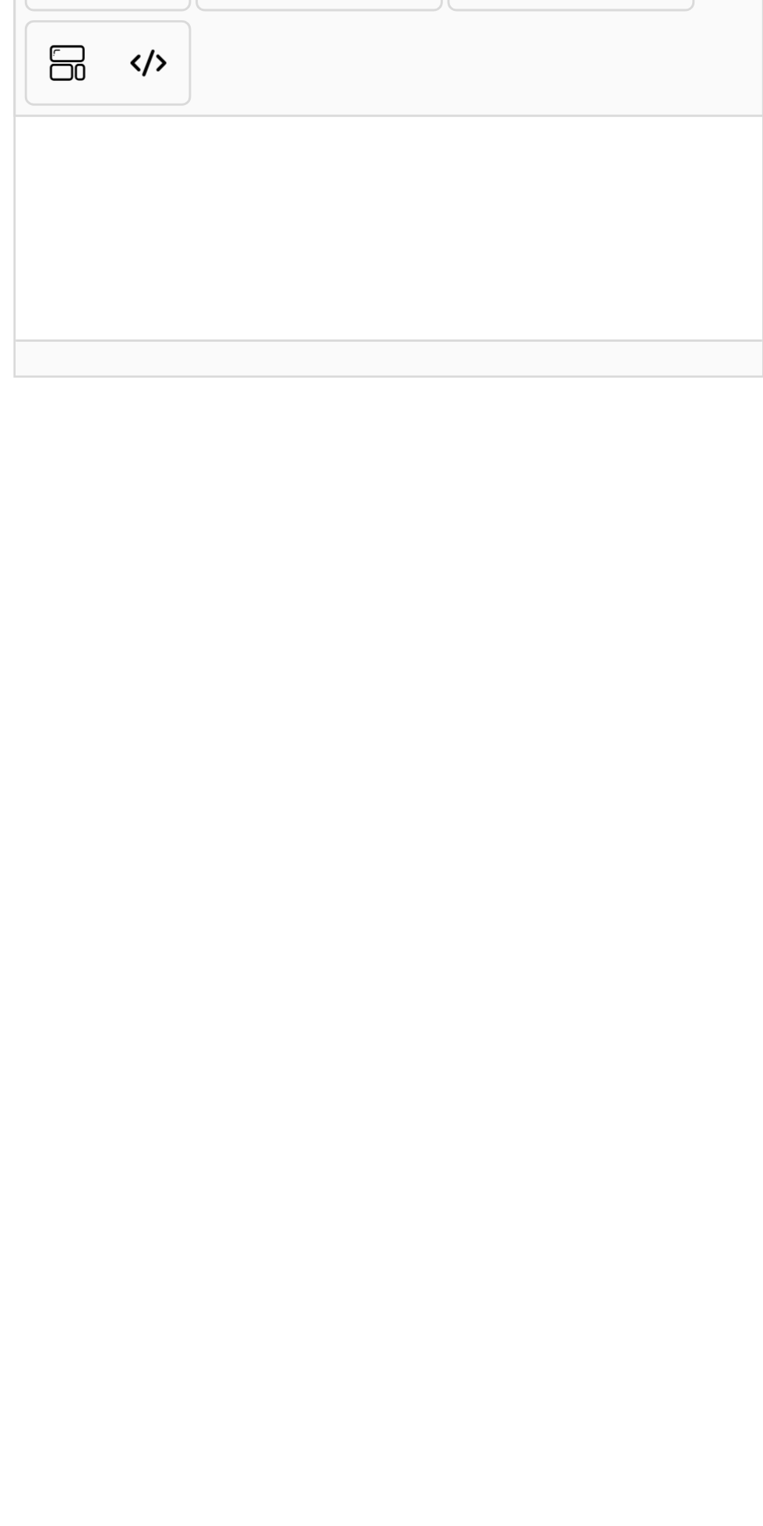
click at [381, 852] on div "Cancel Save Save and Apply" at bounding box center [475, 824] width 520 height 56
click at [350, 733] on p at bounding box center [345, 725] width 234 height 16
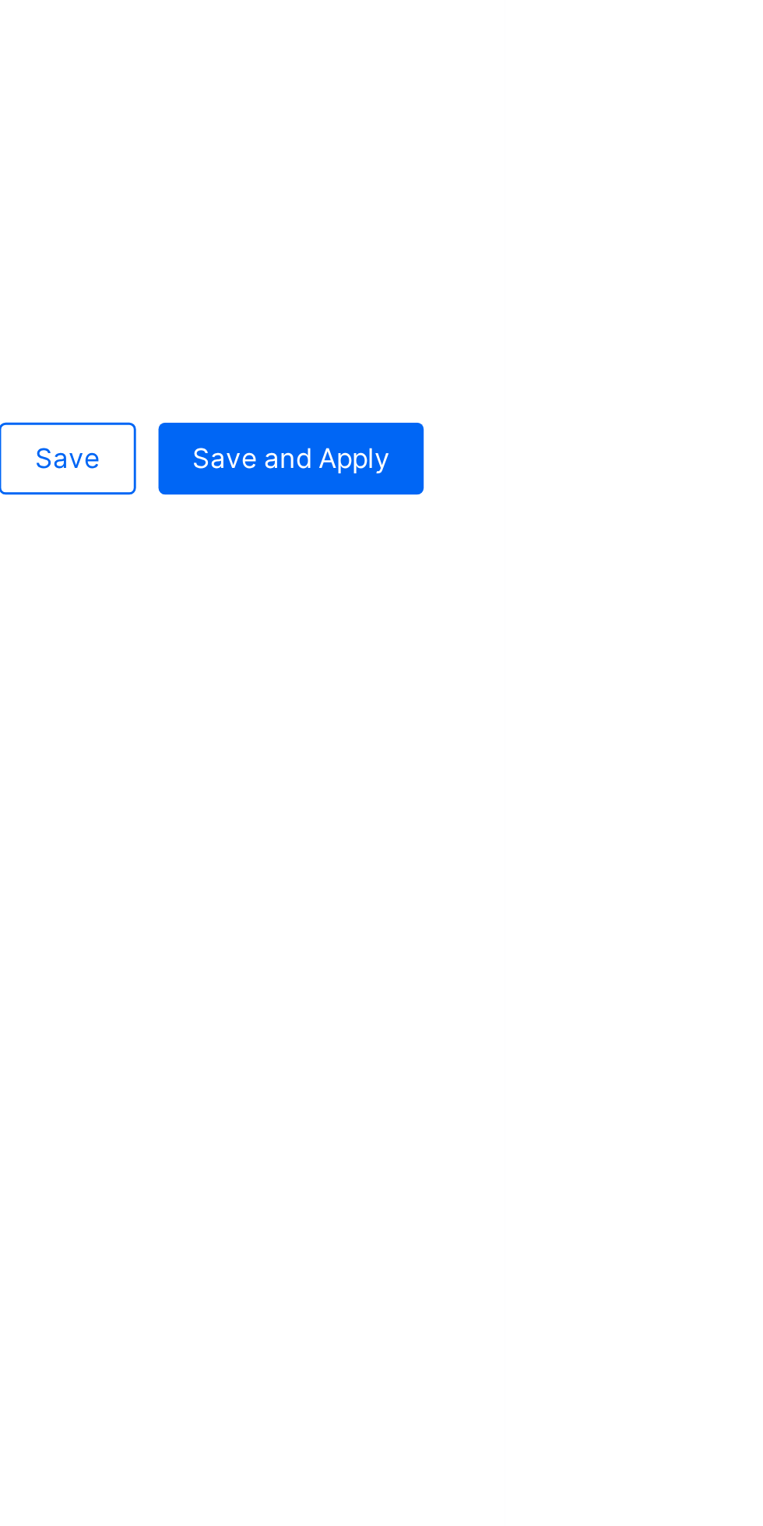
click at [697, 829] on span "Save and Apply" at bounding box center [689, 823] width 69 height 12
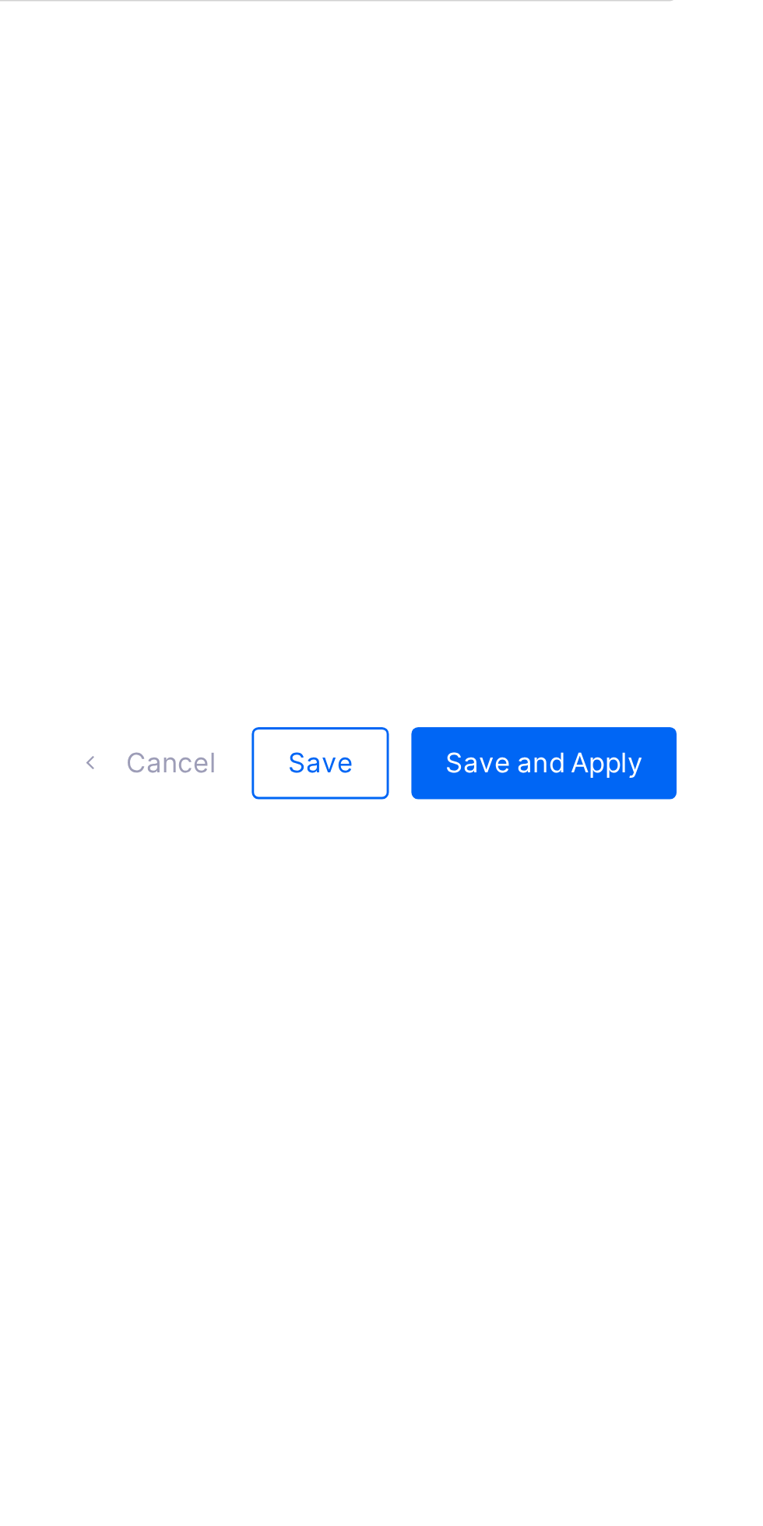
click at [617, 836] on div "Save" at bounding box center [611, 823] width 47 height 25
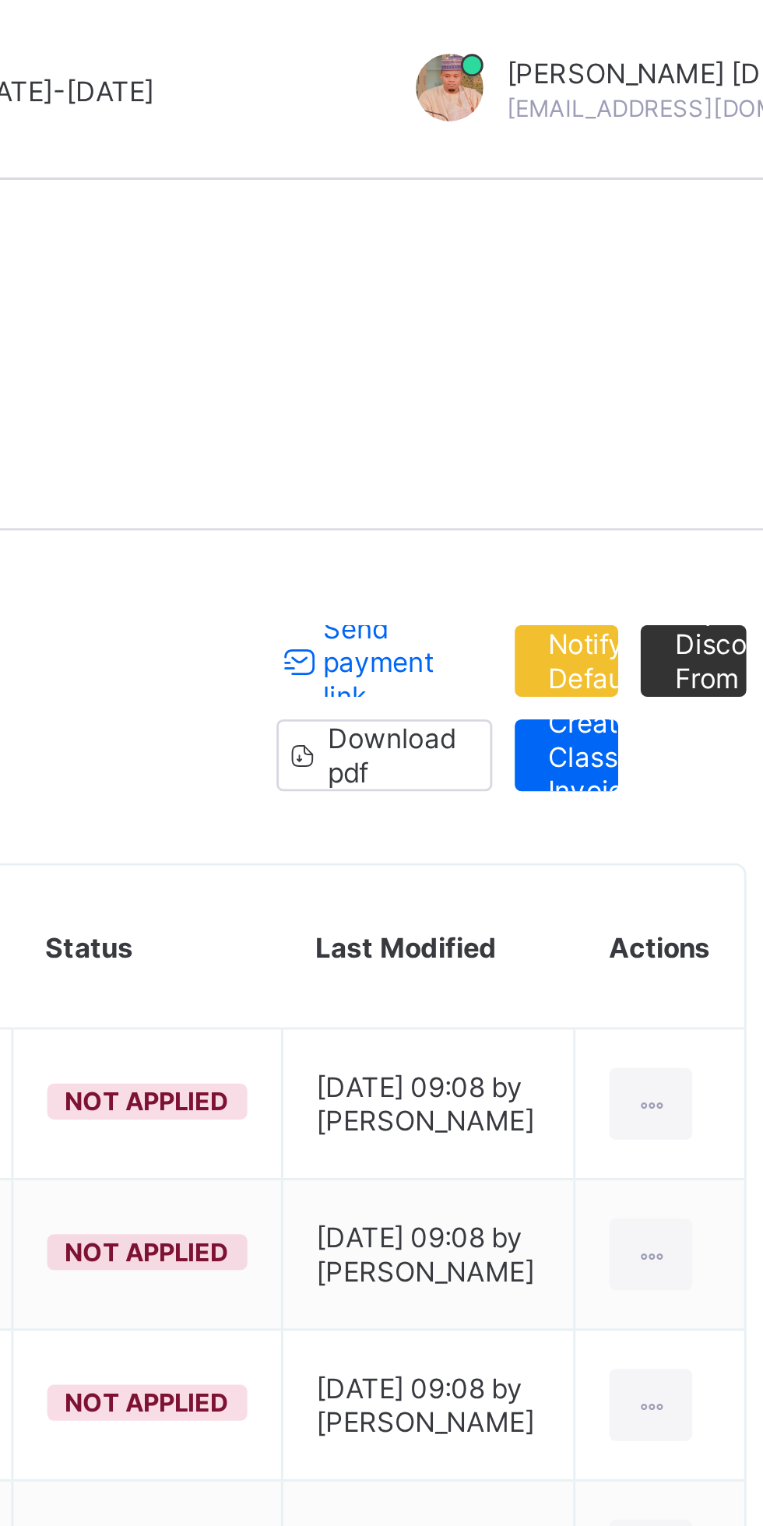
click at [591, 222] on span "Send payment link" at bounding box center [604, 229] width 47 height 35
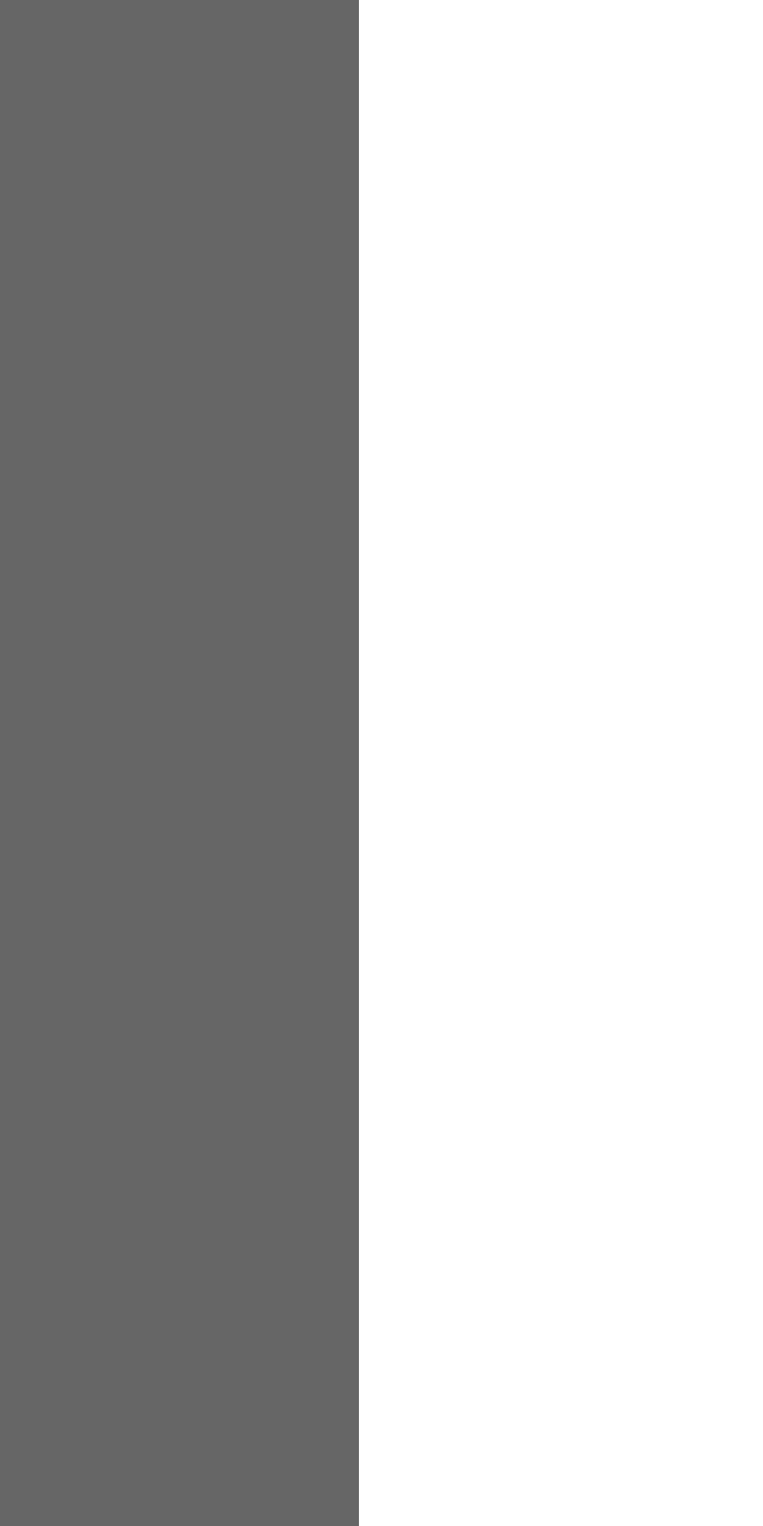
click at [576, 616] on div "×" at bounding box center [568, 602] width 15 height 26
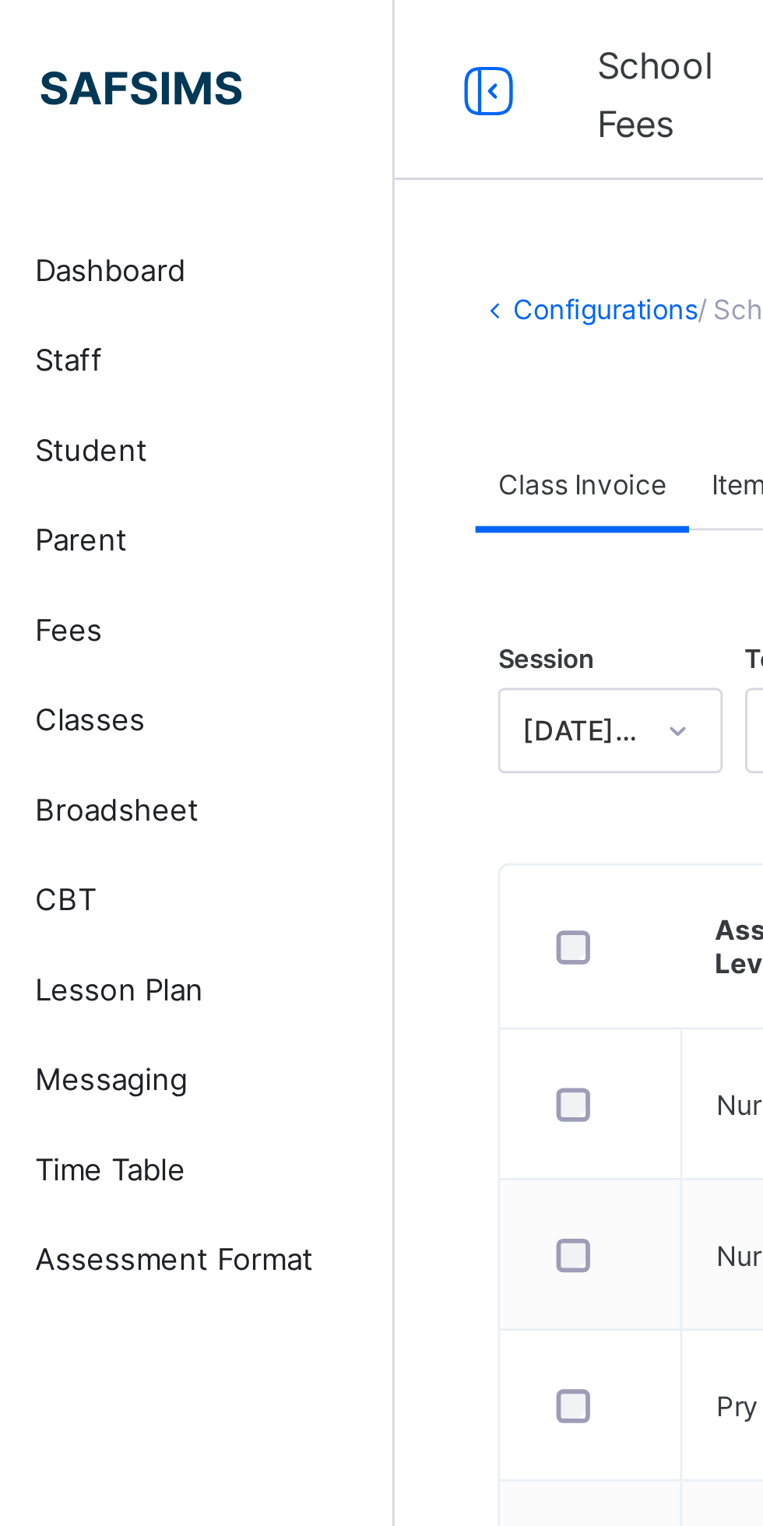
click at [104, 93] on span "Dashboard" at bounding box center [124, 93] width 125 height 12
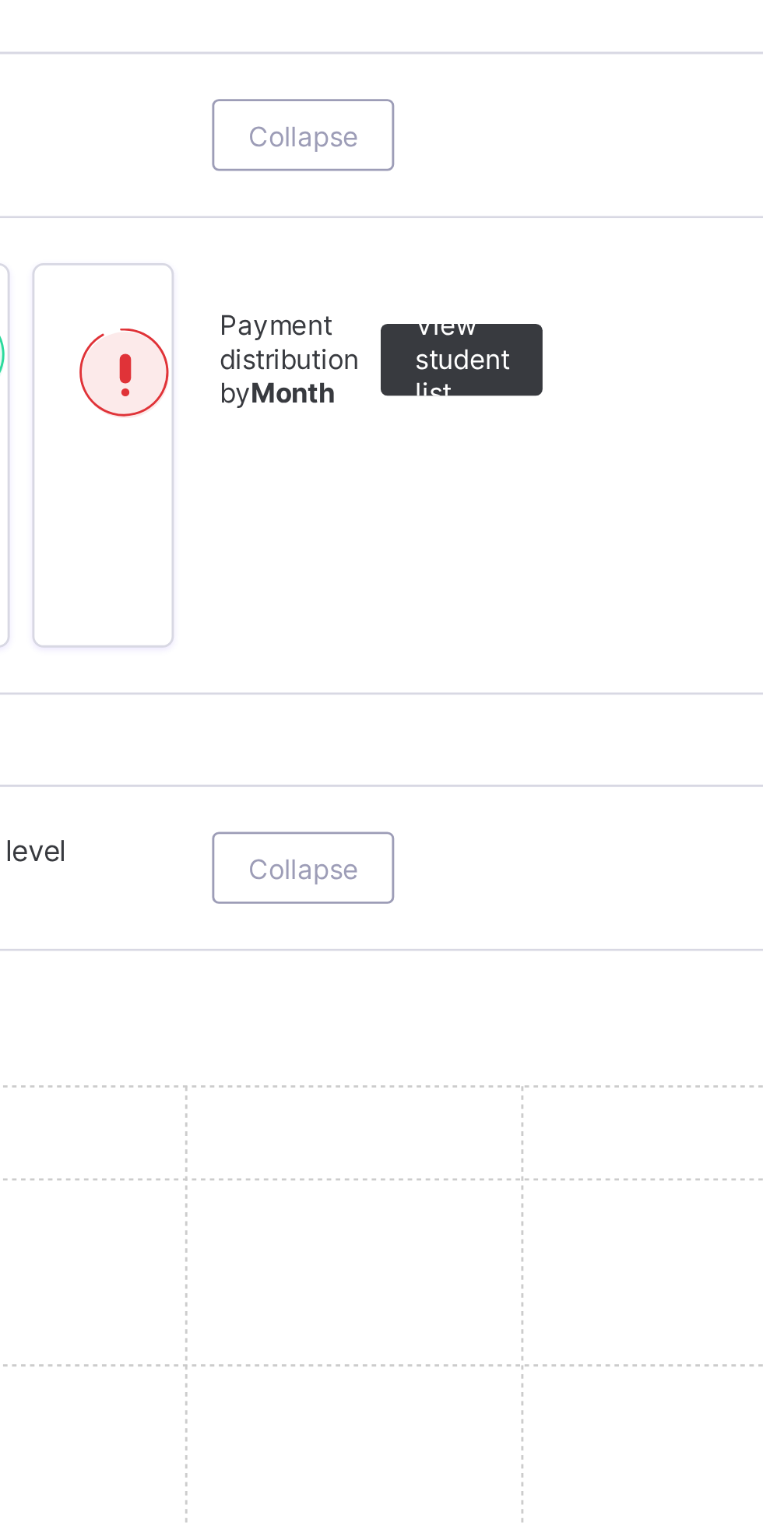
click at [452, 611] on span "2 / 11 class levels configured" at bounding box center [465, 605] width 127 height 12
click at [509, 554] on span "View list" at bounding box center [500, 542] width 22 height 23
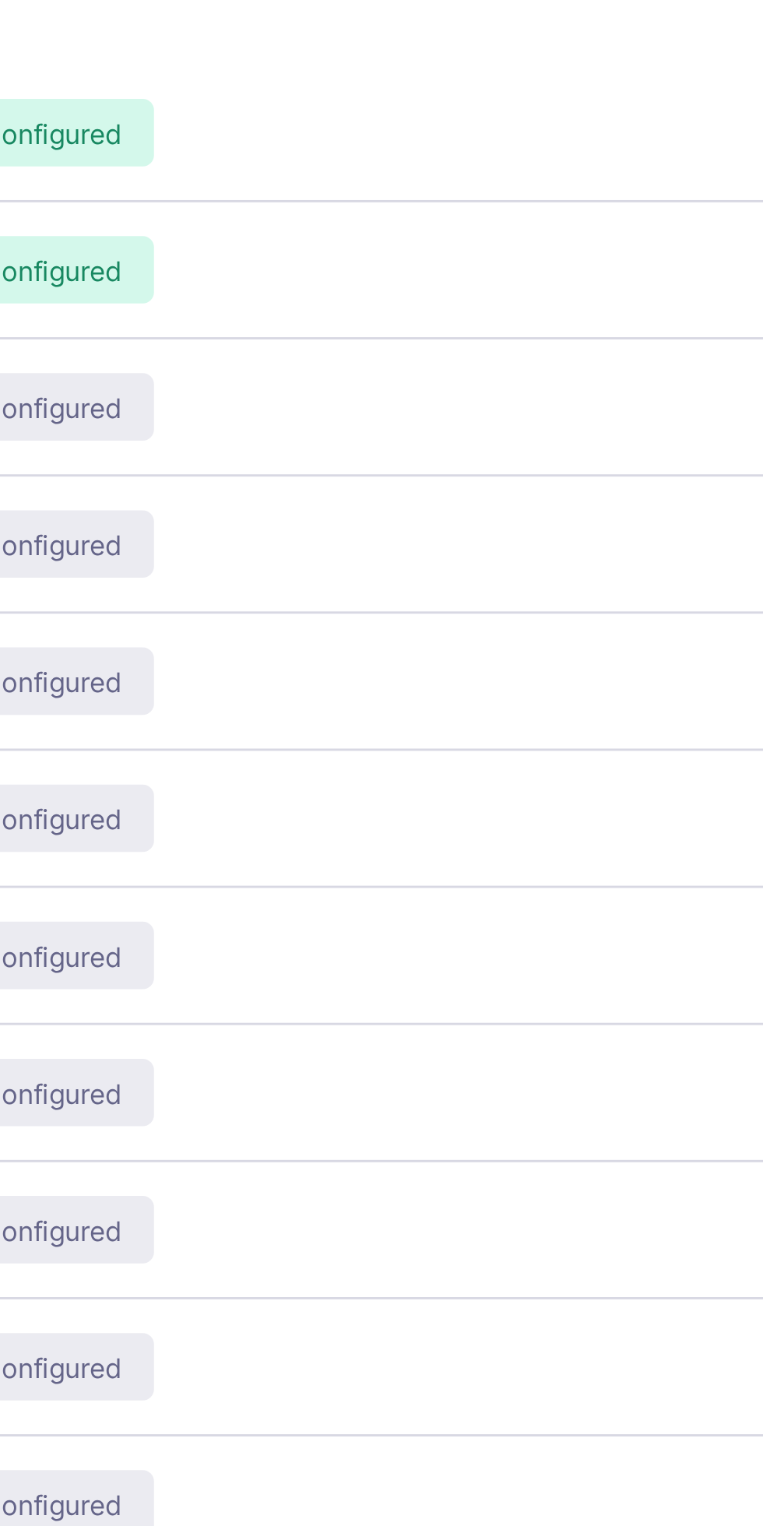
click at [474, 617] on span "Not Configured" at bounding box center [441, 612] width 66 height 12
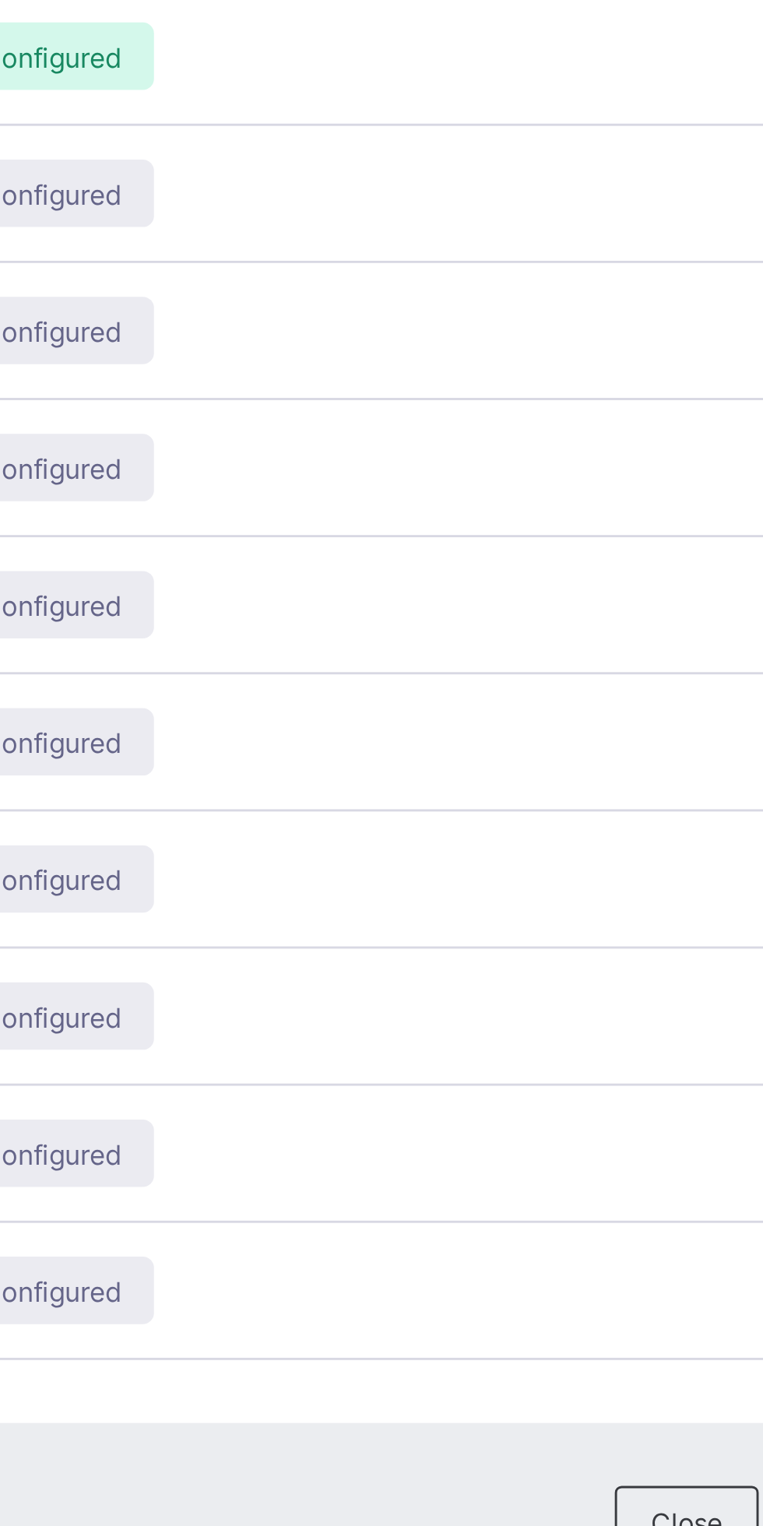
click at [474, 665] on span "Not Configured" at bounding box center [441, 659] width 66 height 12
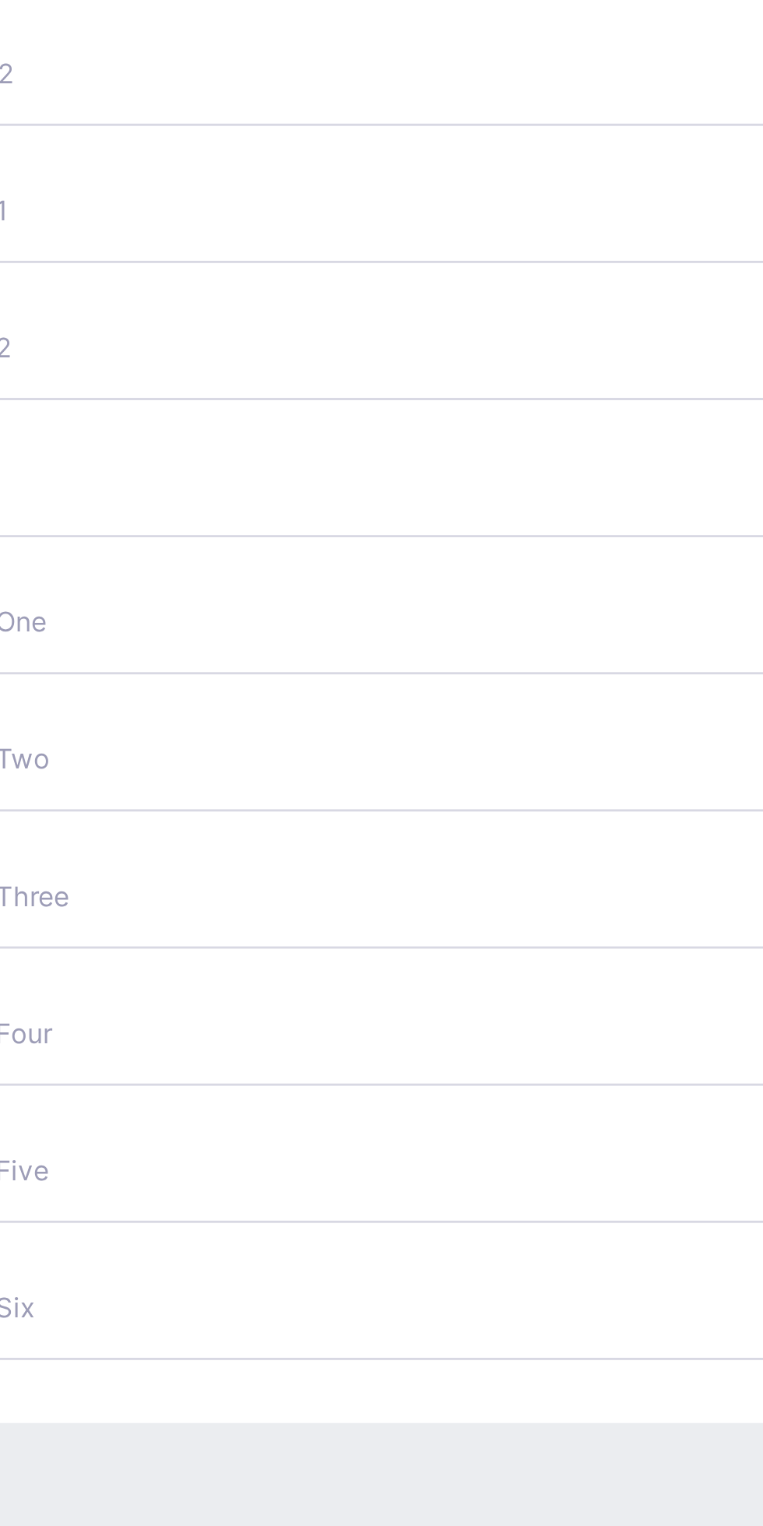
click at [226, 611] on span "Pry 1" at bounding box center [164, 605] width 209 height 12
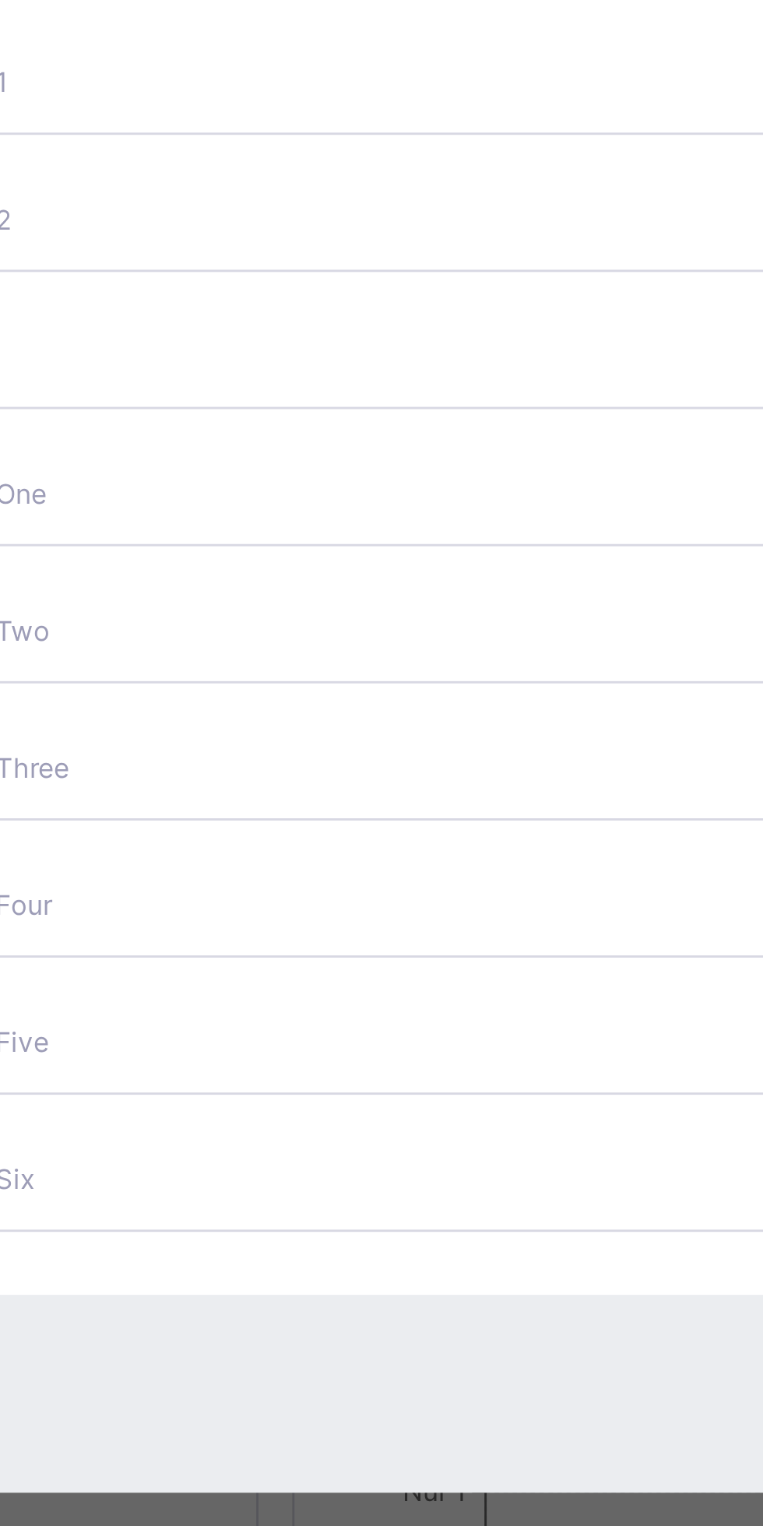
click at [244, 659] on span "Pry 2" at bounding box center [164, 653] width 209 height 12
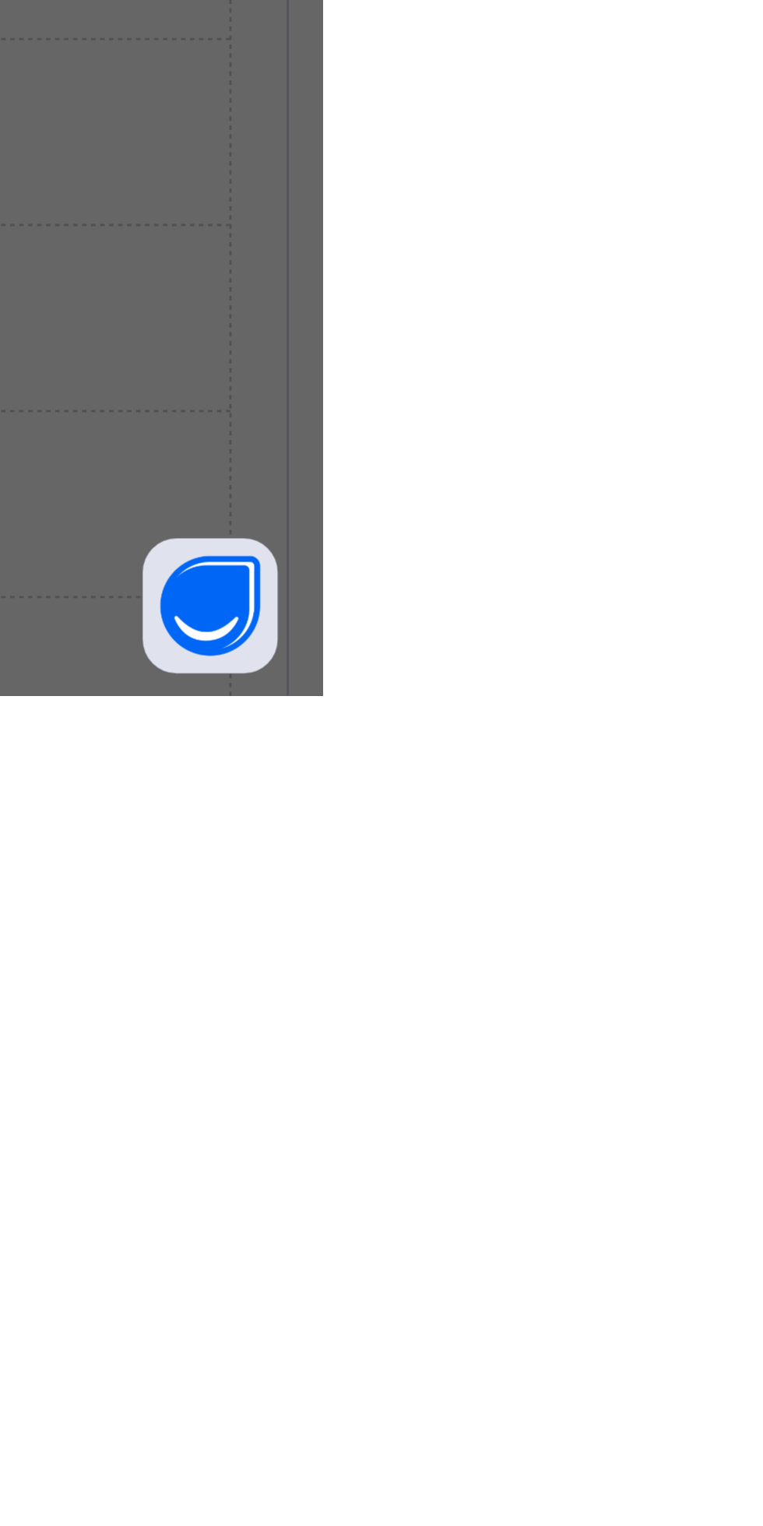
click at [695, 1084] on div "Close" at bounding box center [670, 1071] width 50 height 25
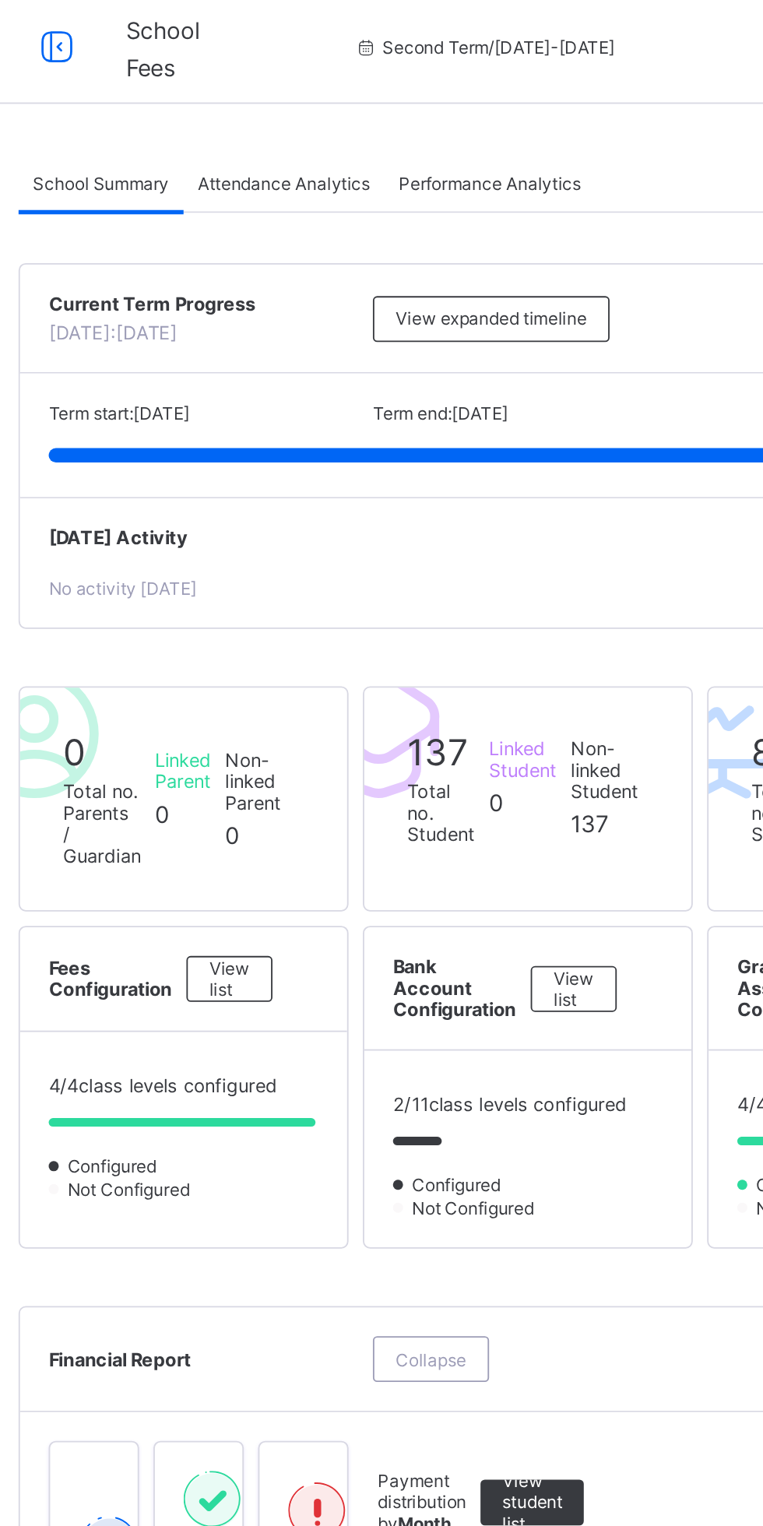
click at [353, 104] on span "Attendance Analytics" at bounding box center [342, 106] width 93 height 12
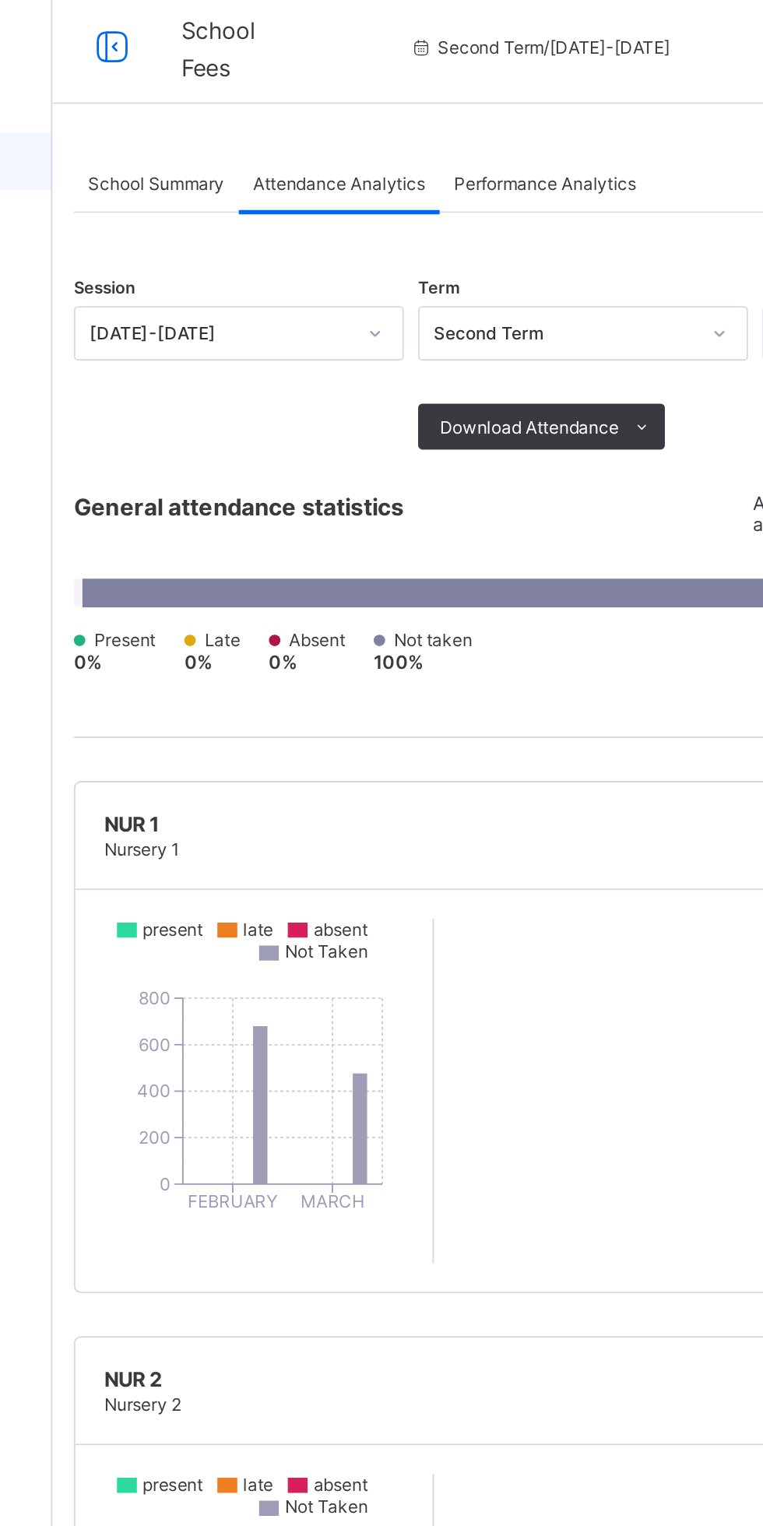
click at [470, 104] on span "Performance Analytics" at bounding box center [454, 106] width 99 height 12
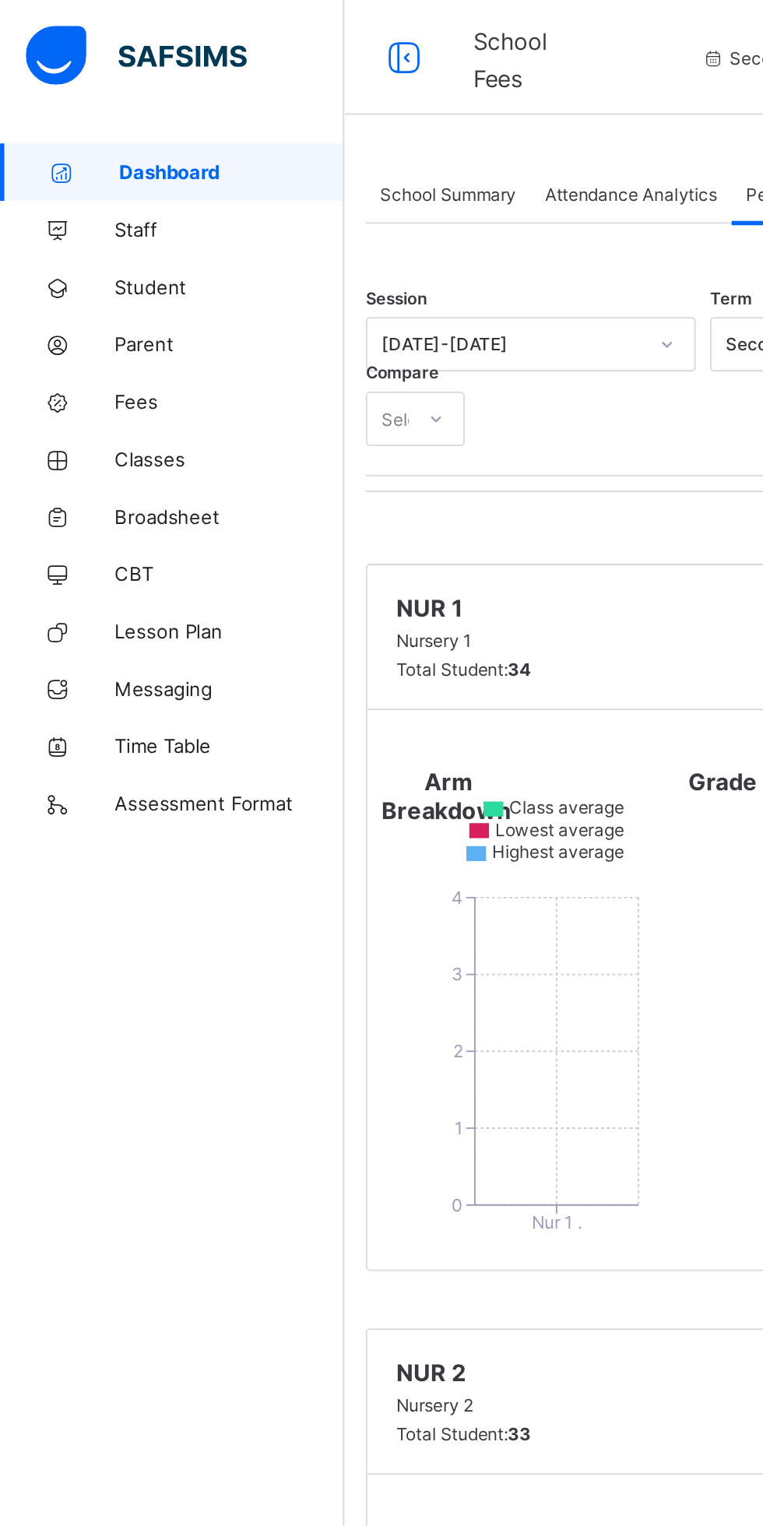
click at [82, 125] on span "Staff" at bounding box center [124, 124] width 125 height 12
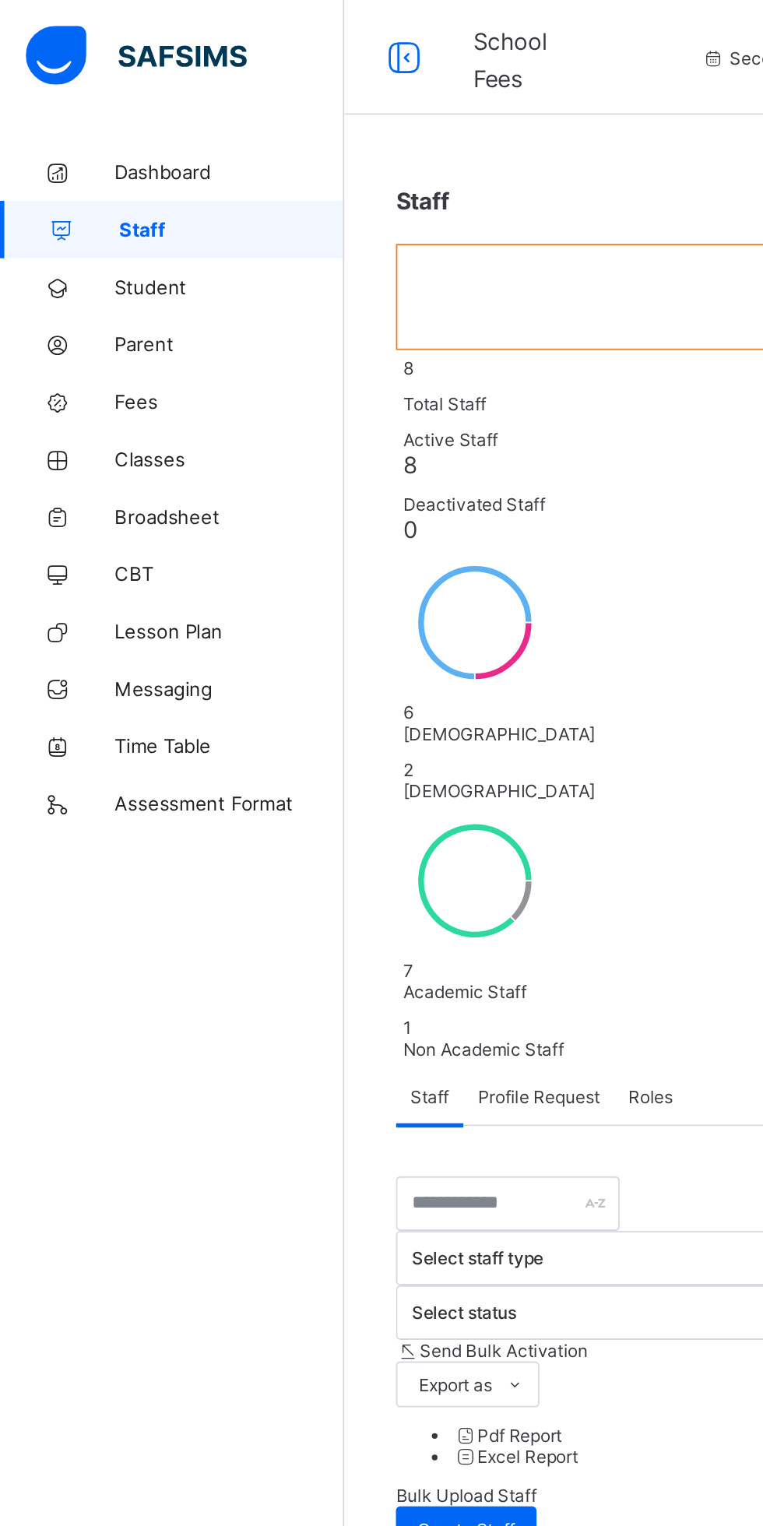
click at [90, 158] on span "Student" at bounding box center [124, 155] width 125 height 12
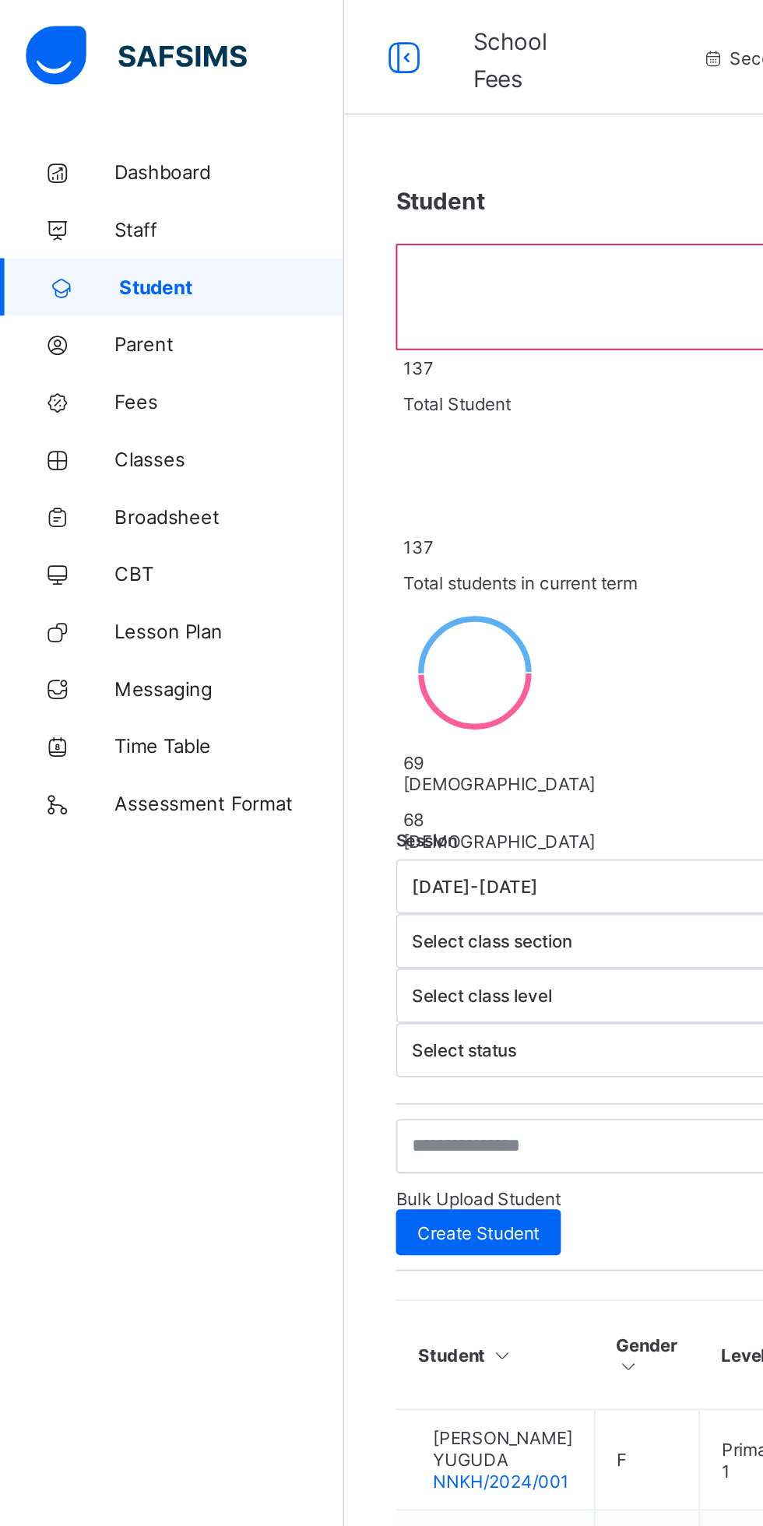
click at [83, 188] on span "Parent" at bounding box center [124, 187] width 125 height 12
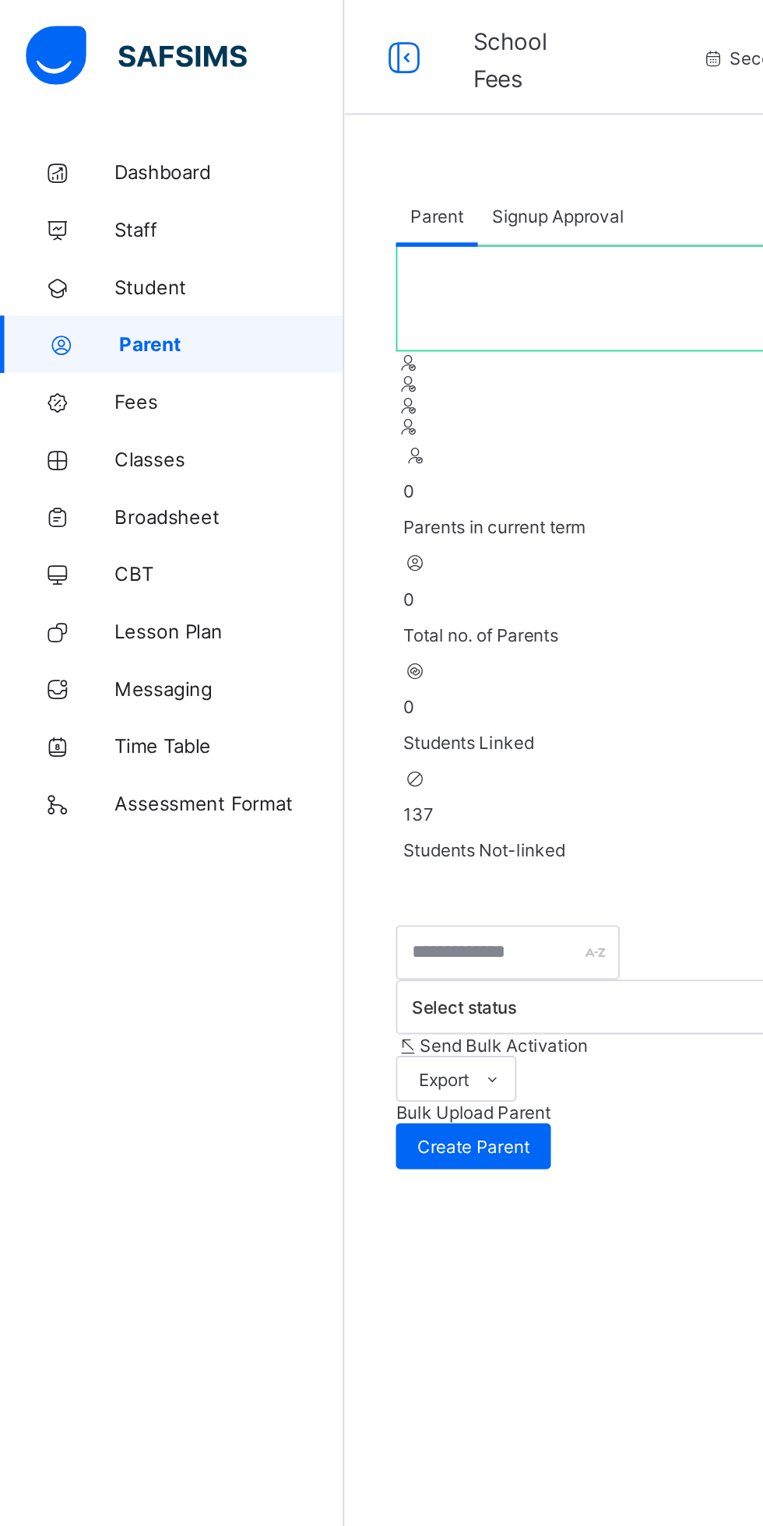
click at [75, 218] on span "Fees" at bounding box center [124, 218] width 125 height 12
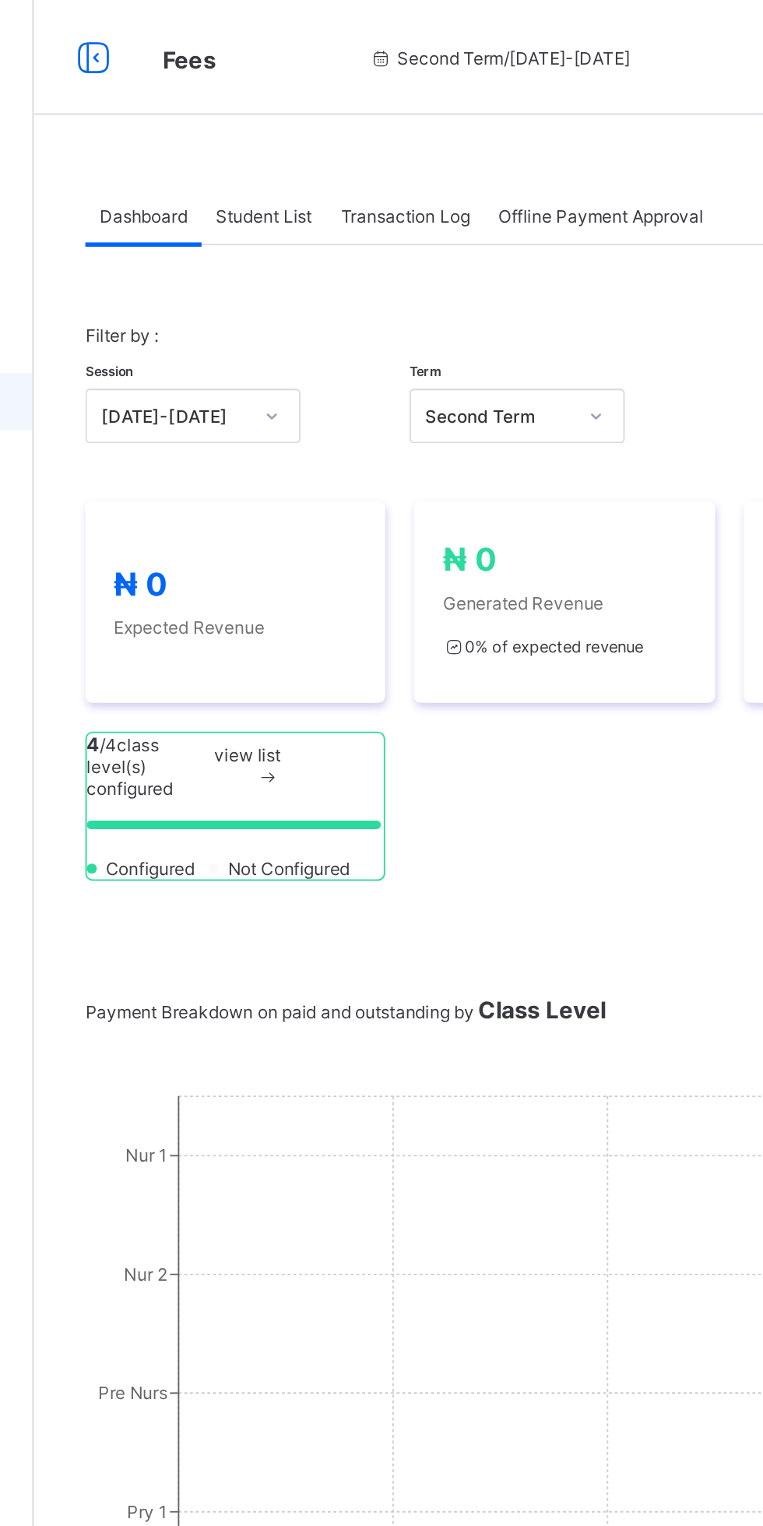
click at [313, 416] on span "view list" at bounding box center [303, 410] width 36 height 12
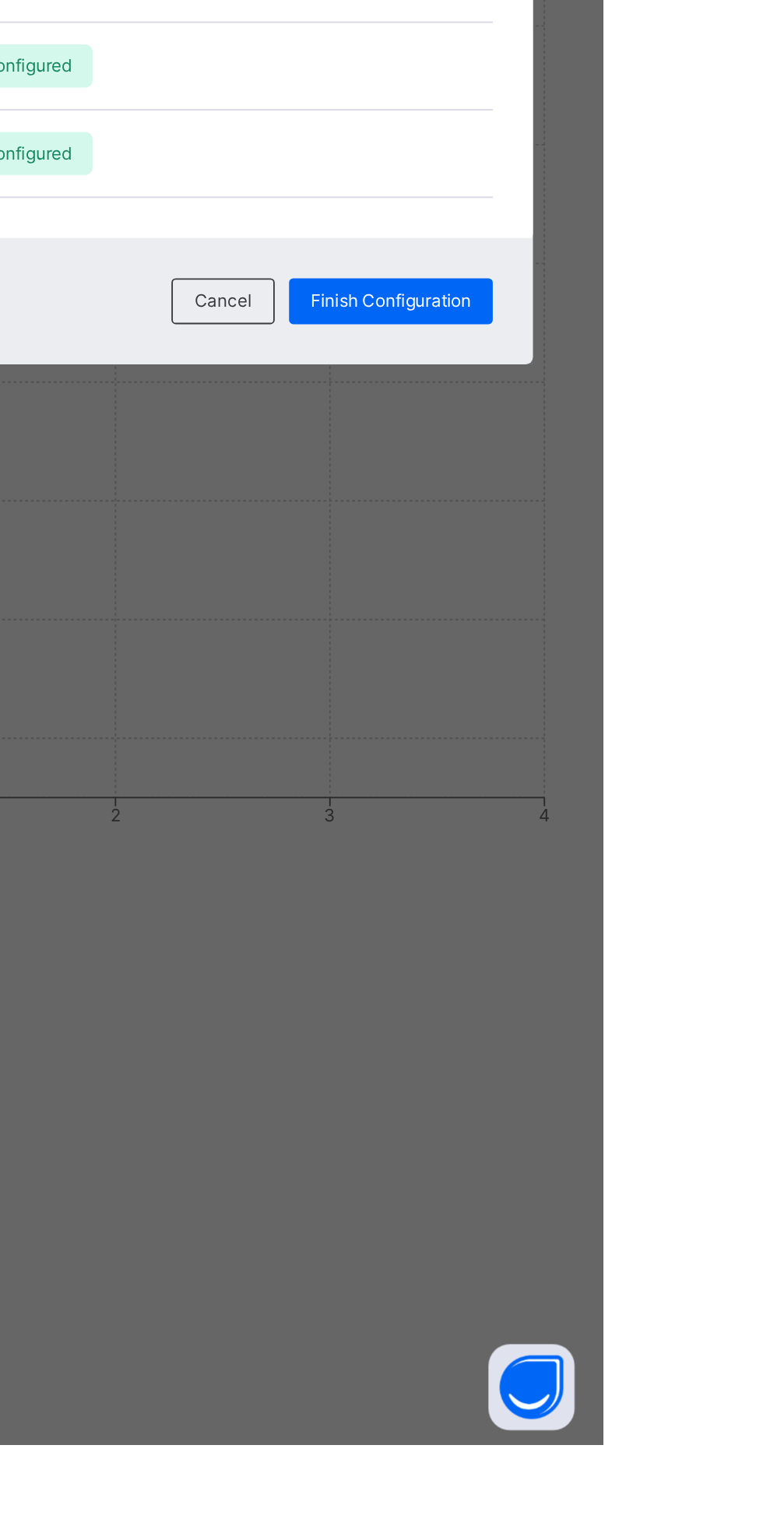
click at [691, 911] on span "Finish Configuration" at bounding box center [647, 905] width 87 height 12
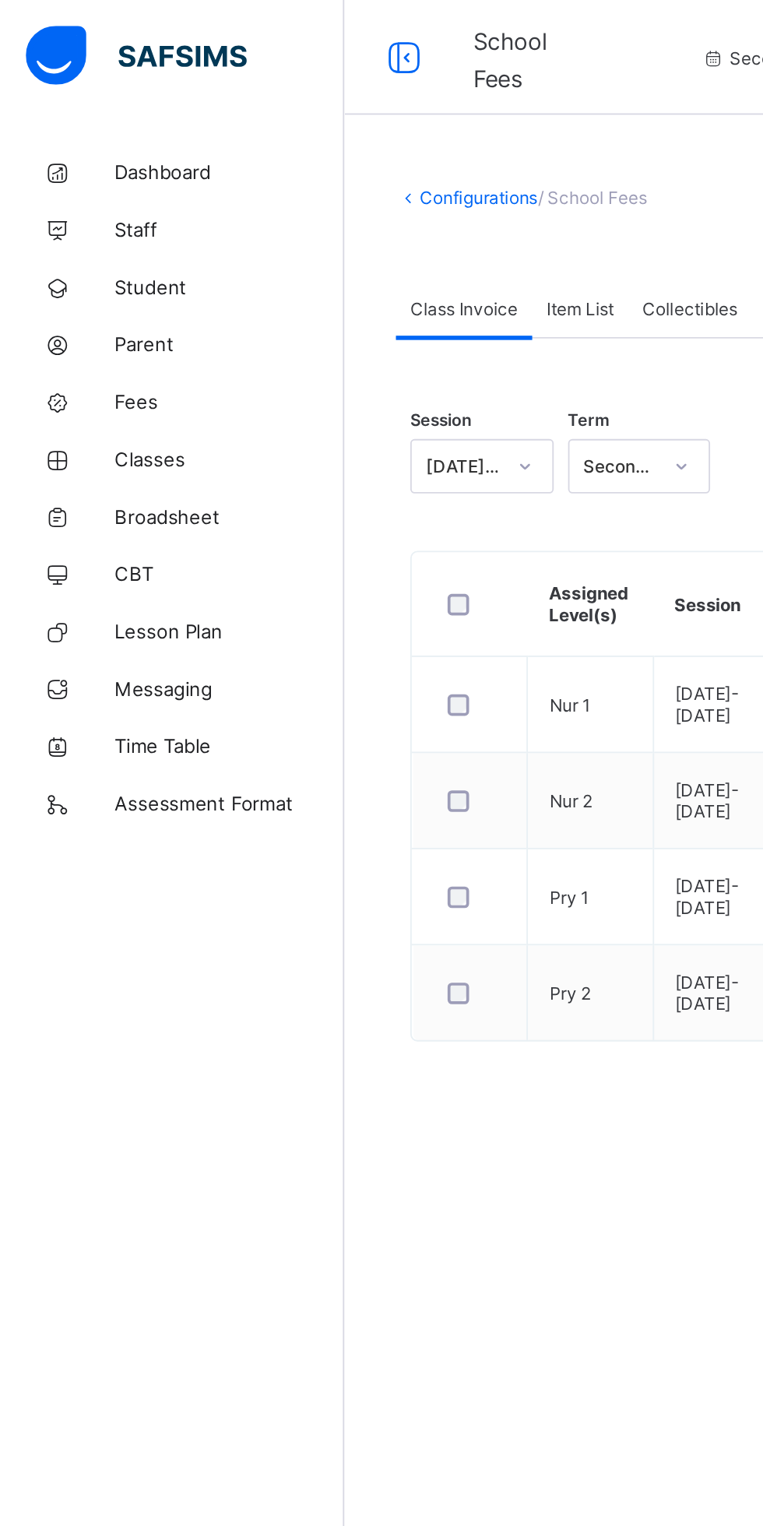
click at [86, 216] on span "Fees" at bounding box center [124, 218] width 125 height 12
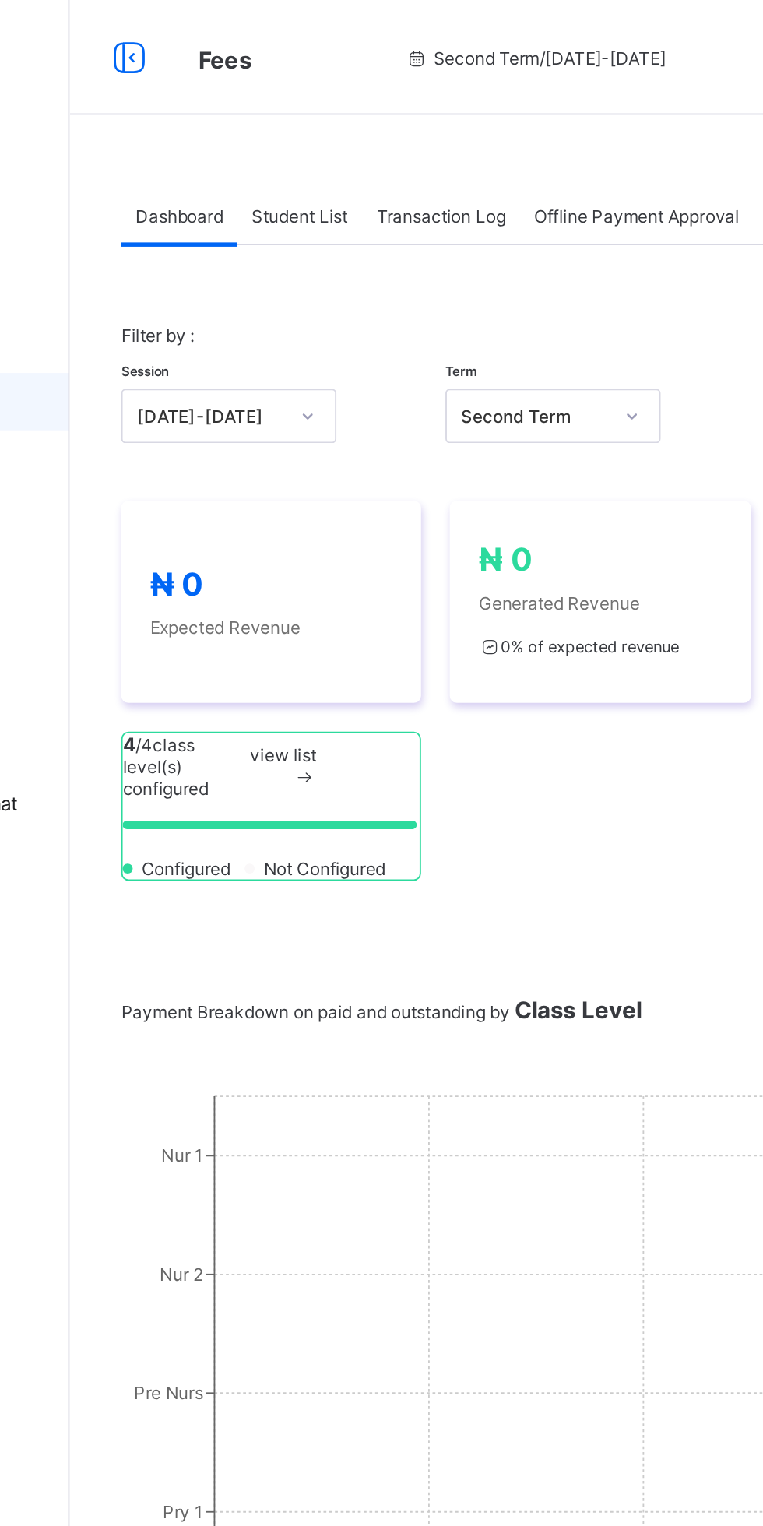
click at [304, 318] on span "₦ 0" at bounding box center [296, 317] width 132 height 20
click at [461, 333] on div "₦ 0 Generated Revenue 0 % of expected revenue" at bounding box center [475, 327] width 132 height 67
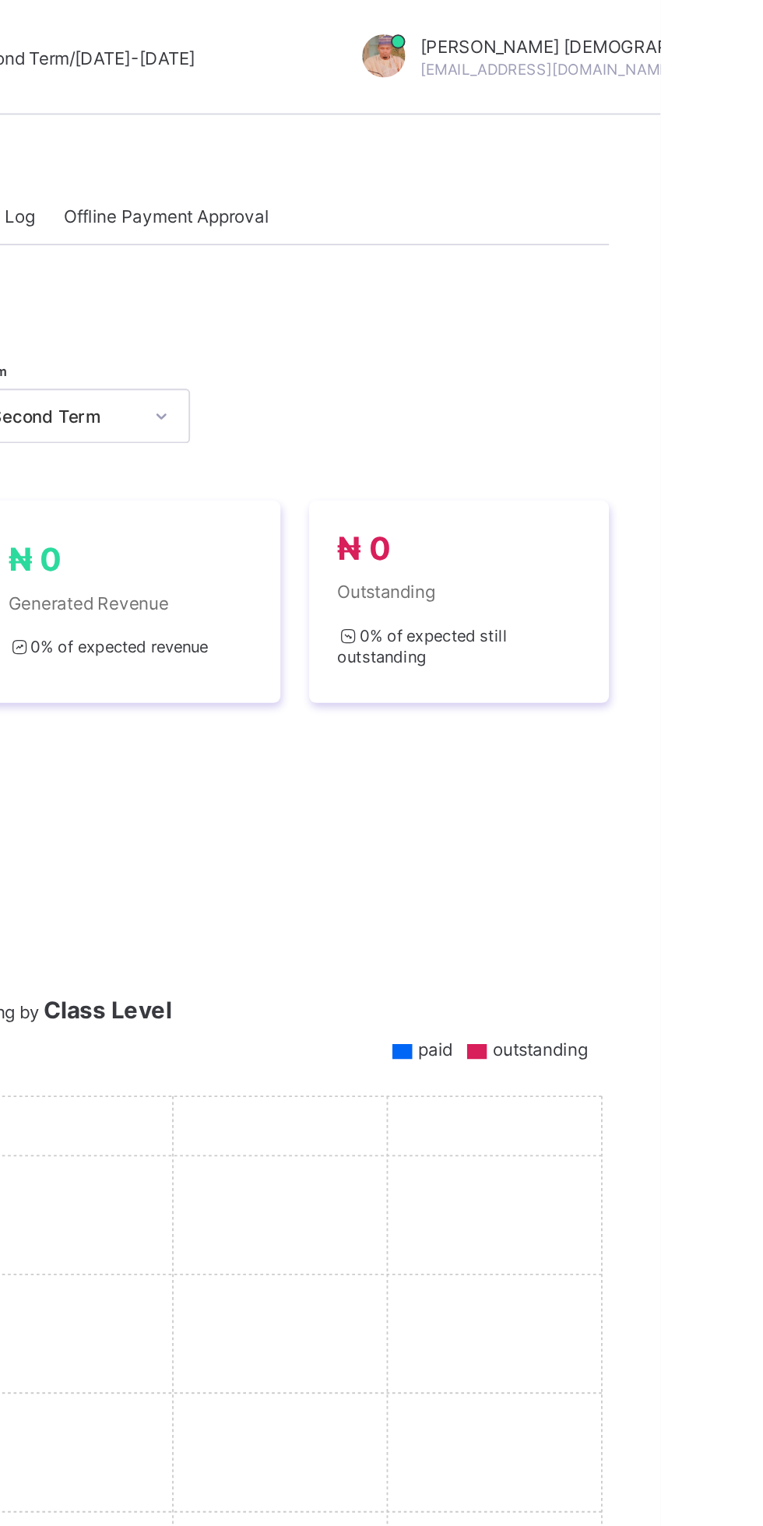
click at [692, 339] on div "0 % of expected still outstanding" at bounding box center [654, 350] width 132 height 31
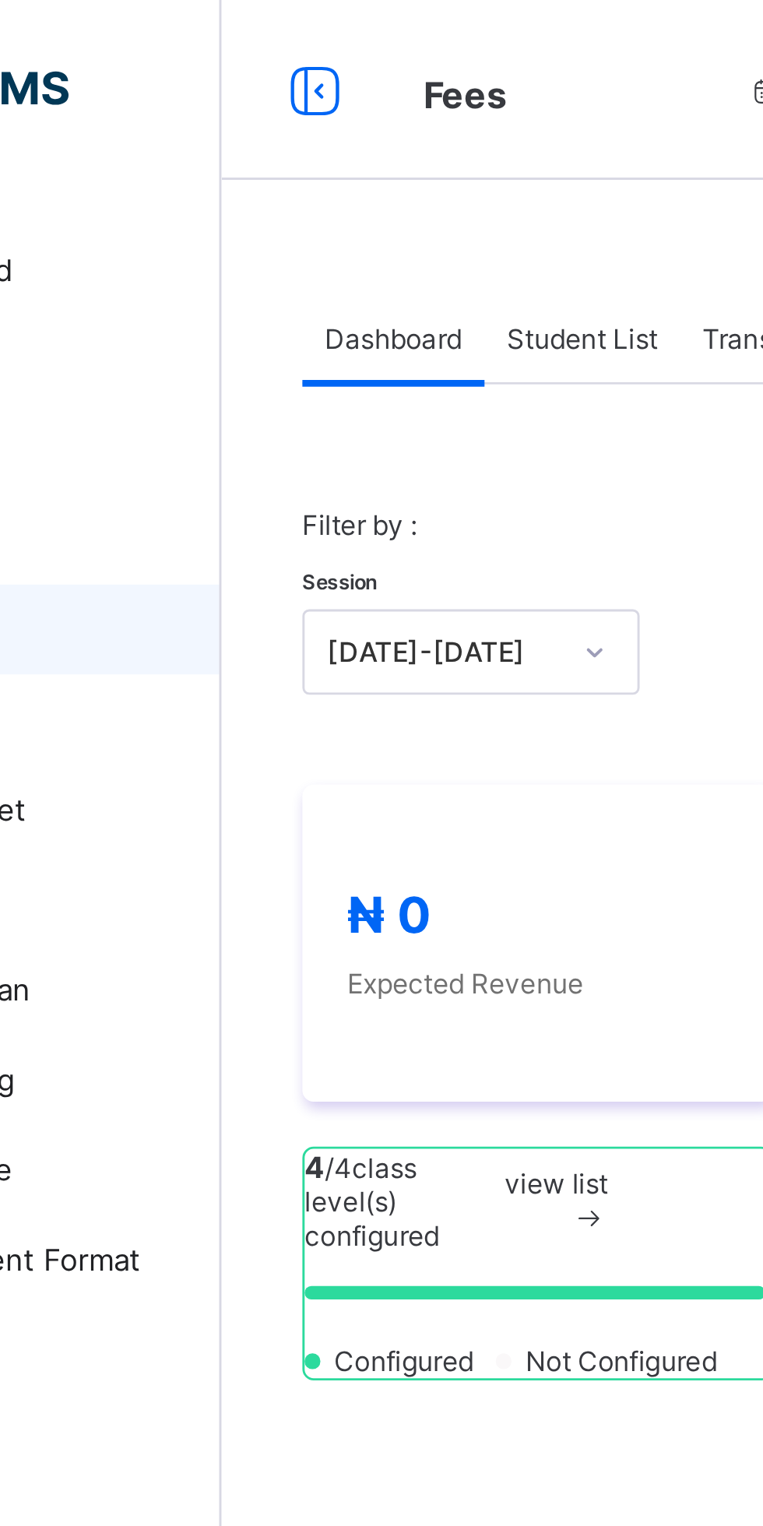
click at [322, 109] on div "Student List" at bounding box center [312, 116] width 68 height 31
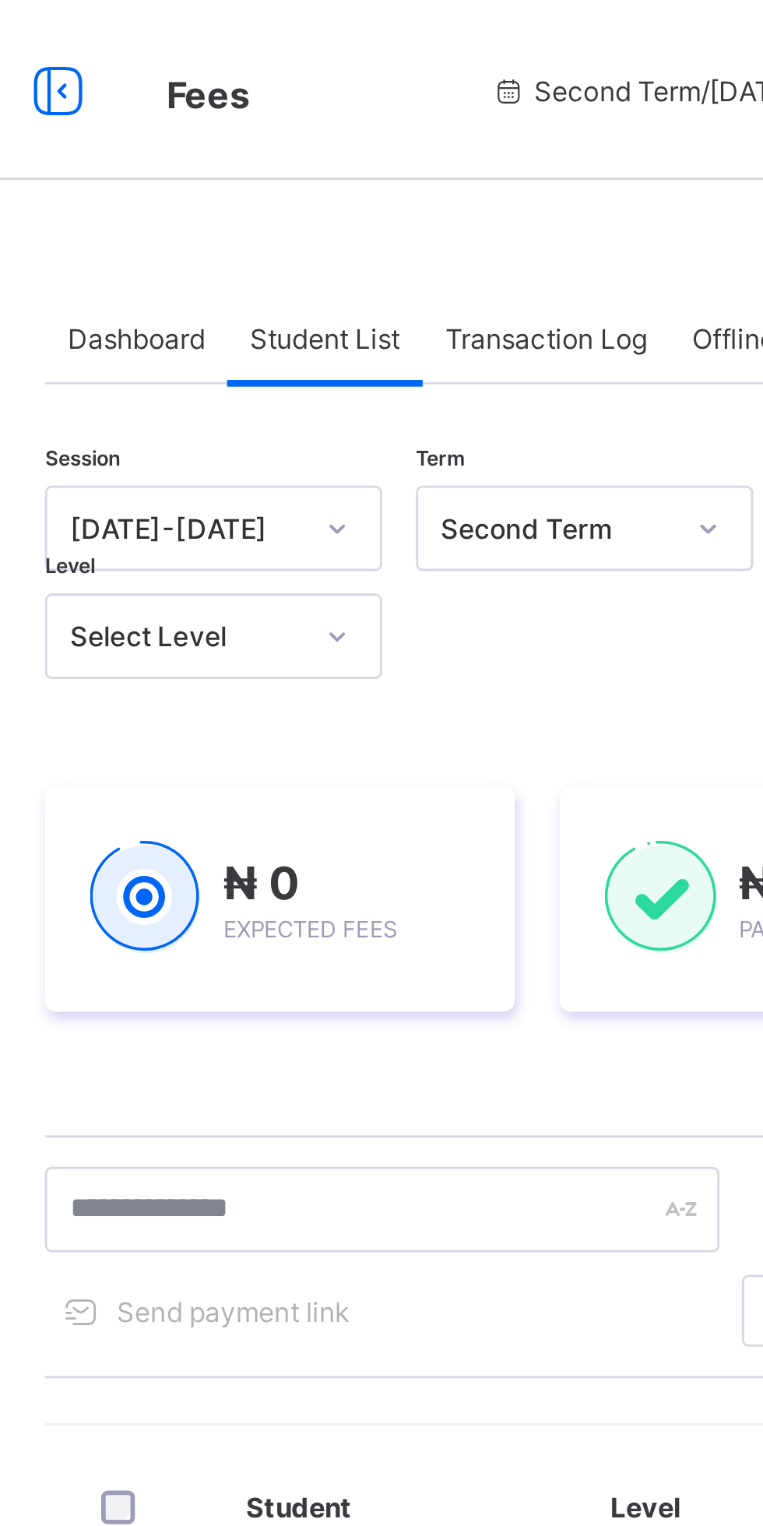
click at [412, 115] on span "Transaction Log" at bounding box center [388, 117] width 70 height 12
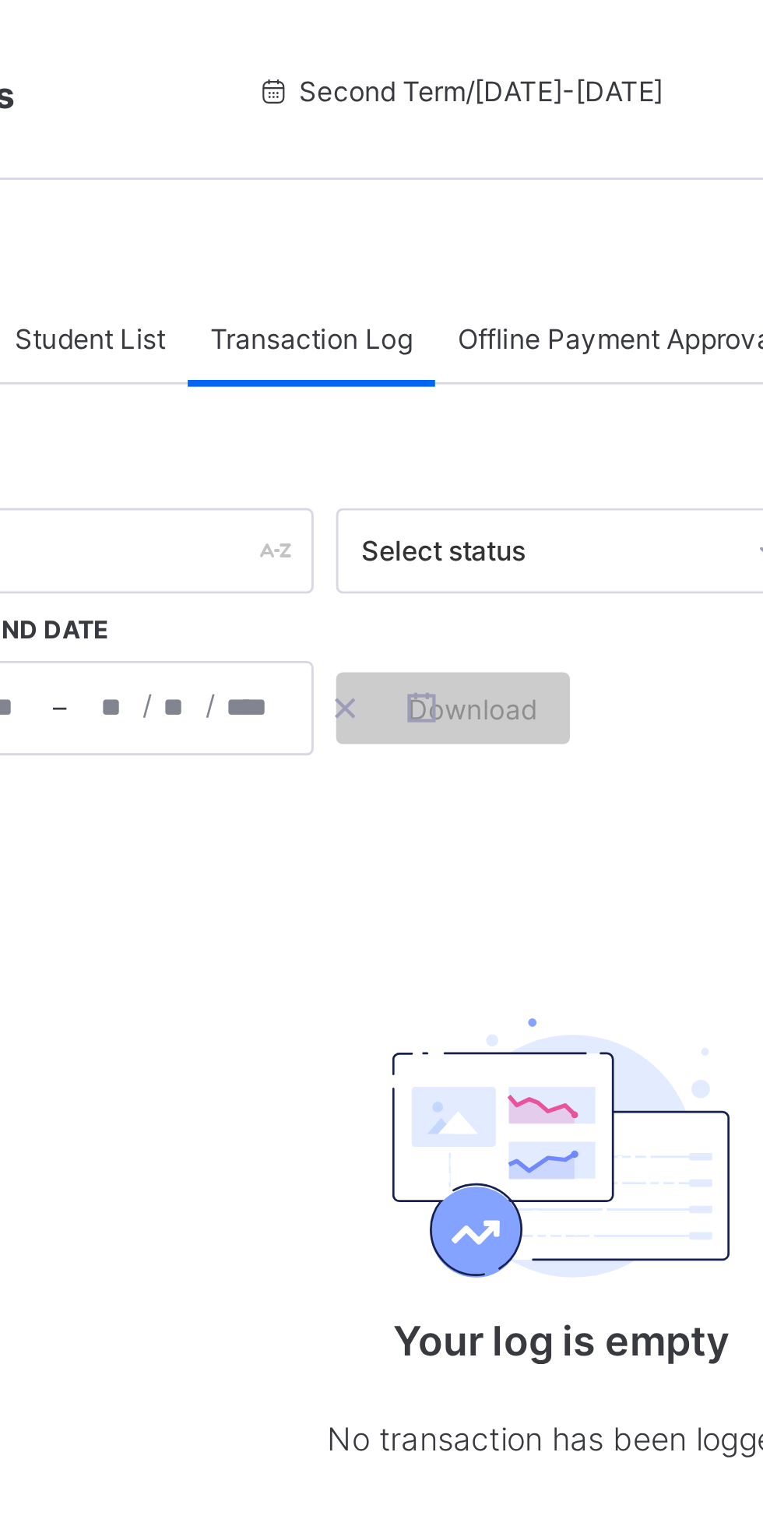
click at [503, 118] on span "Offline Payment Approval" at bounding box center [494, 117] width 111 height 12
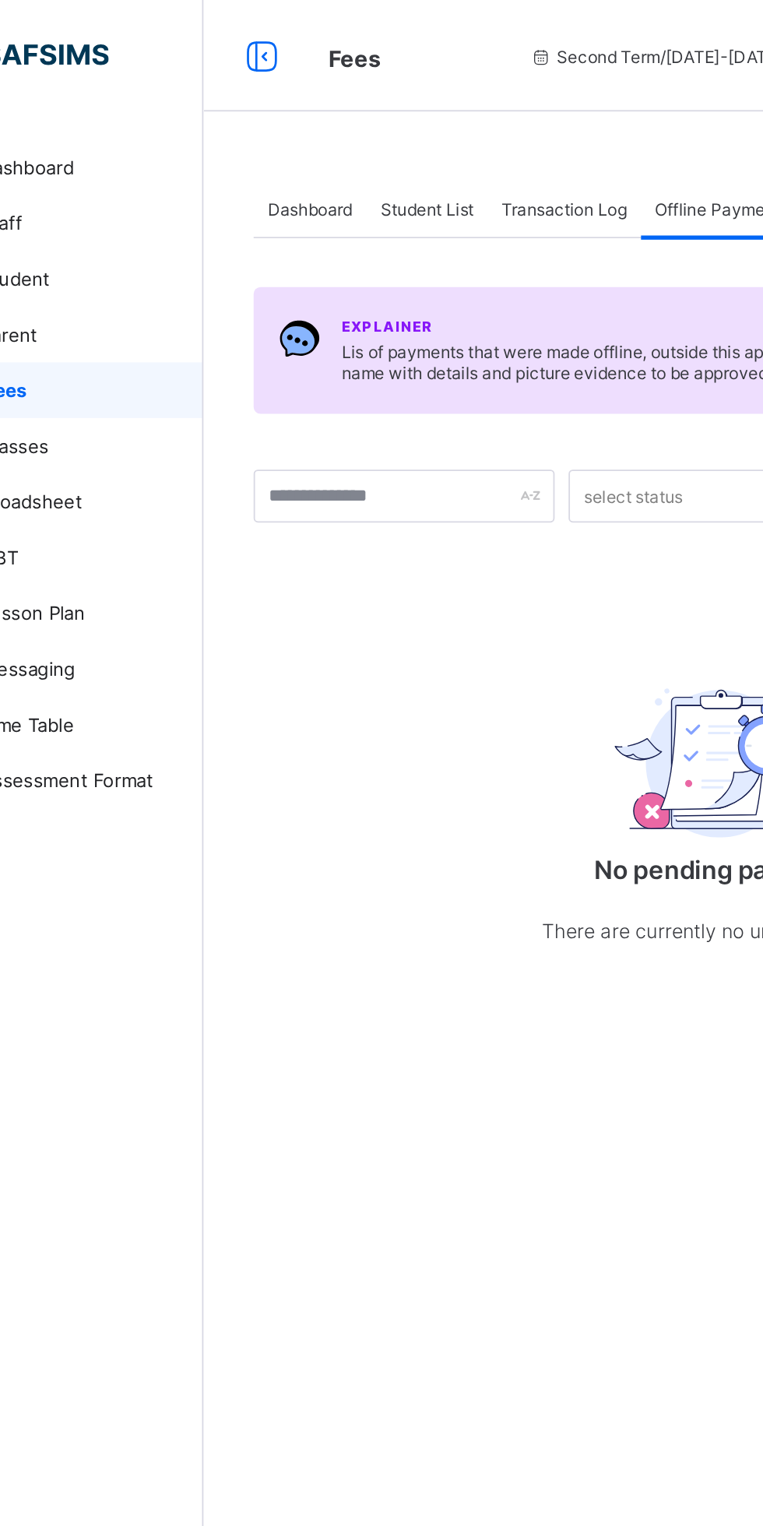
click at [254, 119] on span "Dashboard" at bounding box center [246, 117] width 47 height 12
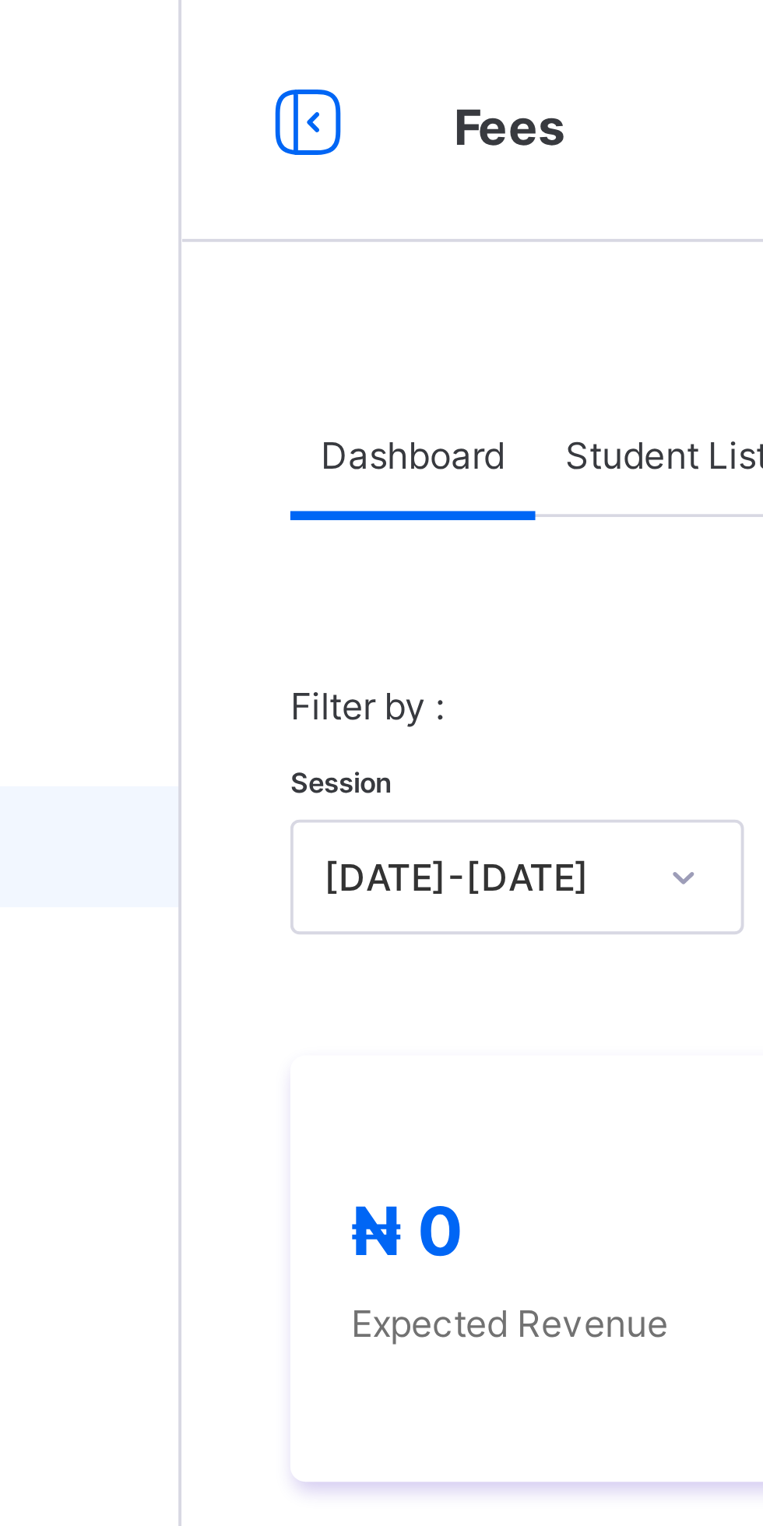
click at [306, 117] on span "Student List" at bounding box center [312, 117] width 52 height 12
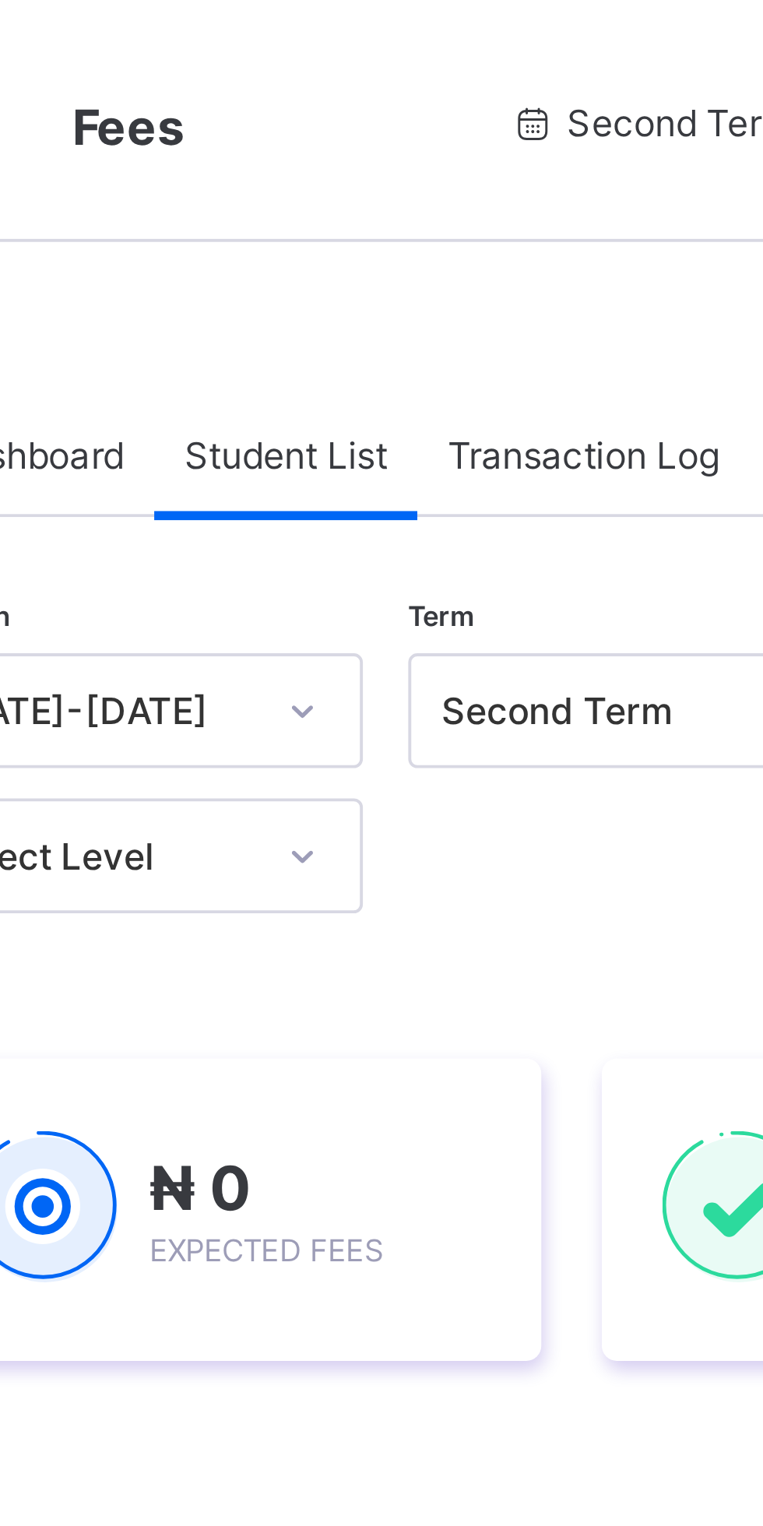
click at [392, 118] on span "Transaction Log" at bounding box center [388, 117] width 70 height 12
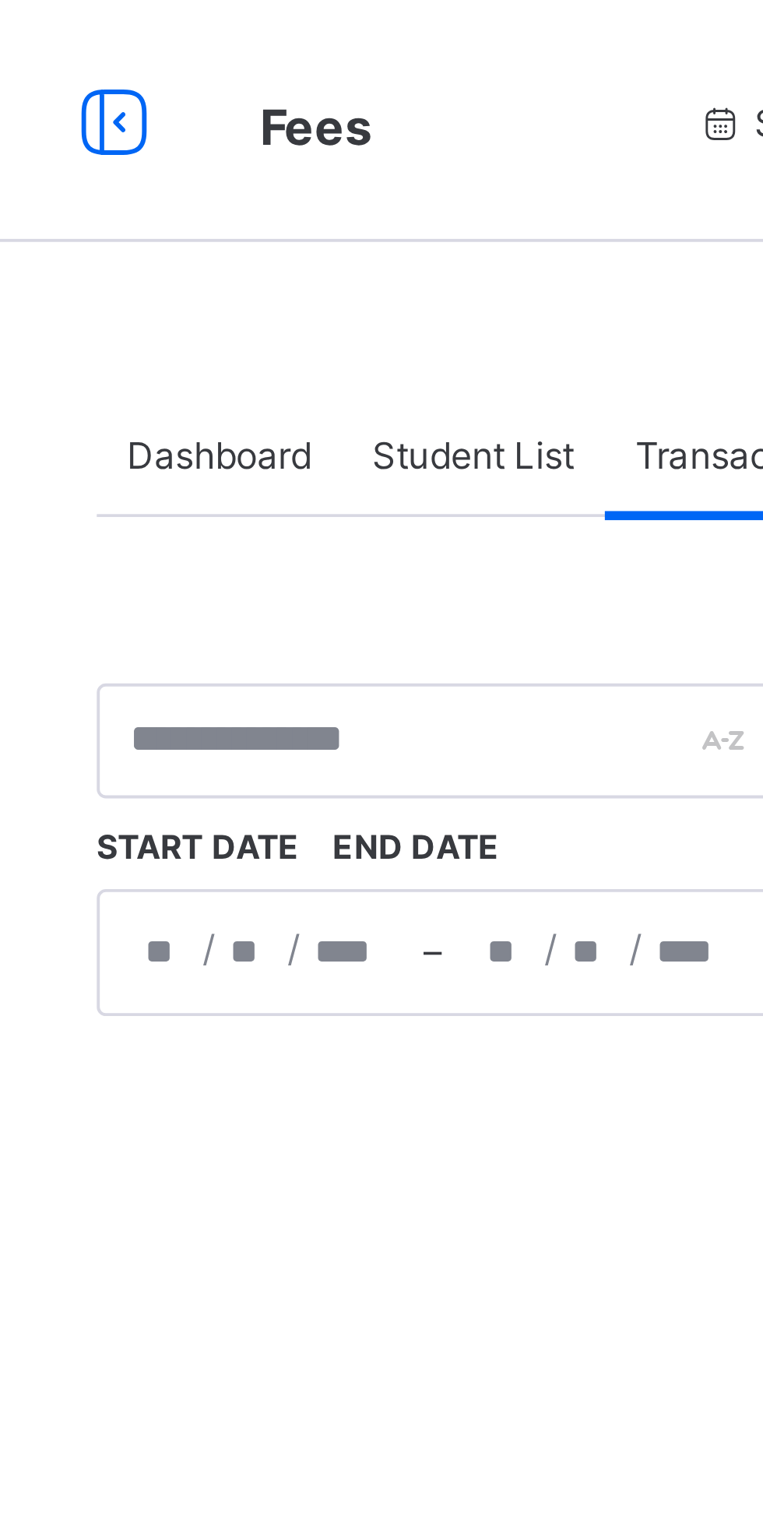
click at [230, 242] on div "/ / – / /" at bounding box center [302, 245] width 174 height 33
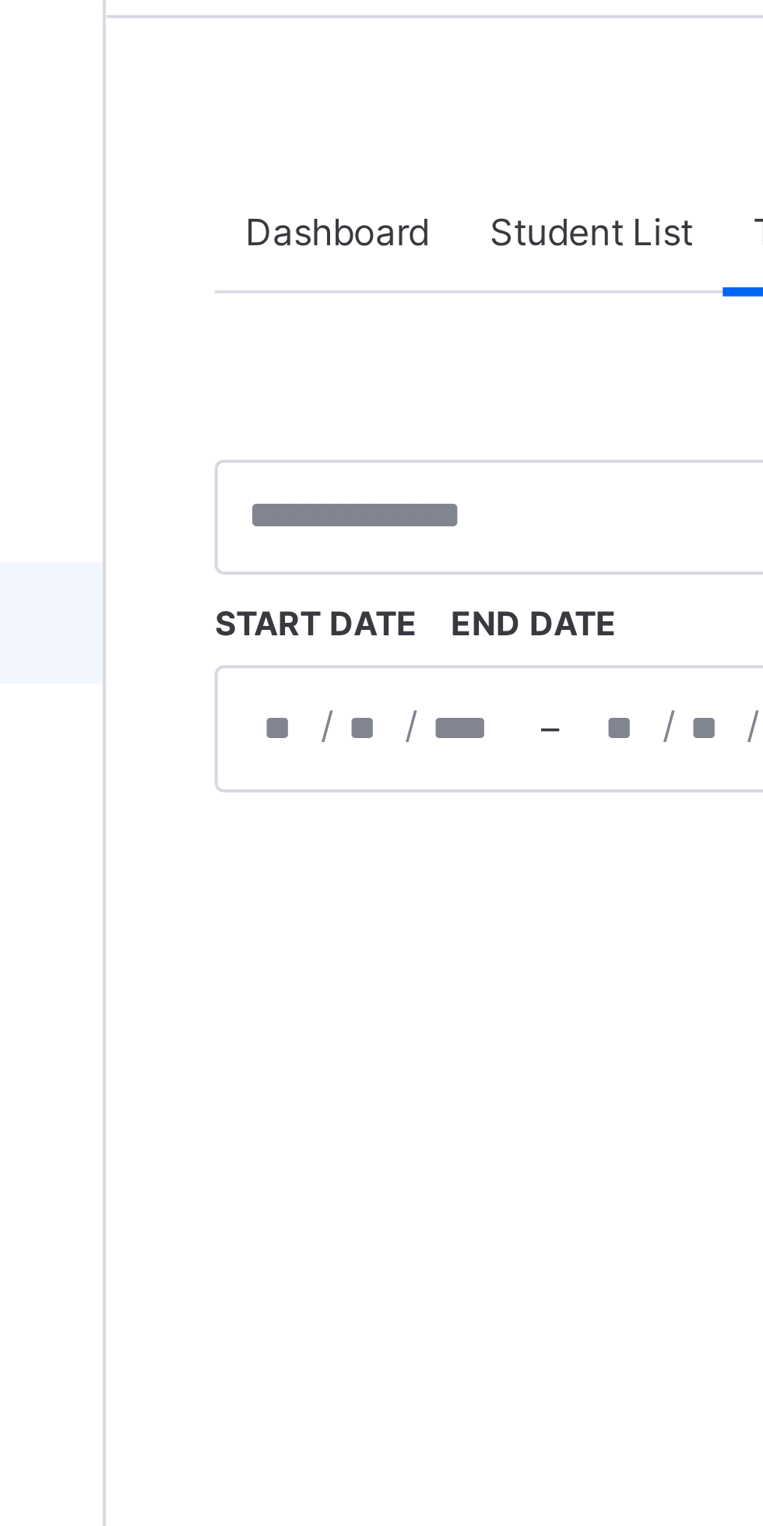
click at [230, 241] on input "number" at bounding box center [233, 245] width 12 height 31
click at [233, 239] on input "number" at bounding box center [233, 245] width 12 height 31
click at [258, 243] on div "/ / – / / « ‹ August 2025 › » Mon Tue Wed Thu Fri Sat Sun 28 29 30 31 1 2 3 4 5…" at bounding box center [302, 245] width 174 height 33
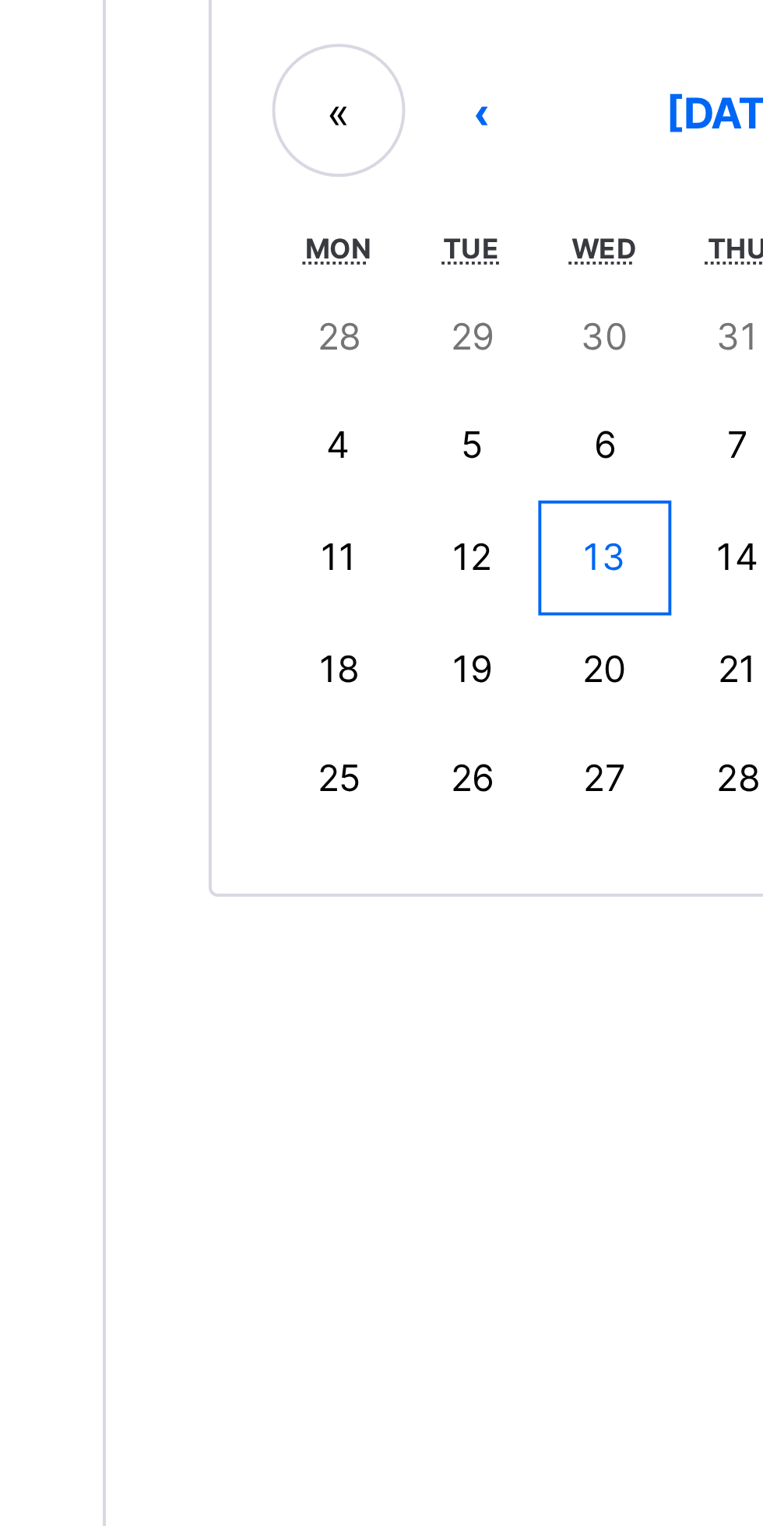
click at [320, 379] on abbr "13" at bounding box center [315, 378] width 11 height 12
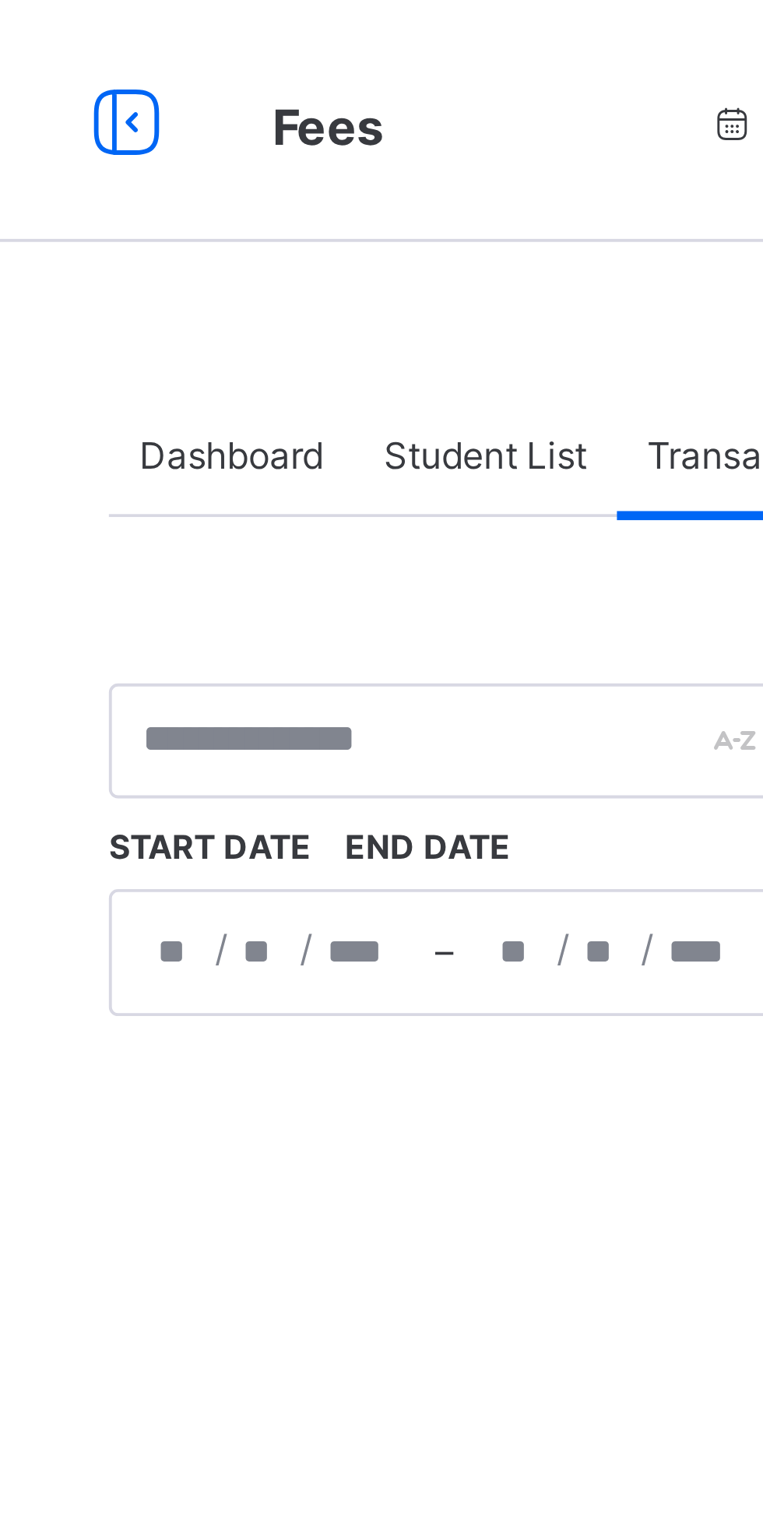
click at [308, 245] on div "/ /" at bounding box center [345, 245] width 83 height 31
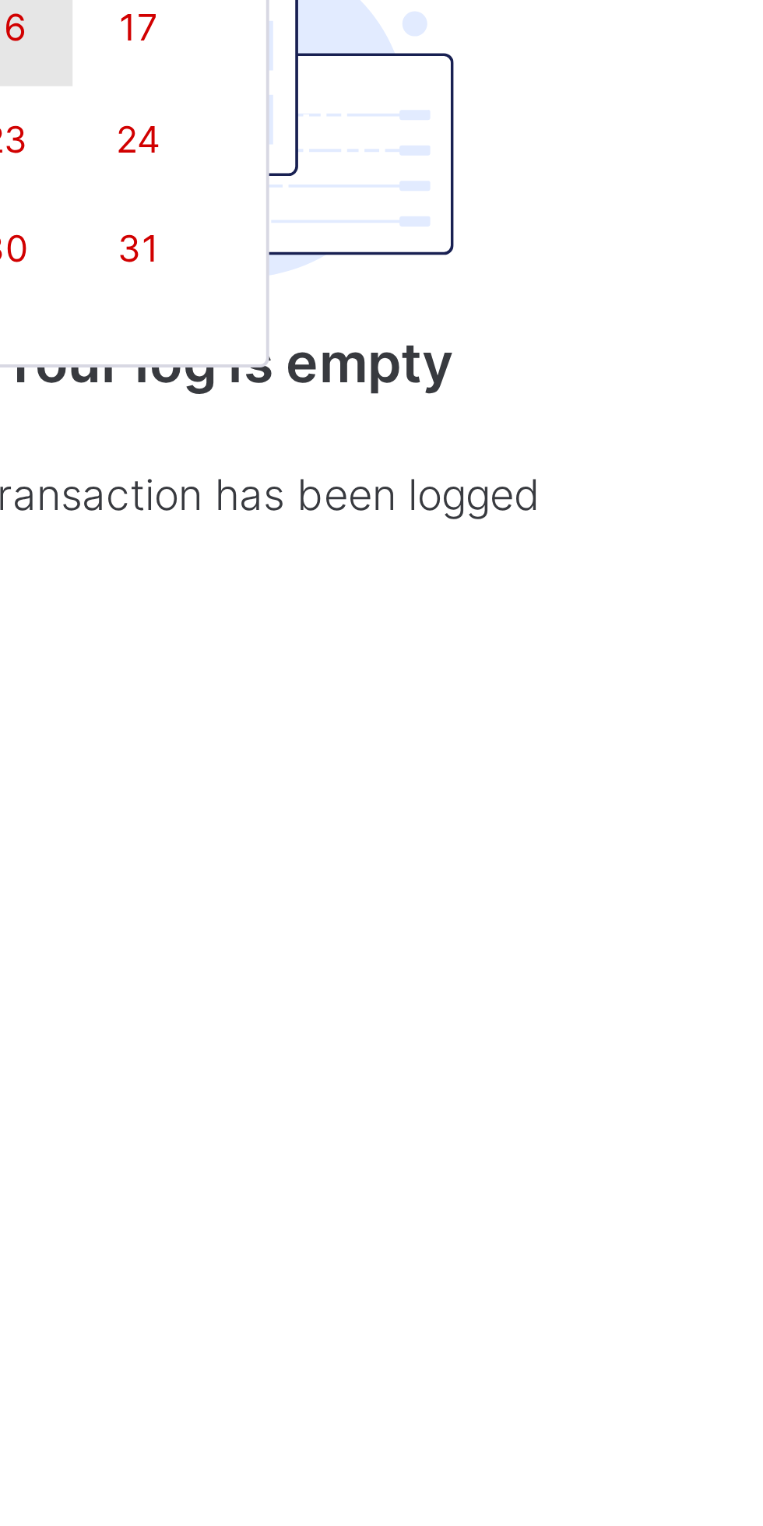
click at [455, 435] on abbr "31" at bounding box center [452, 435] width 11 height 12
type input "**********"
type input "*"
type input "**"
type input "****"
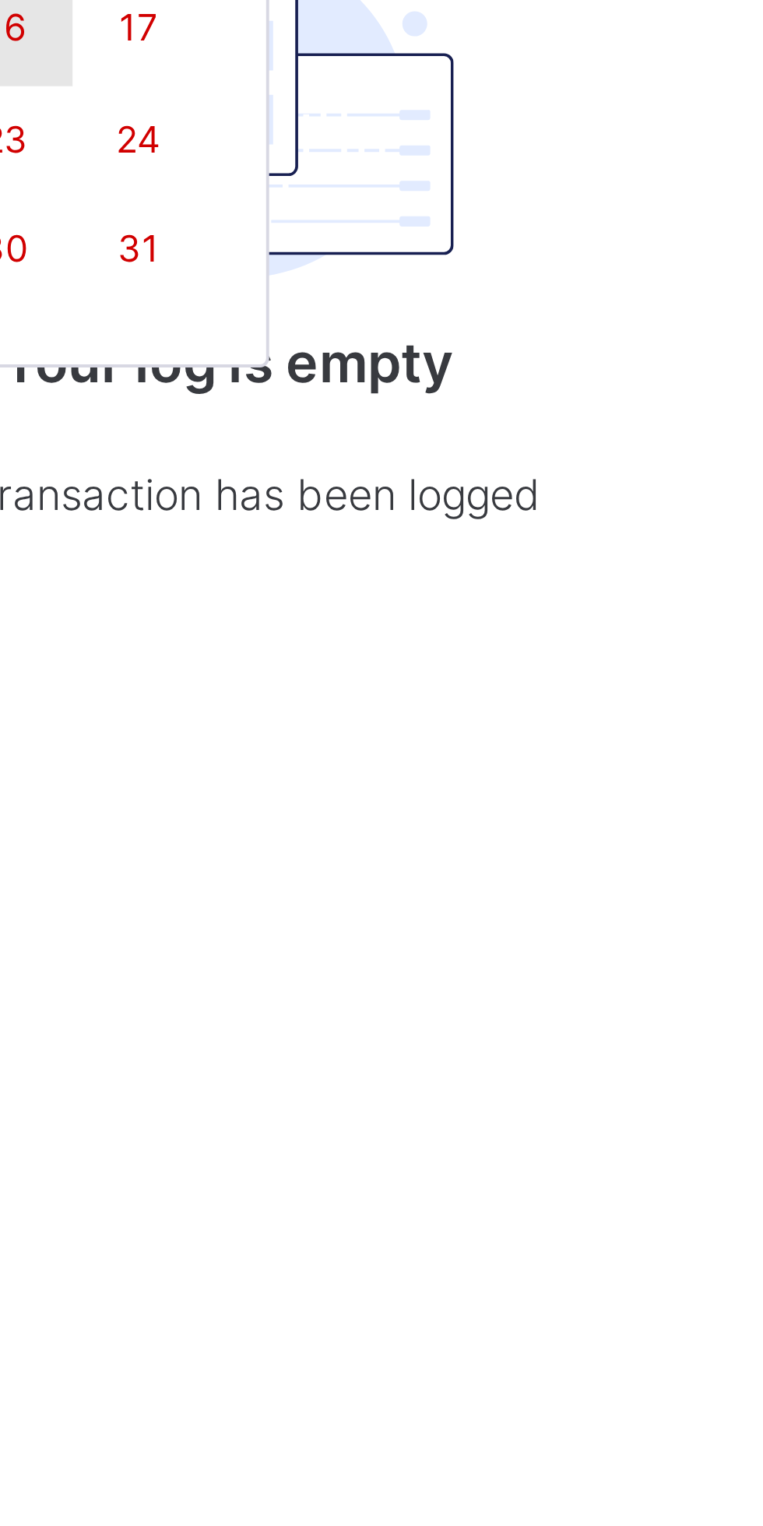
type input "**********"
type input "*"
type input "**"
type input "****"
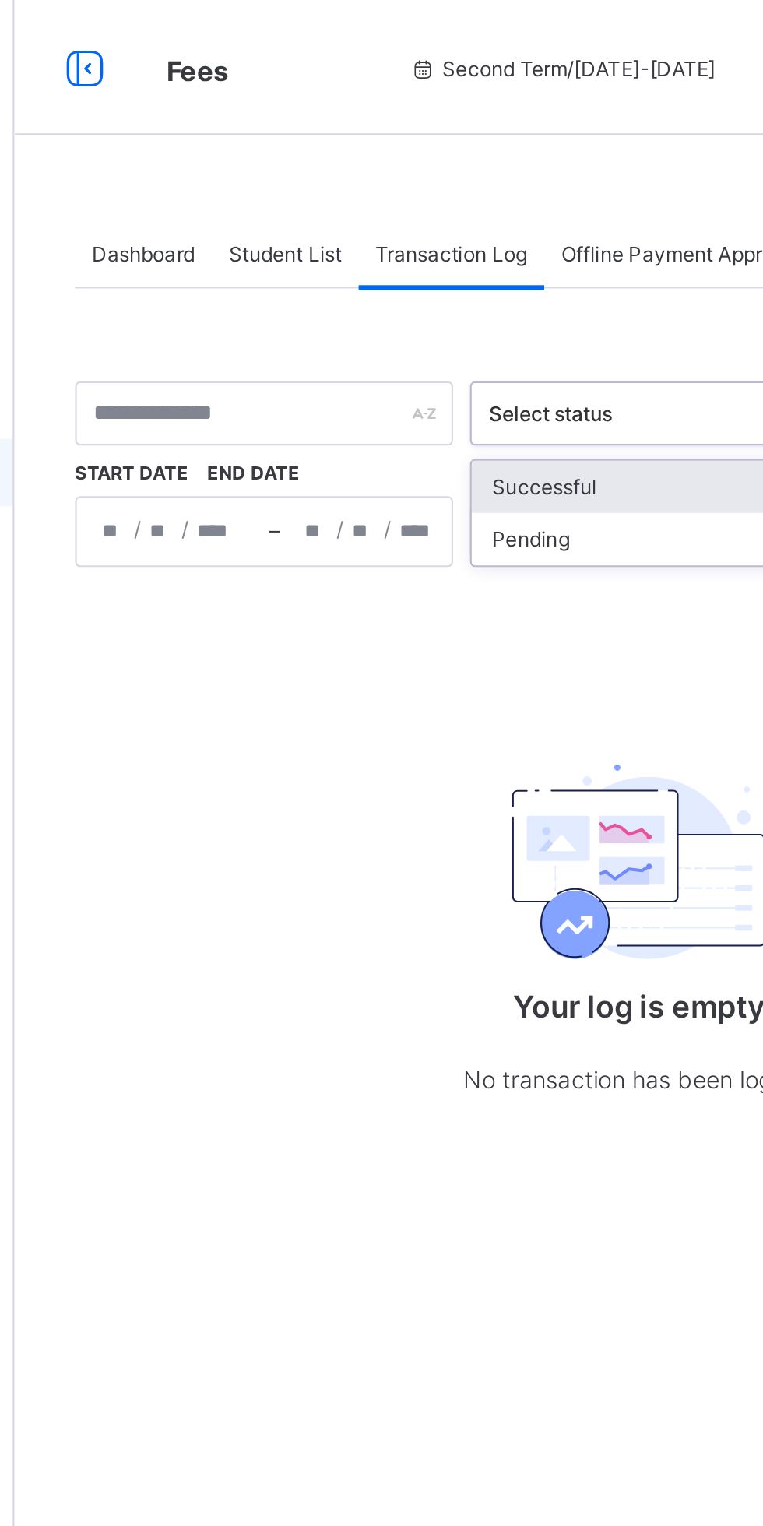
click at [486, 217] on div "Successful" at bounding box center [479, 225] width 163 height 24
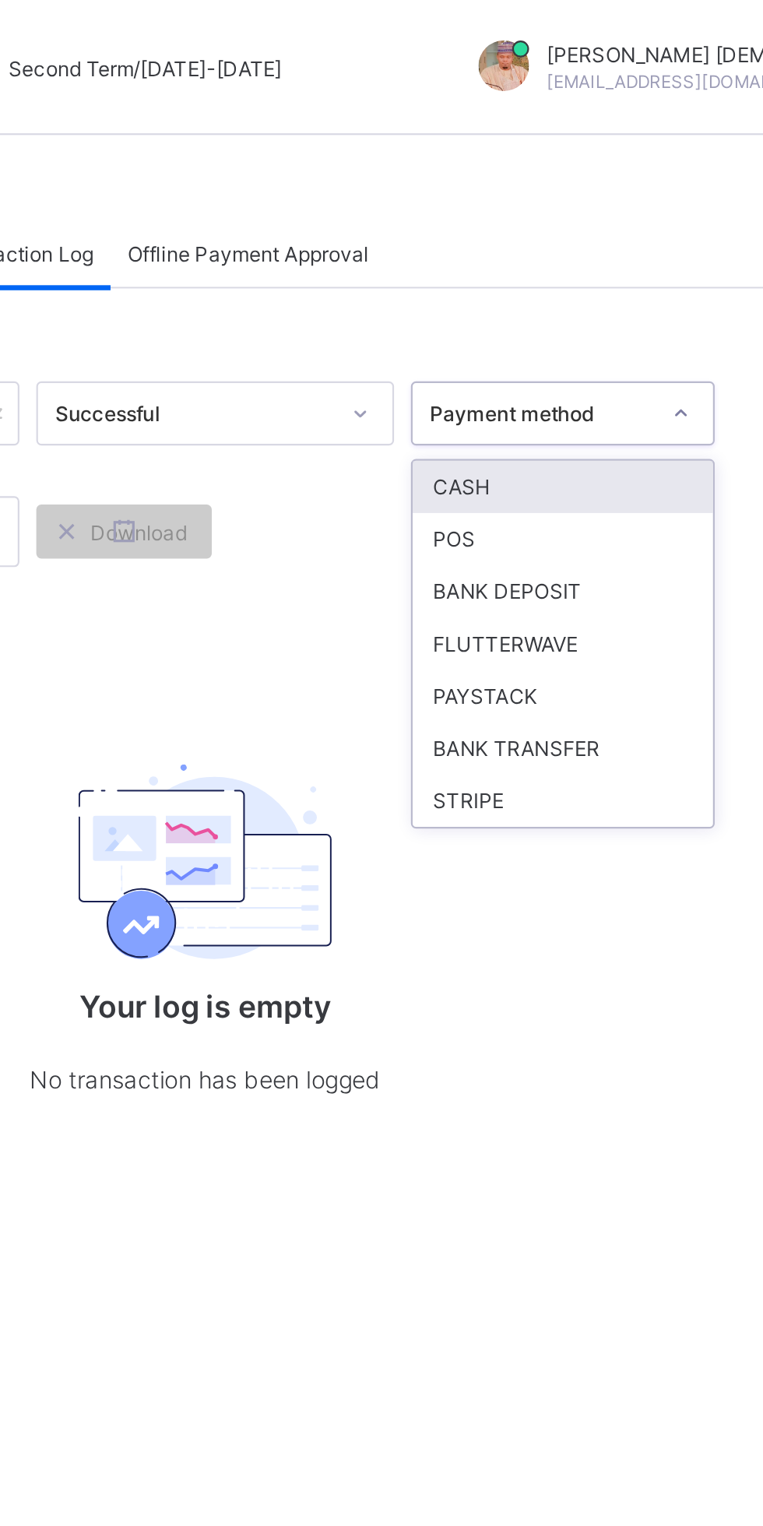
click at [509, 310] on div "Your log is empty No transaction has been logged" at bounding box center [474, 424] width 311 height 229
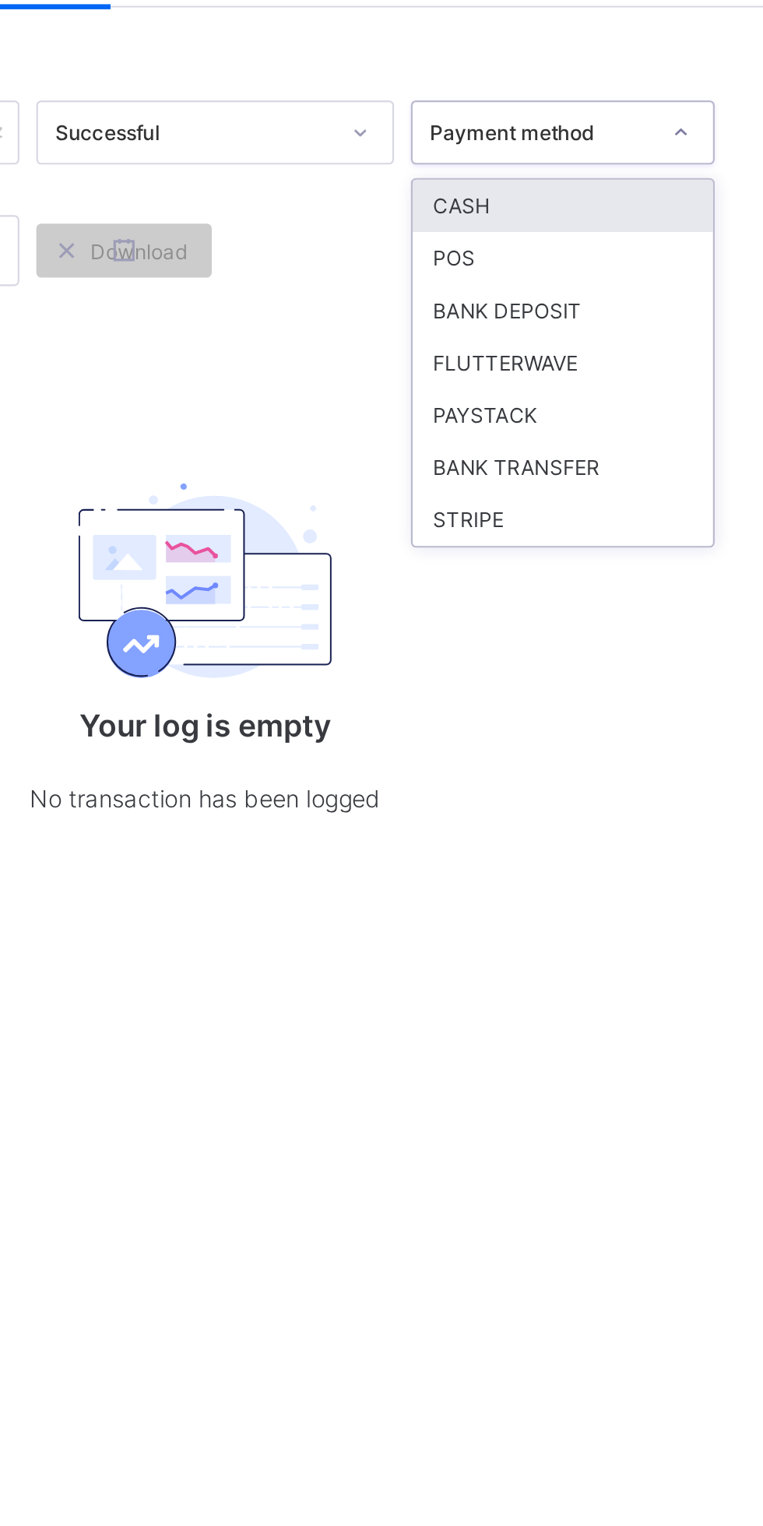
click at [666, 224] on div "CASH" at bounding box center [640, 225] width 139 height 24
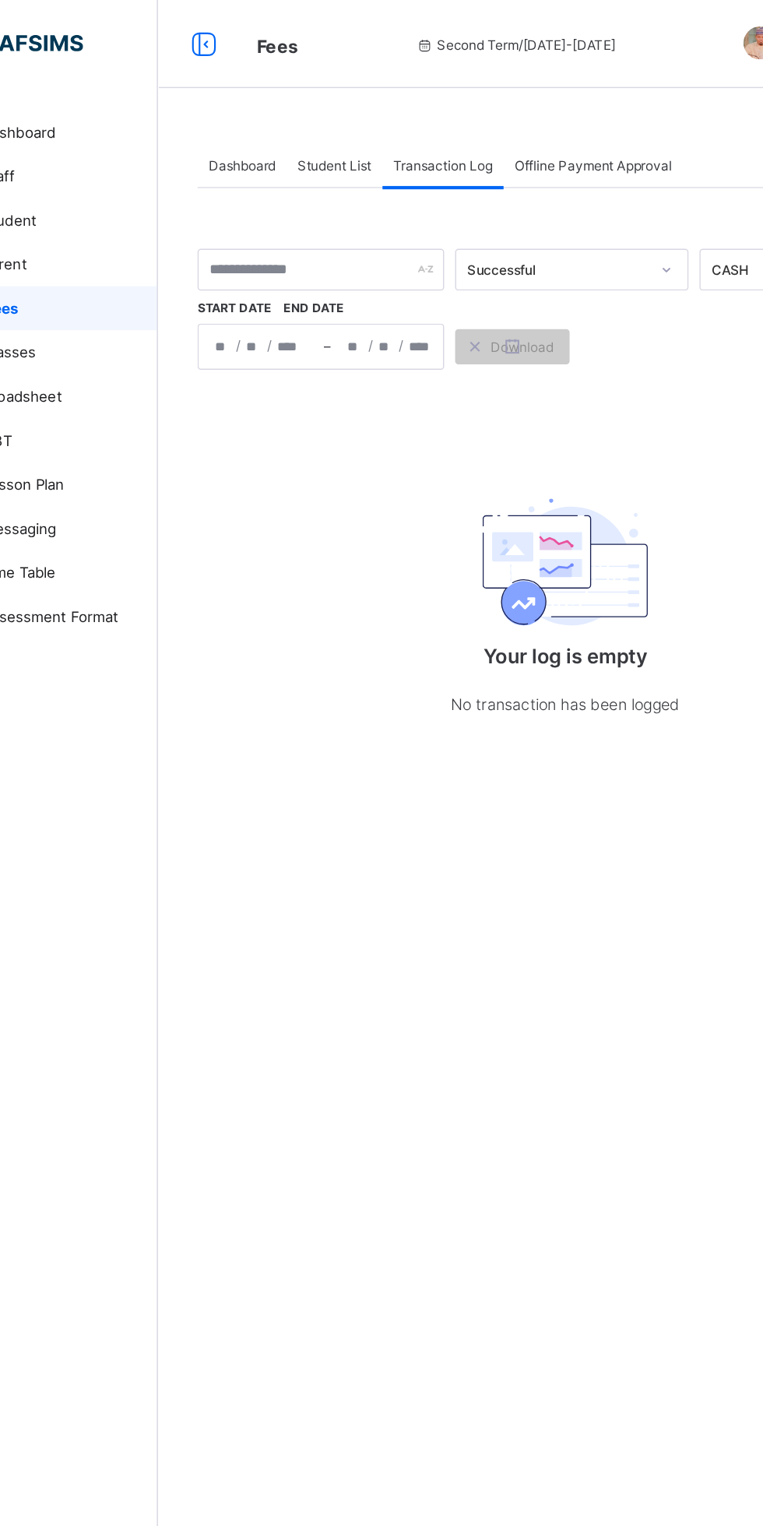
click at [503, 117] on span "Offline Payment Approval" at bounding box center [494, 117] width 111 height 12
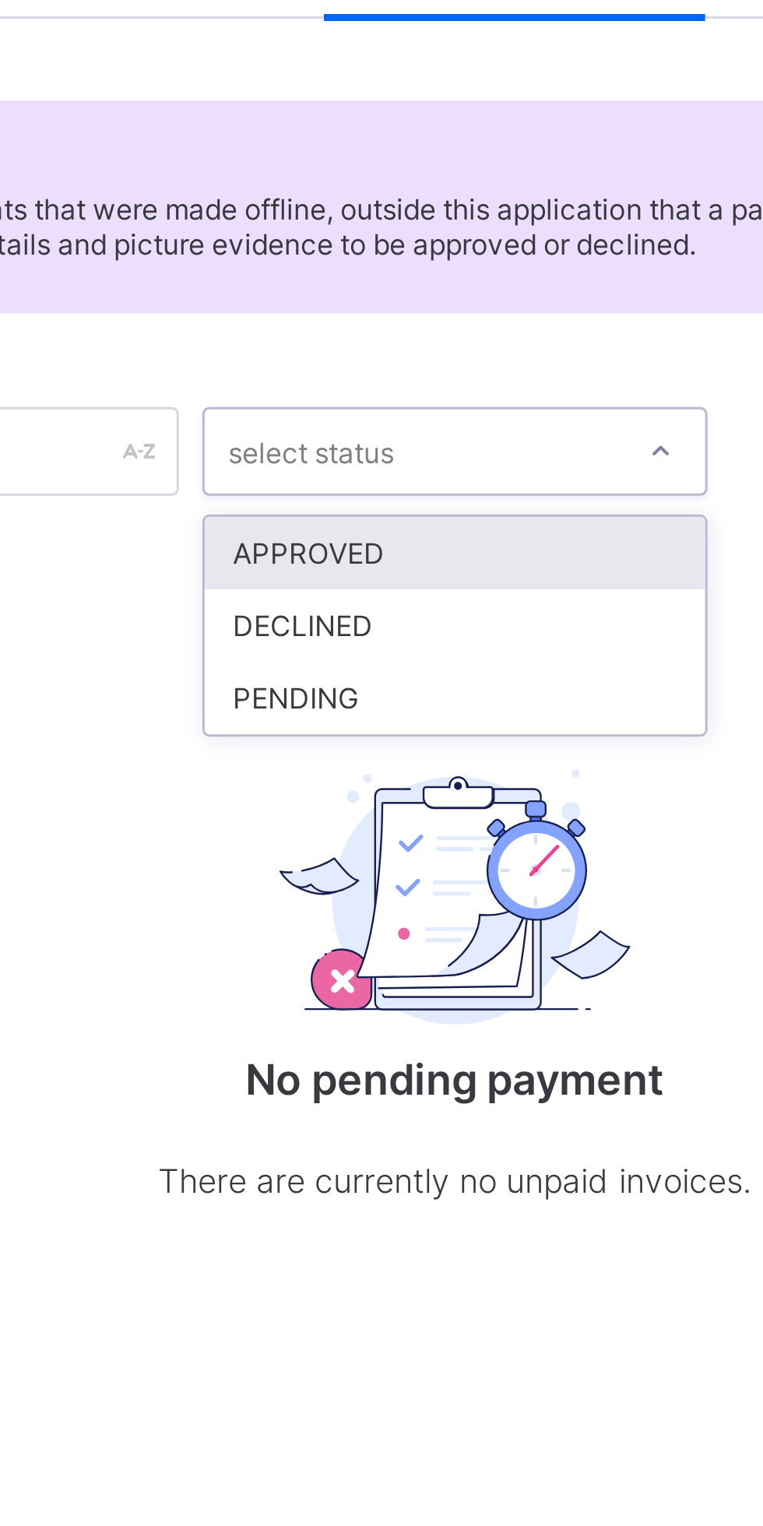
click at [524, 311] on div "APPROVED" at bounding box center [475, 311] width 167 height 24
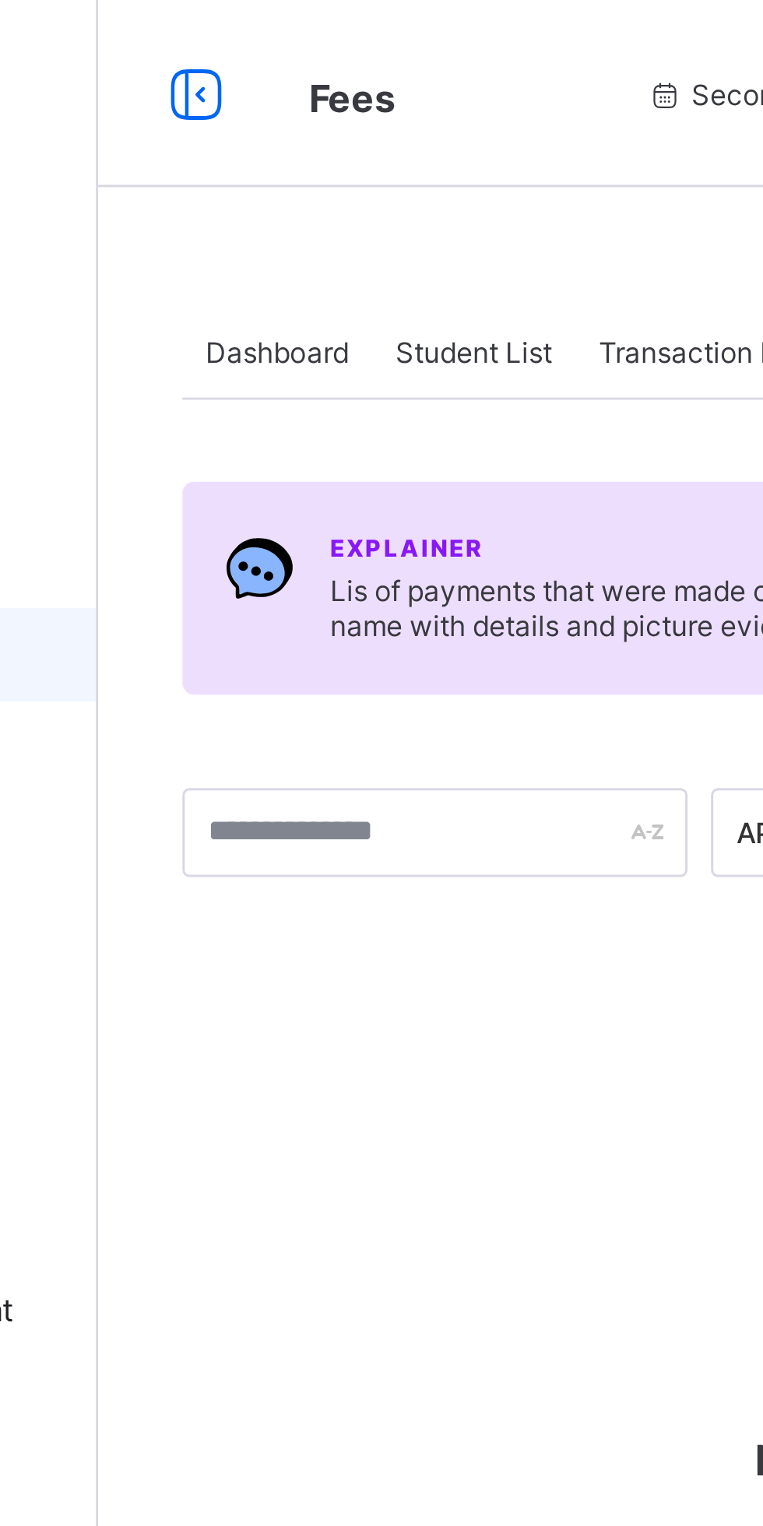
click at [245, 111] on span "Dashboard" at bounding box center [246, 117] width 47 height 12
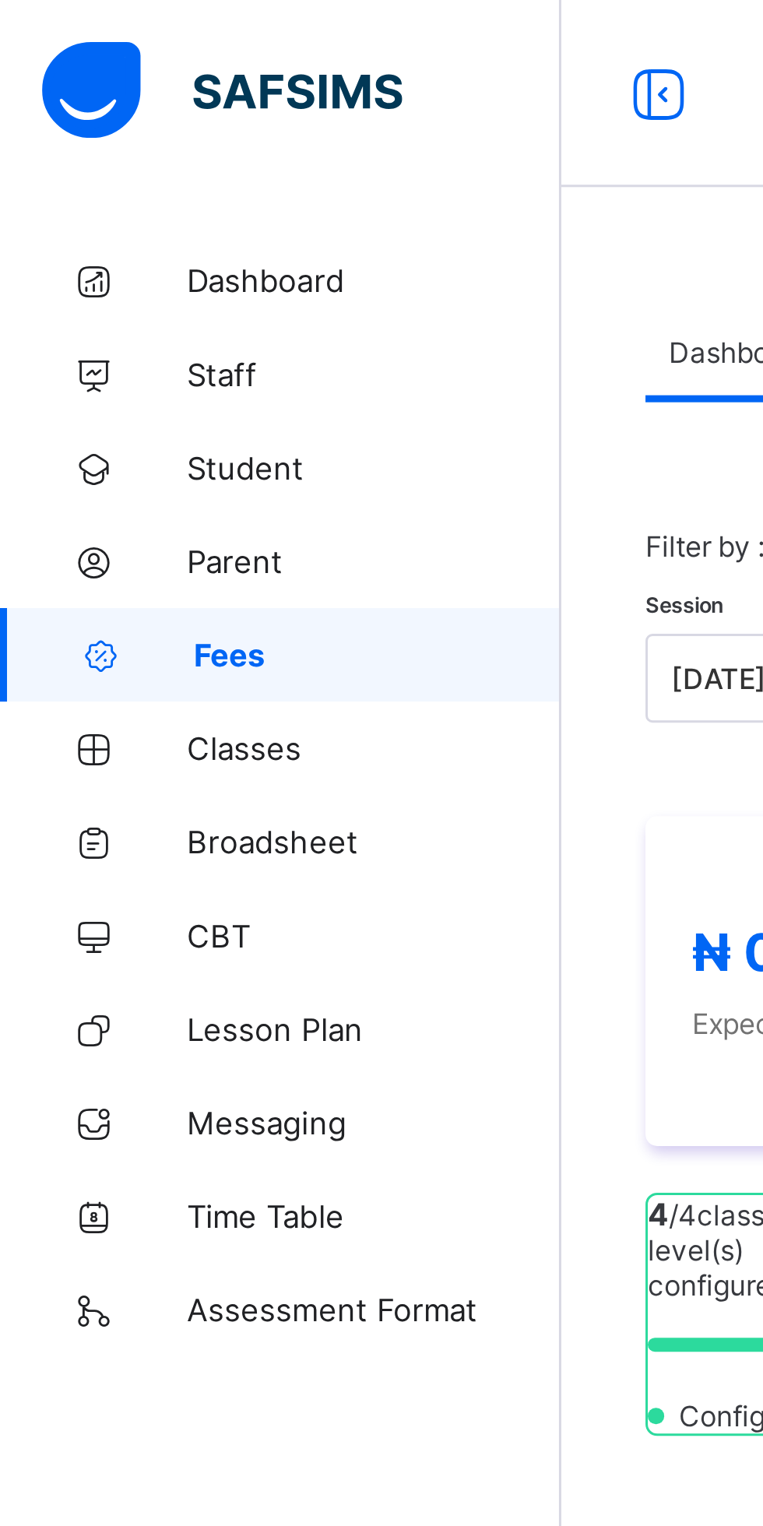
click at [81, 250] on span "Classes" at bounding box center [124, 249] width 125 height 12
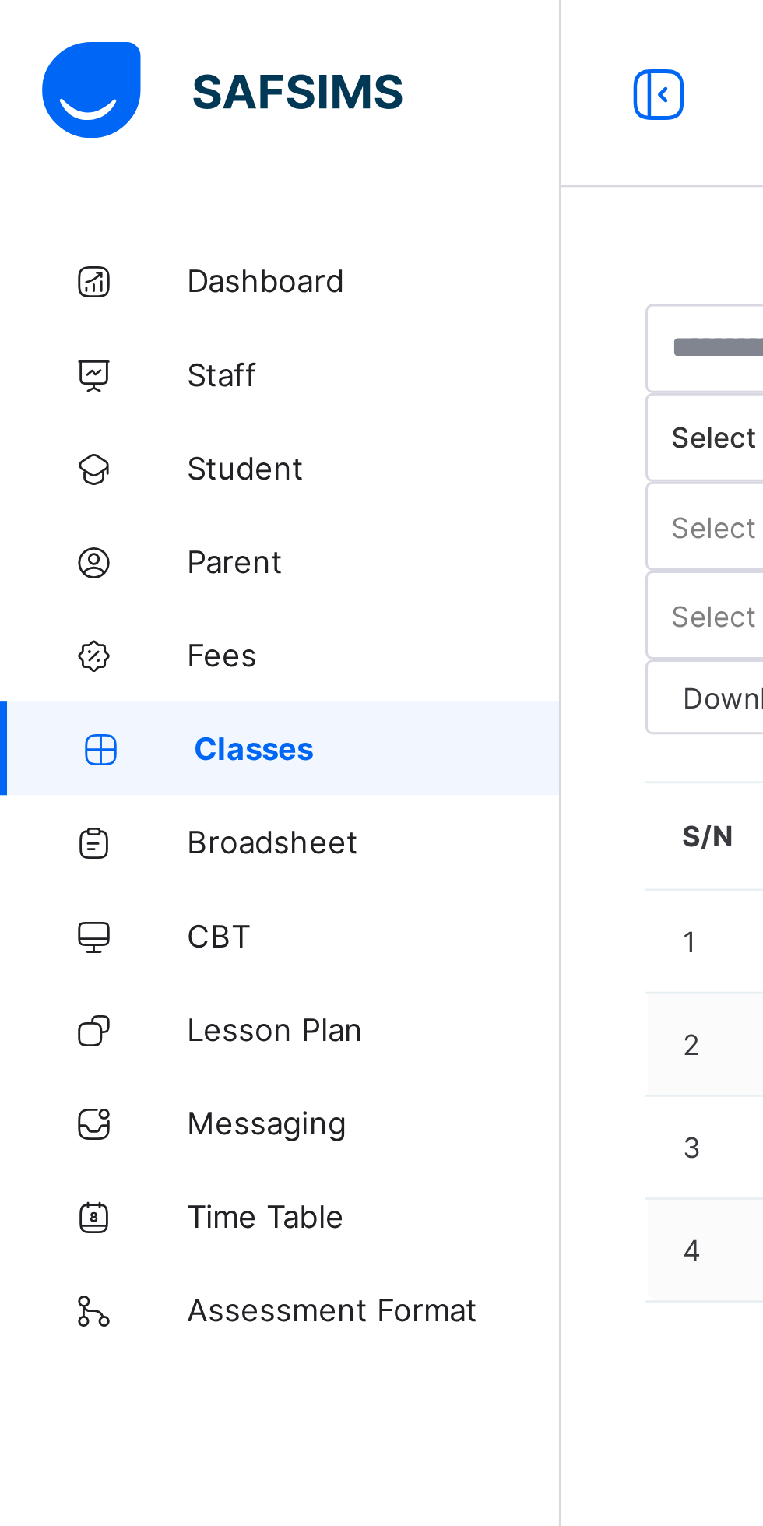
click at [111, 279] on span "Broadsheet" at bounding box center [124, 280] width 125 height 12
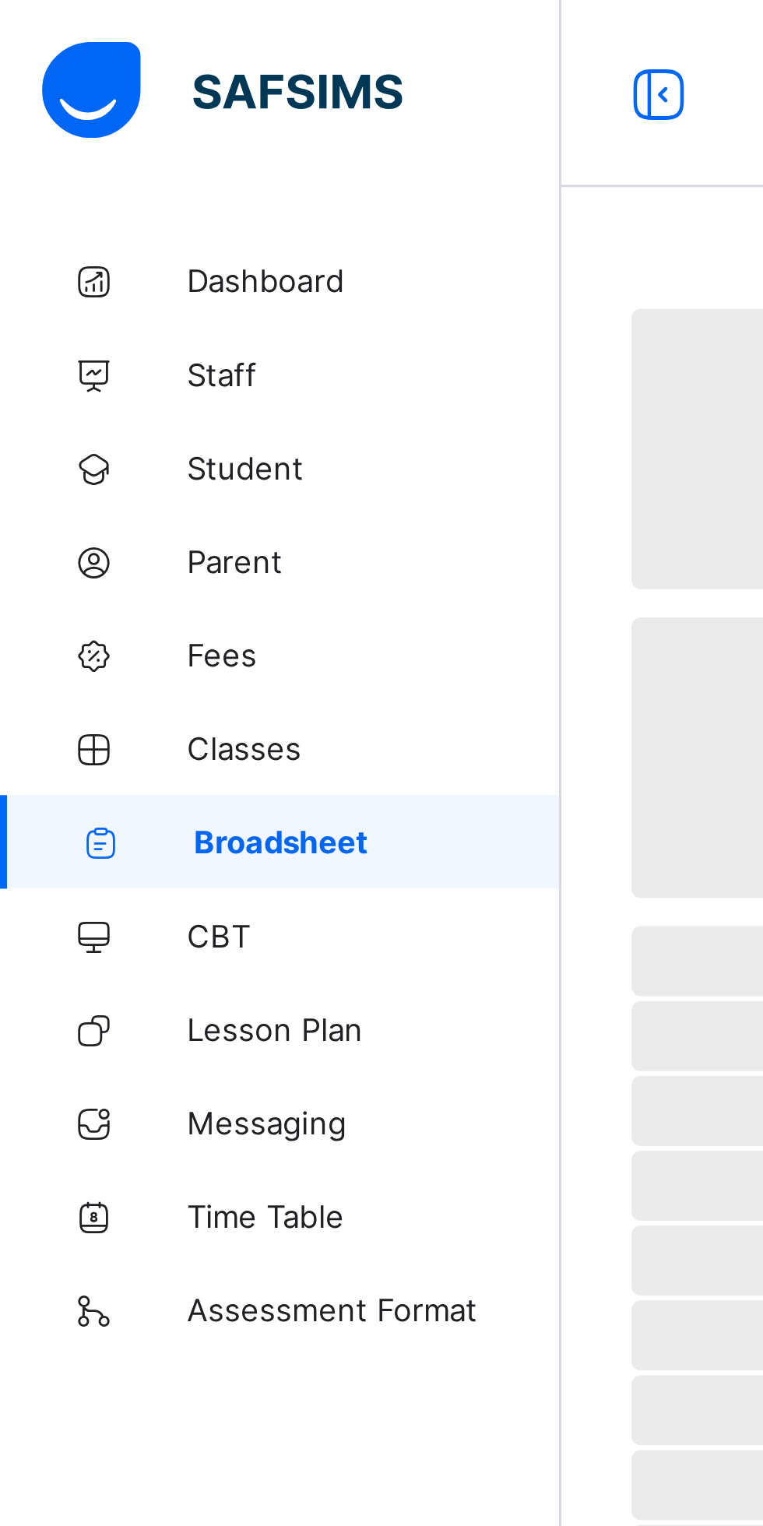
click at [111, 95] on span "Dashboard" at bounding box center [124, 93] width 125 height 12
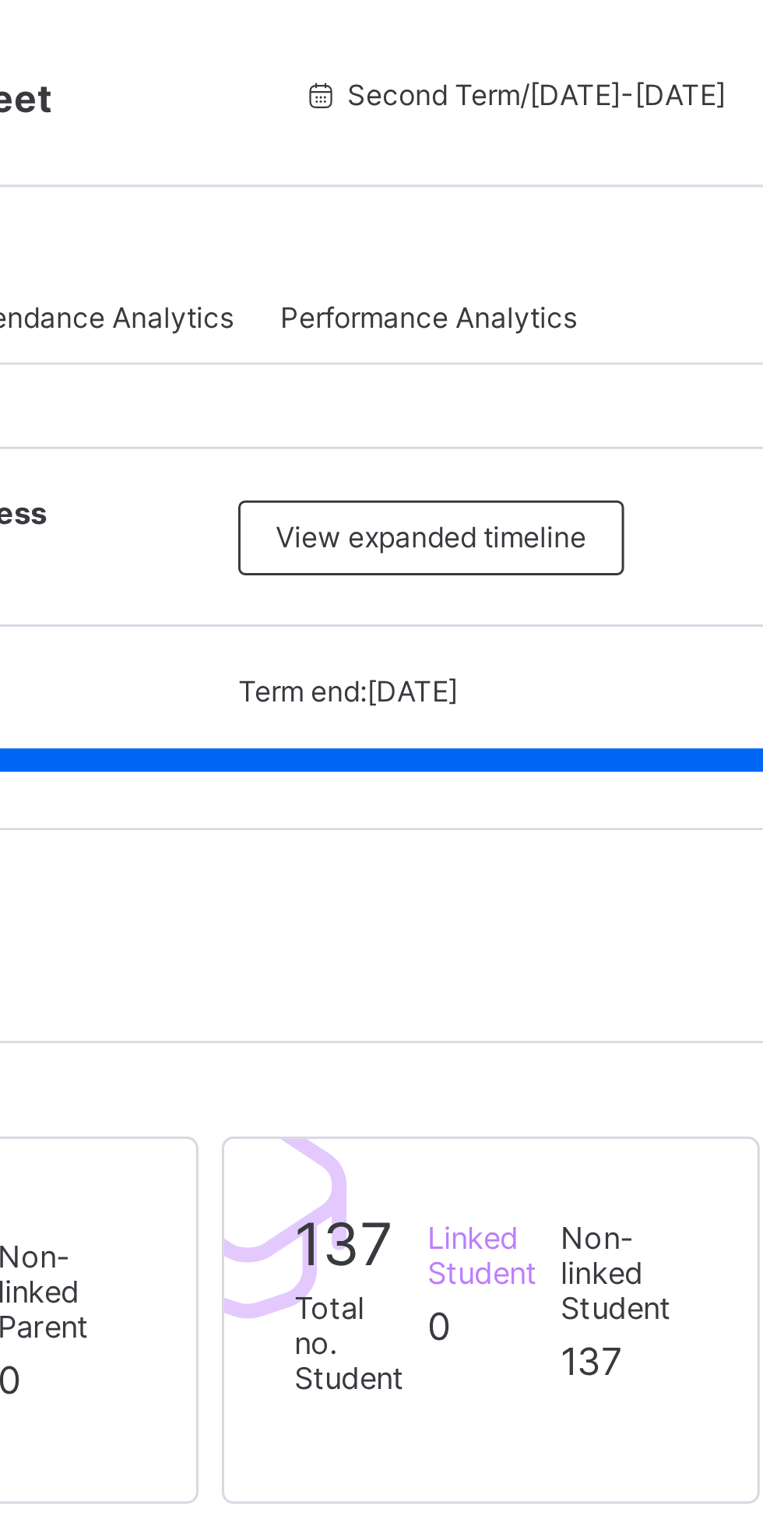
click at [487, 185] on span "View expanded timeline" at bounding box center [455, 179] width 104 height 12
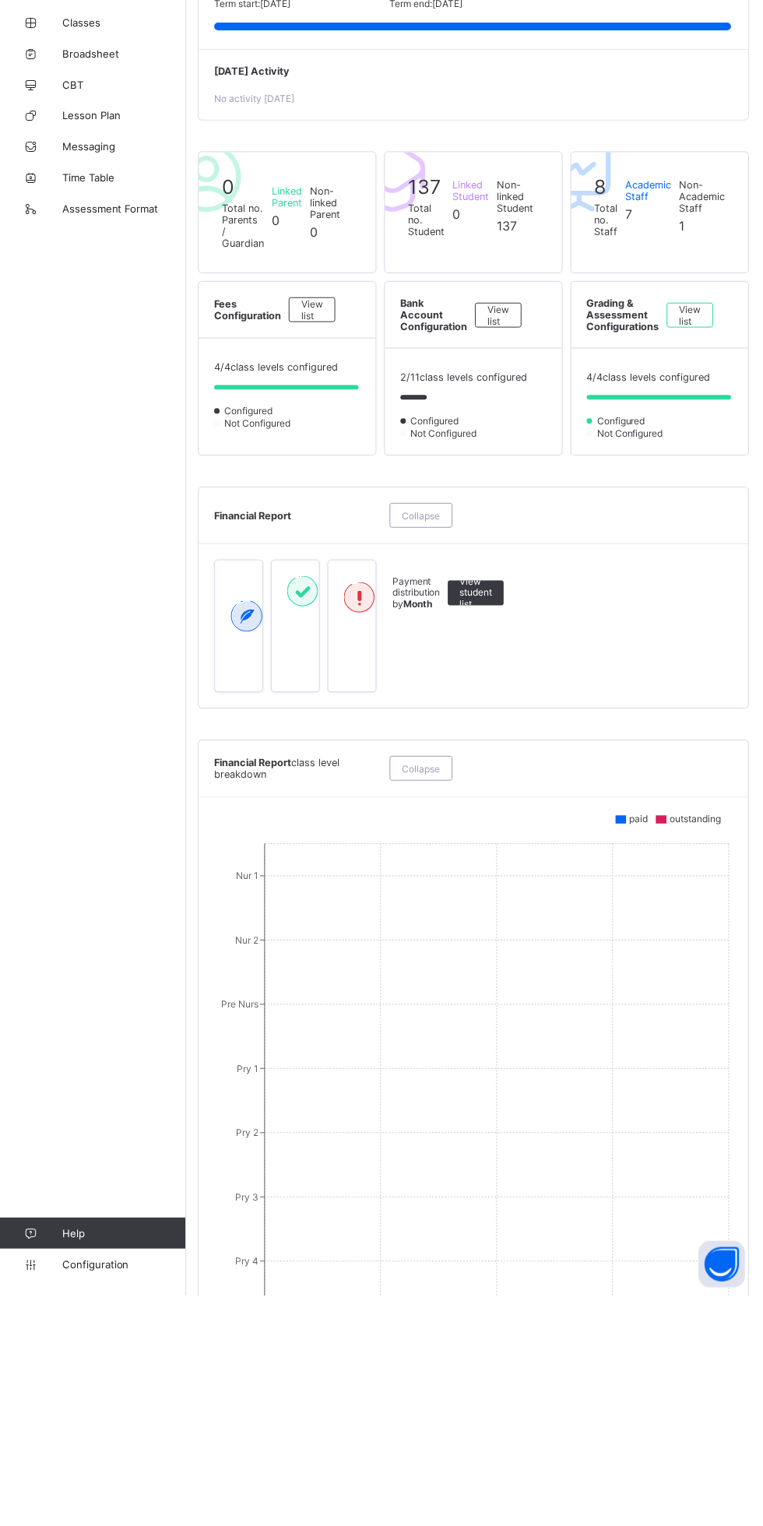
click at [501, 834] on div "View student list" at bounding box center [477, 821] width 56 height 25
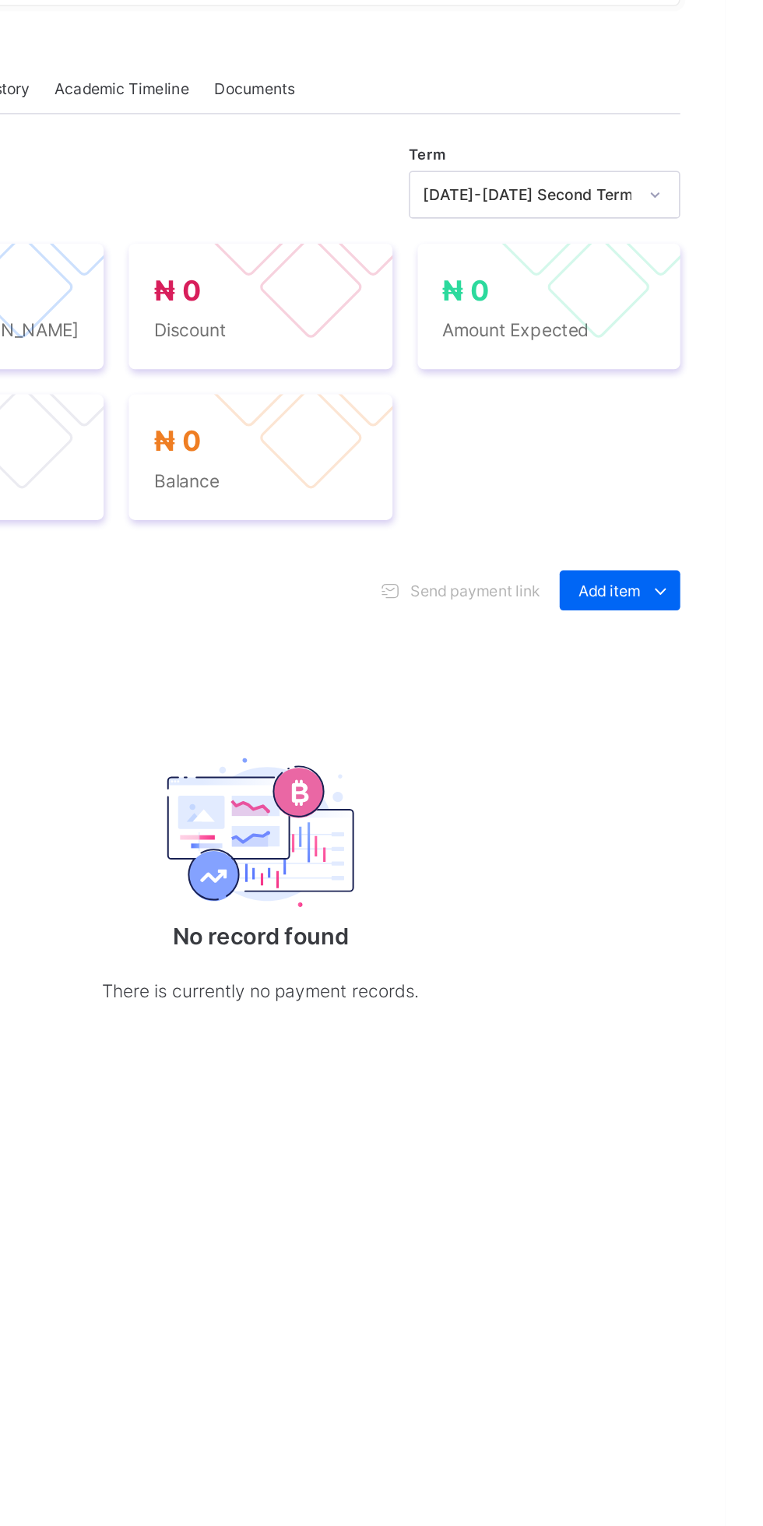
click at [715, 770] on icon at bounding box center [722, 762] width 17 height 16
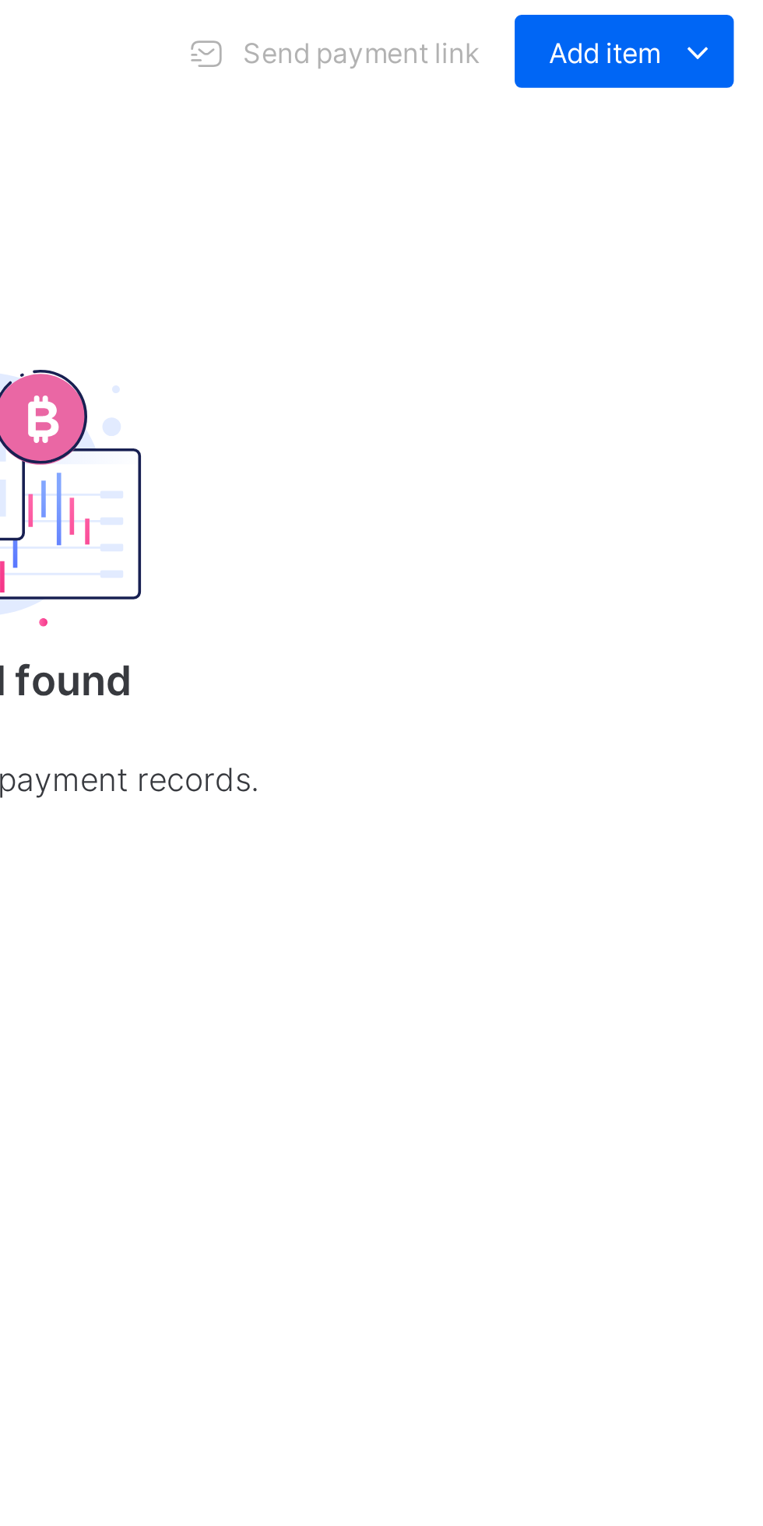
click at [0, 0] on div "Optional items" at bounding box center [0, 0] width 0 height 0
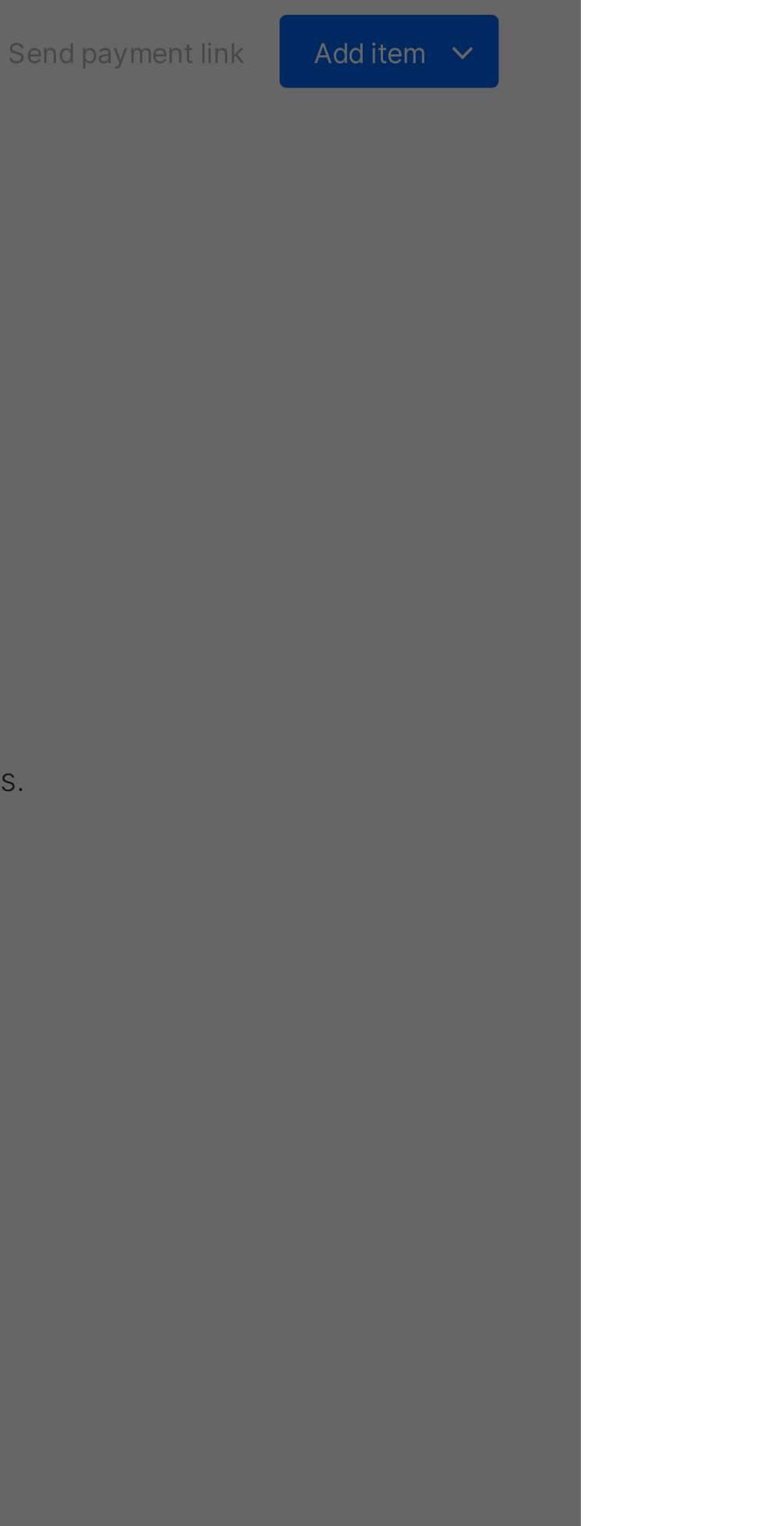
click at [518, 714] on div "×" at bounding box center [511, 700] width 15 height 26
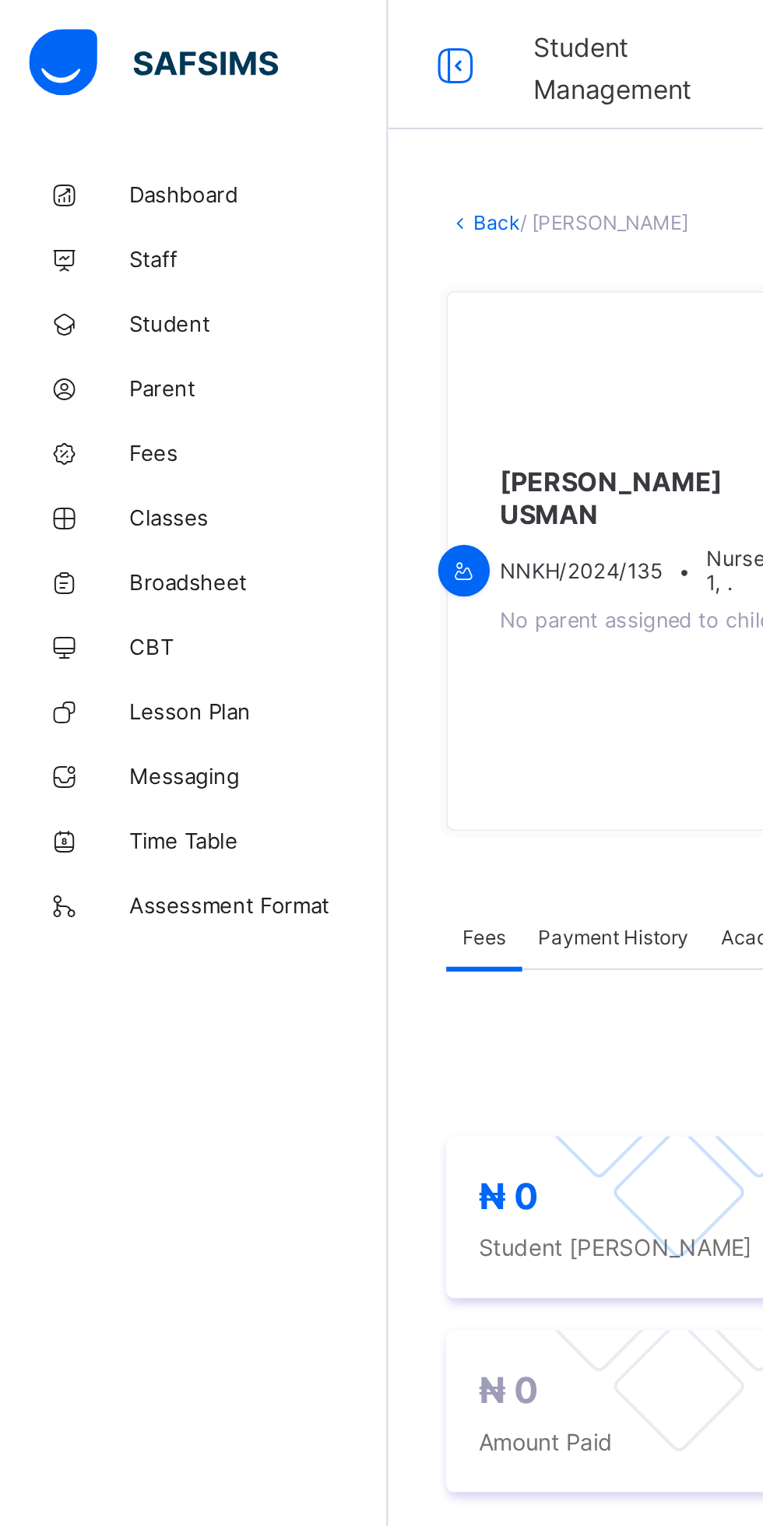
click at [101, 94] on span "Dashboard" at bounding box center [124, 93] width 125 height 12
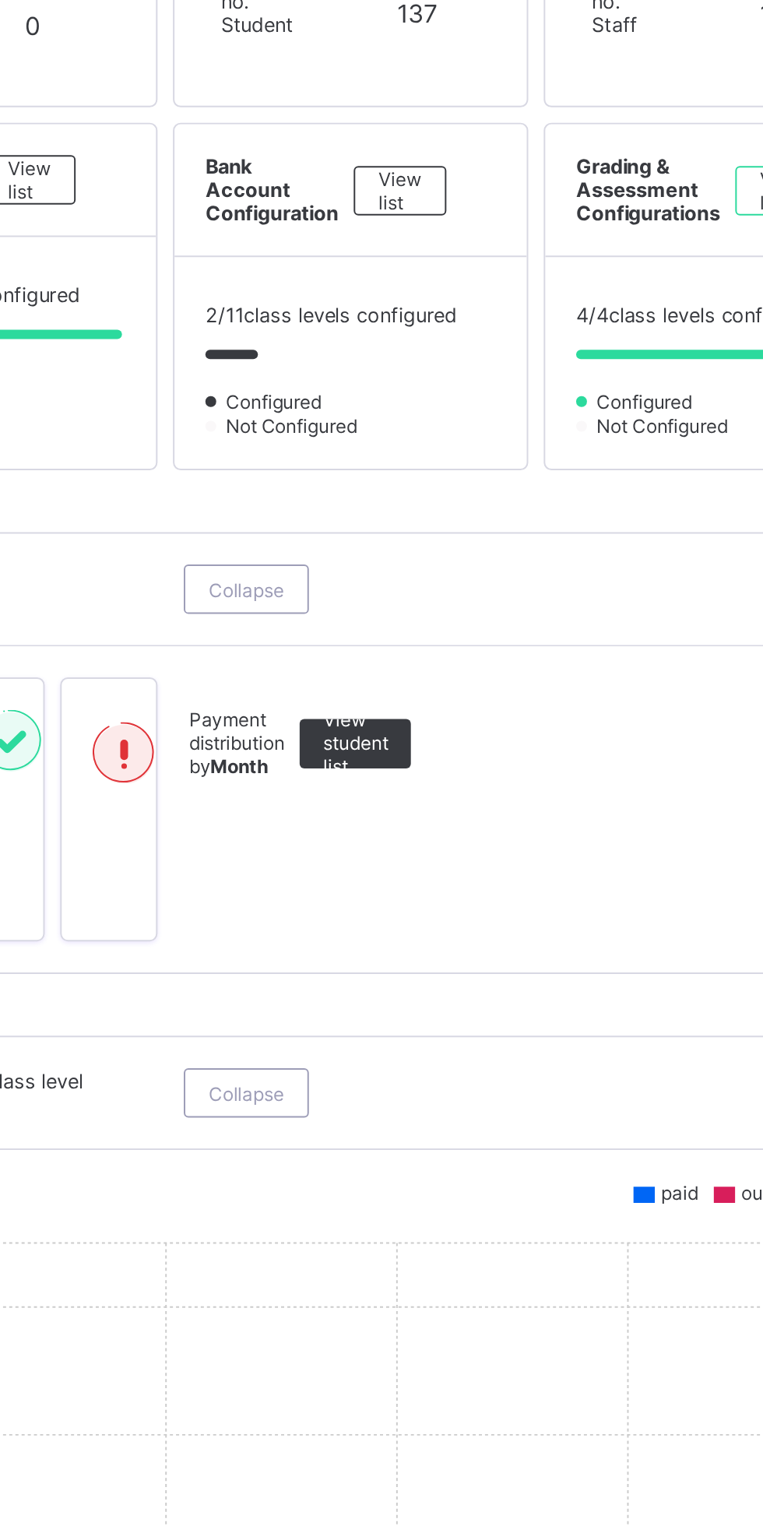
click at [513, 555] on div "View list" at bounding box center [499, 542] width 47 height 25
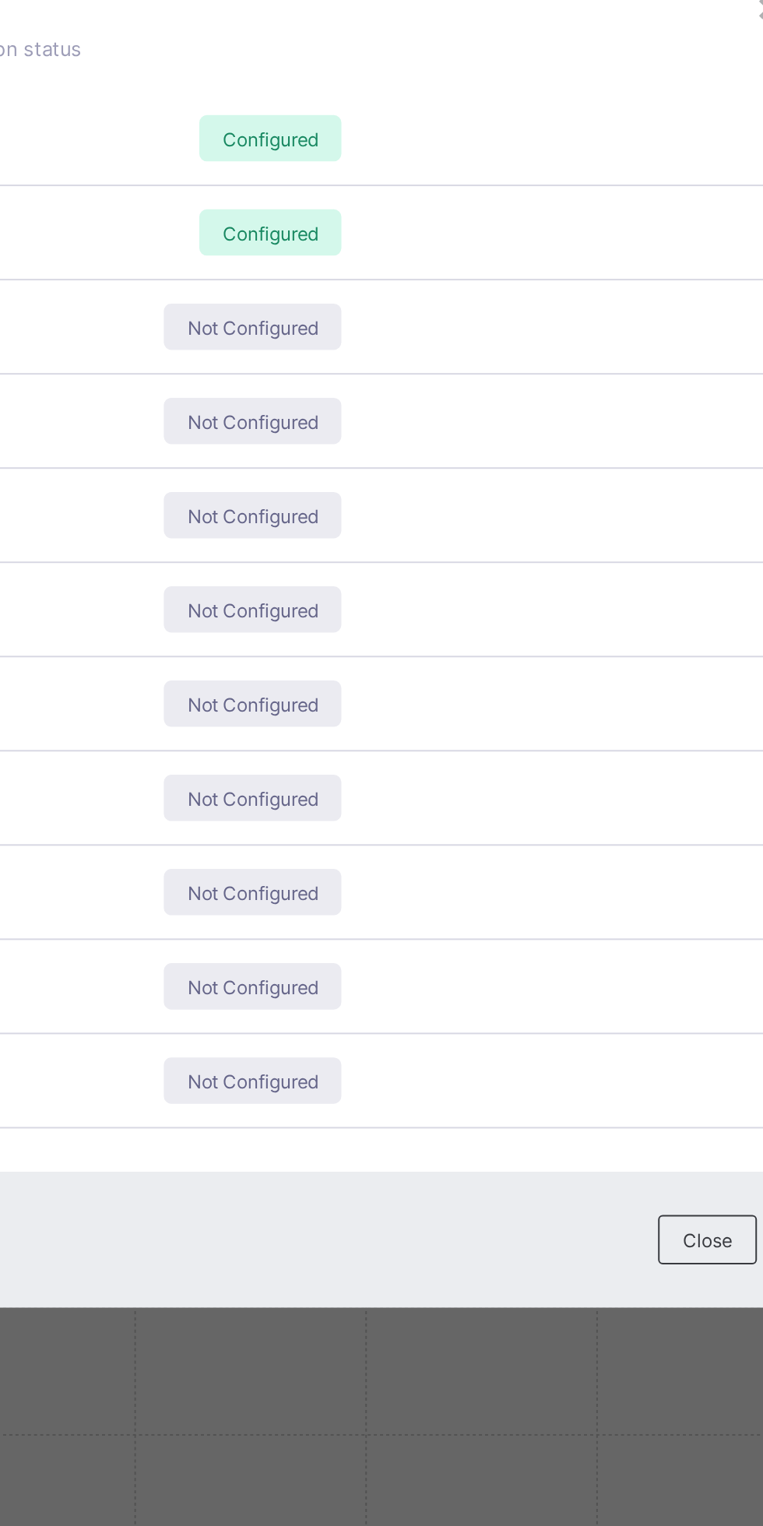
click at [474, 617] on span "Not Configured" at bounding box center [441, 612] width 66 height 12
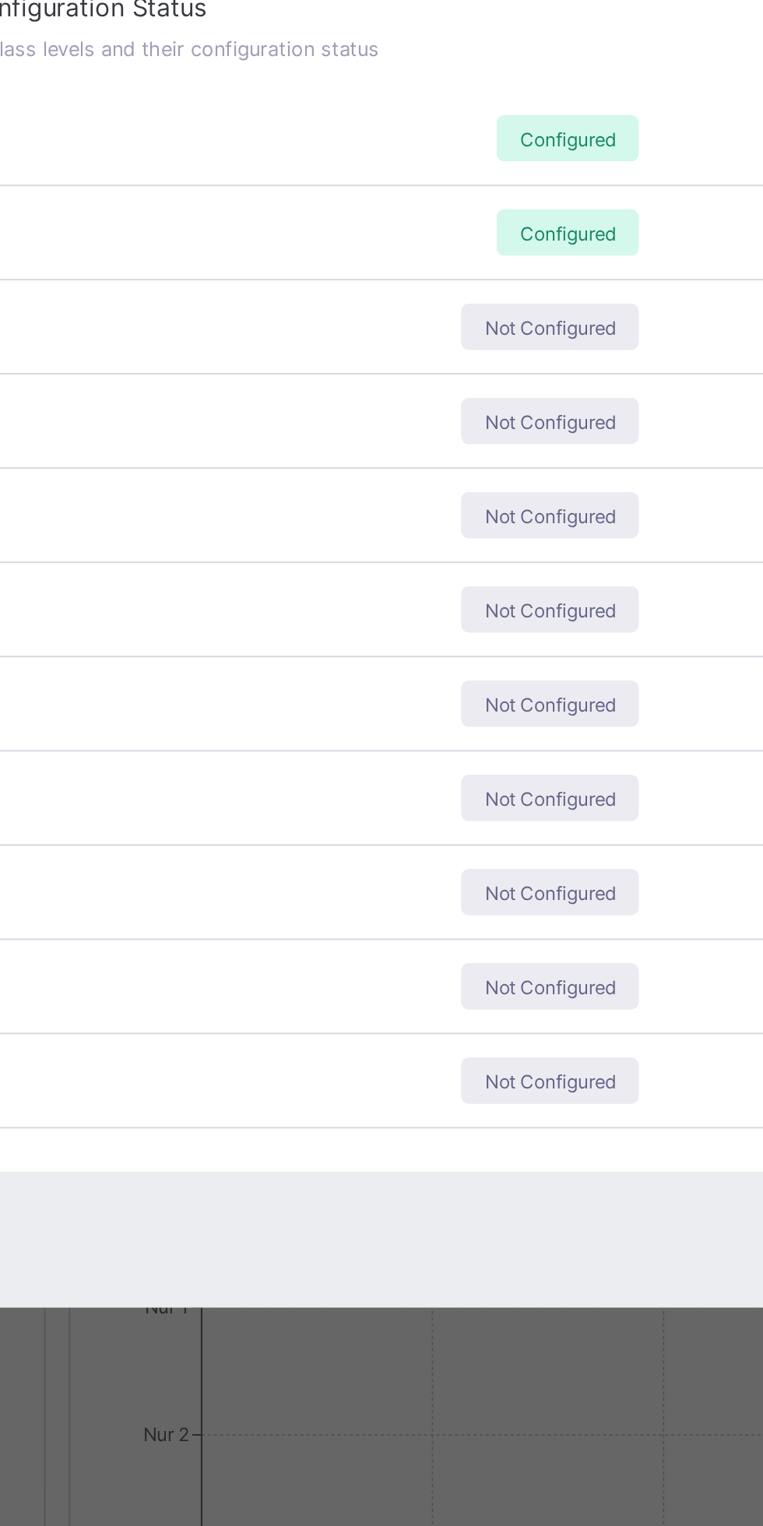
click at [100, 623] on span "Primary 1" at bounding box center [80, 617] width 40 height 12
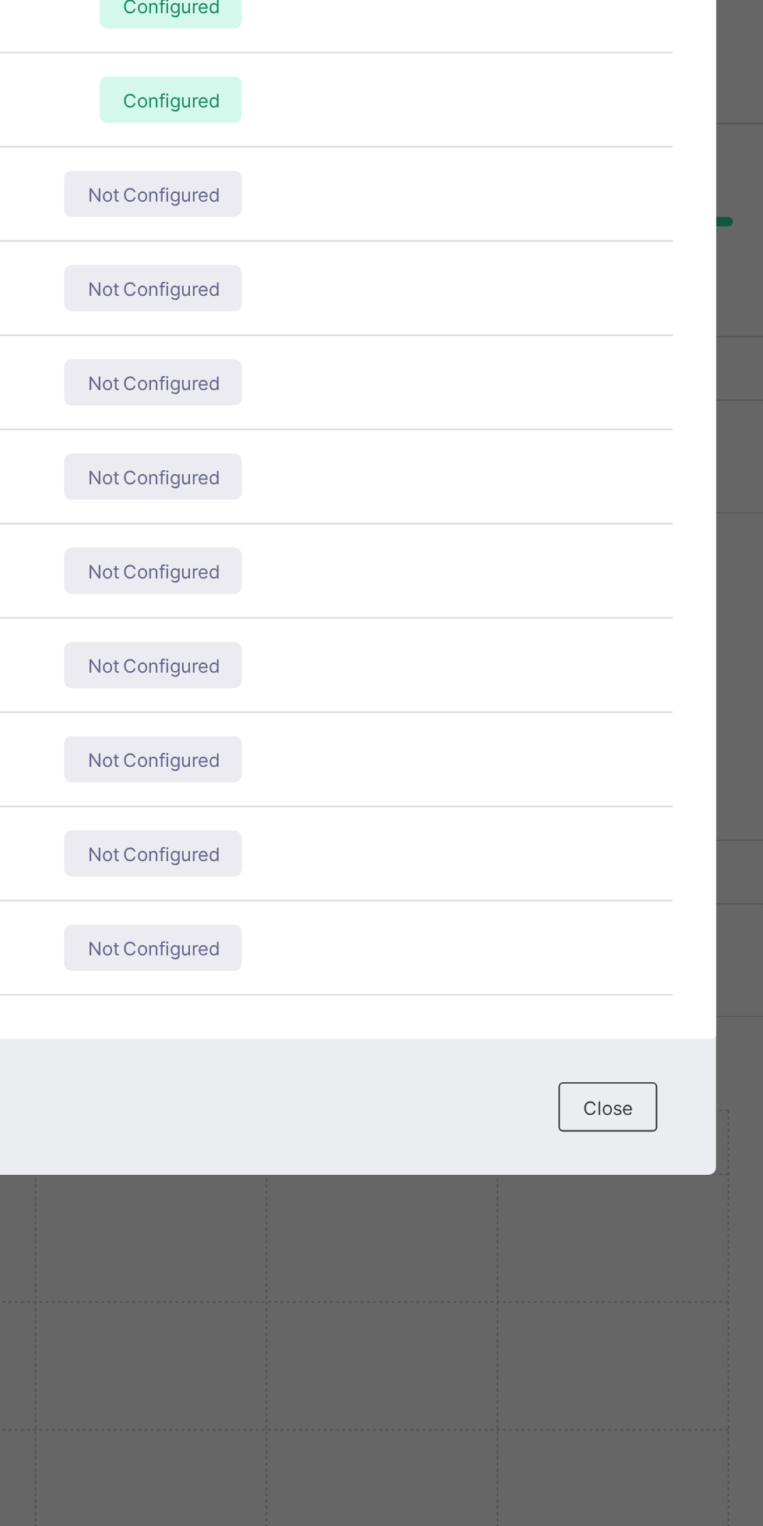
click at [474, 665] on span "Not Configured" at bounding box center [441, 659] width 66 height 12
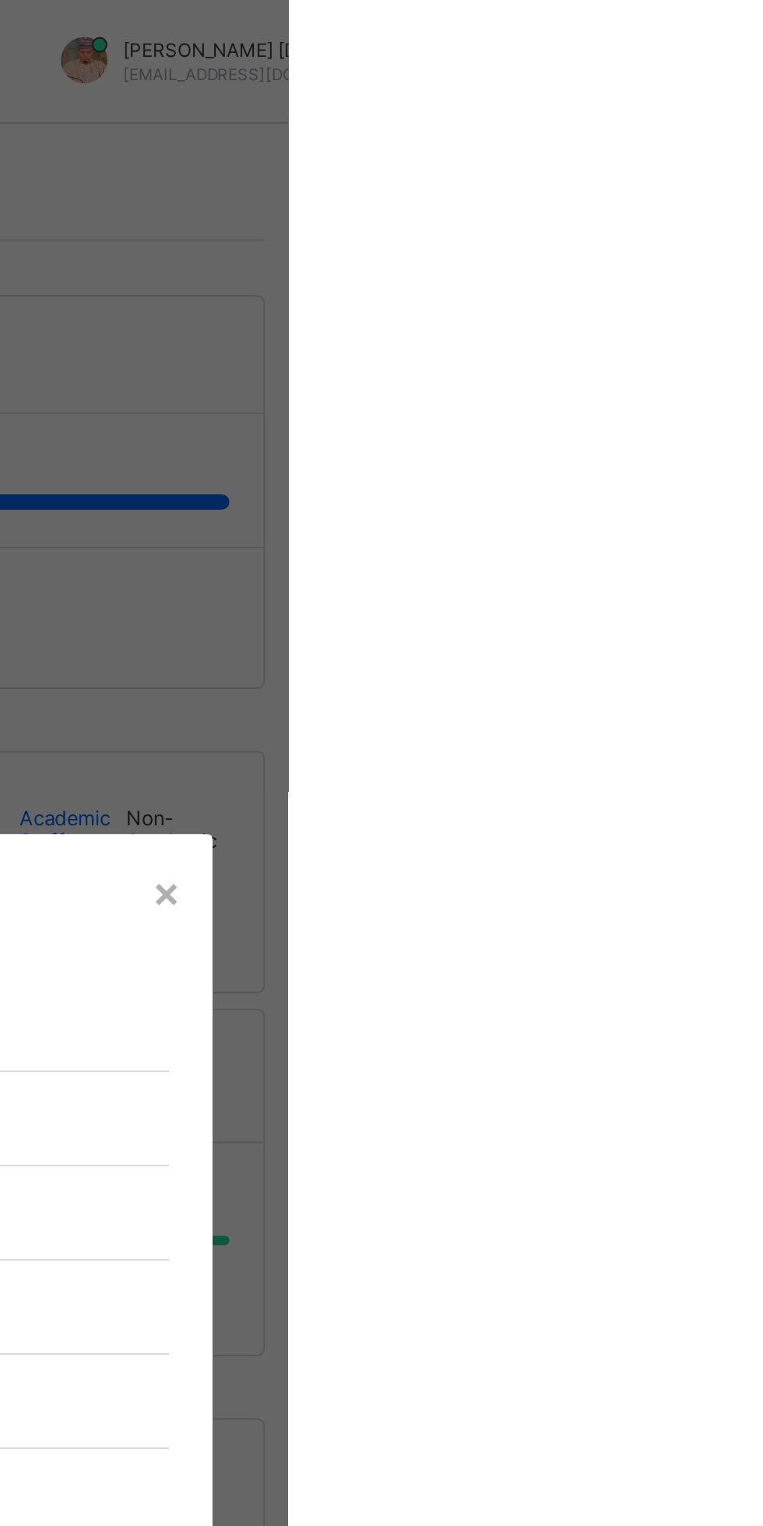
click at [709, 462] on div "×" at bounding box center [701, 449] width 15 height 26
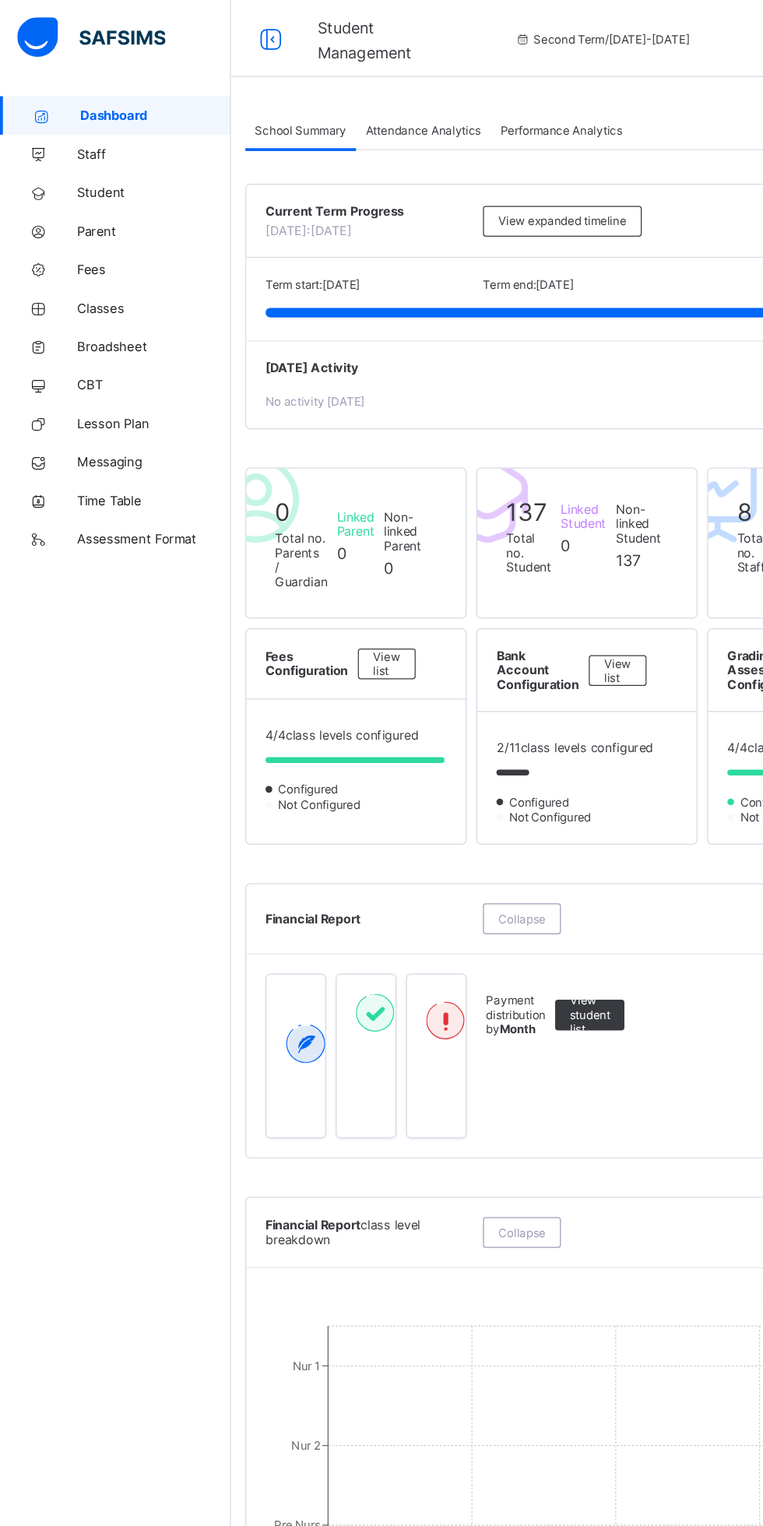
click at [464, 236] on span "Term end: 20th March, 2025" at bounding box center [427, 230] width 73 height 12
click at [291, 236] on span "Term start: 3rd February, 2025" at bounding box center [253, 230] width 76 height 12
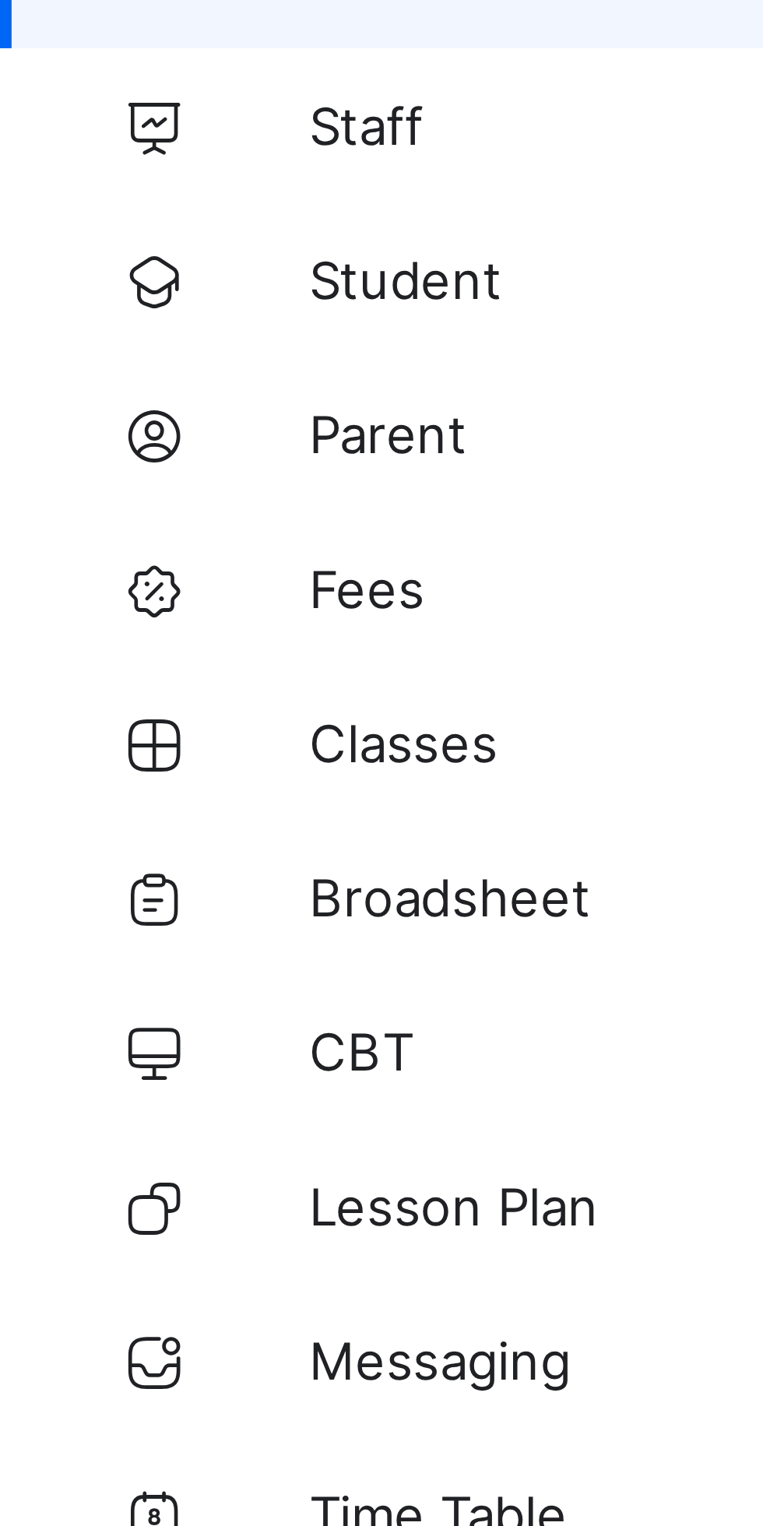
click at [30, 153] on icon at bounding box center [31, 156] width 62 height 12
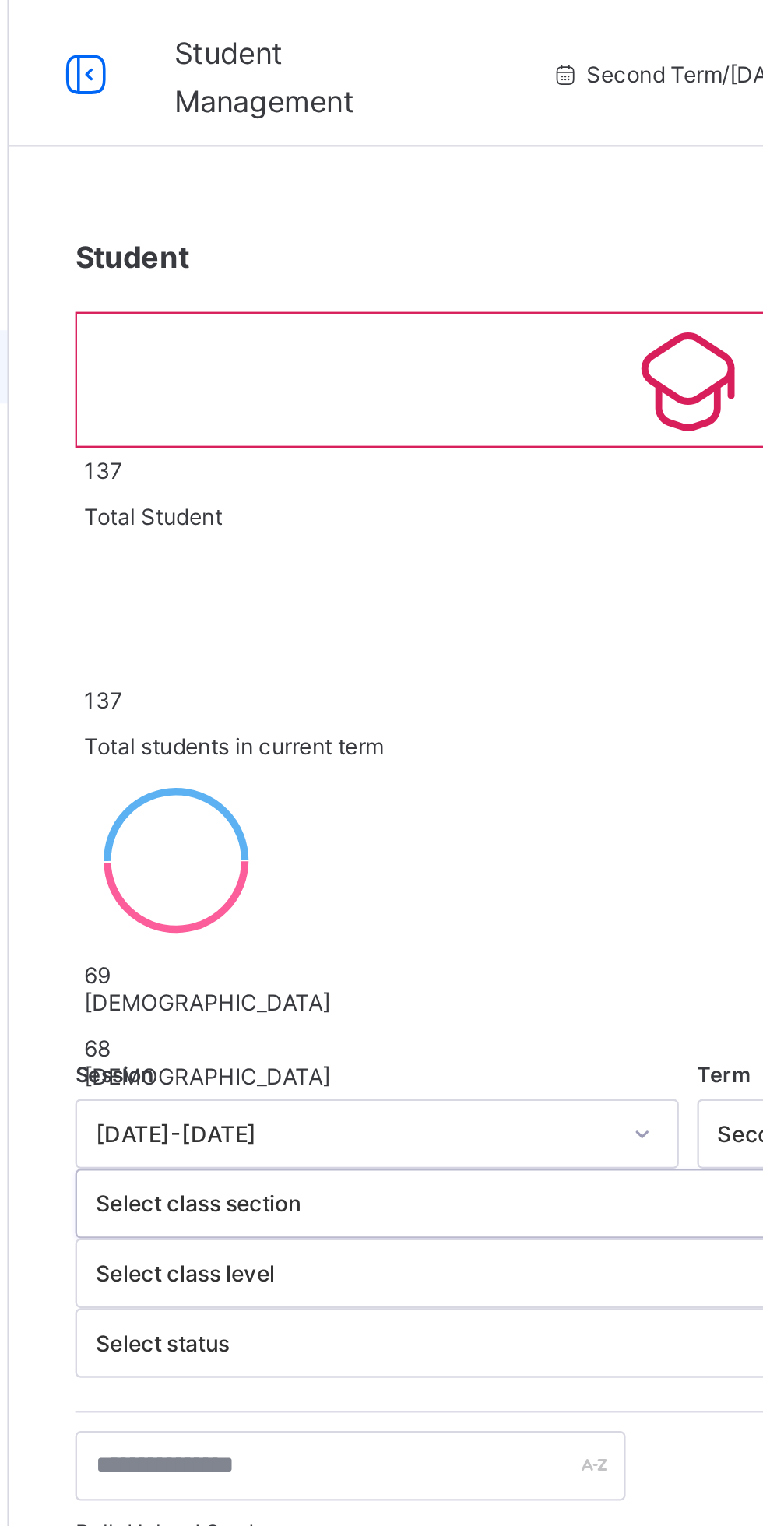
click at [442, 189] on icon at bounding box center [474, 161] width 65 height 56
click at [459, 211] on div "Total Student" at bounding box center [475, 218] width 520 height 19
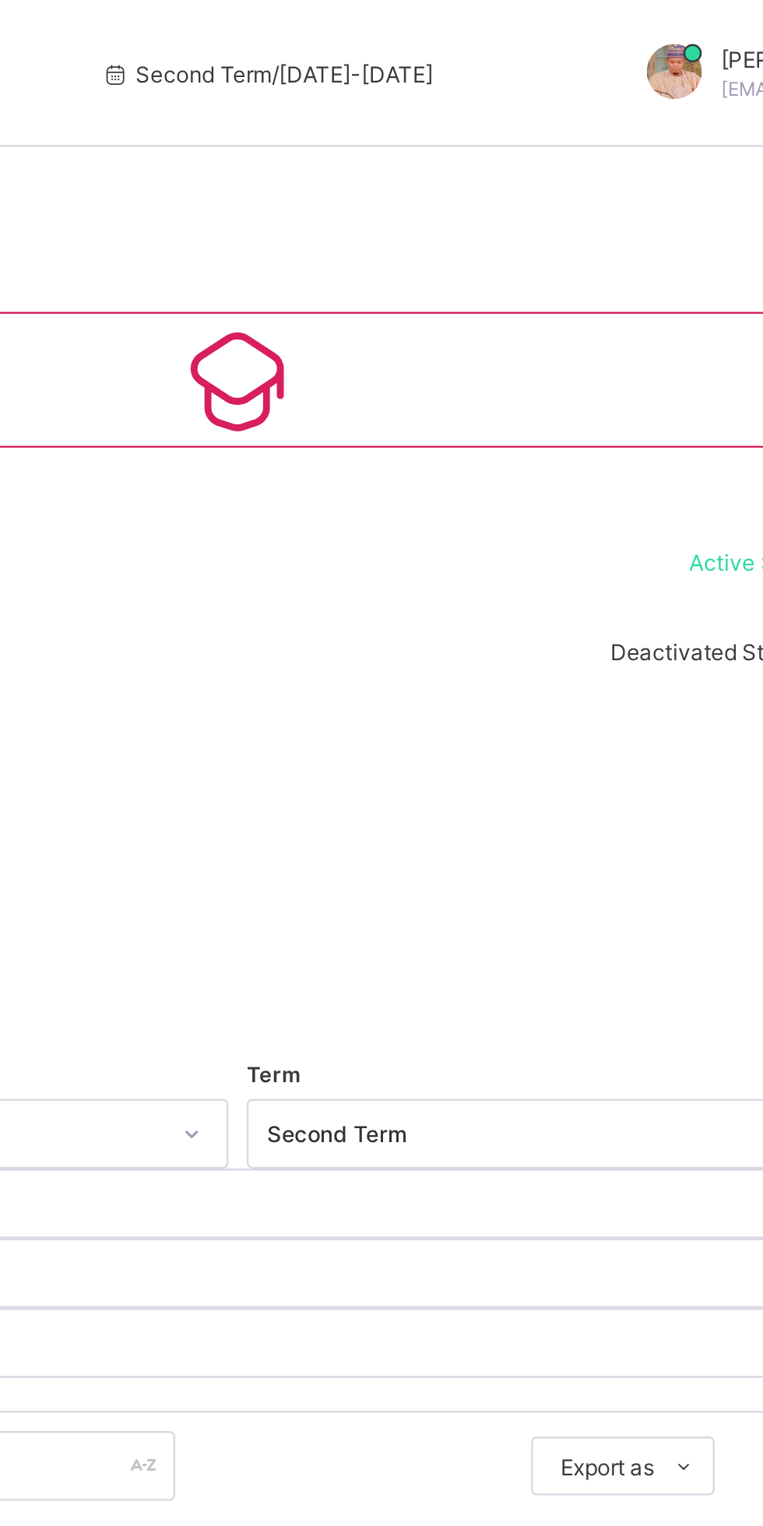
click at [644, 307] on div "Total students in current term" at bounding box center [475, 316] width 520 height 19
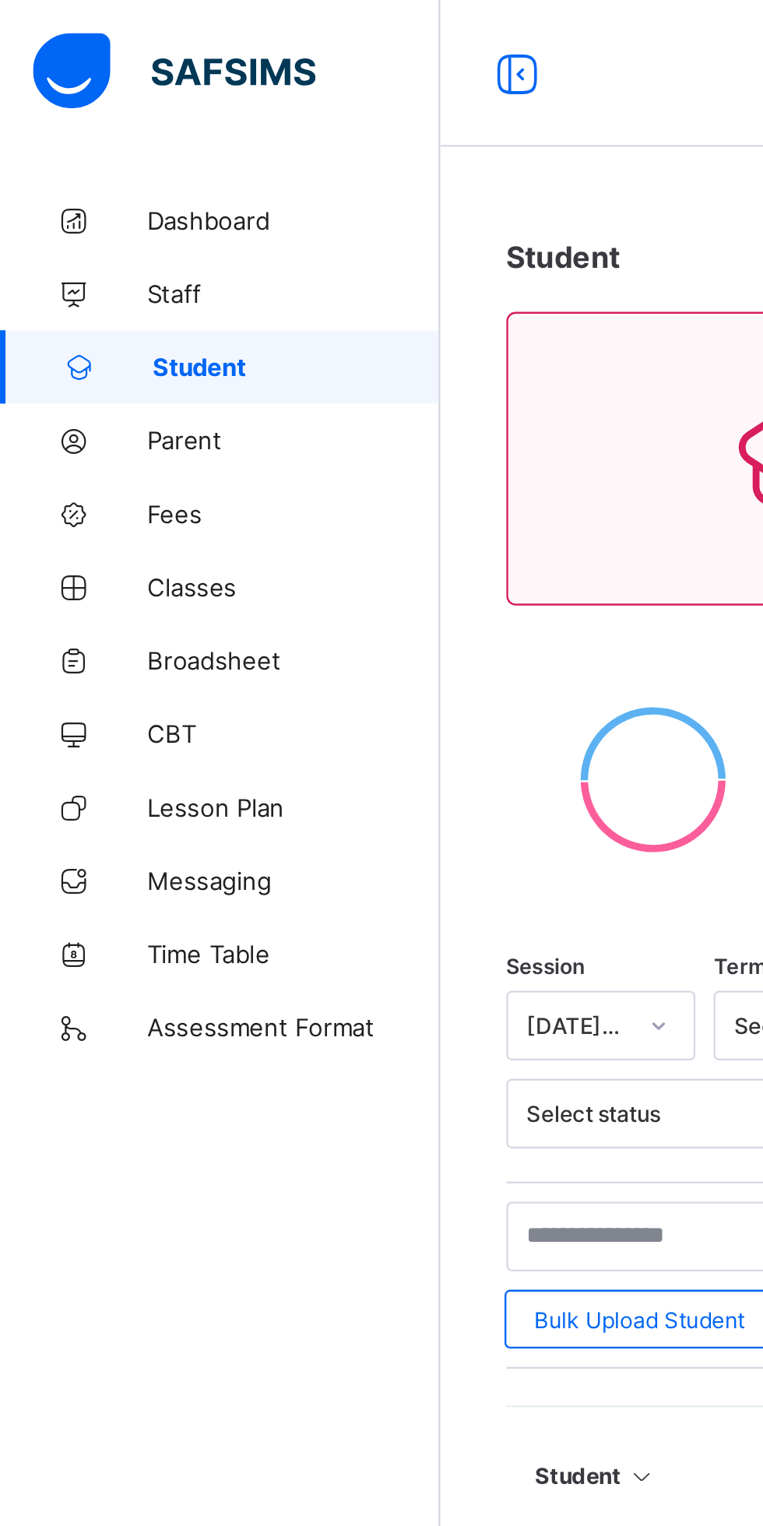
click at [83, 190] on span "Parent" at bounding box center [124, 187] width 125 height 12
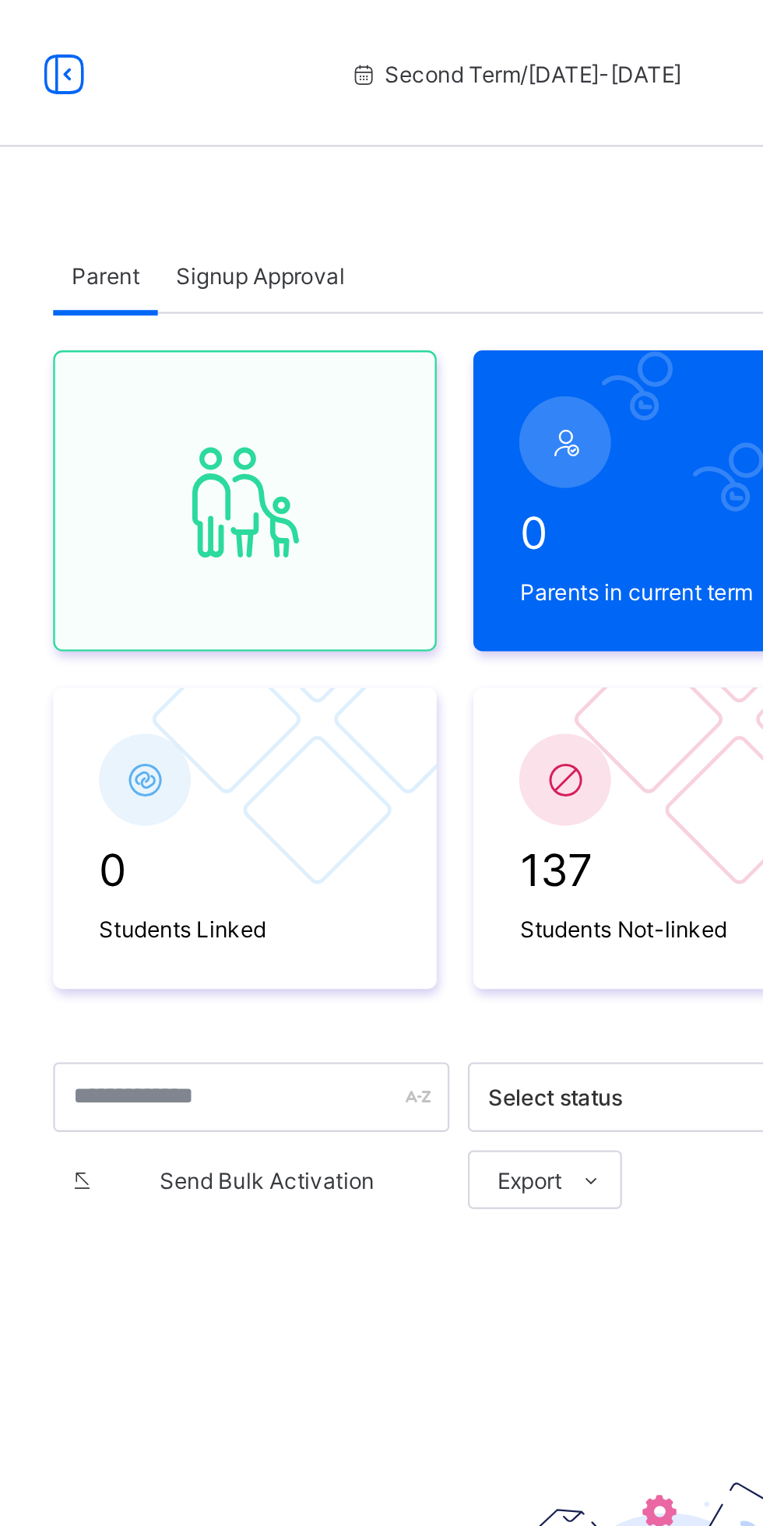
click at [441, 502] on icon at bounding box center [444, 501] width 12 height 10
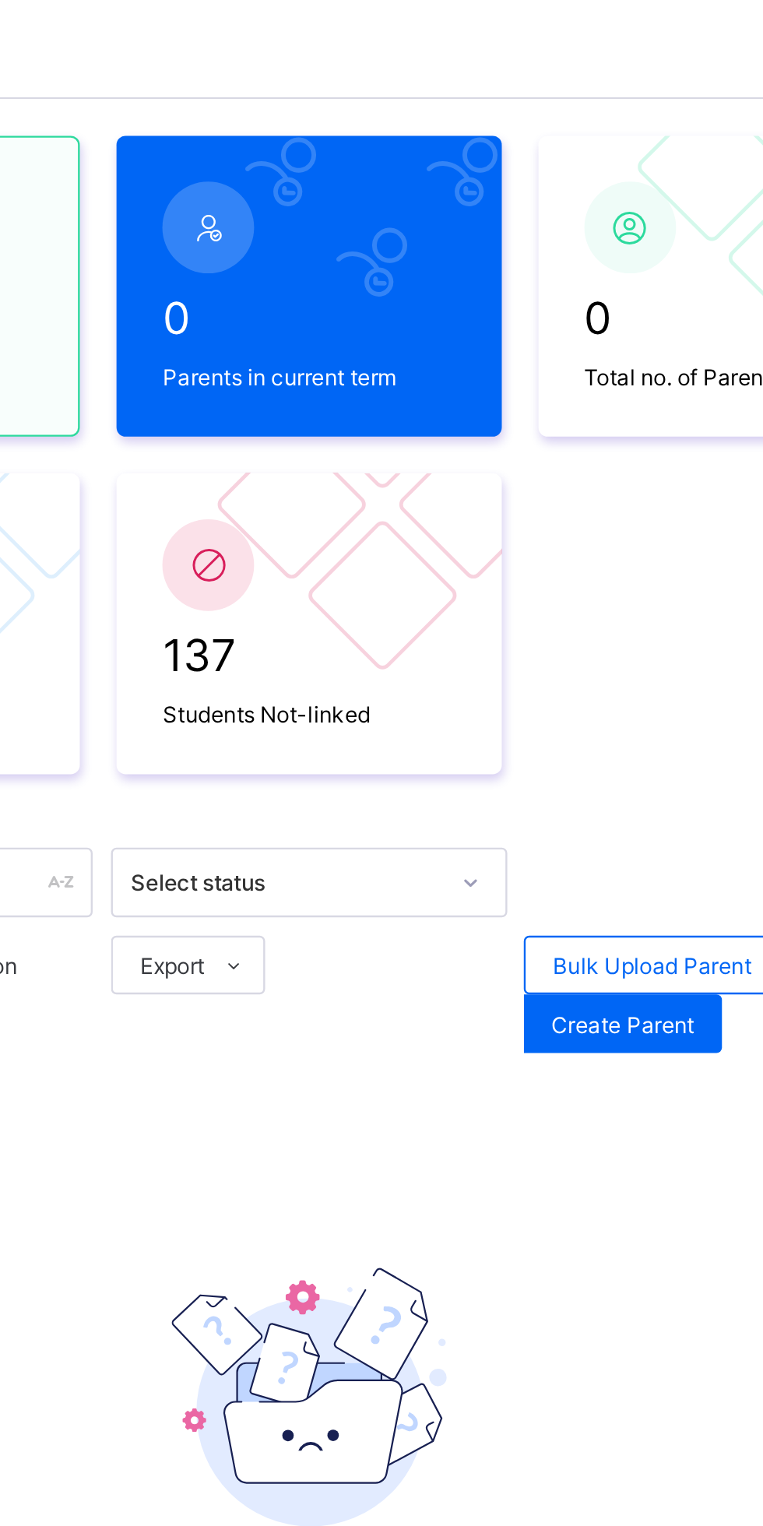
click at [435, 508] on span at bounding box center [443, 500] width 25 height 25
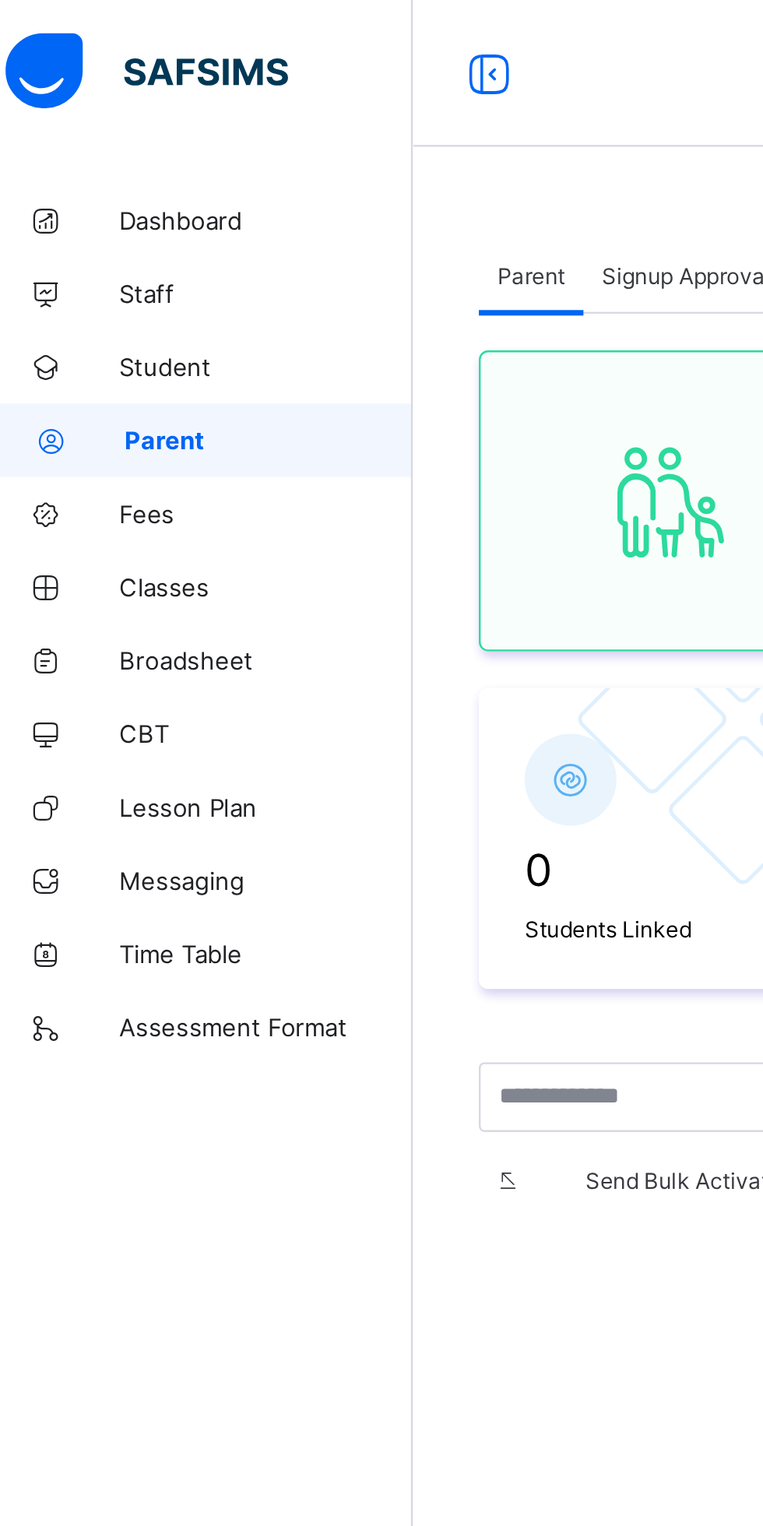
click at [114, 218] on span "Fees" at bounding box center [124, 218] width 125 height 12
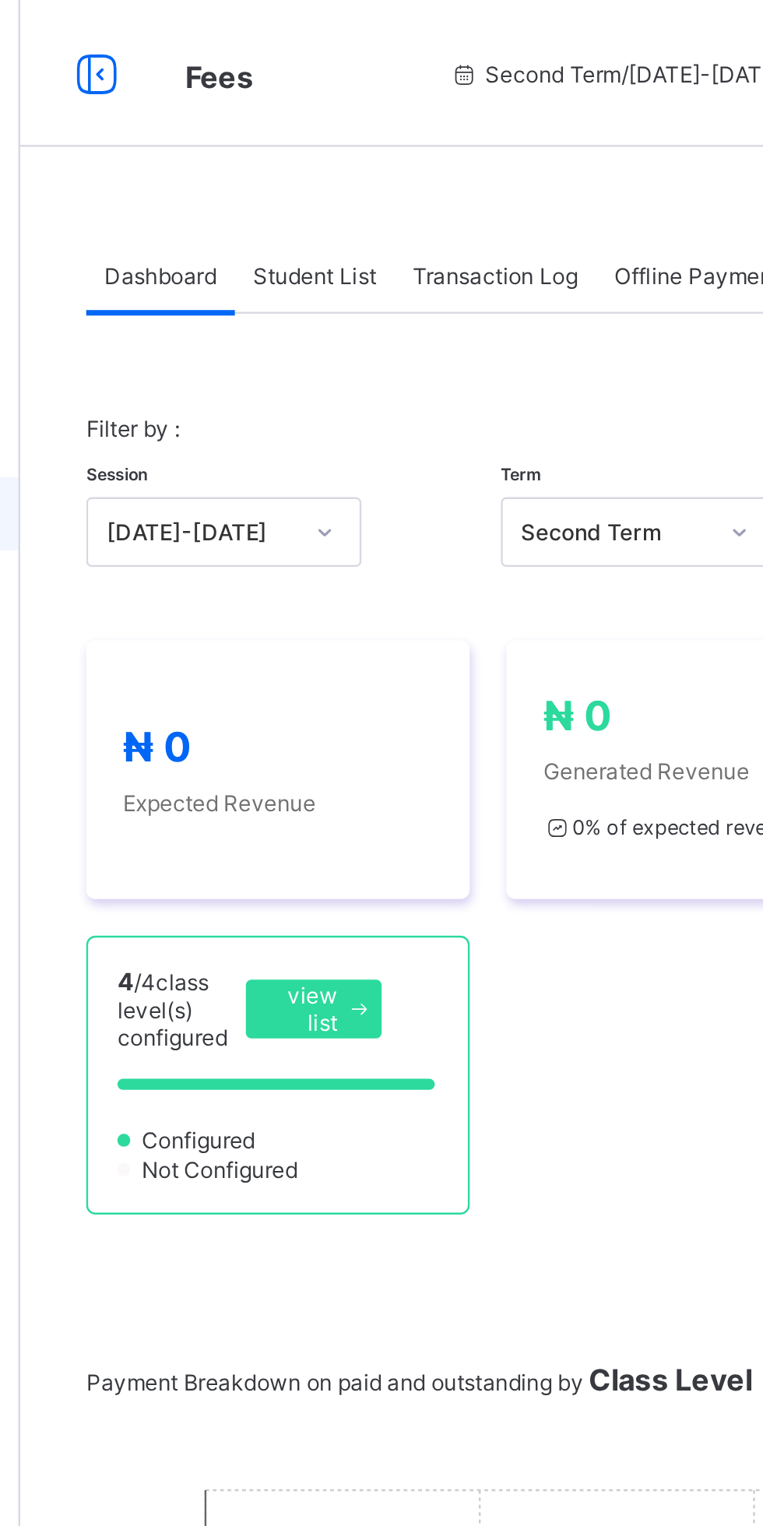
click at [325, 118] on span "Student List" at bounding box center [312, 117] width 52 height 12
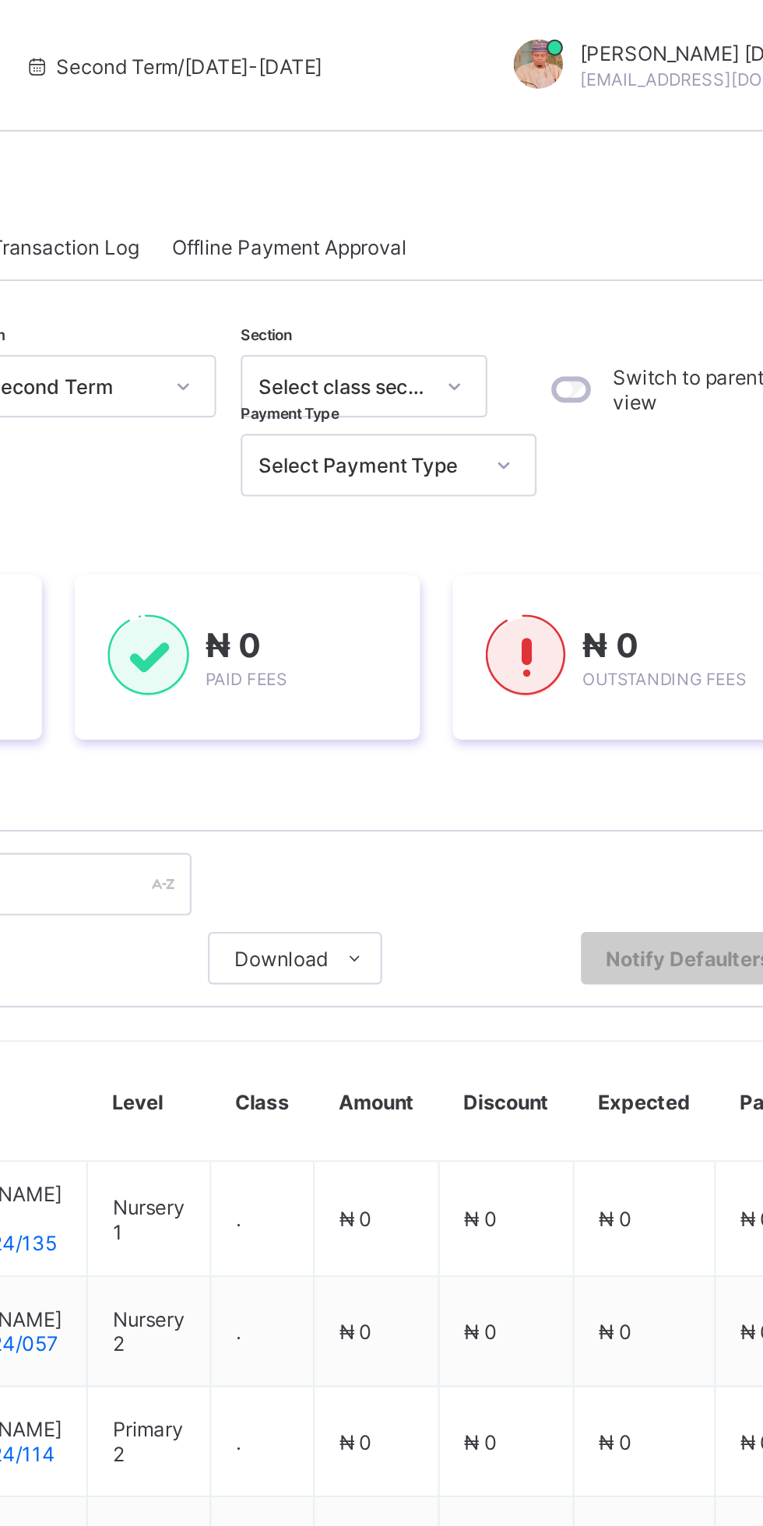
click at [576, 485] on div "Session 2024-2025 Term Second Term Section Select class section Level Select Le…" at bounding box center [475, 657] width 520 height 979
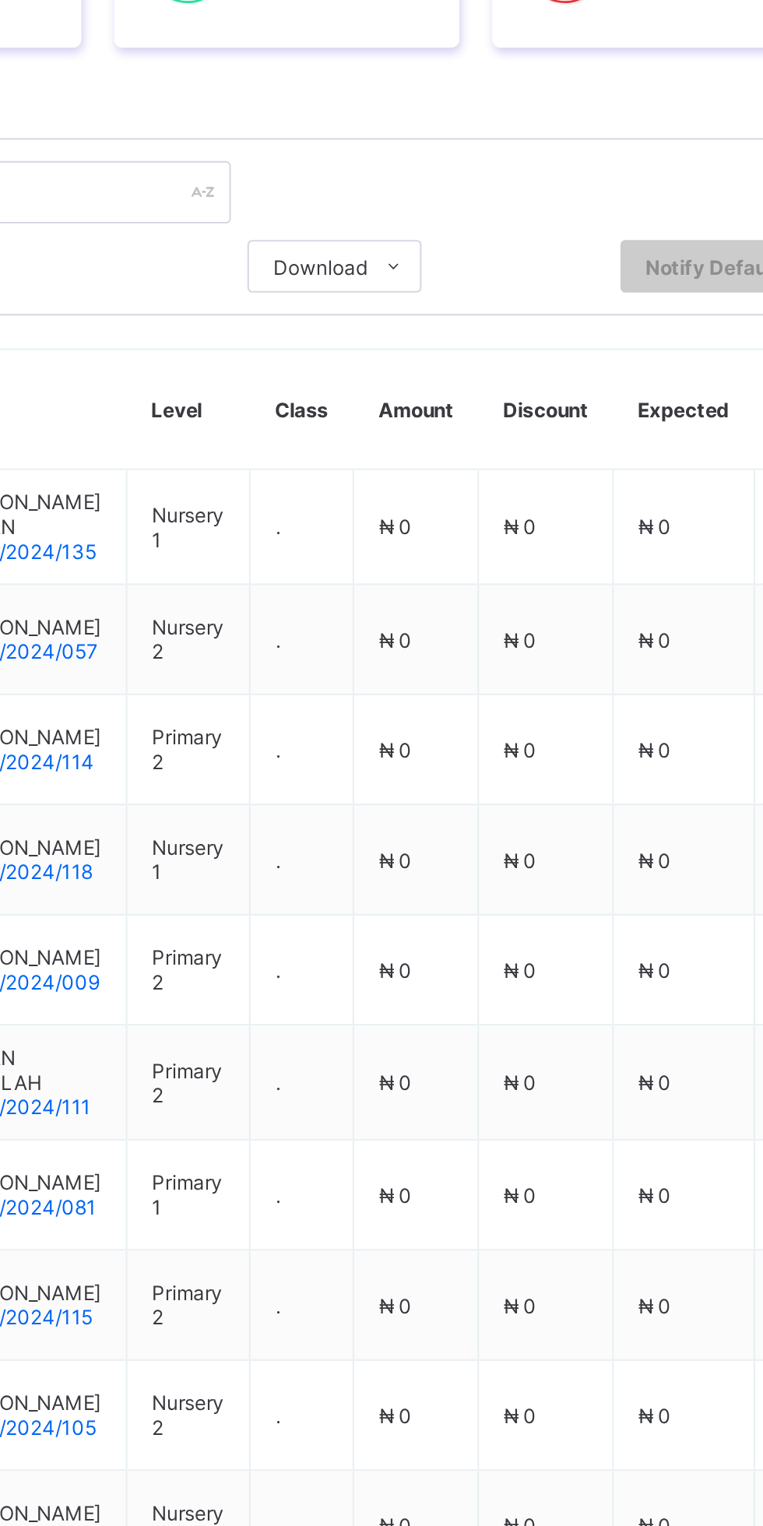
click at [0, 0] on ul "Students Payment Students Payment Status Student Items Report Student Discount …" at bounding box center [0, 0] width 0 height 0
click at [0, 0] on li "Students Payment" at bounding box center [0, 0] width 0 height 0
click at [0, 0] on li "Student Items Report" at bounding box center [0, 0] width 0 height 0
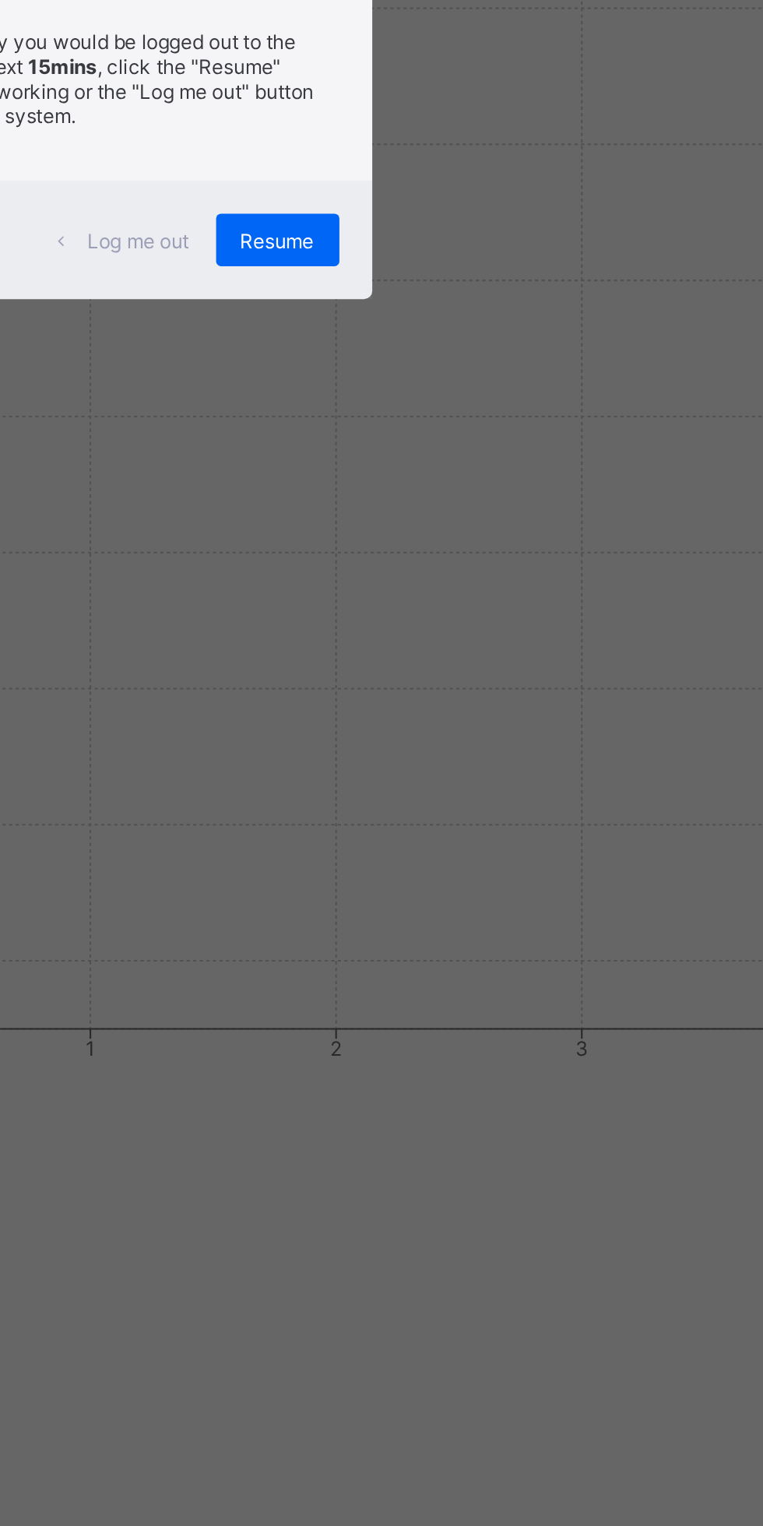
click at [500, 701] on div "×" at bounding box center [492, 688] width 15 height 26
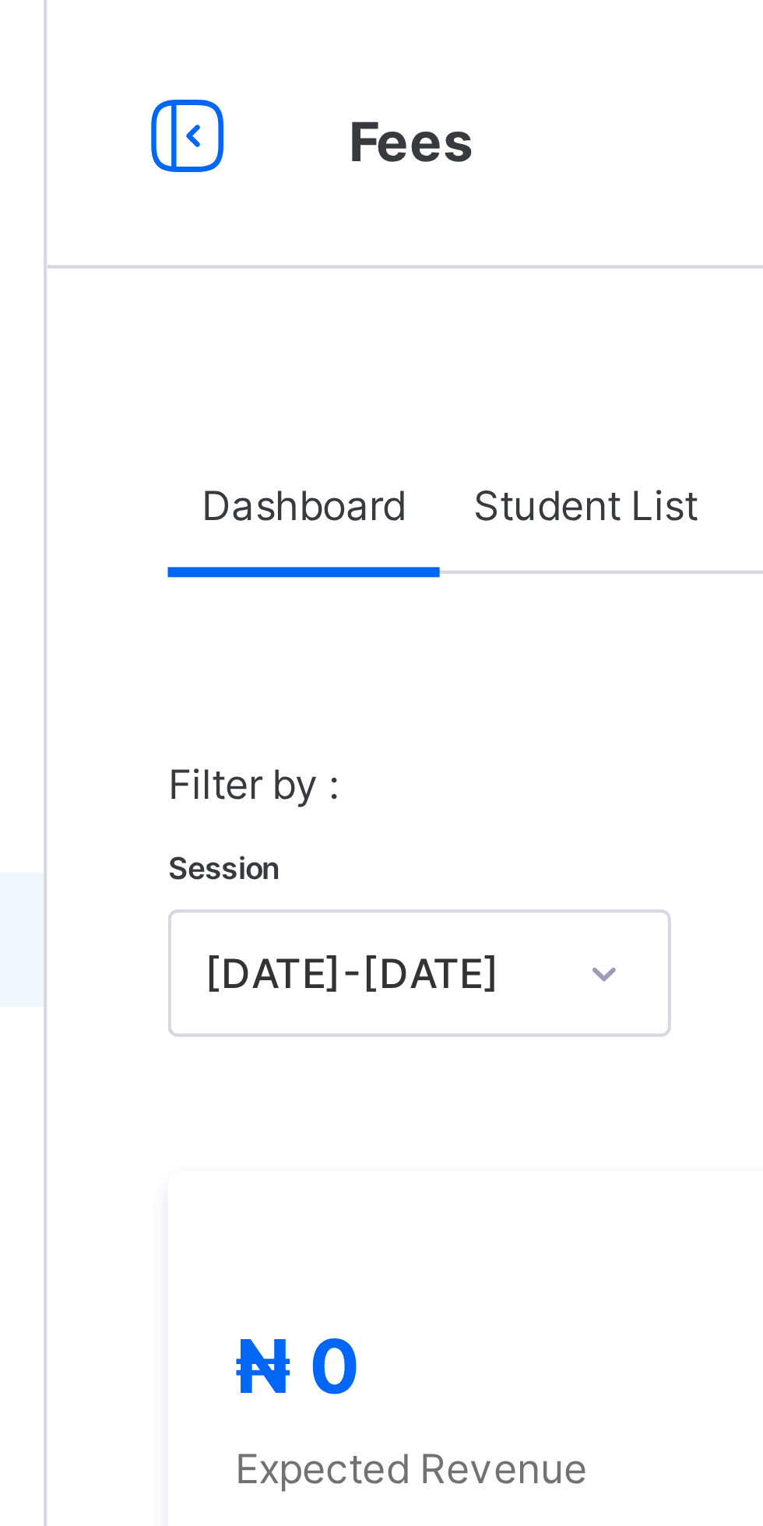
click at [315, 121] on span "Student List" at bounding box center [312, 117] width 52 height 12
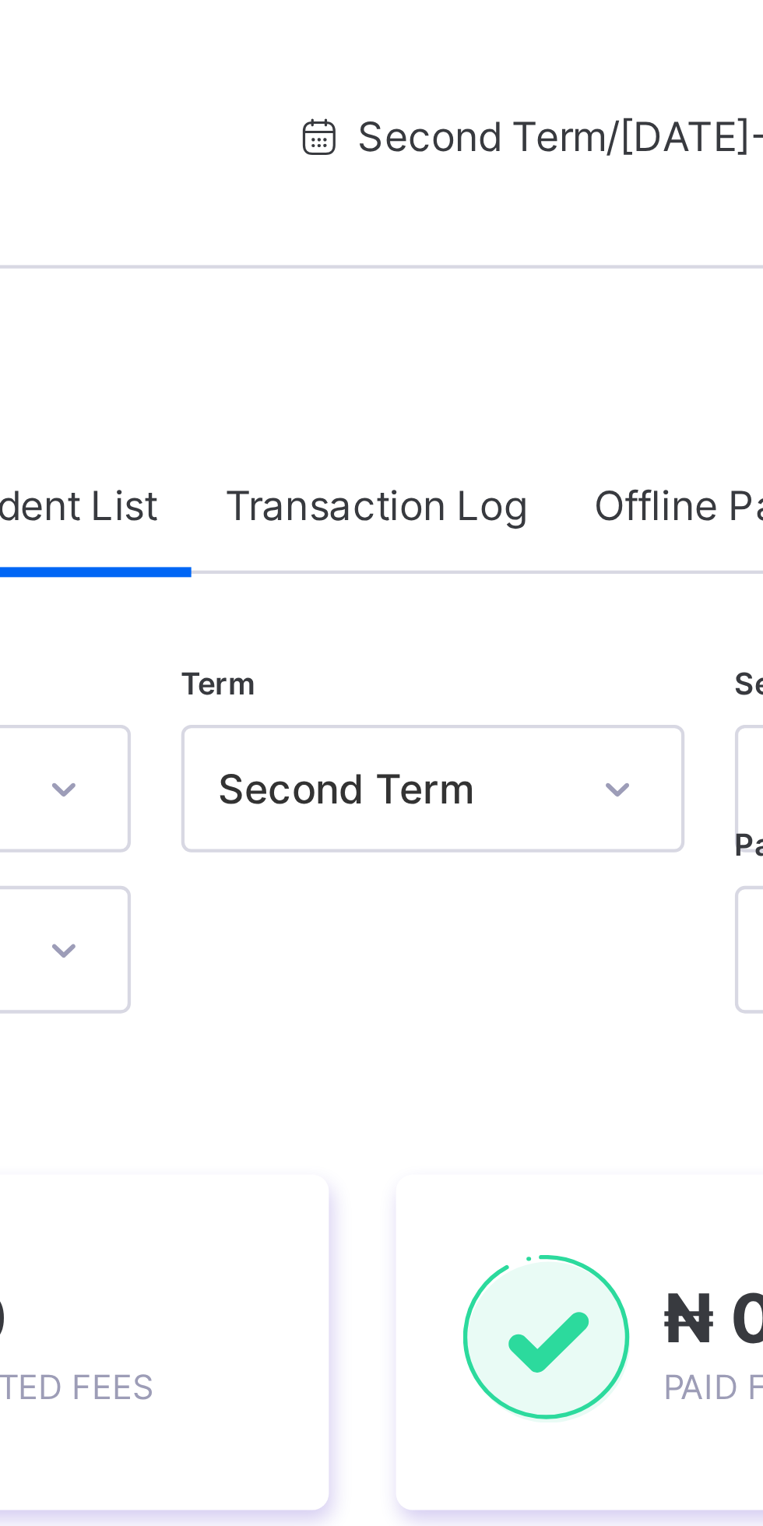
click at [402, 115] on span "Transaction Log" at bounding box center [388, 117] width 70 height 12
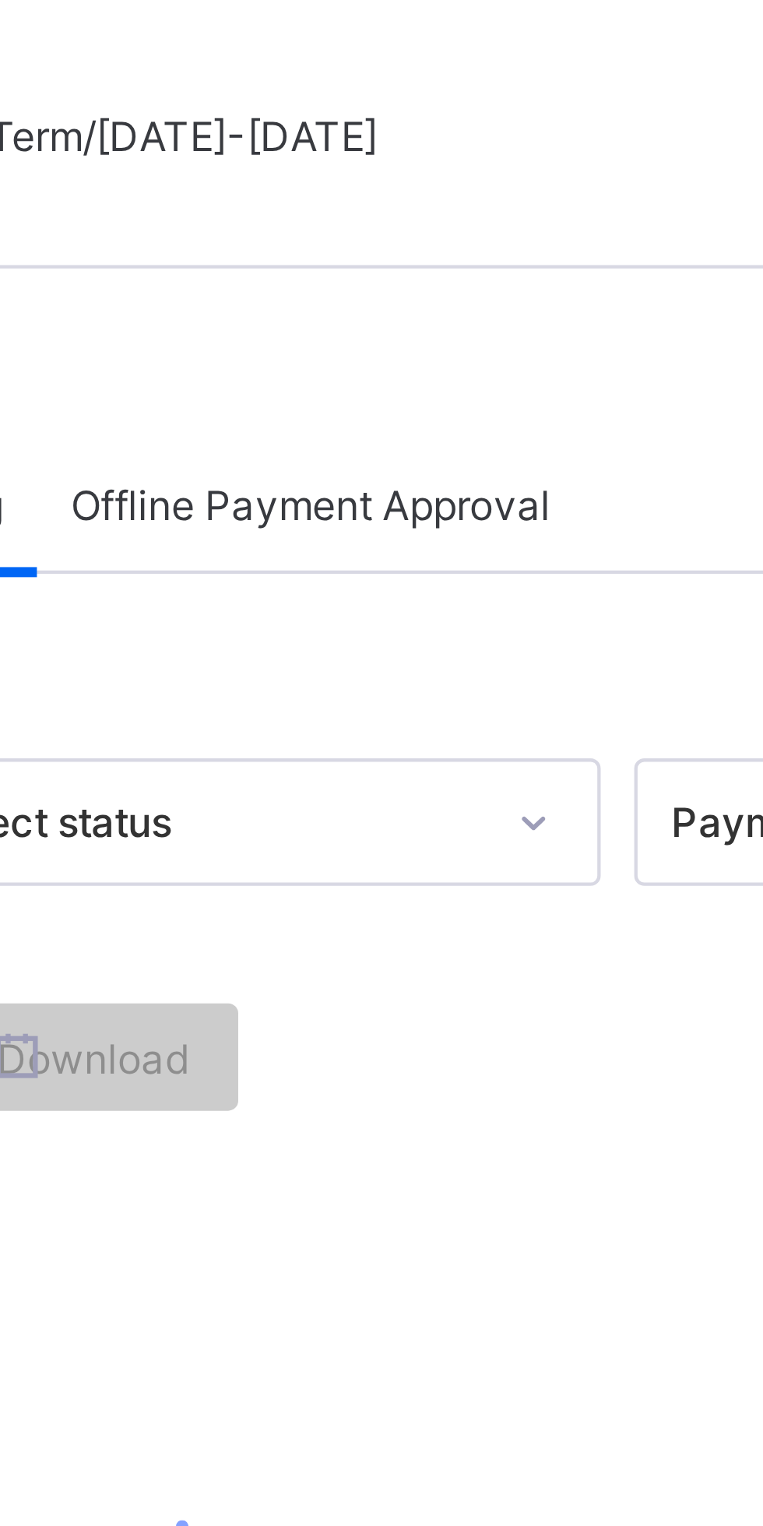
click at [528, 116] on span "Offline Payment Approval" at bounding box center [494, 117] width 111 height 12
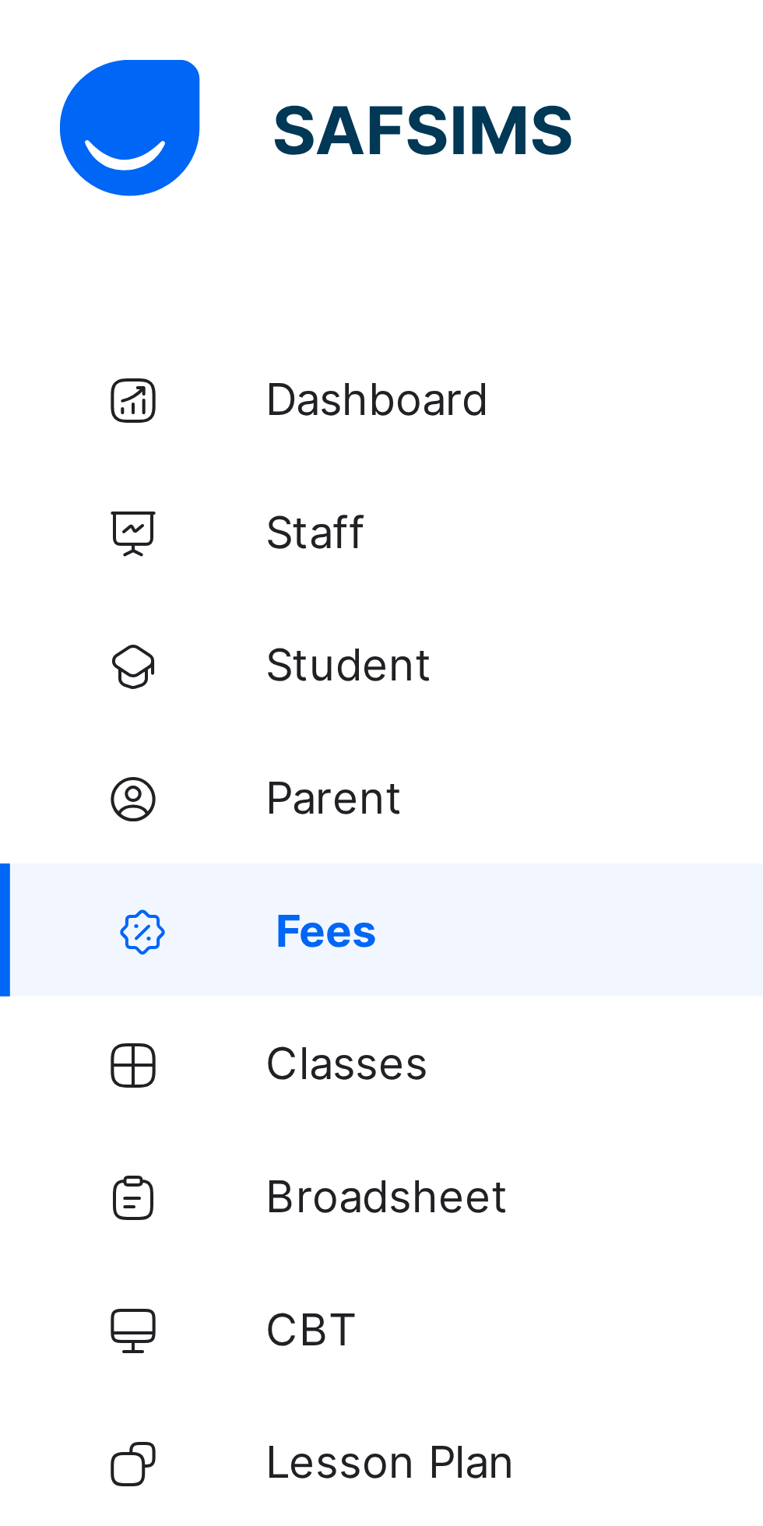
click at [85, 185] on span "Parent" at bounding box center [124, 187] width 125 height 12
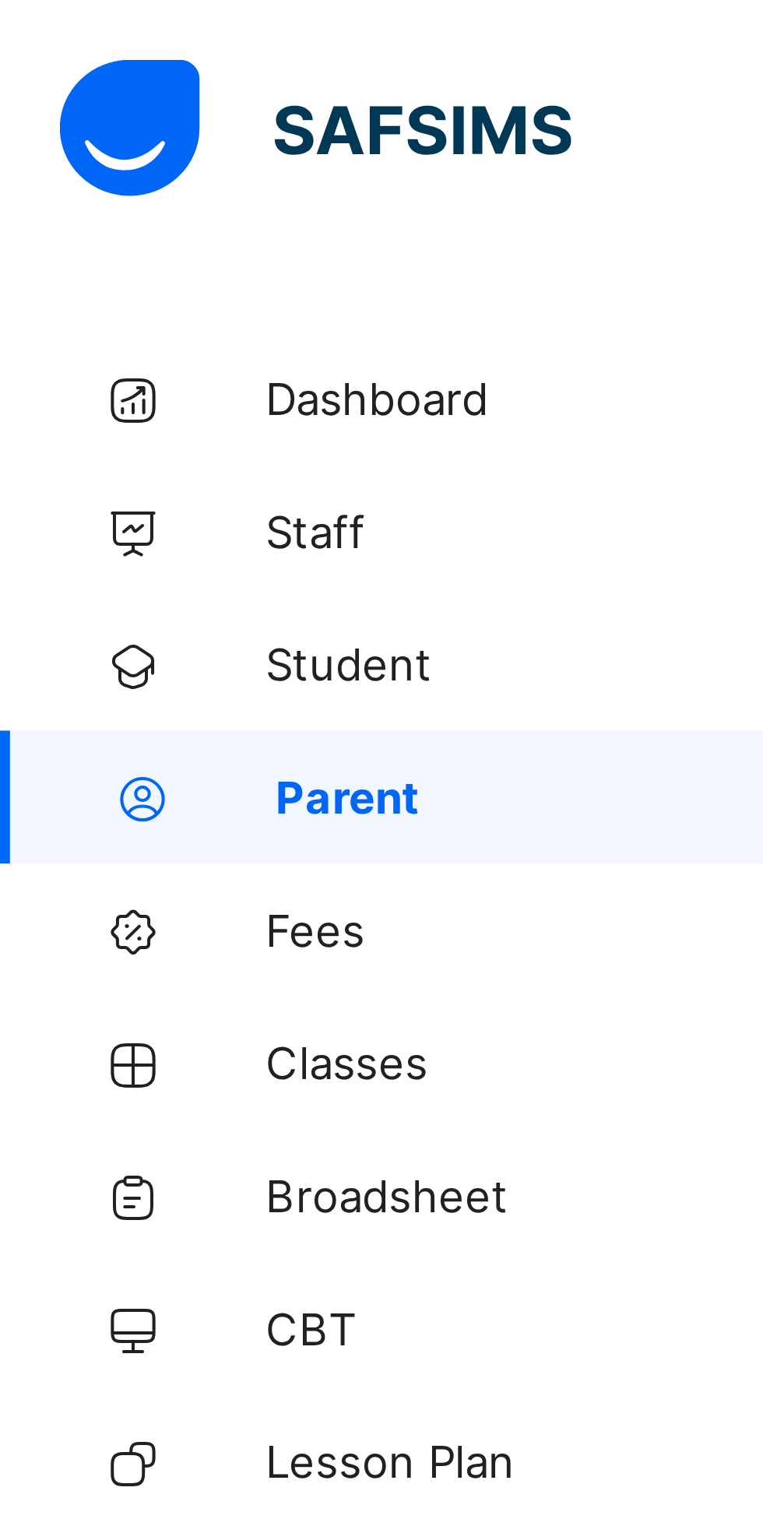
click at [90, 160] on span "Student" at bounding box center [124, 155] width 125 height 12
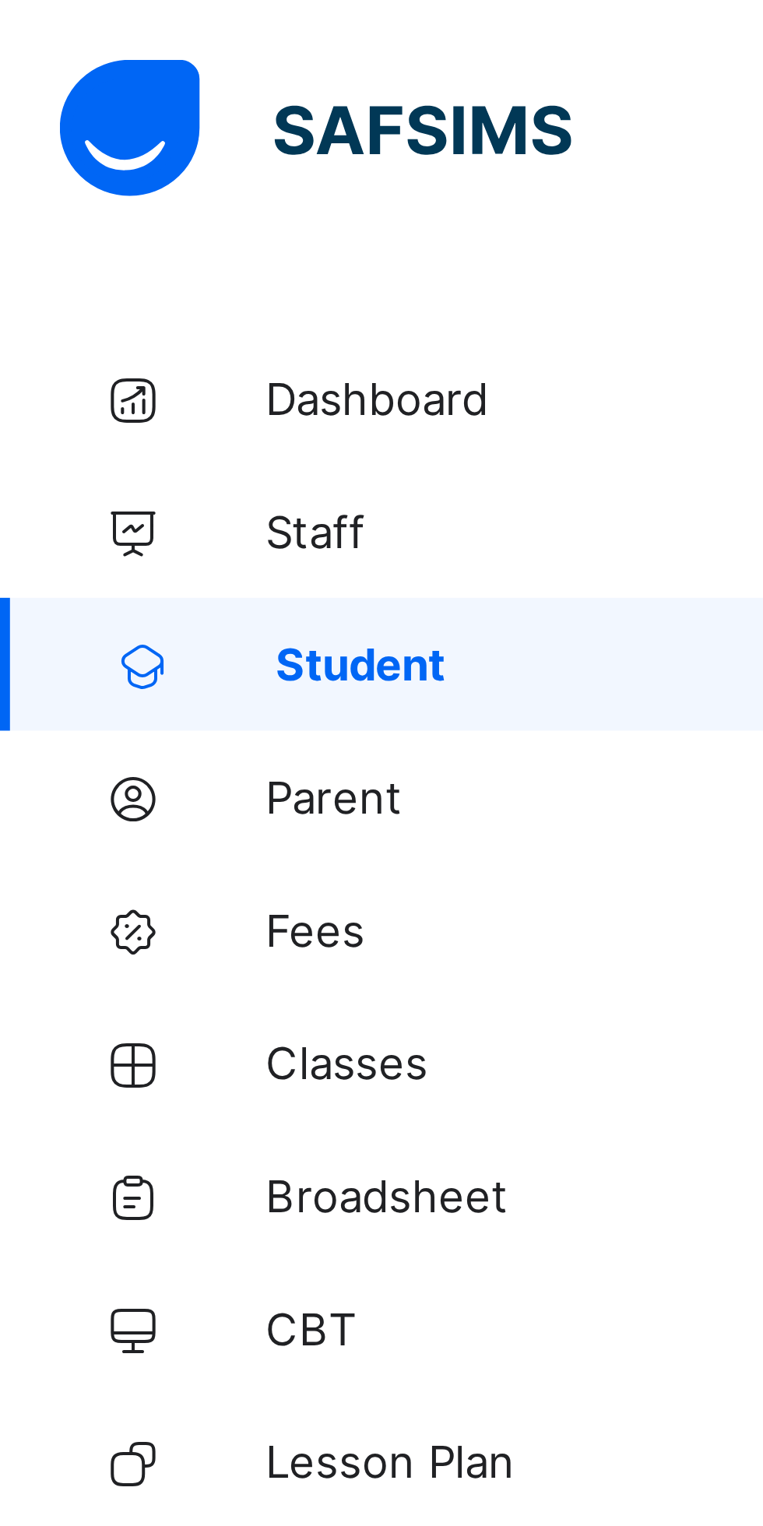
click at [79, 126] on span "Staff" at bounding box center [124, 124] width 125 height 12
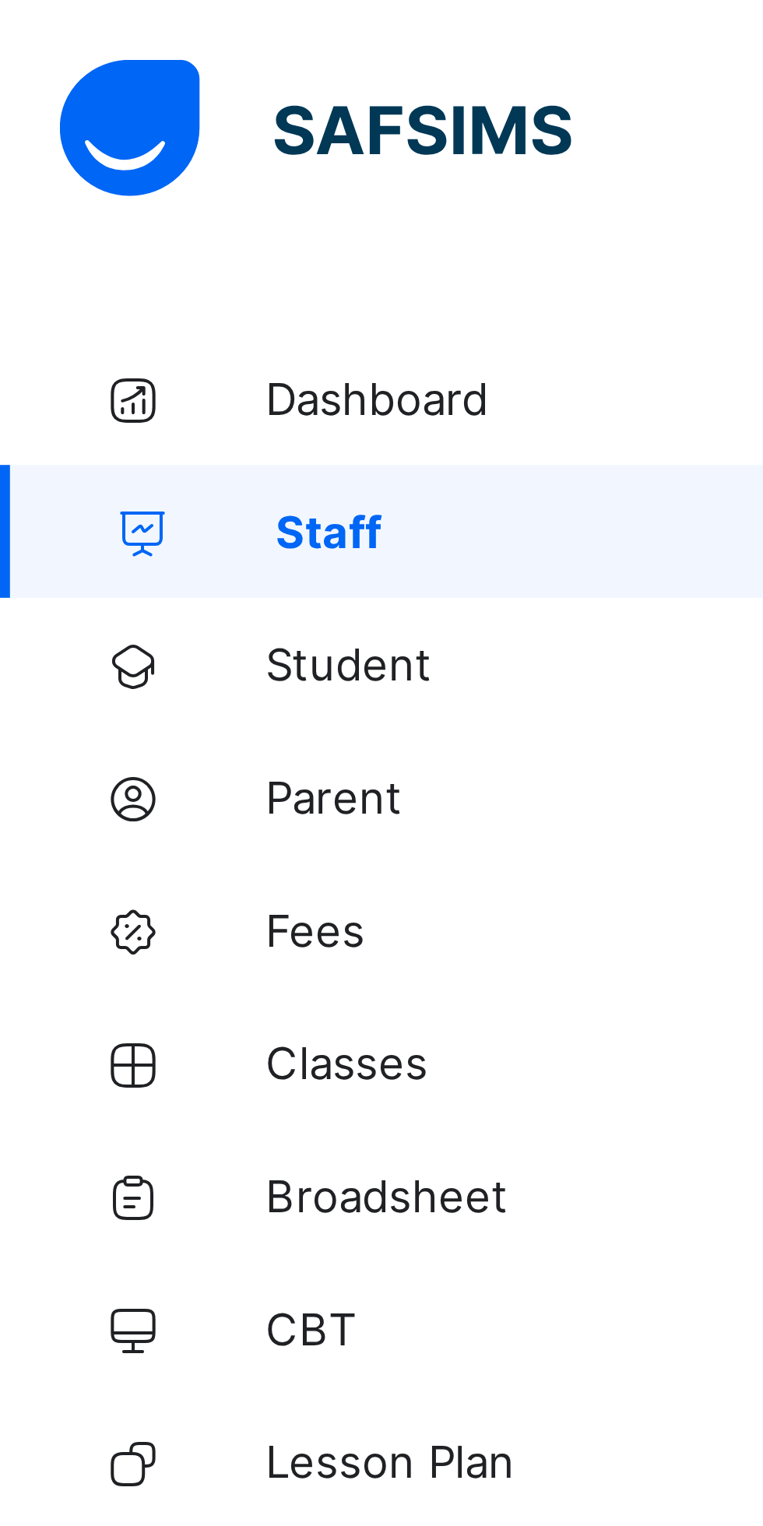
click at [109, 93] on span "Dashboard" at bounding box center [124, 93] width 125 height 12
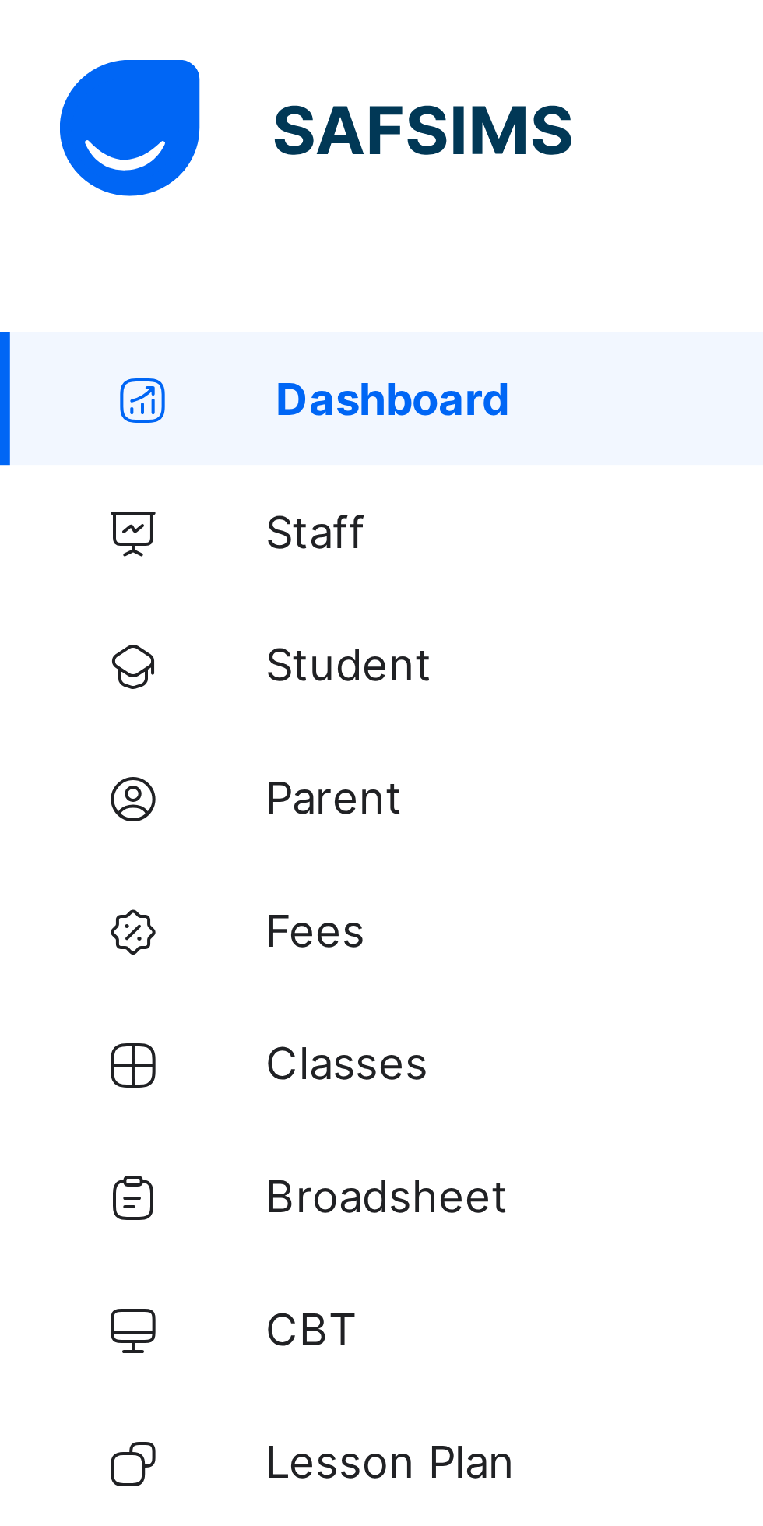
click at [92, 187] on span "Parent" at bounding box center [124, 187] width 125 height 12
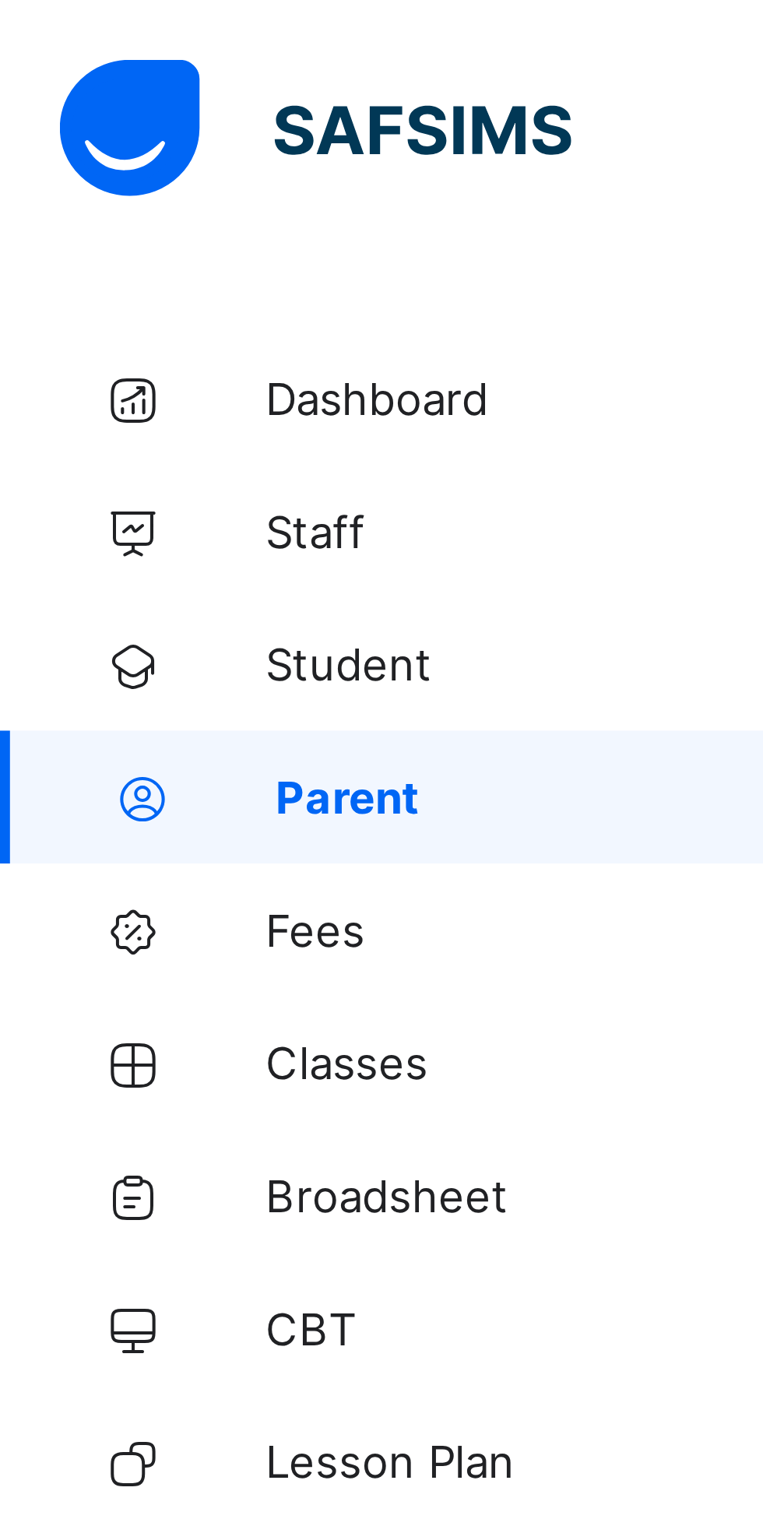
click at [81, 224] on link "Fees" at bounding box center [93, 217] width 187 height 31
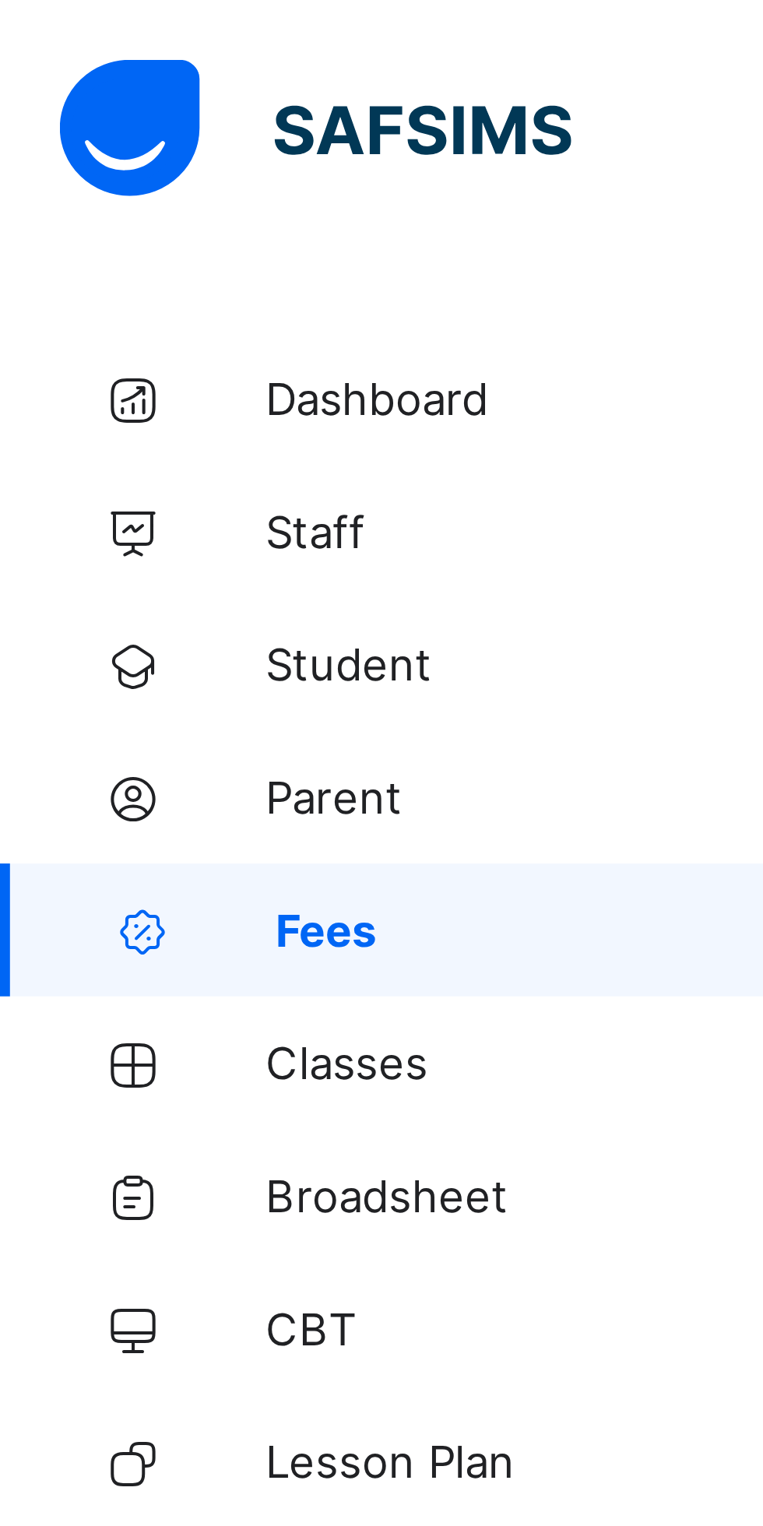
click at [90, 255] on link "Classes" at bounding box center [93, 249] width 187 height 31
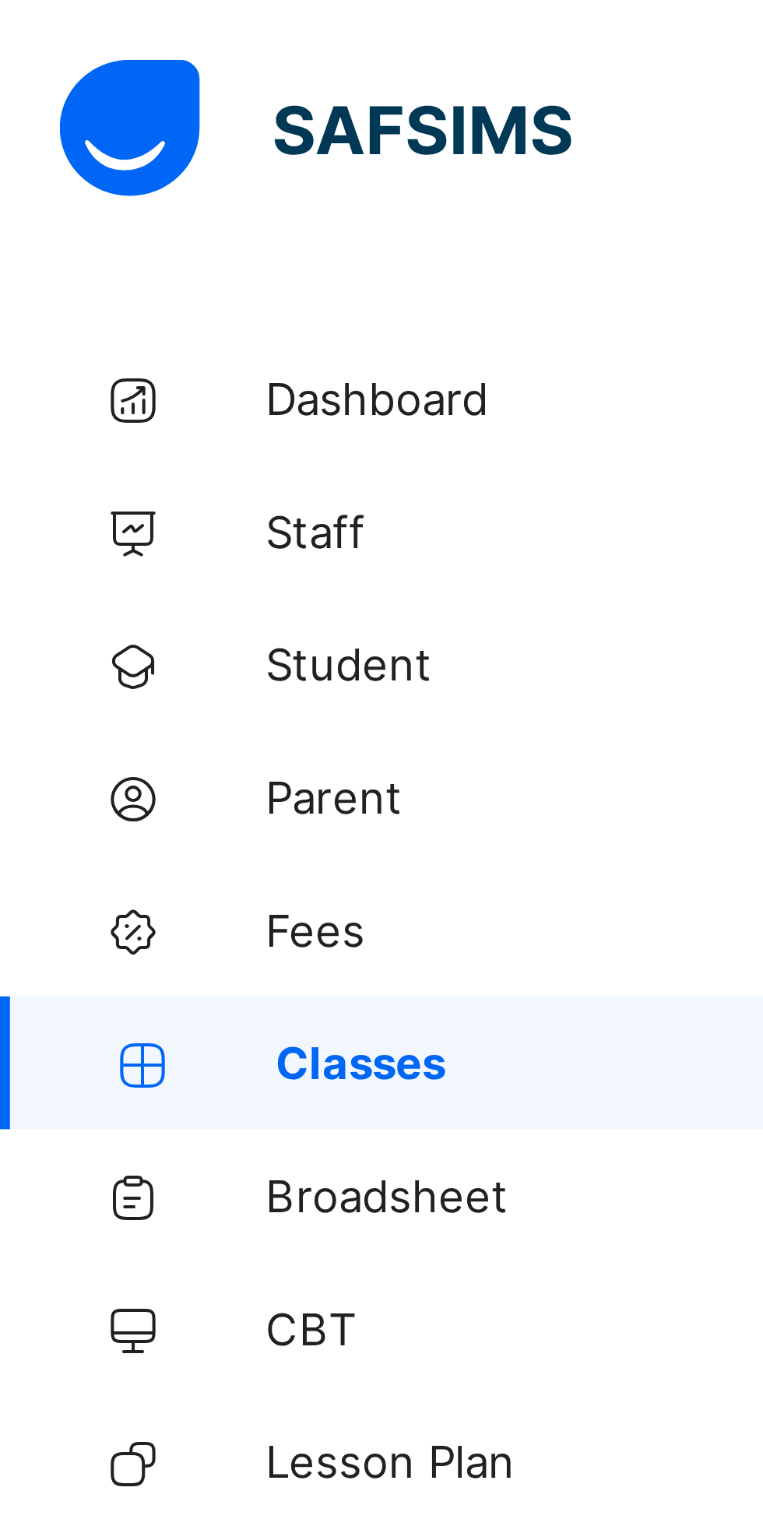
click at [111, 283] on span "Broadsheet" at bounding box center [124, 280] width 125 height 12
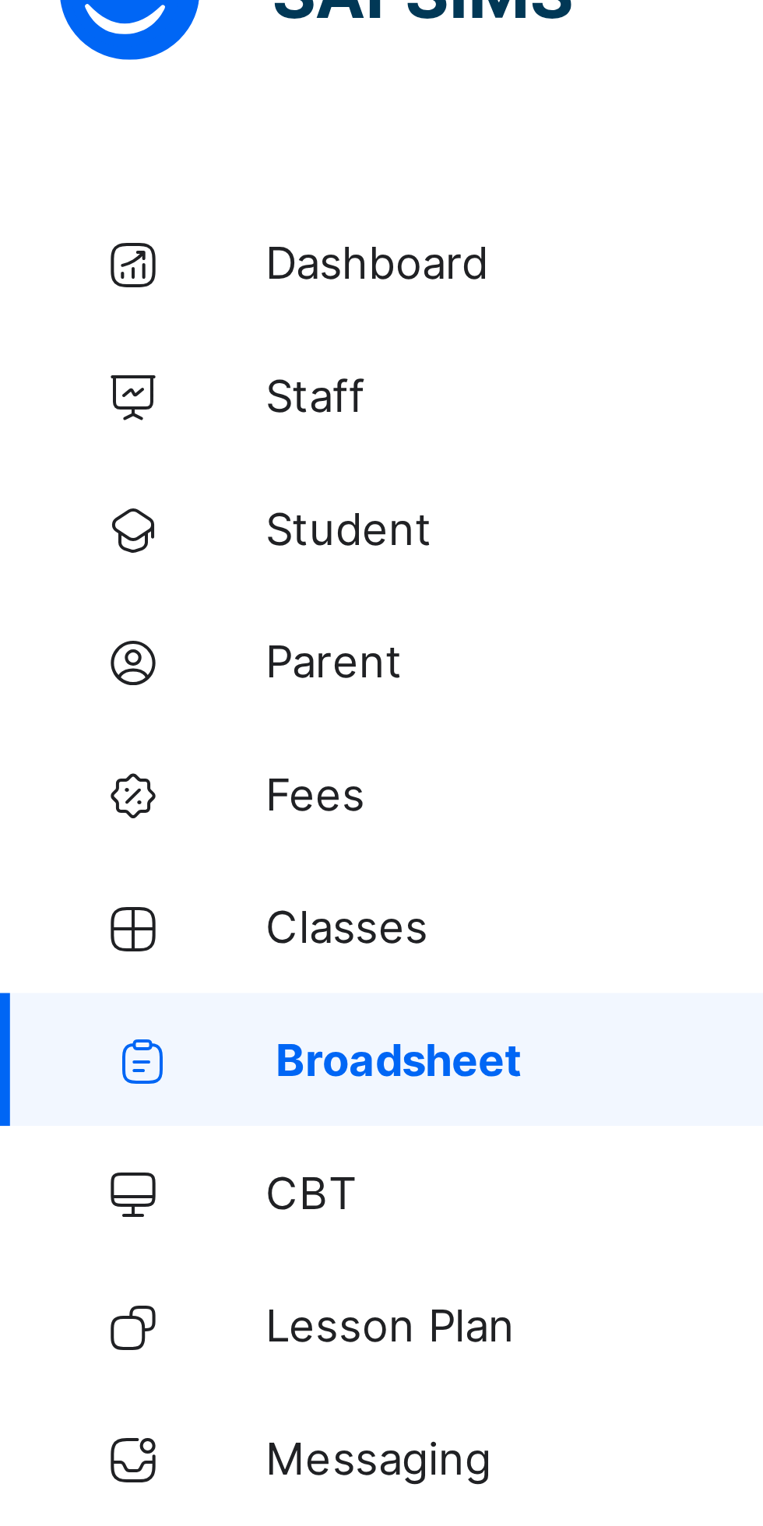
click at [81, 308] on span "CBT" at bounding box center [124, 311] width 125 height 12
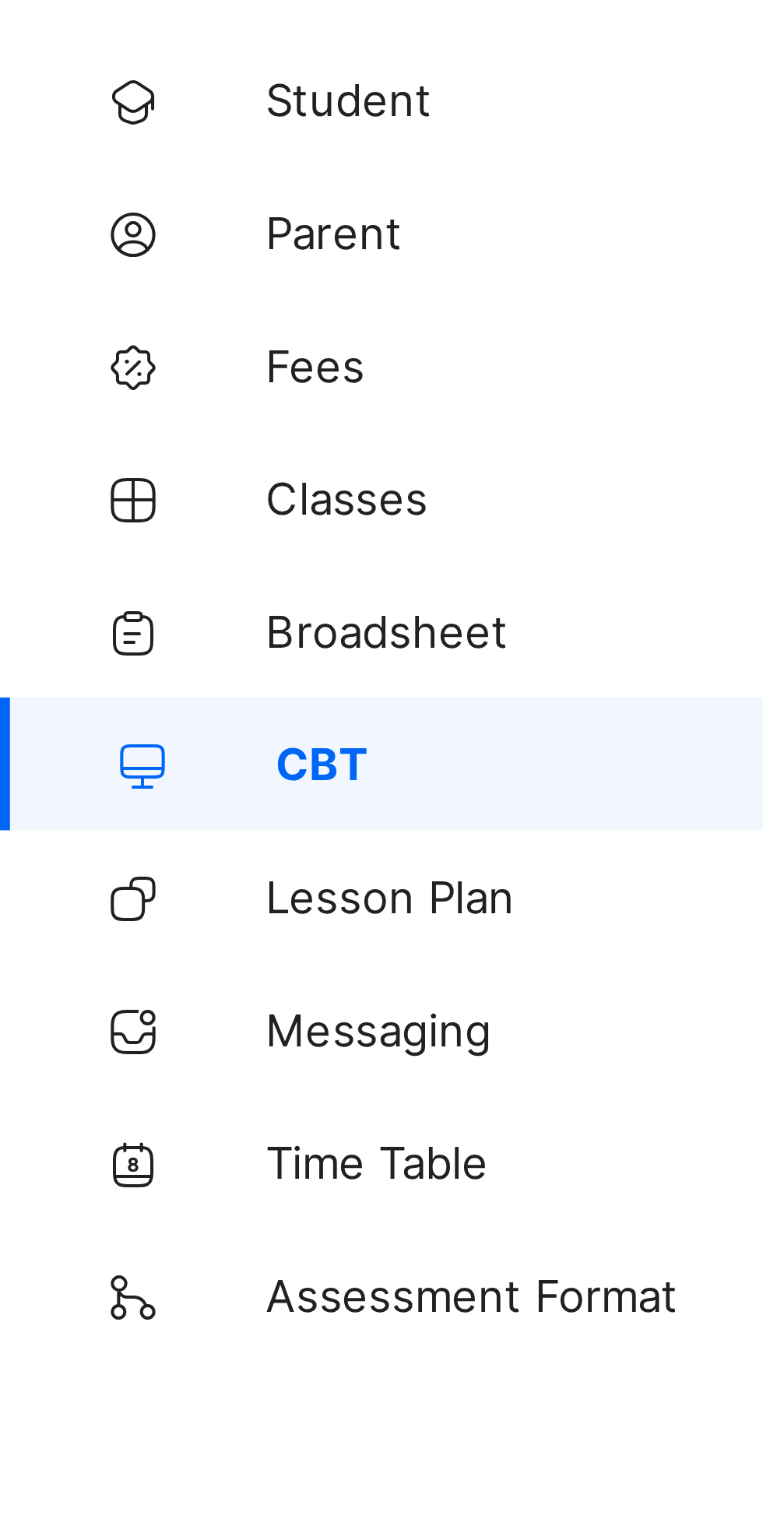
click at [106, 341] on span "Lesson Plan" at bounding box center [124, 342] width 125 height 12
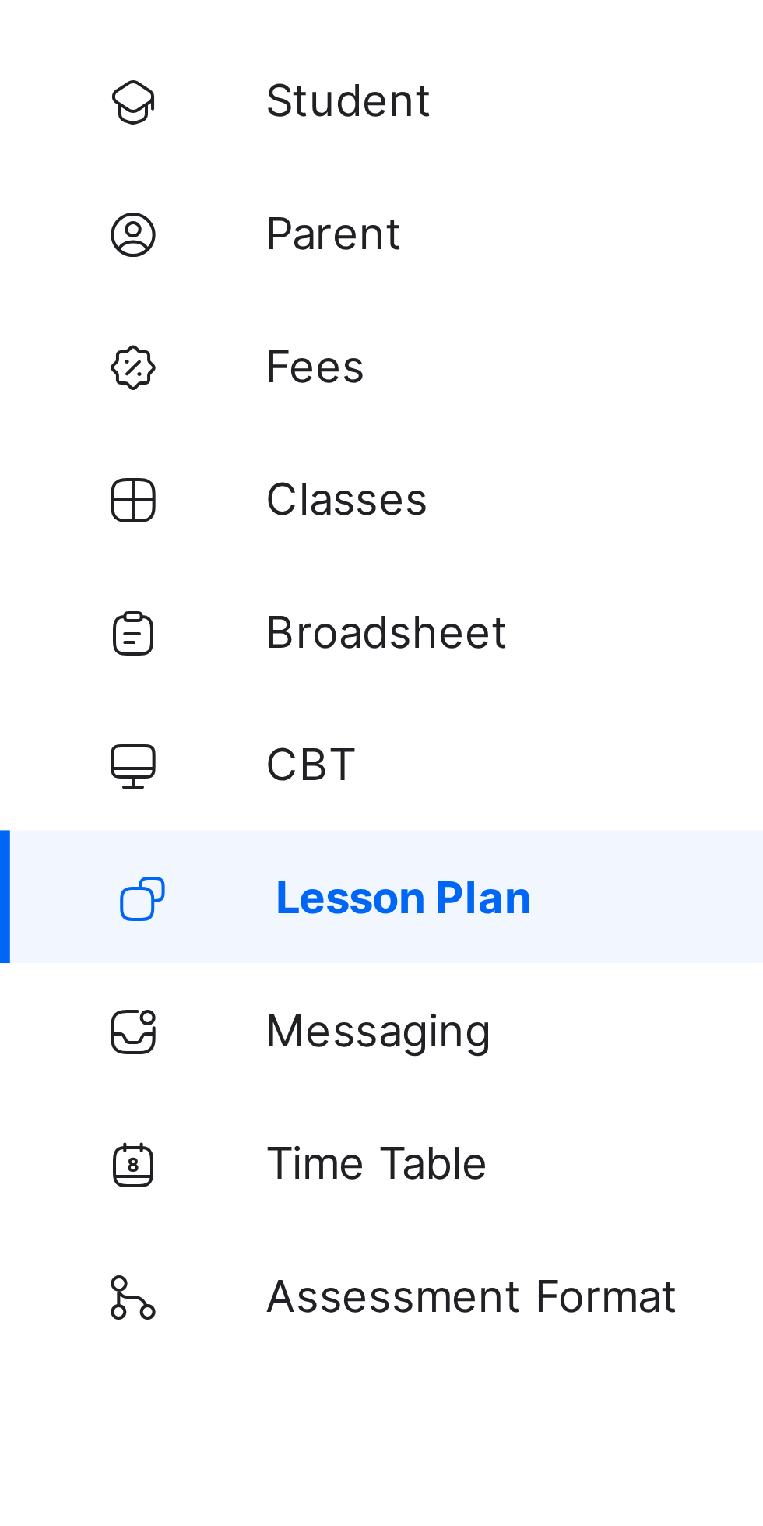
click at [108, 376] on span "Messaging" at bounding box center [124, 373] width 125 height 12
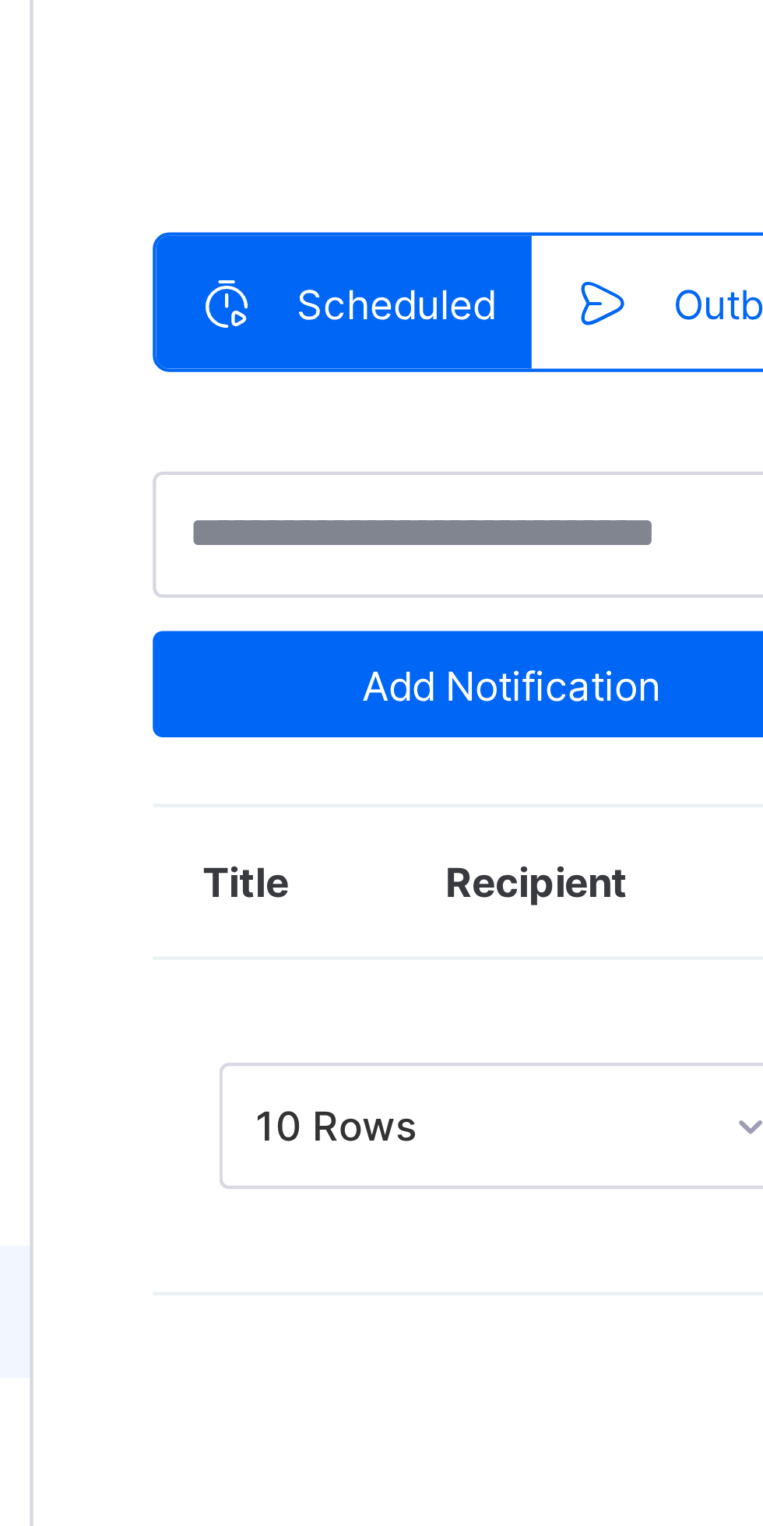
click at [308, 273] on th "Recipient" at bounding box center [315, 273] width 86 height 36
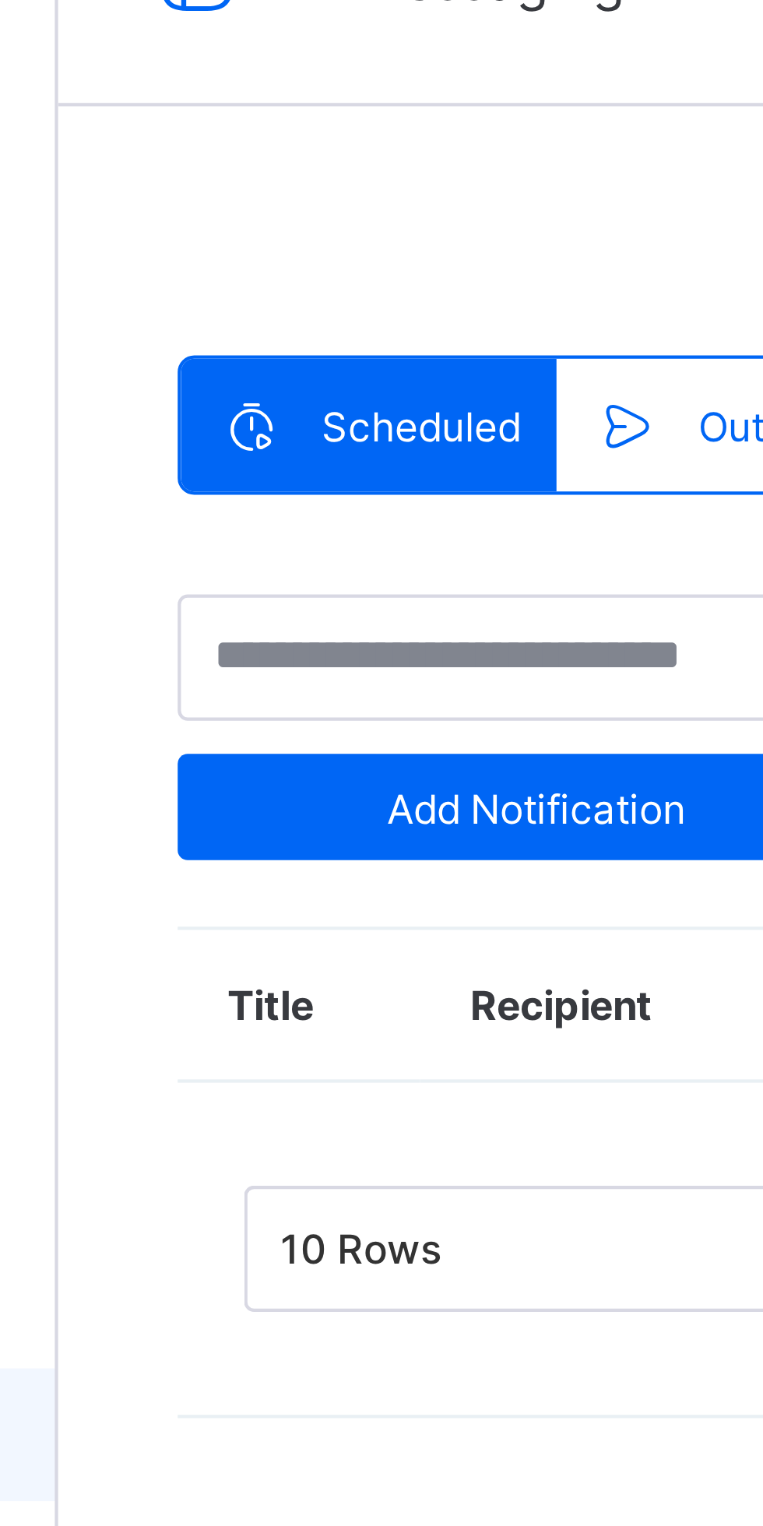
click at [314, 275] on th "Recipient" at bounding box center [315, 273] width 86 height 36
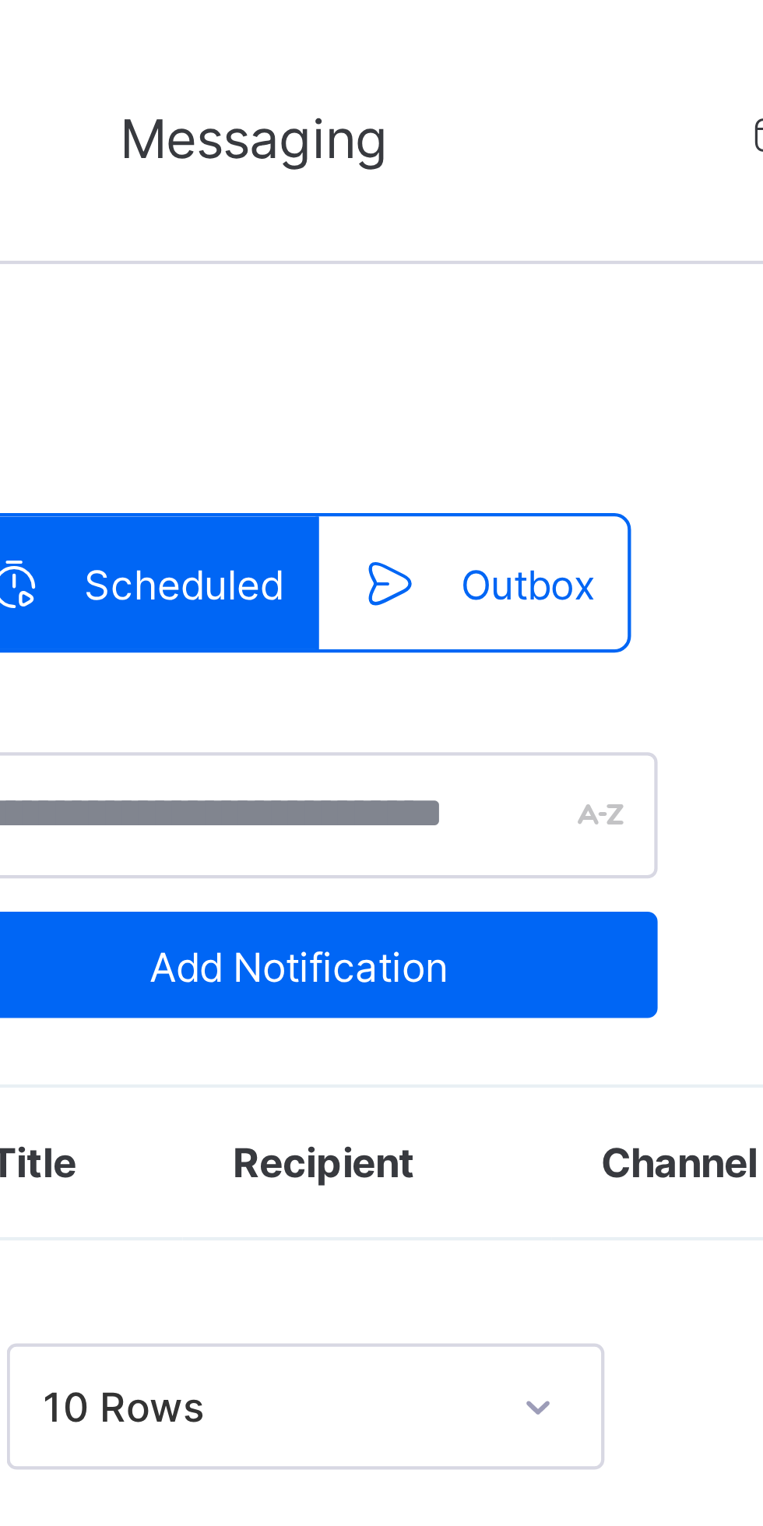
click at [343, 133] on span "Outbox" at bounding box center [352, 138] width 31 height 12
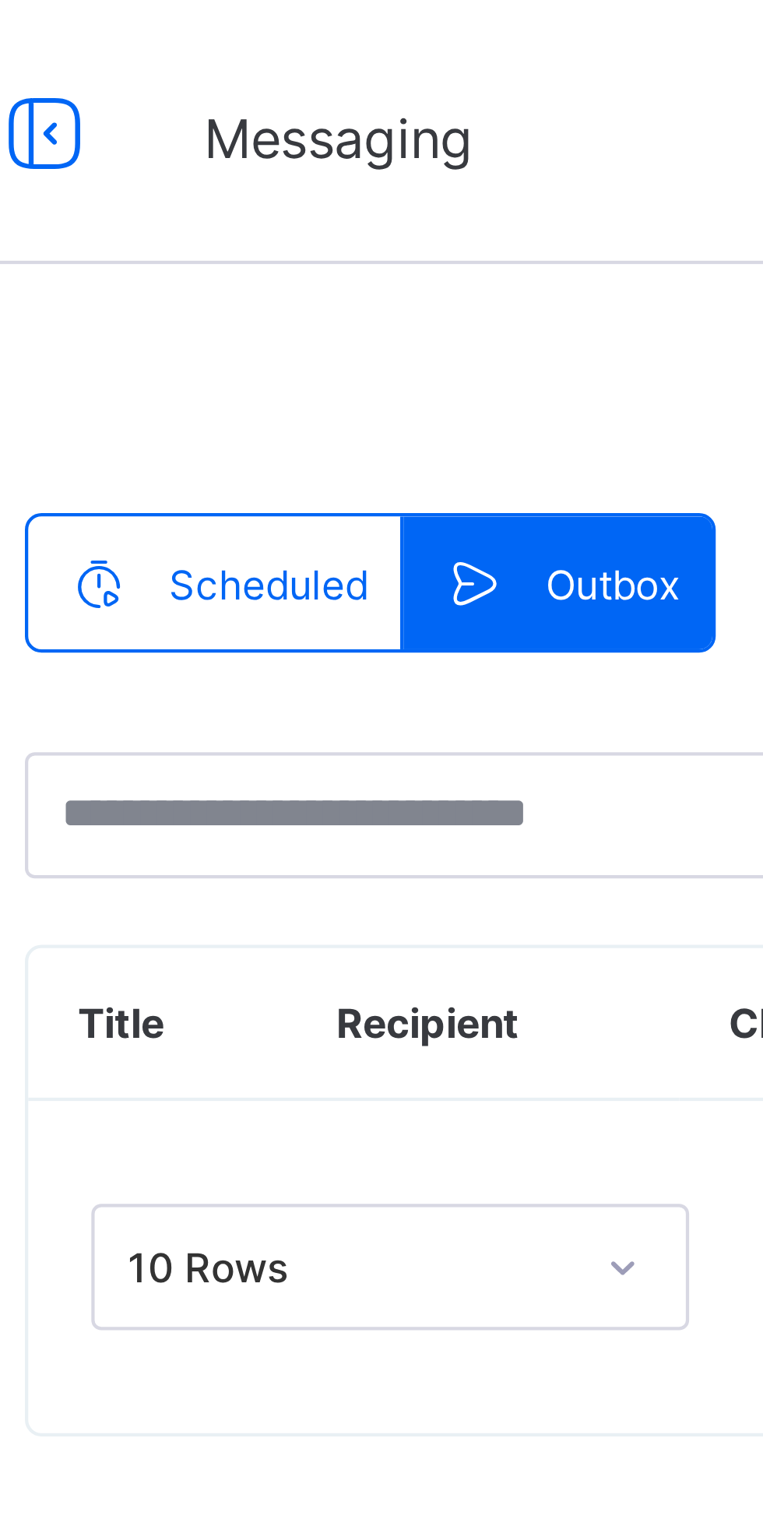
click at [273, 139] on span "Scheduled" at bounding box center [271, 138] width 47 height 12
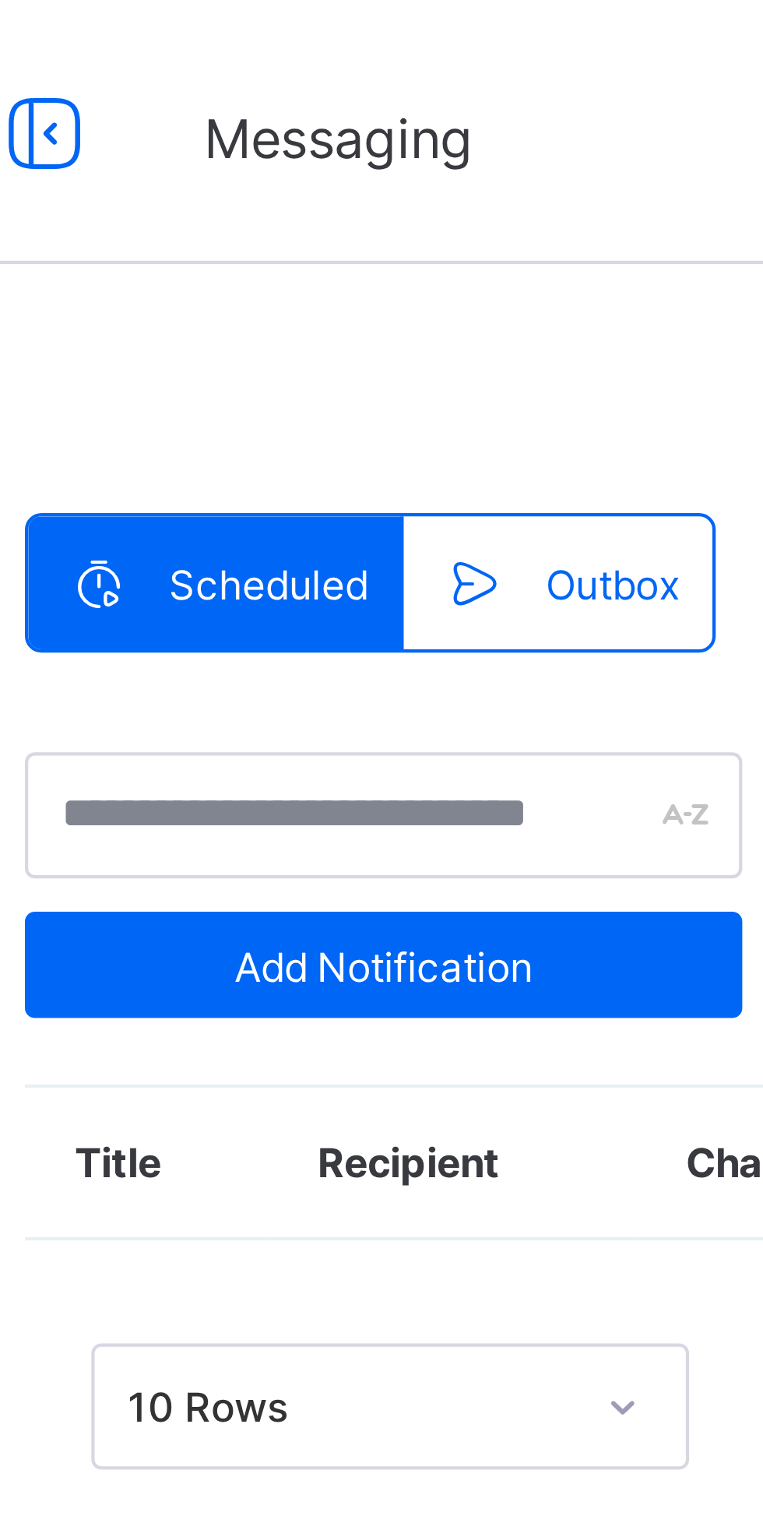
click at [220, 37] on icon at bounding box center [219, 31] width 26 height 23
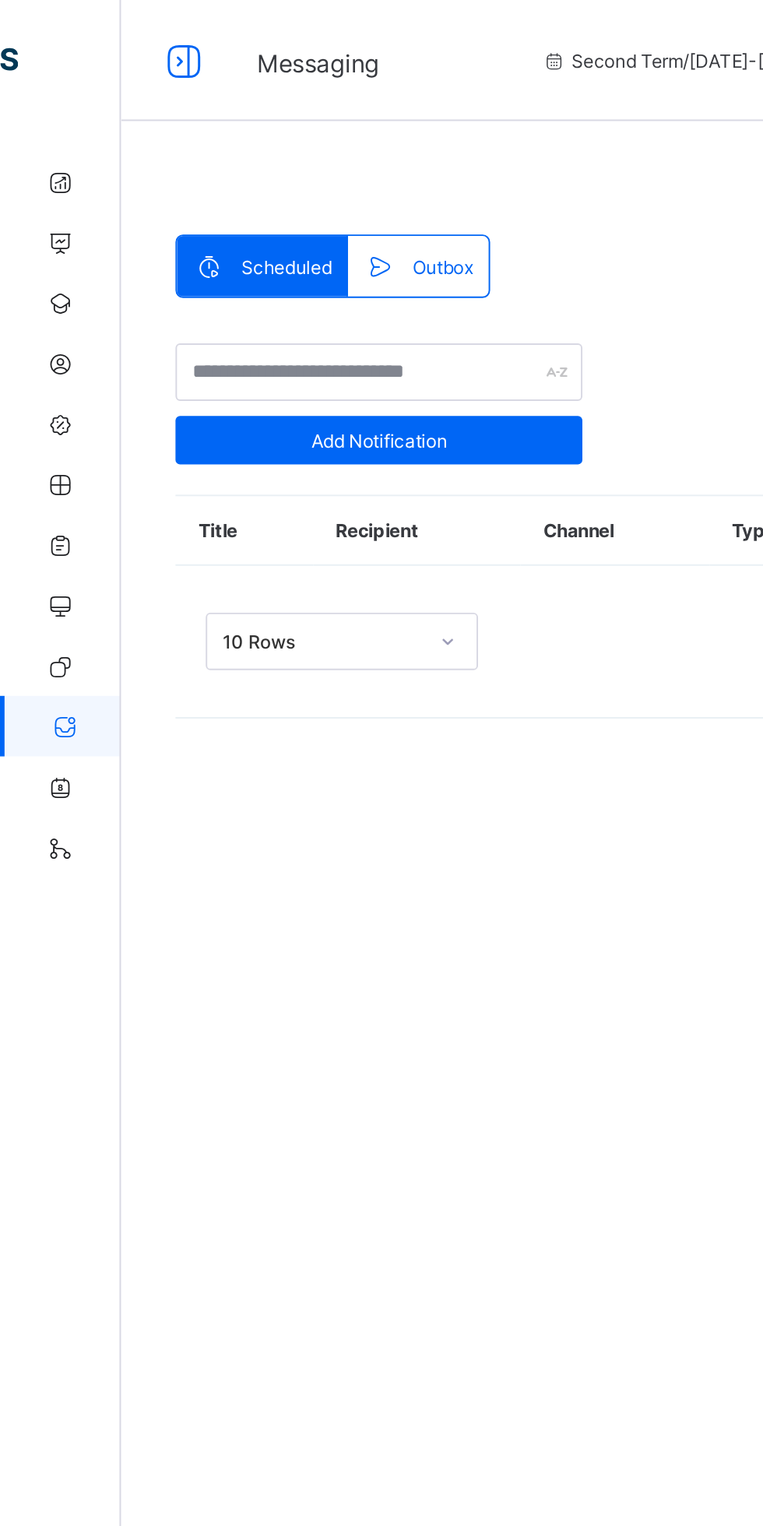
click at [118, 41] on div at bounding box center [95, 31] width 50 height 25
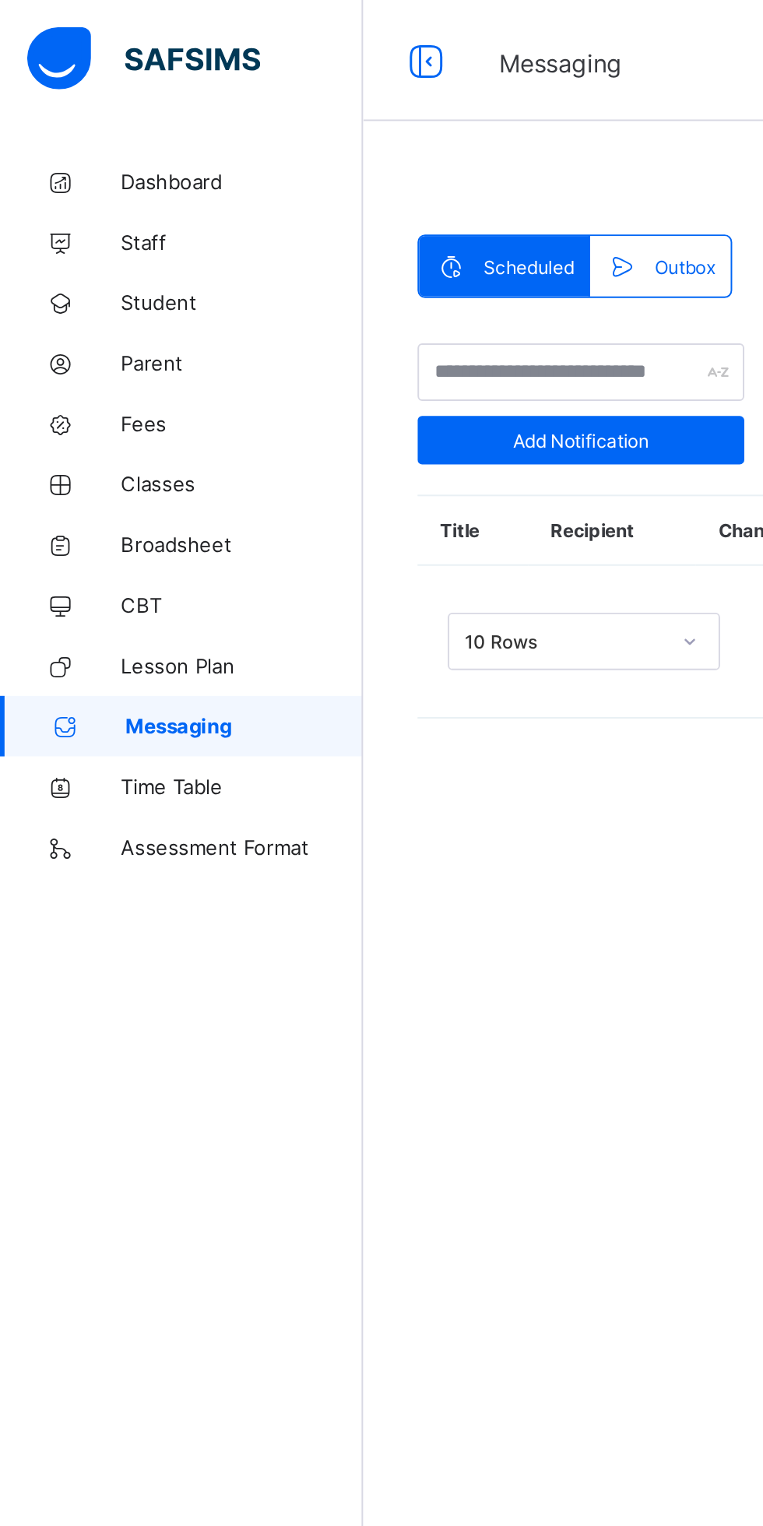
click at [352, 227] on span "Add Notification" at bounding box center [299, 227] width 145 height 12
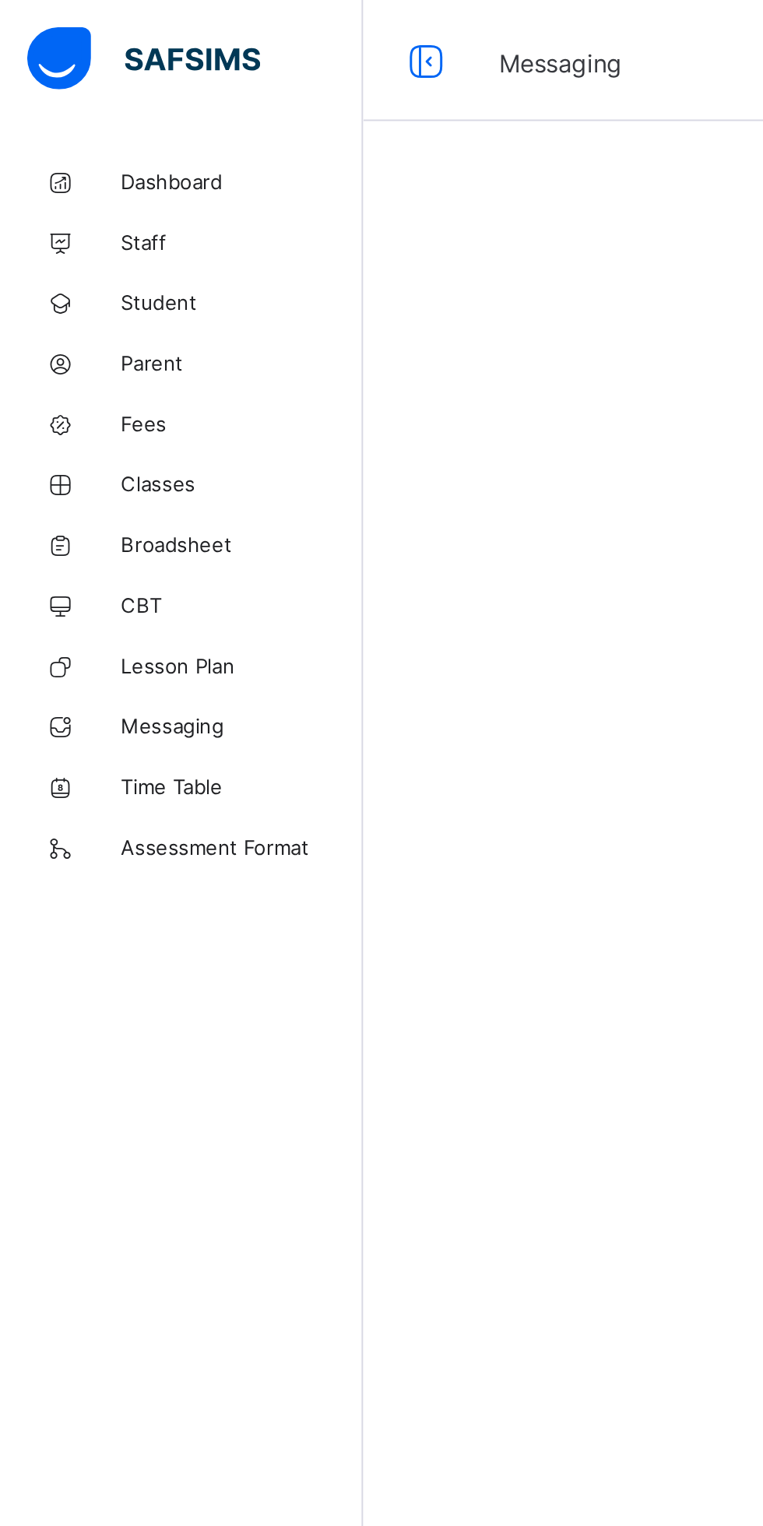
select select "****"
select select "*"
select select "**"
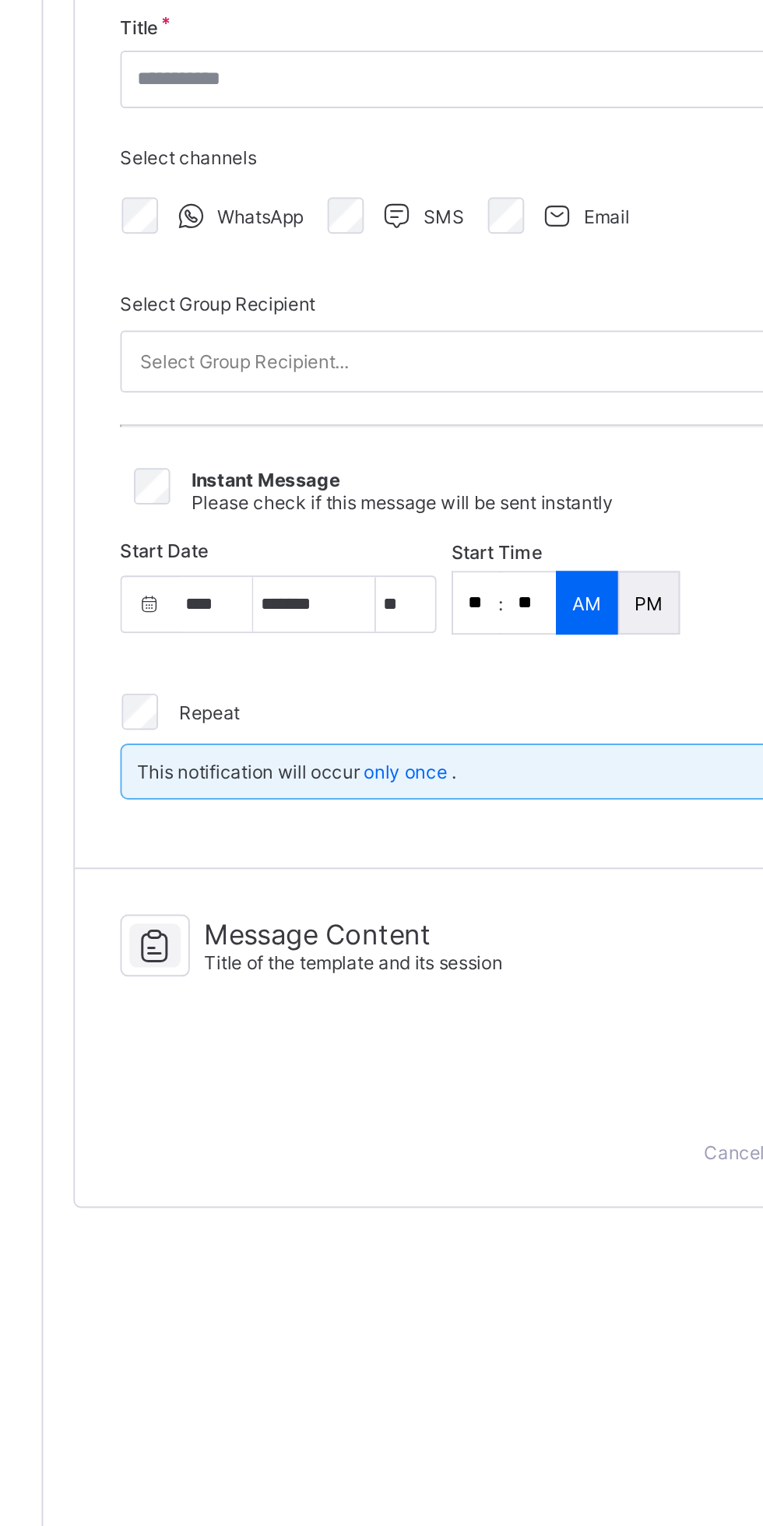
click at [307, 671] on span "Title of the template and its session" at bounding box center [346, 677] width 153 height 12
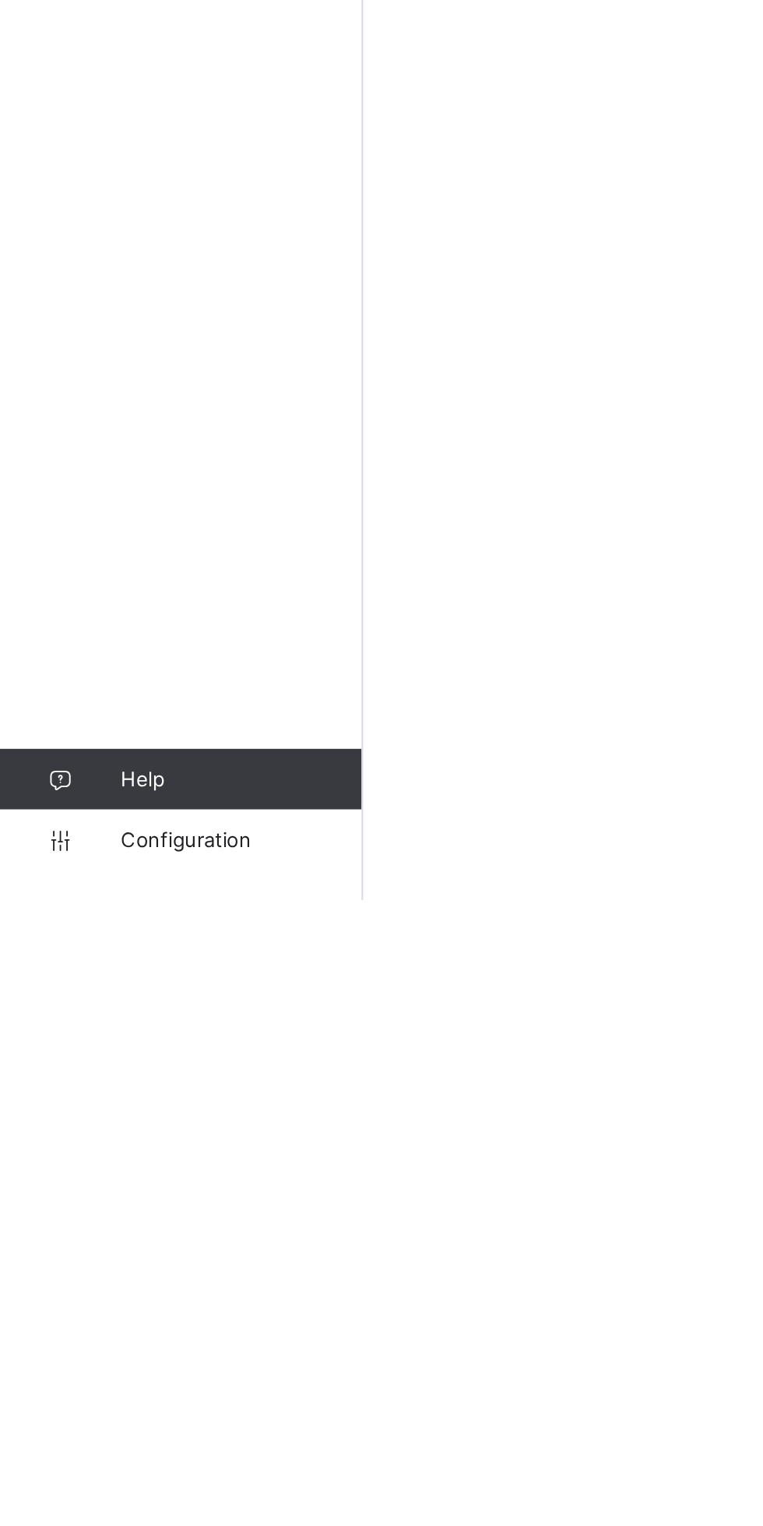
click at [108, 1499] on span "Configuration" at bounding box center [124, 1495] width 124 height 12
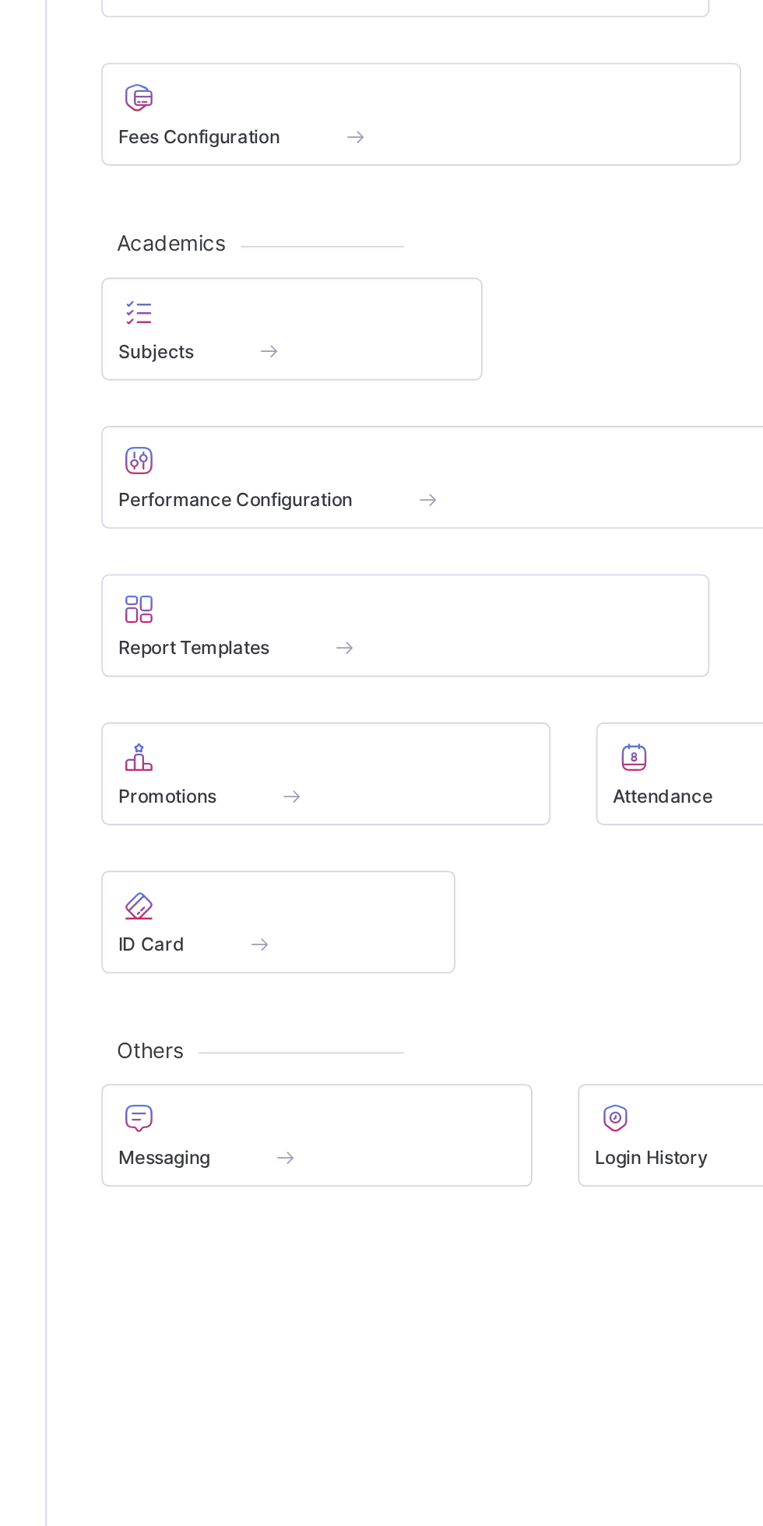
click at [361, 1091] on div at bounding box center [325, 1085] width 205 height 19
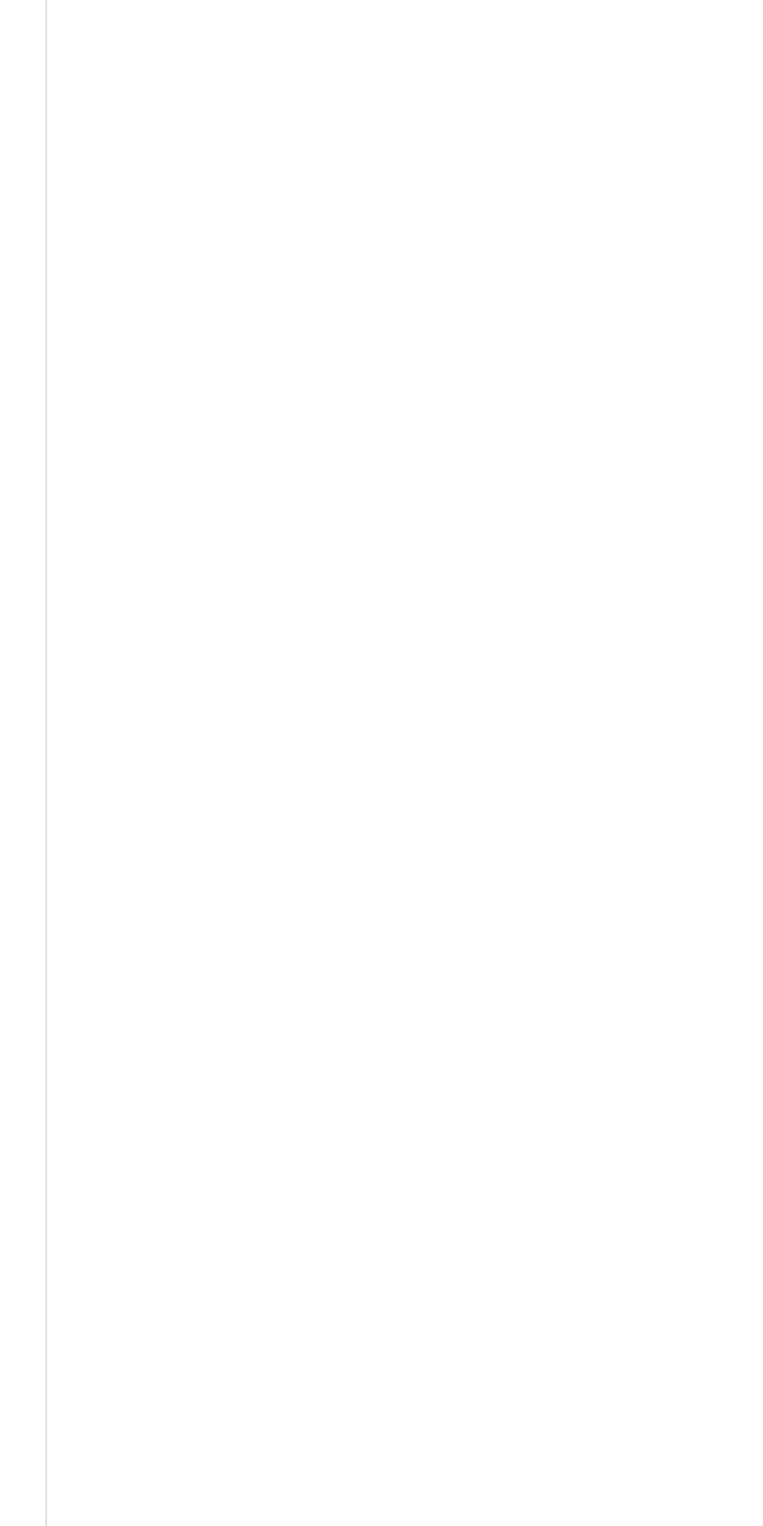
type input "**********"
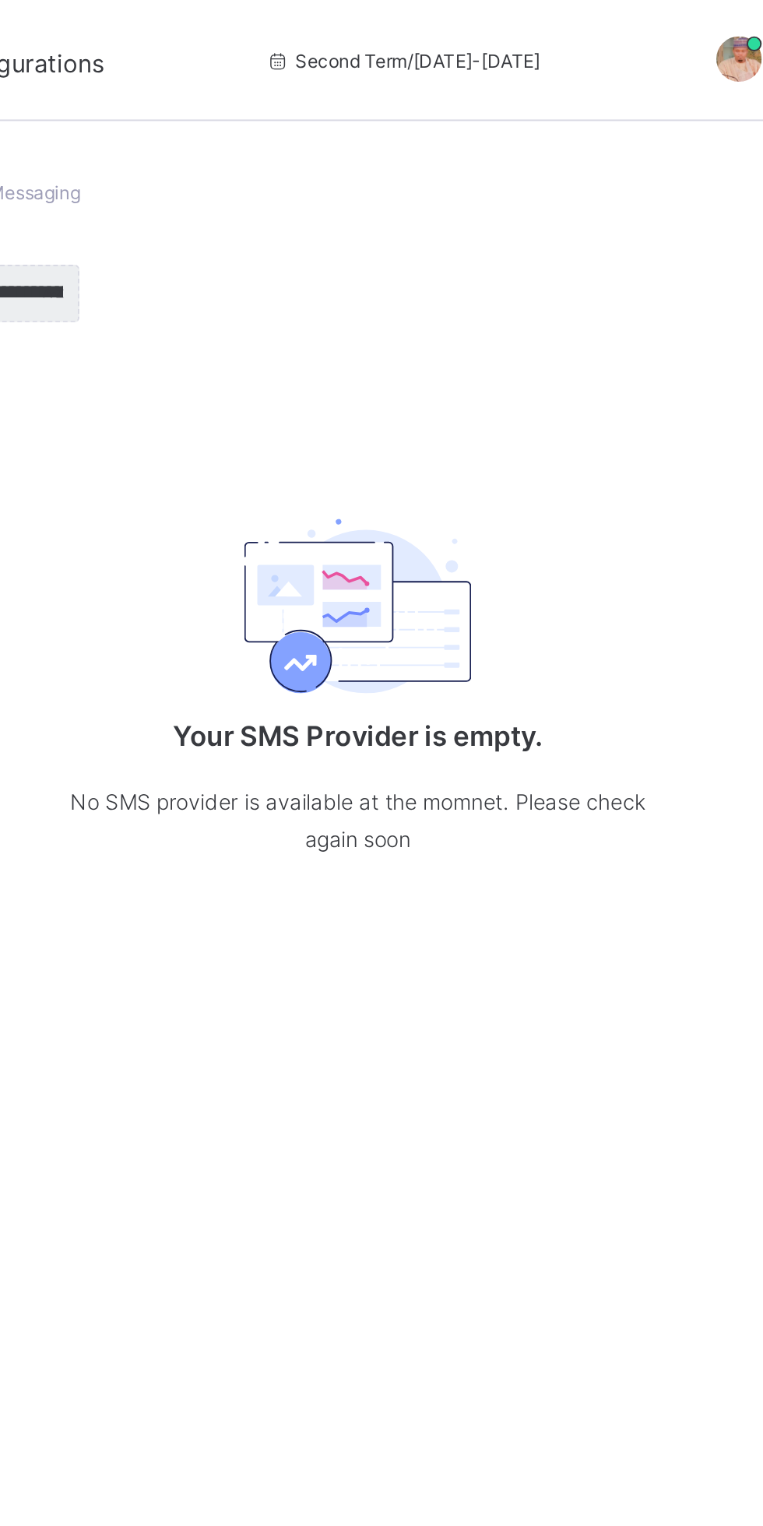
click at [473, 395] on div "Your SMS Provider is empty. No SMS provider is available at the momnet. Please …" at bounding box center [474, 348] width 311 height 248
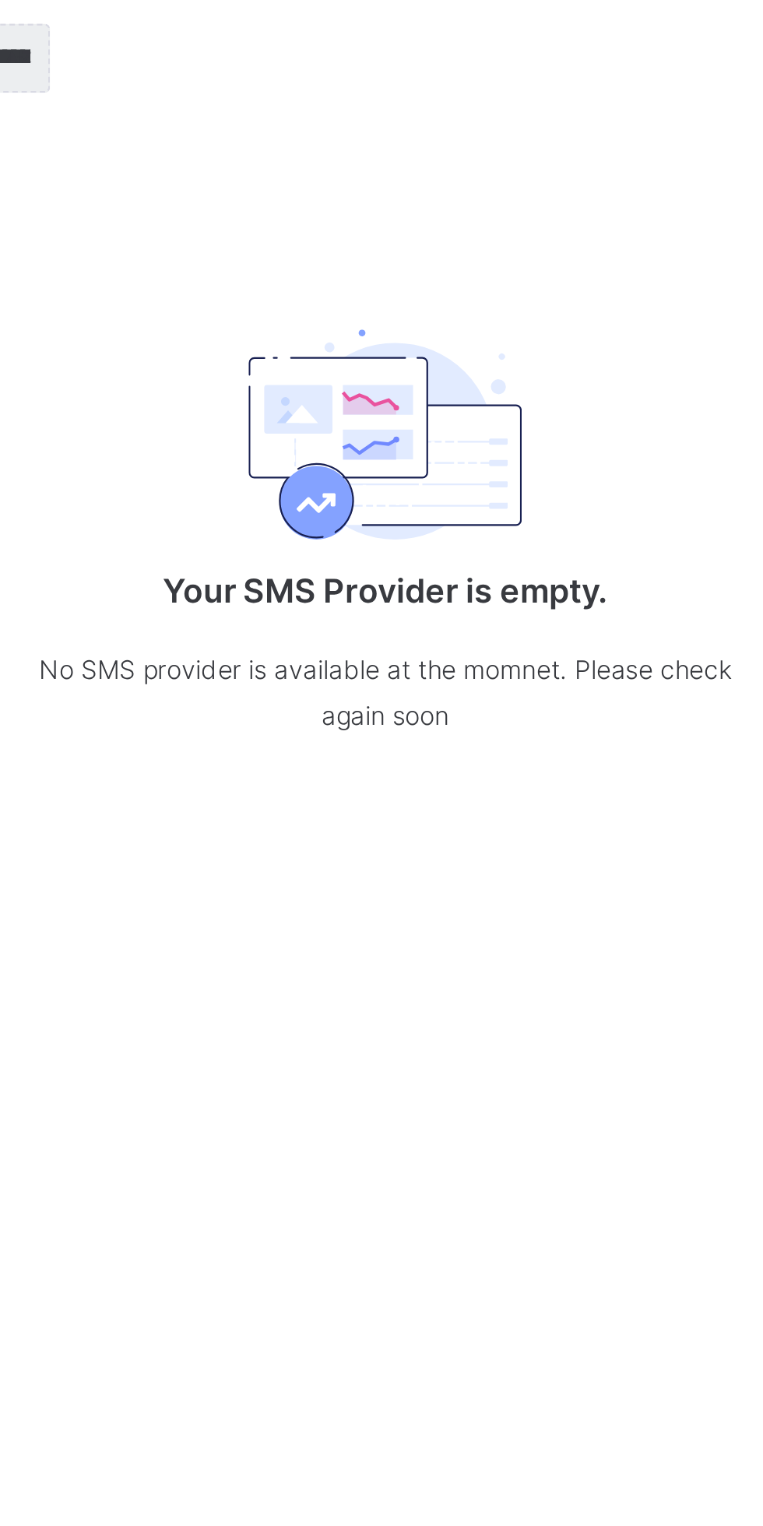
click at [565, 417] on p "No SMS provider is available at the momnet. Please check again soon" at bounding box center [474, 421] width 311 height 39
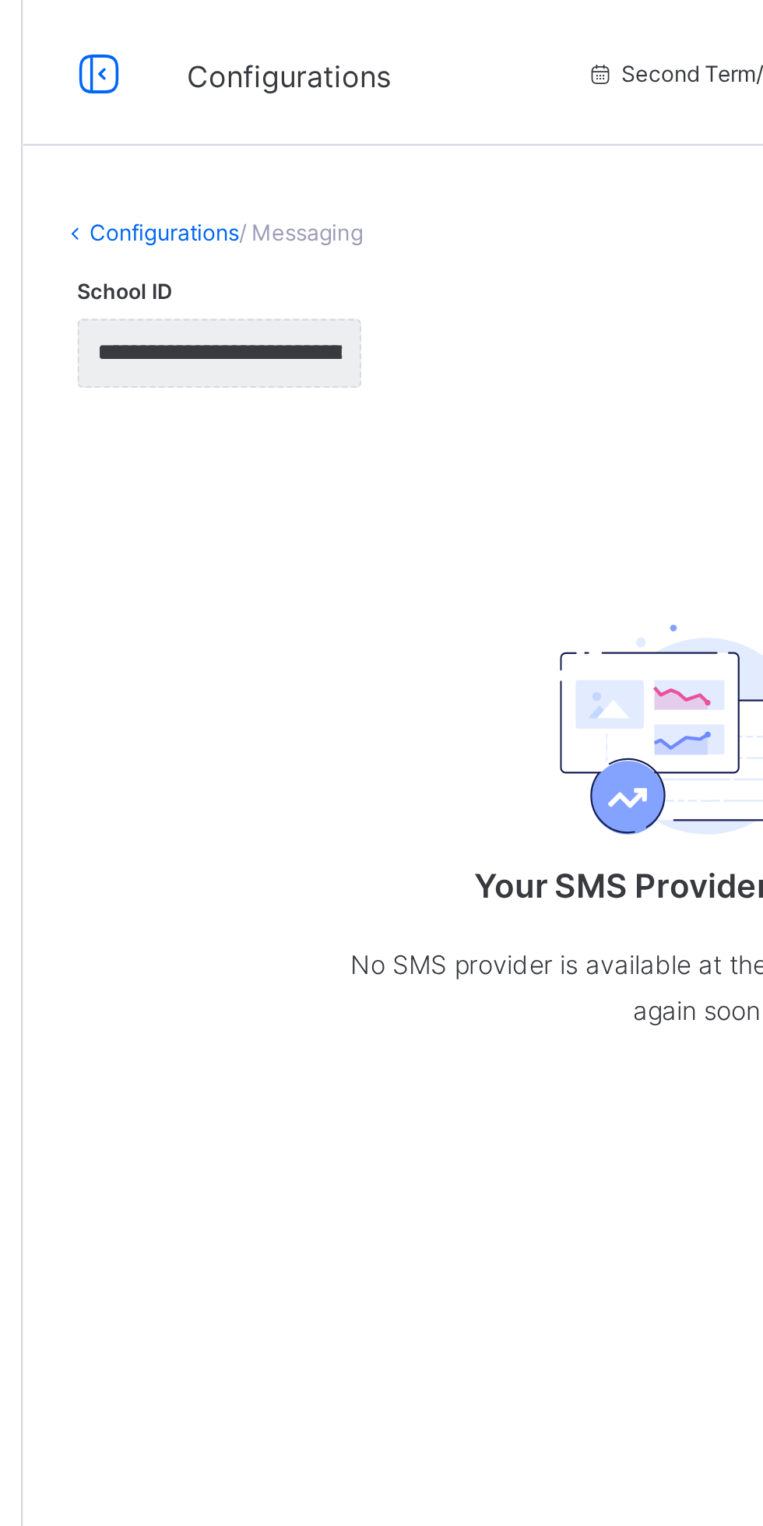
click at [262, 98] on link "Configurations" at bounding box center [248, 99] width 64 height 12
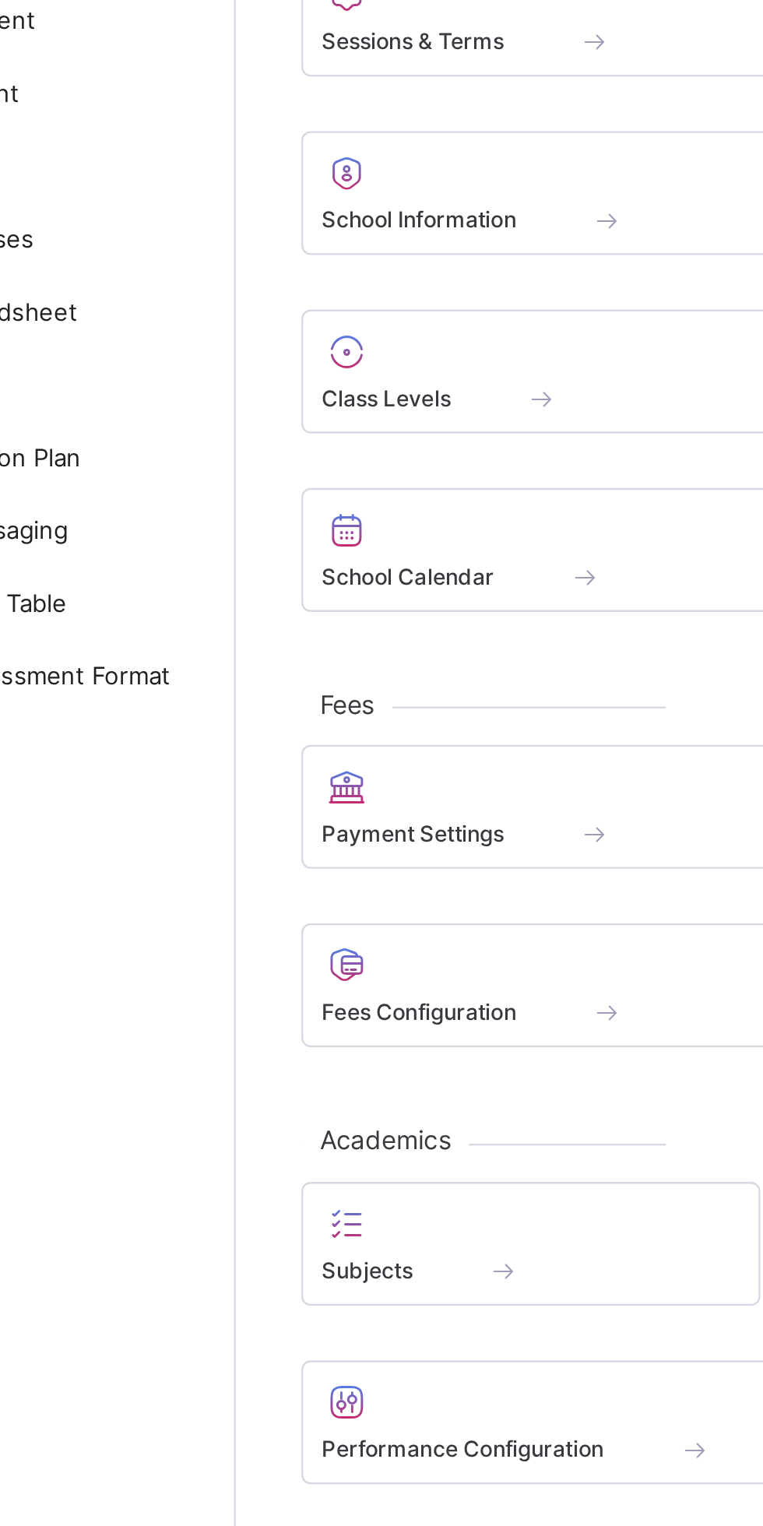
click at [348, 389] on span at bounding box center [366, 393] width 74 height 13
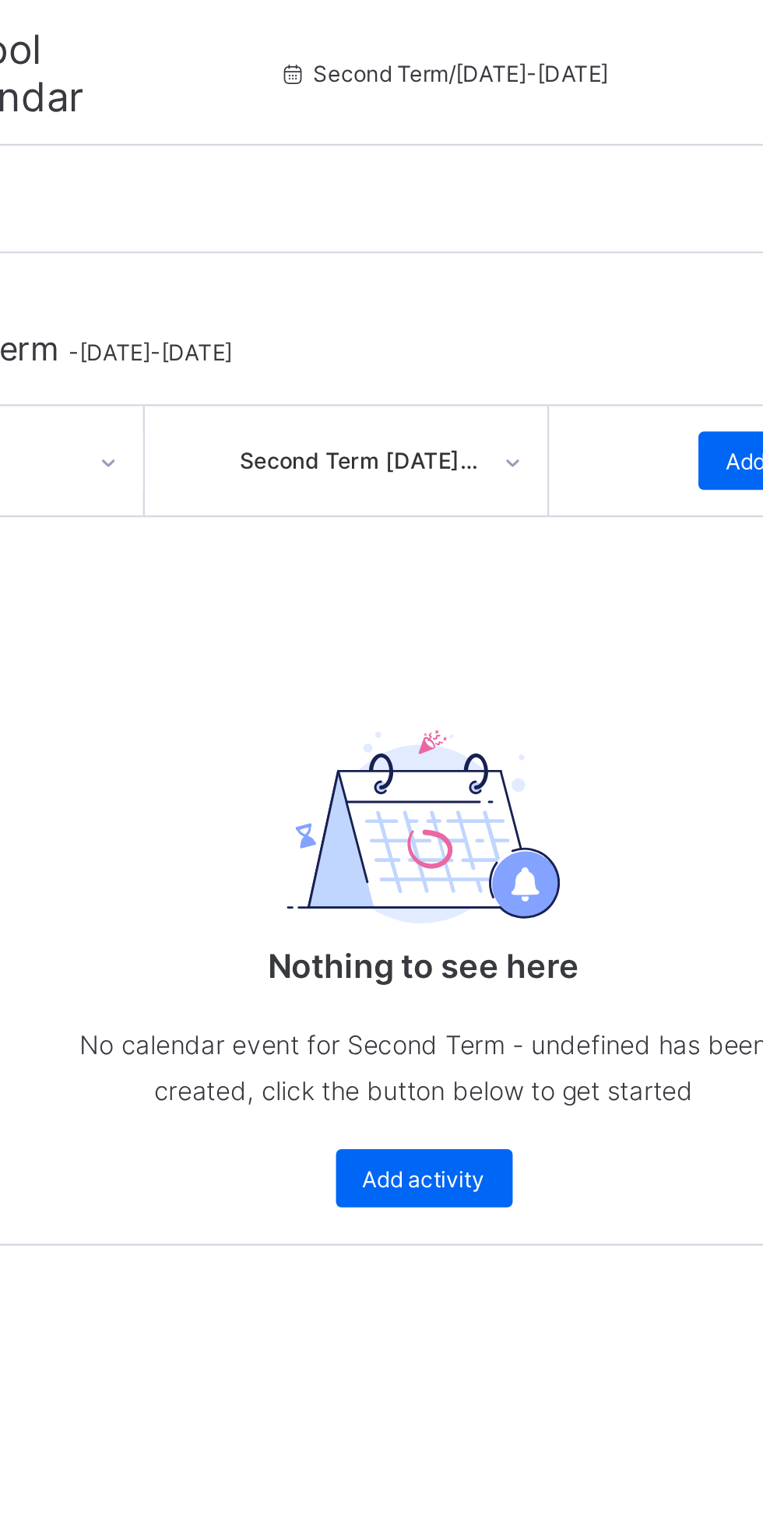
click at [498, 507] on span "Add activity" at bounding box center [475, 504] width 52 height 12
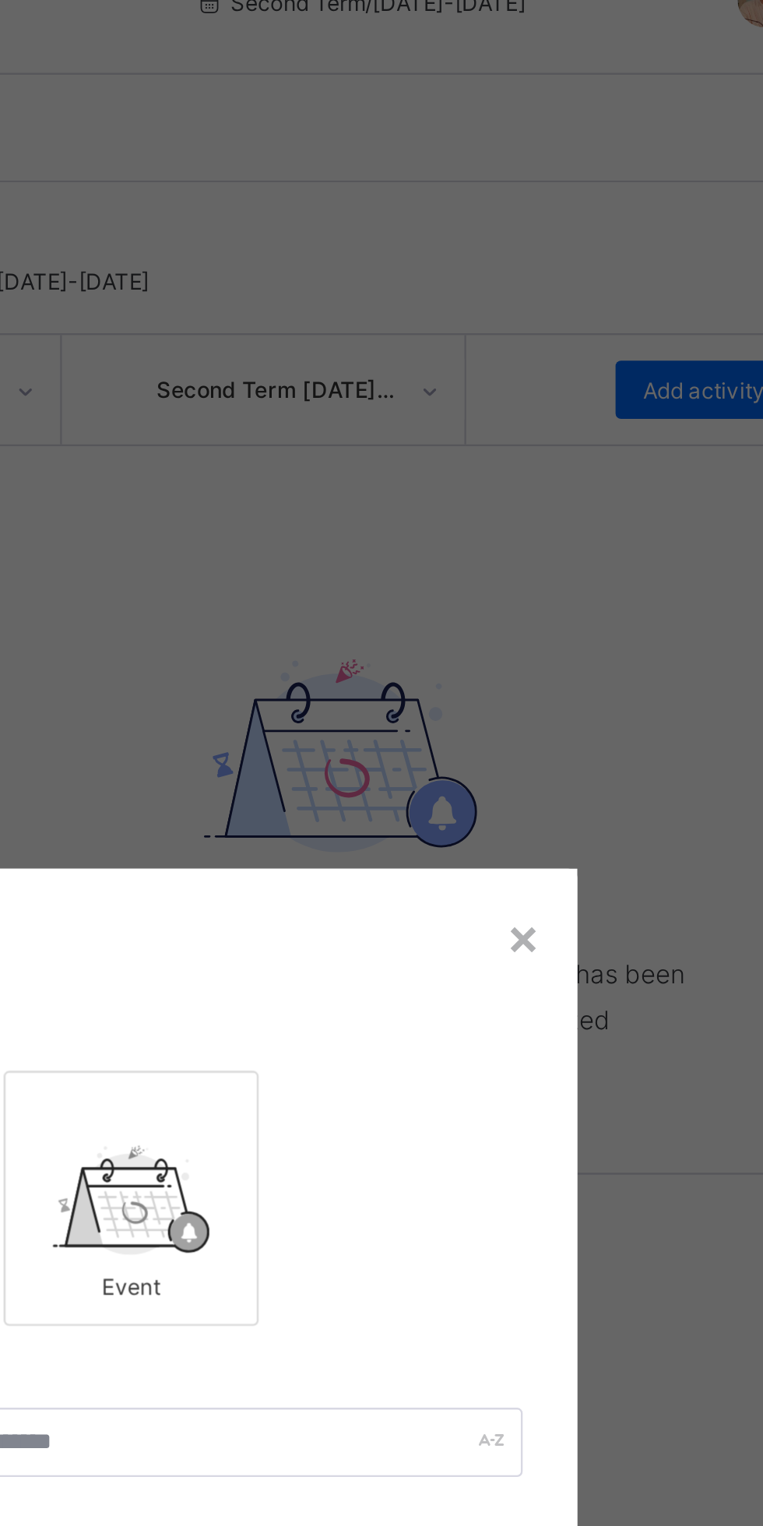
click at [592, 374] on div "**********" at bounding box center [381, 763] width 763 height 1526
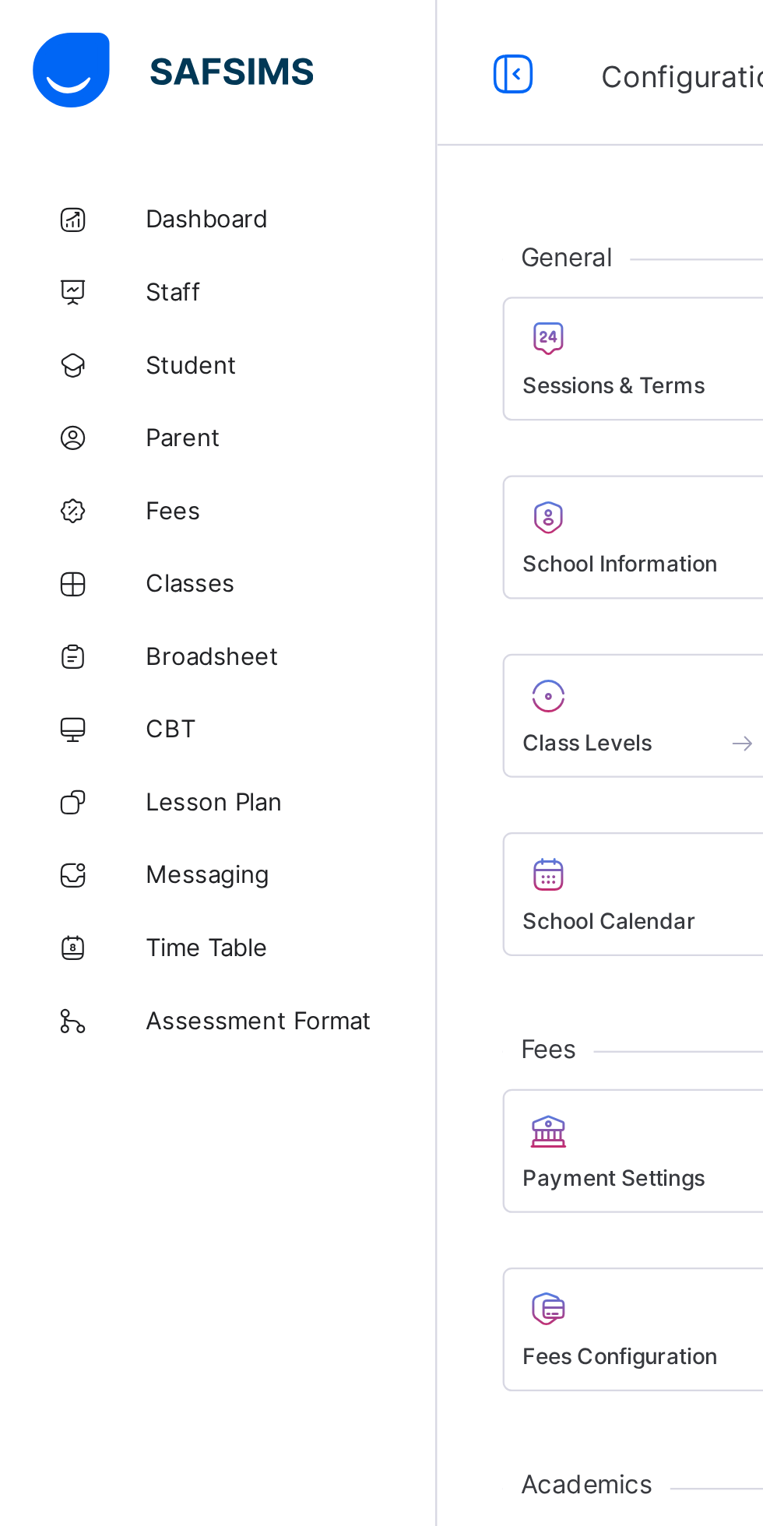
click at [279, 231] on span at bounding box center [379, 232] width 312 height 4
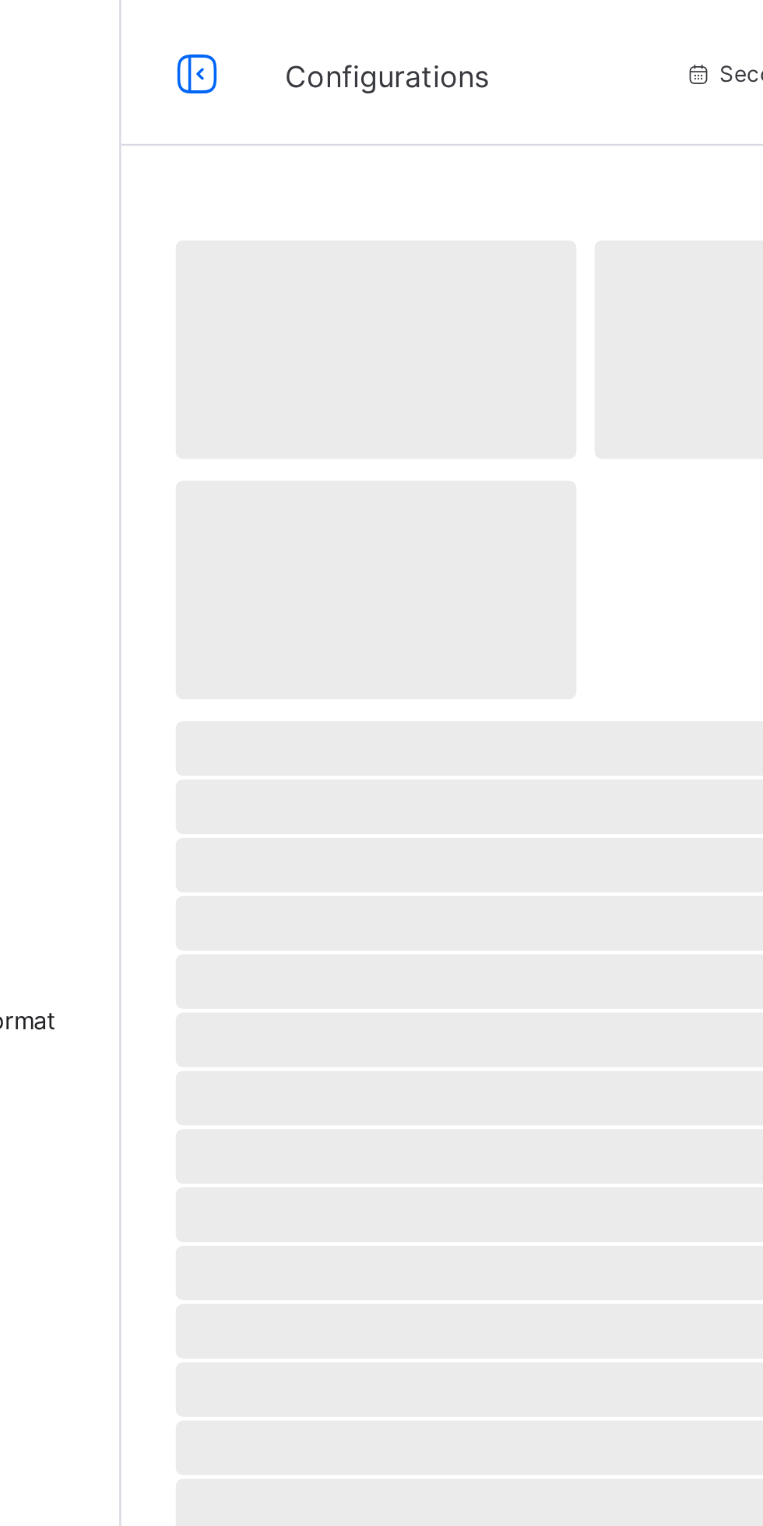
select select "**"
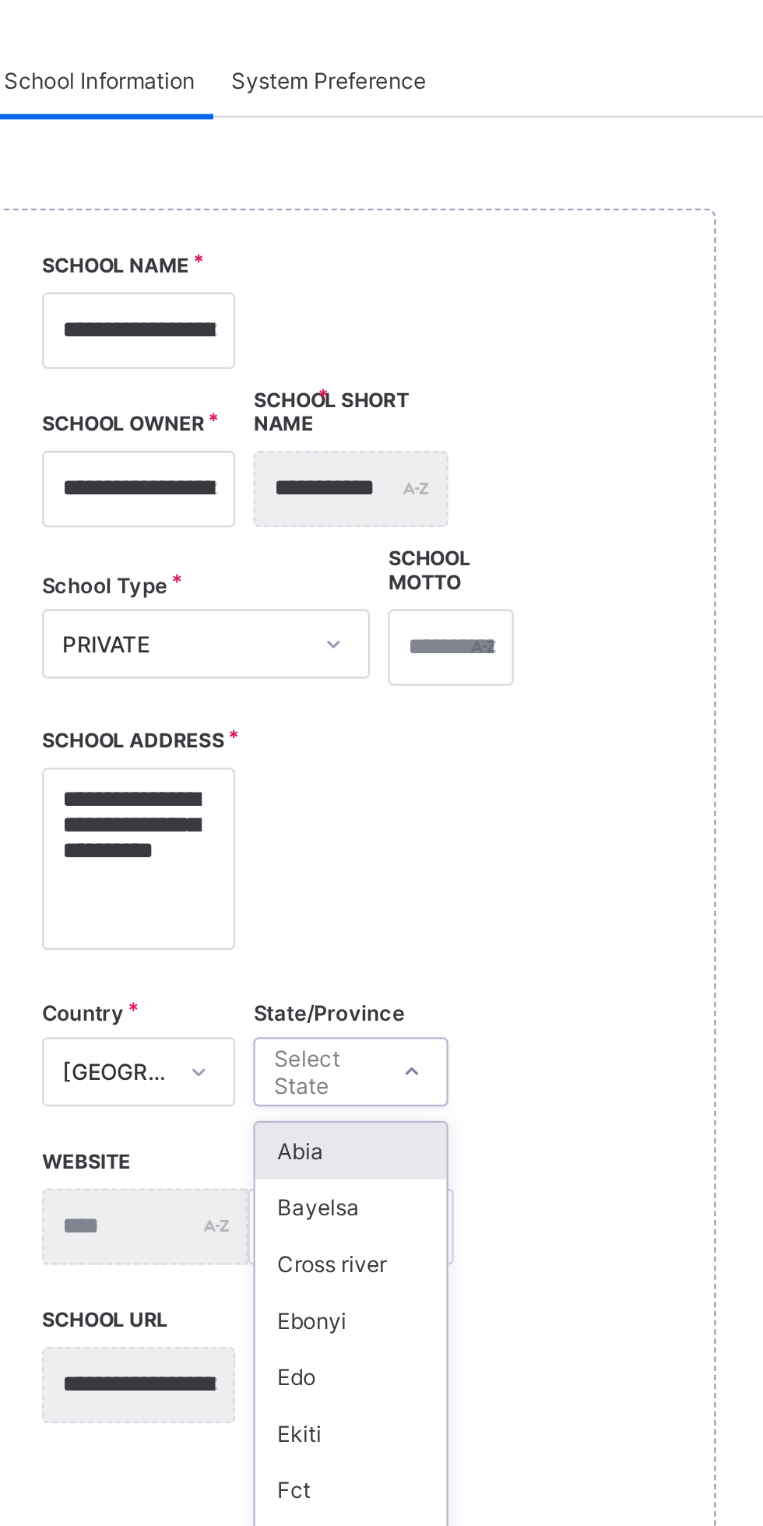
click at [396, 599] on icon at bounding box center [396, 592] width 9 height 16
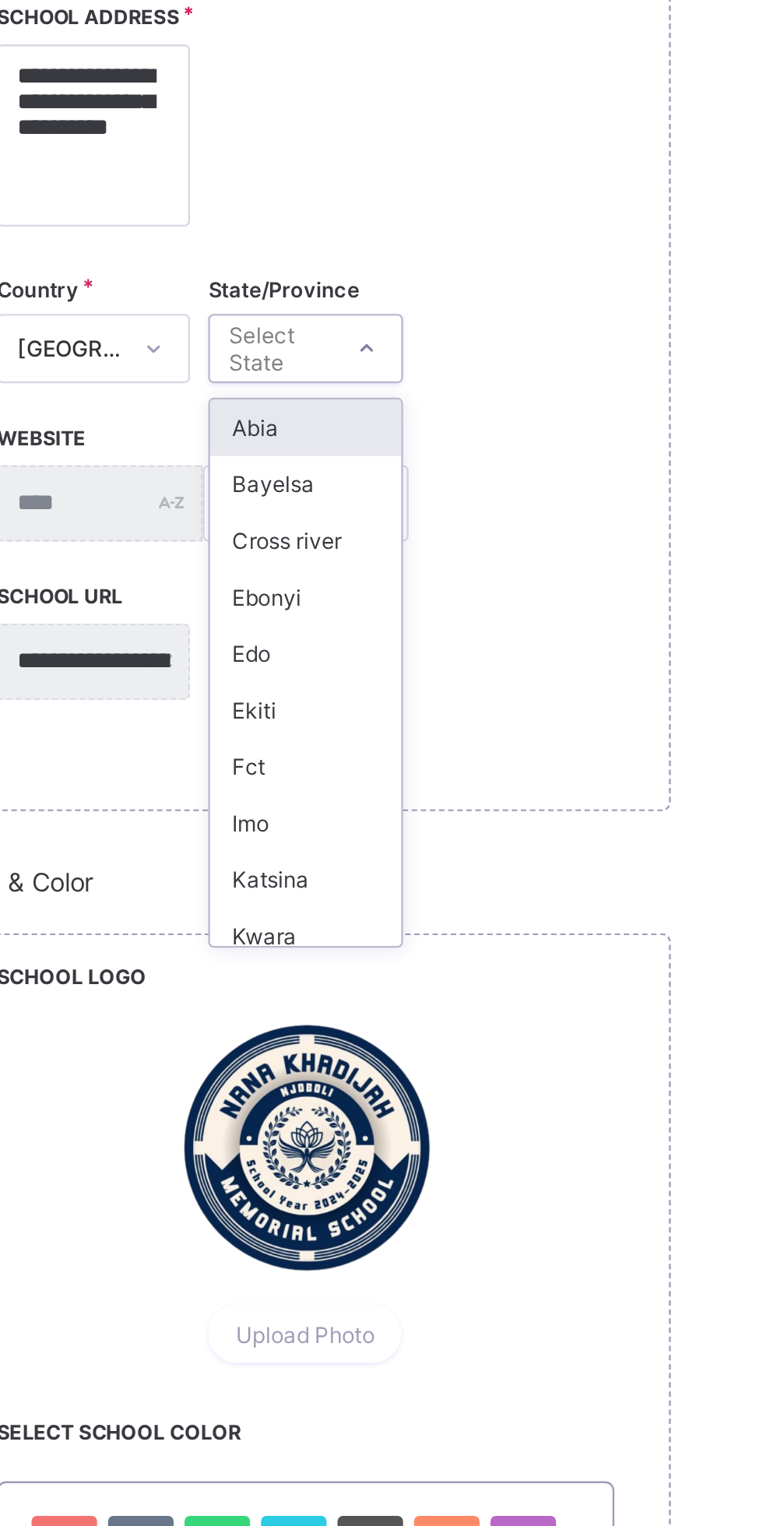
click at [403, 596] on div at bounding box center [397, 591] width 26 height 25
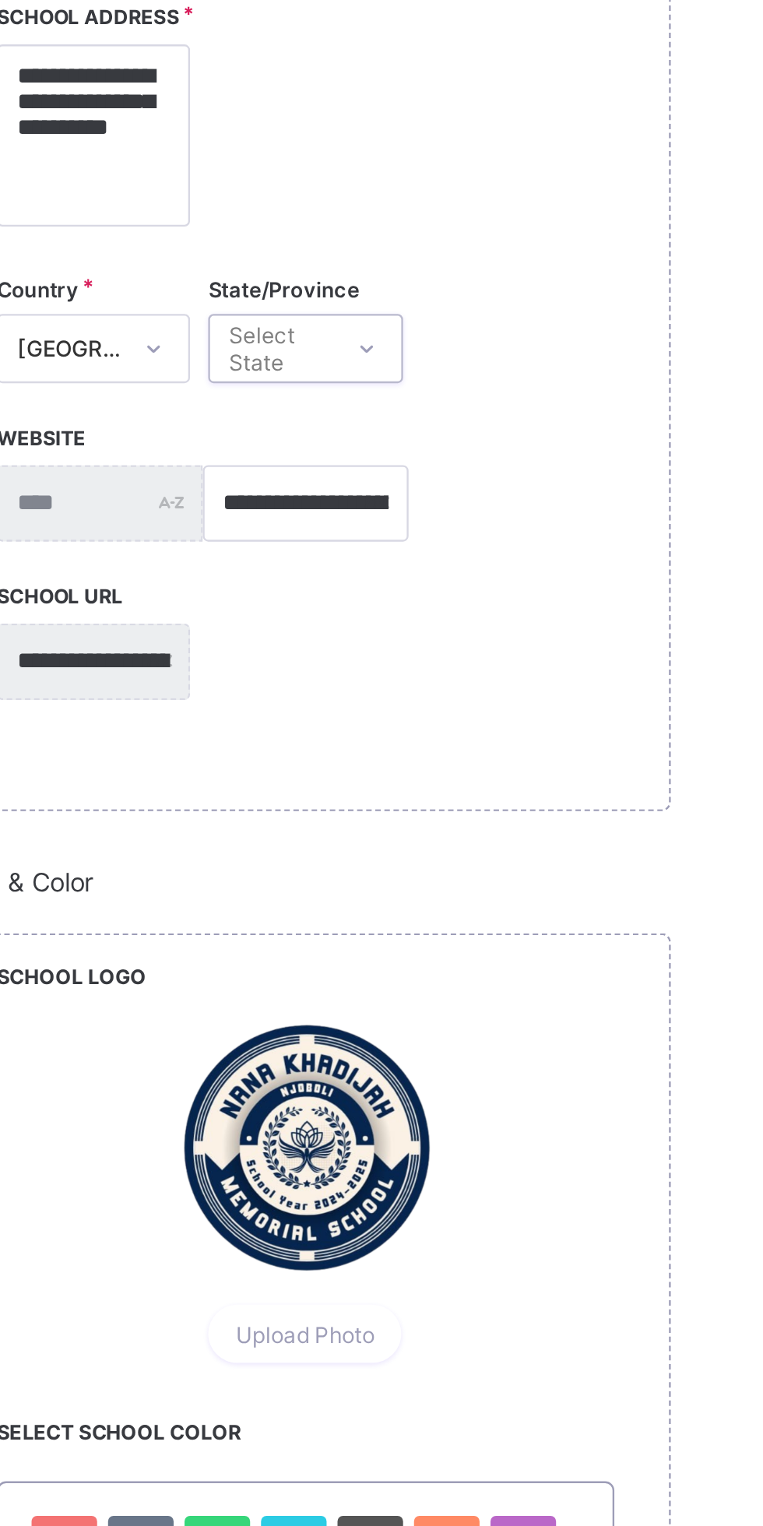
click at [400, 599] on icon at bounding box center [396, 592] width 9 height 16
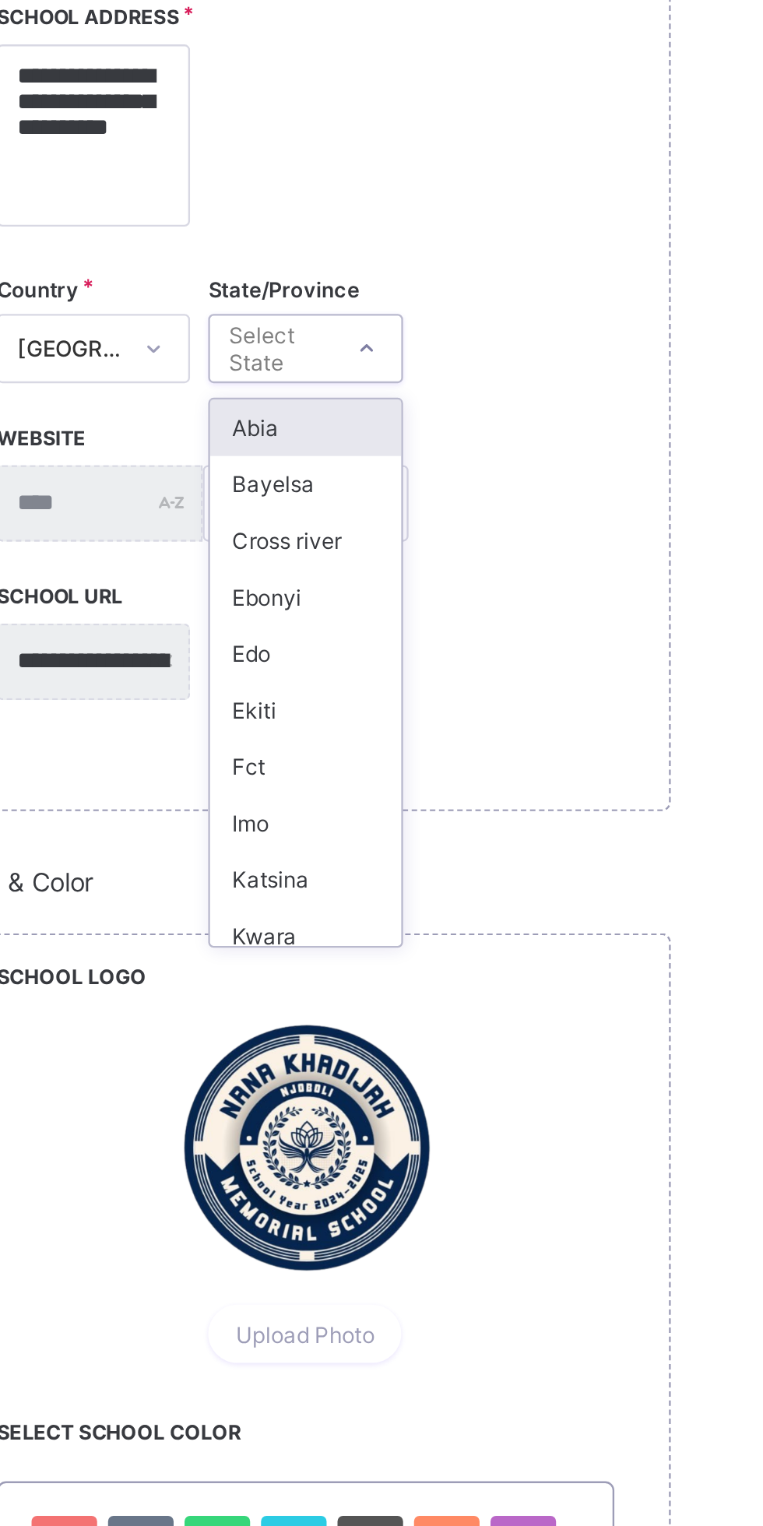
click at [351, 602] on div "Select State" at bounding box center [359, 592] width 42 height 30
click at [404, 604] on div at bounding box center [397, 591] width 26 height 25
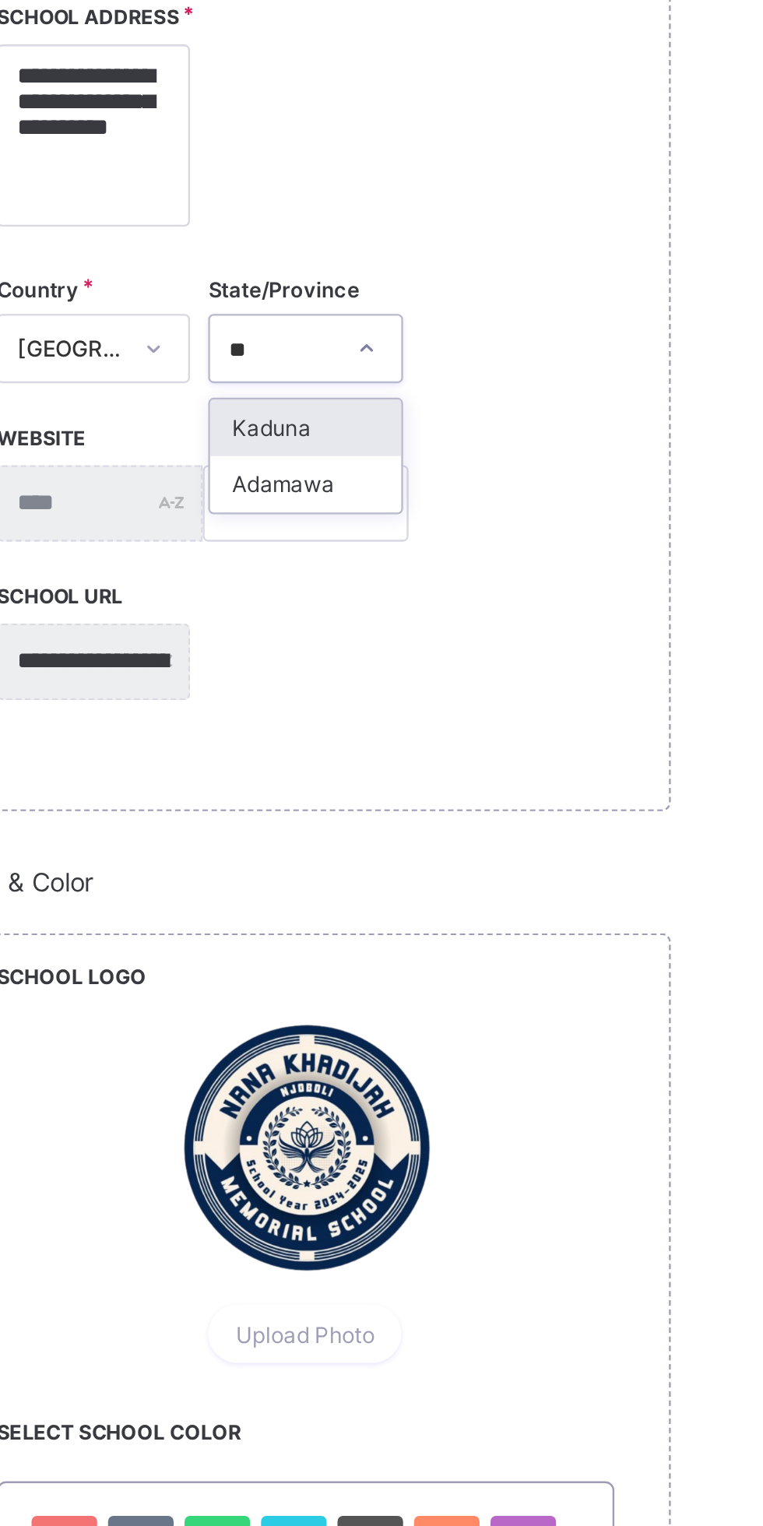
click at [388, 662] on div "Adamawa" at bounding box center [370, 650] width 81 height 24
type input "**"
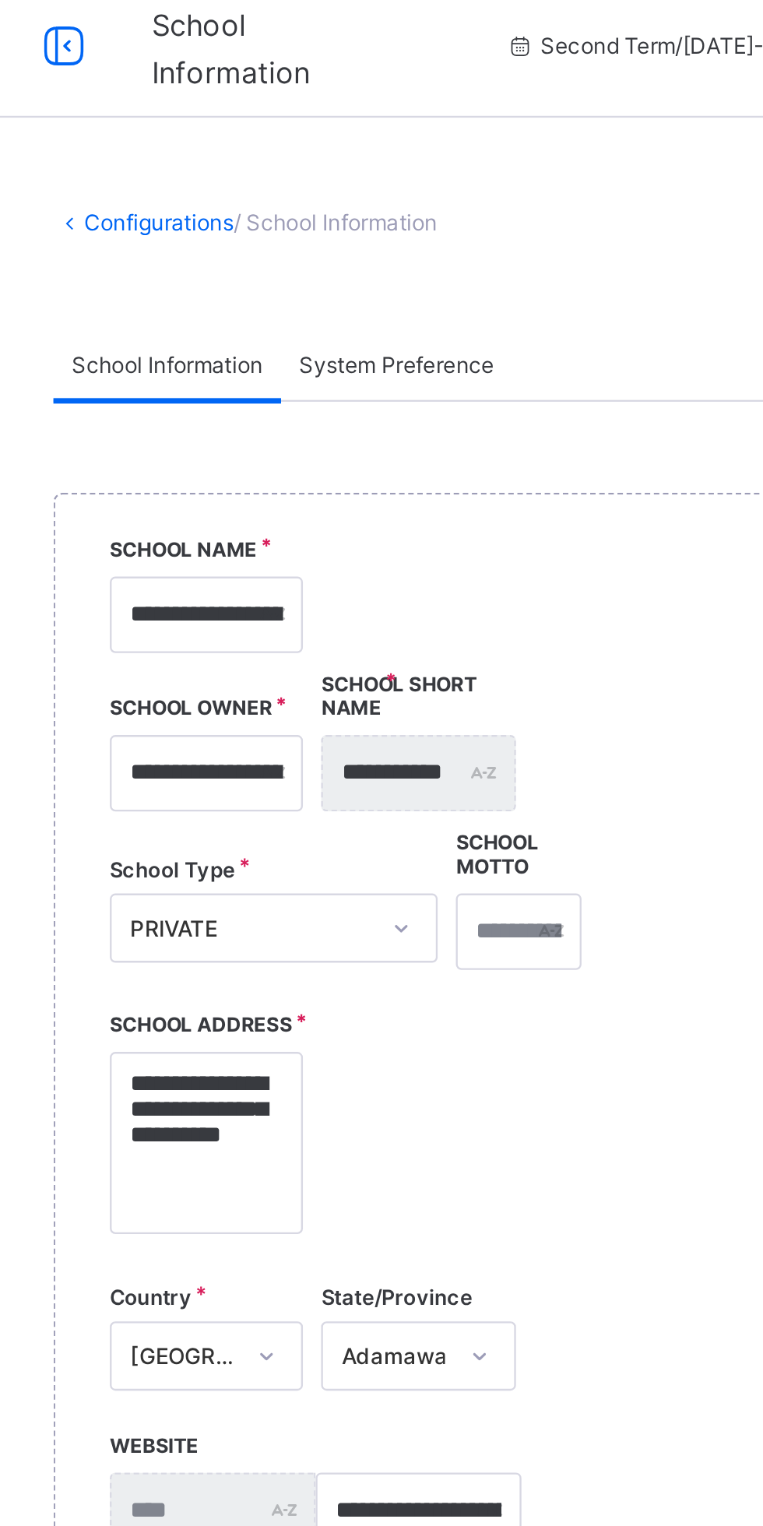
click at [402, 174] on span "System Preference" at bounding box center [361, 168] width 83 height 12
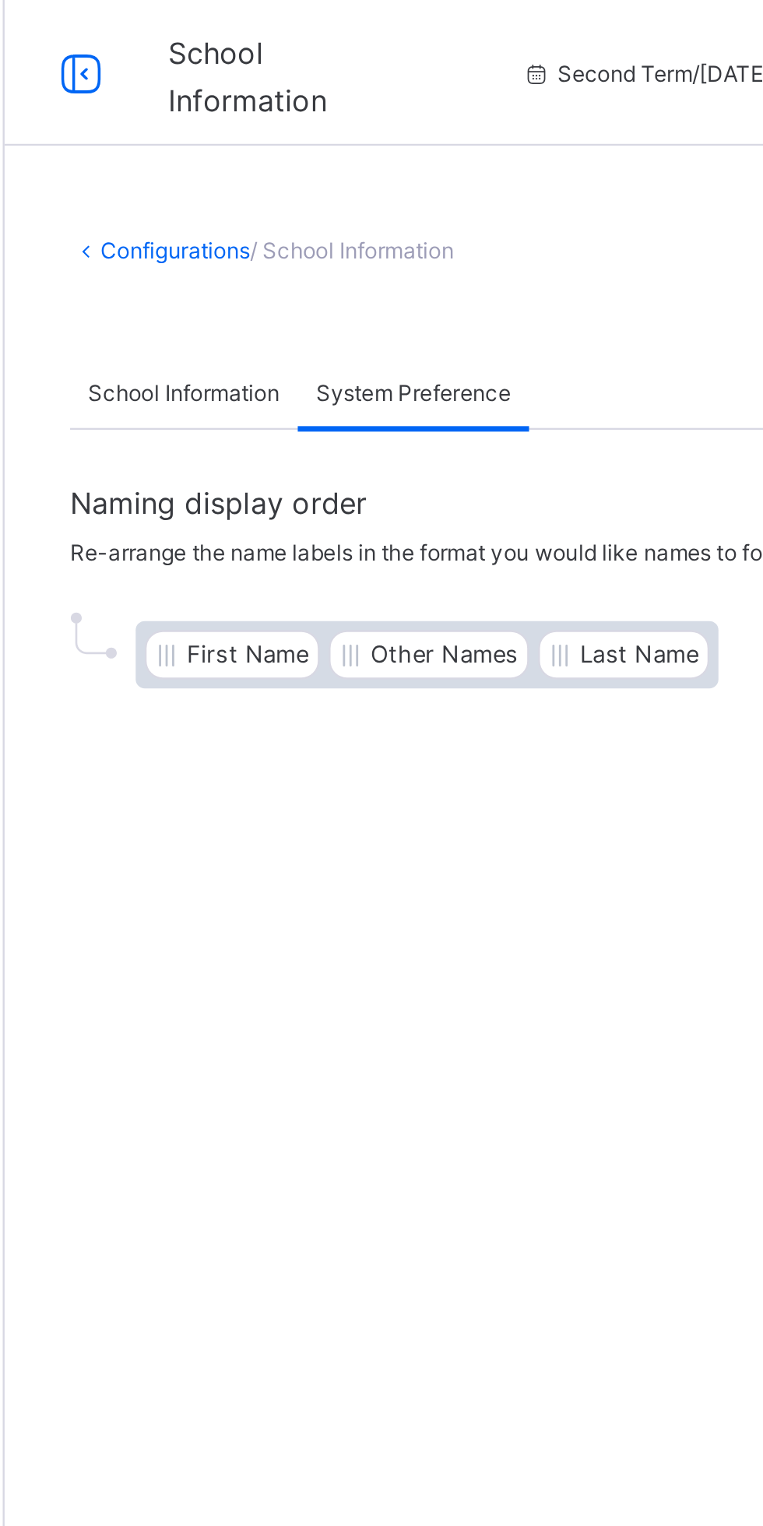
click at [272, 174] on div "School Information" at bounding box center [263, 167] width 97 height 31
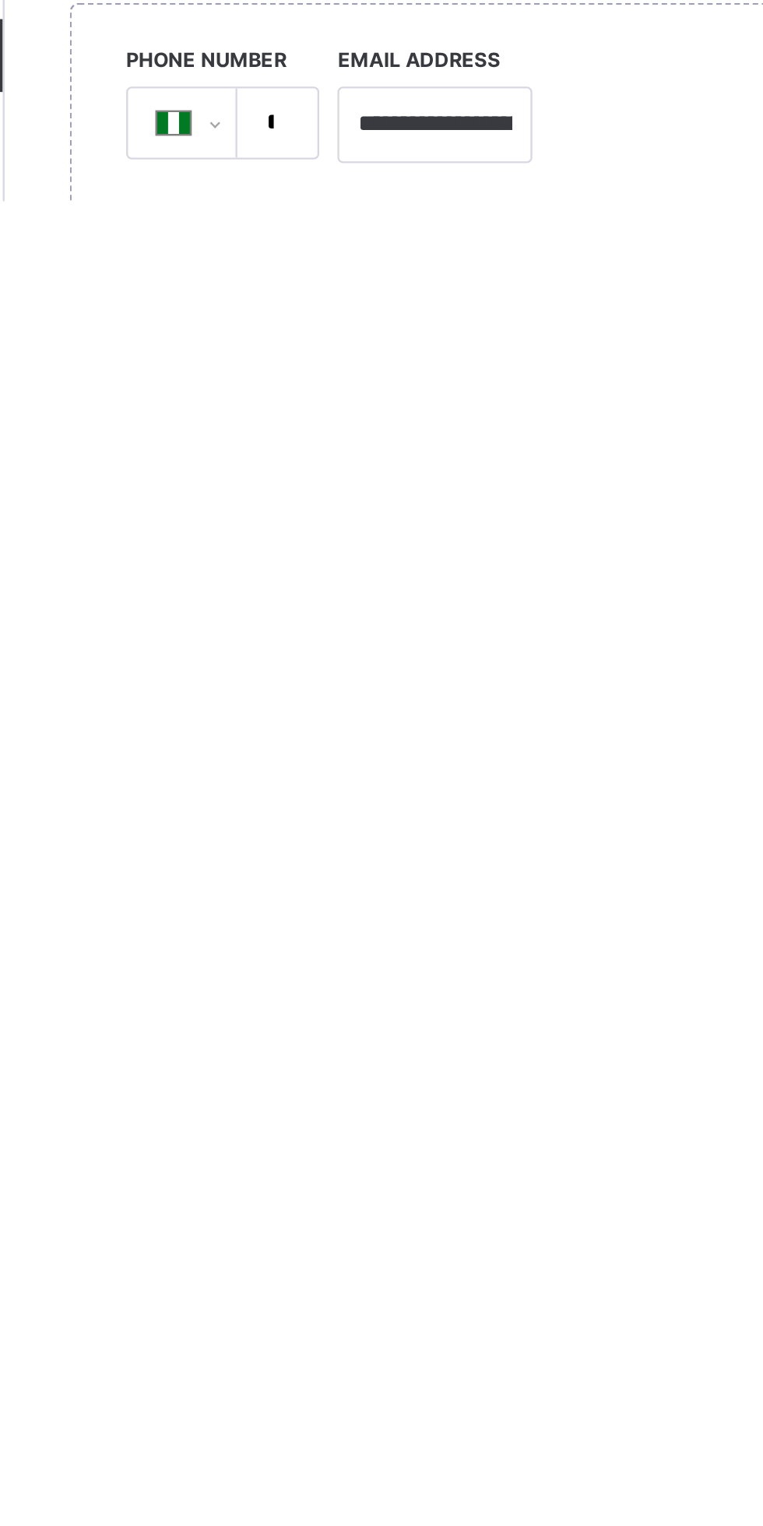
scroll to position [37, 0]
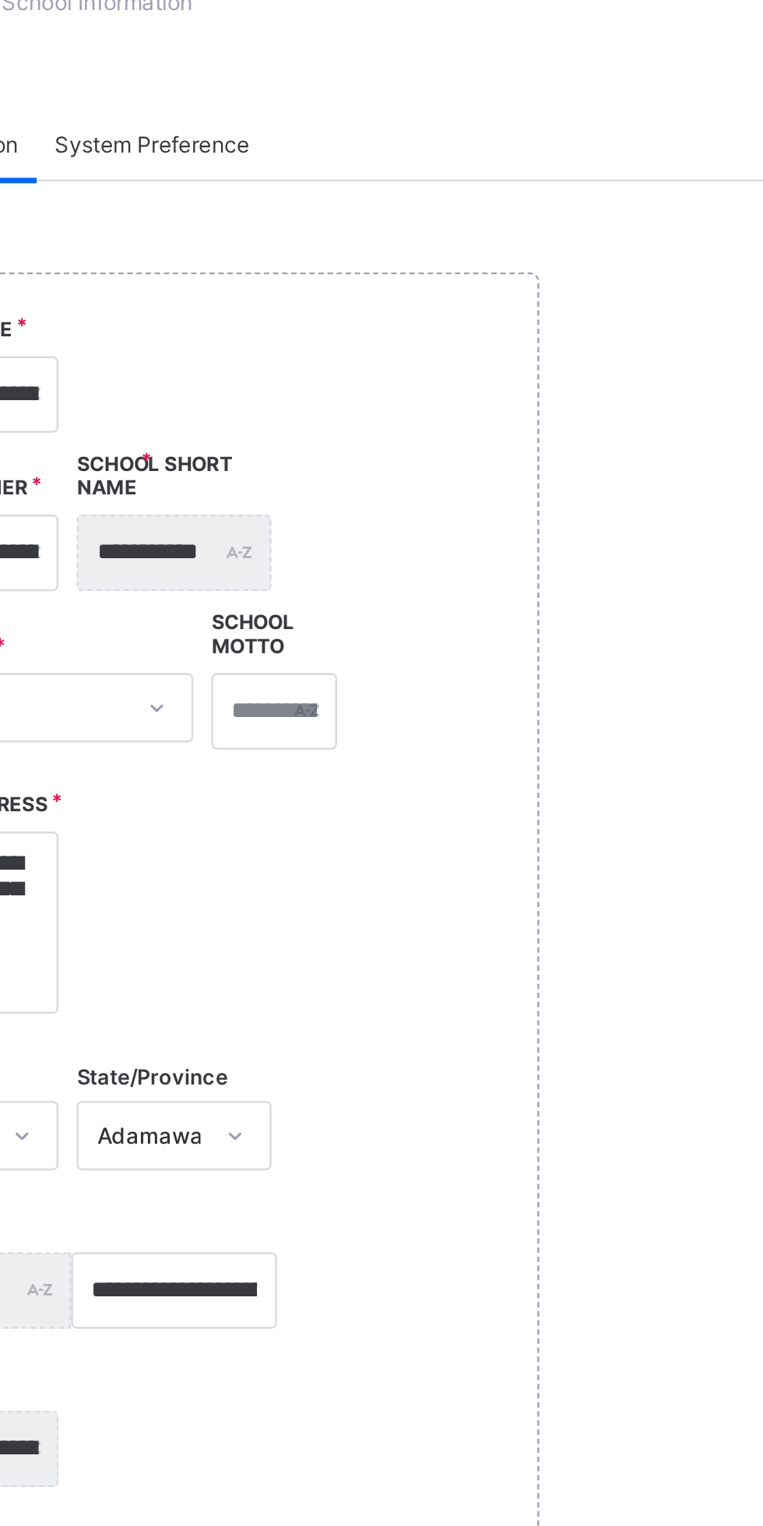
scroll to position [0, 0]
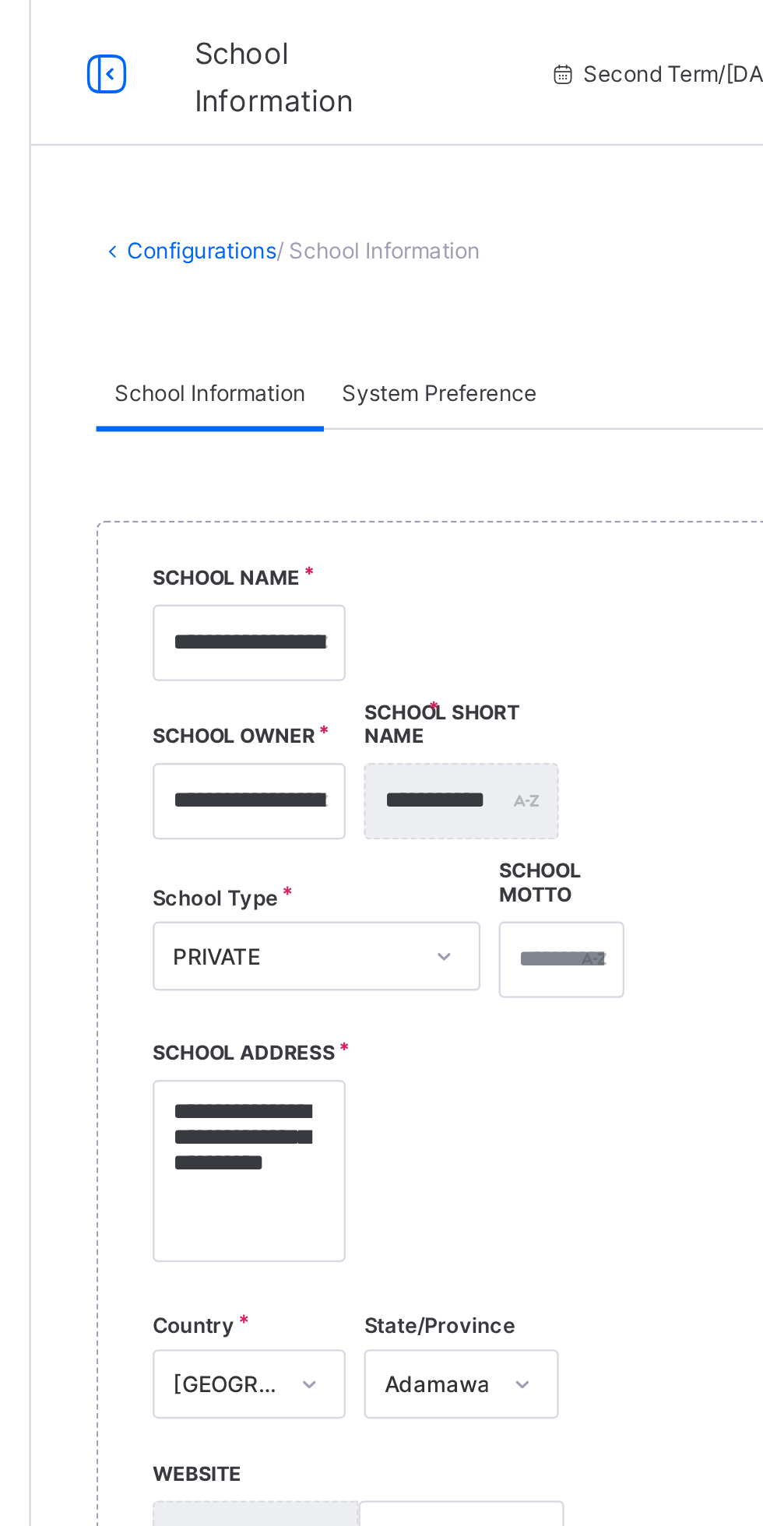
click at [292, 107] on link "Configurations" at bounding box center [260, 107] width 64 height 12
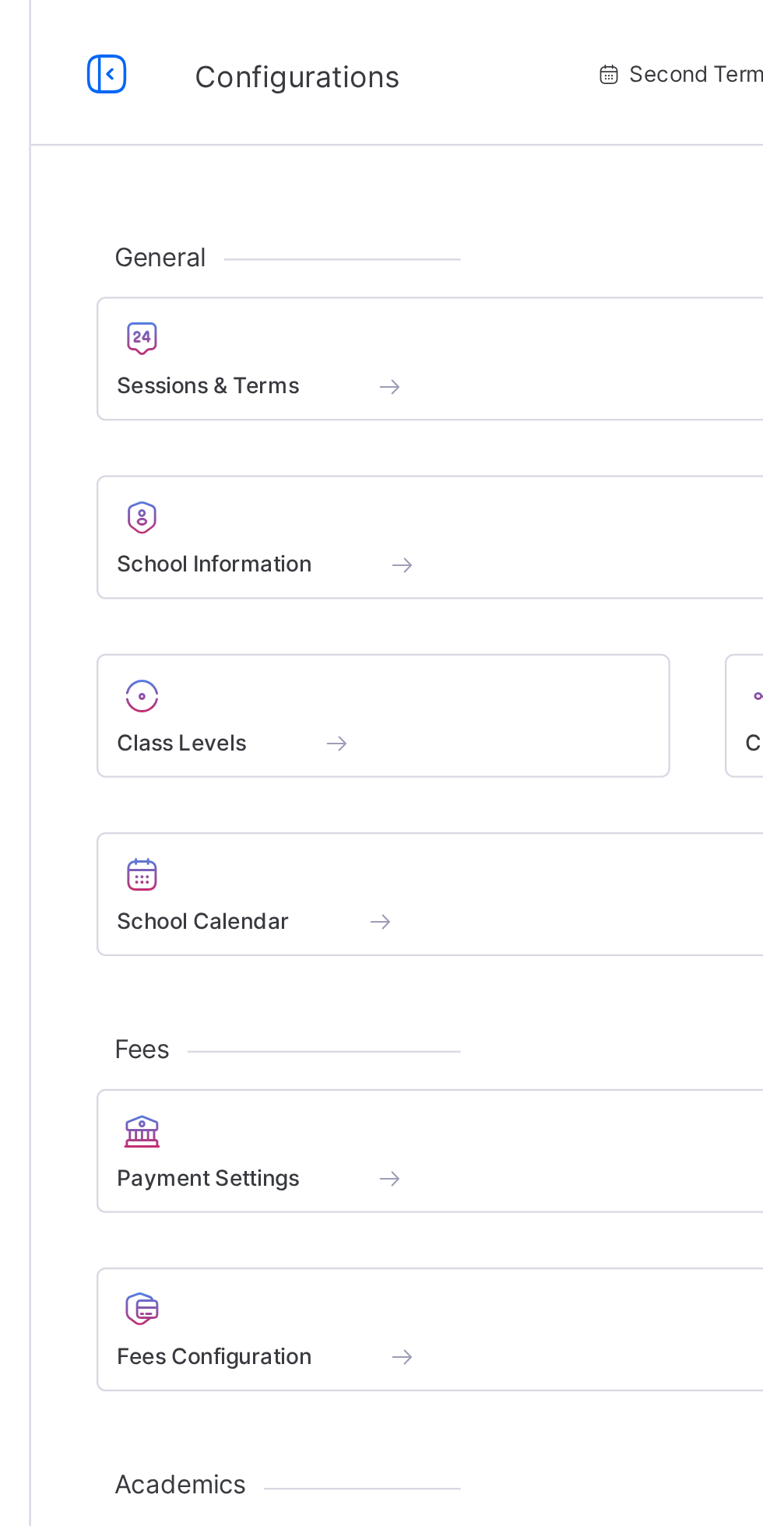
click at [351, 313] on span at bounding box center [337, 317] width 55 height 13
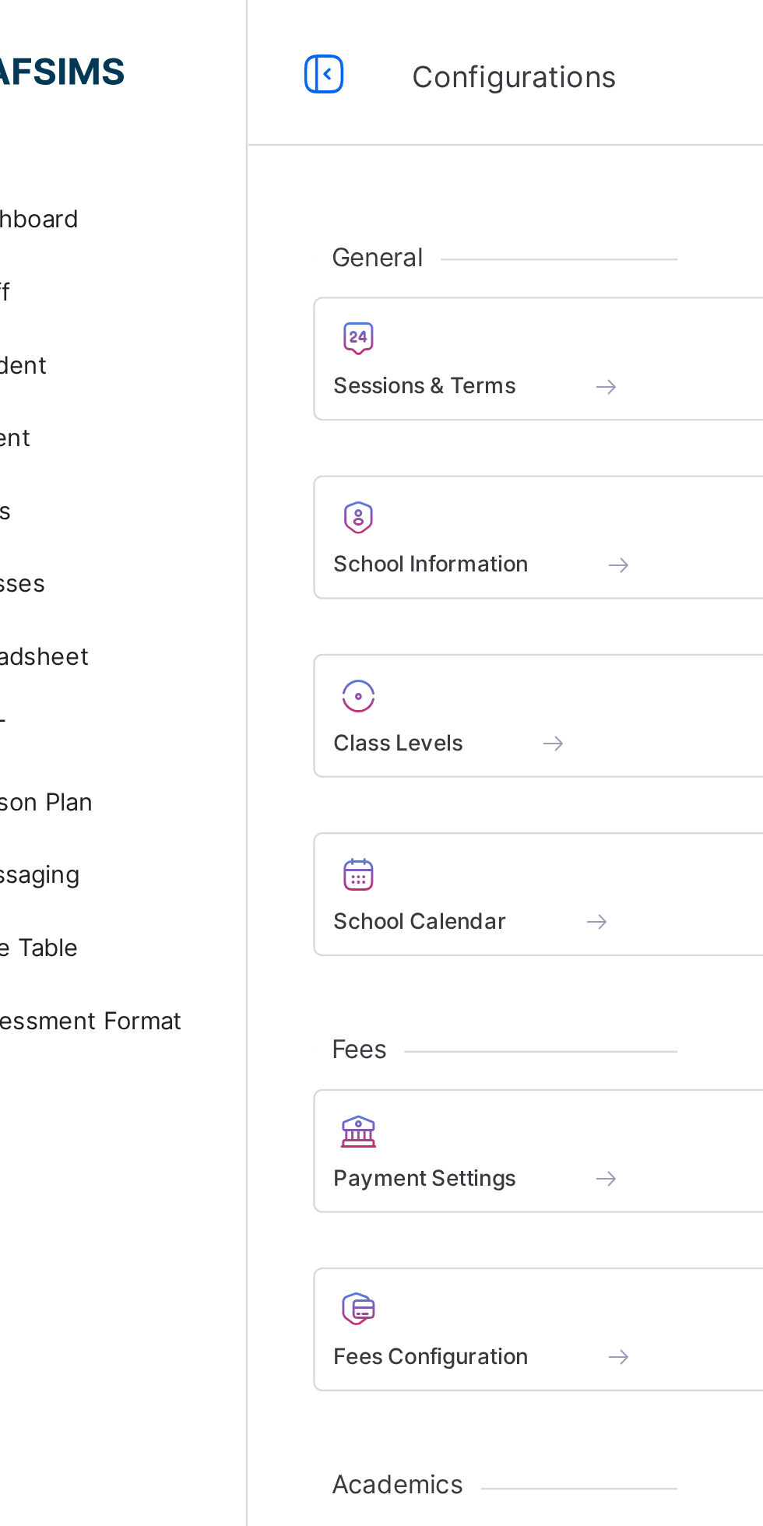
click at [289, 310] on span at bounding box center [337, 309] width 228 height 4
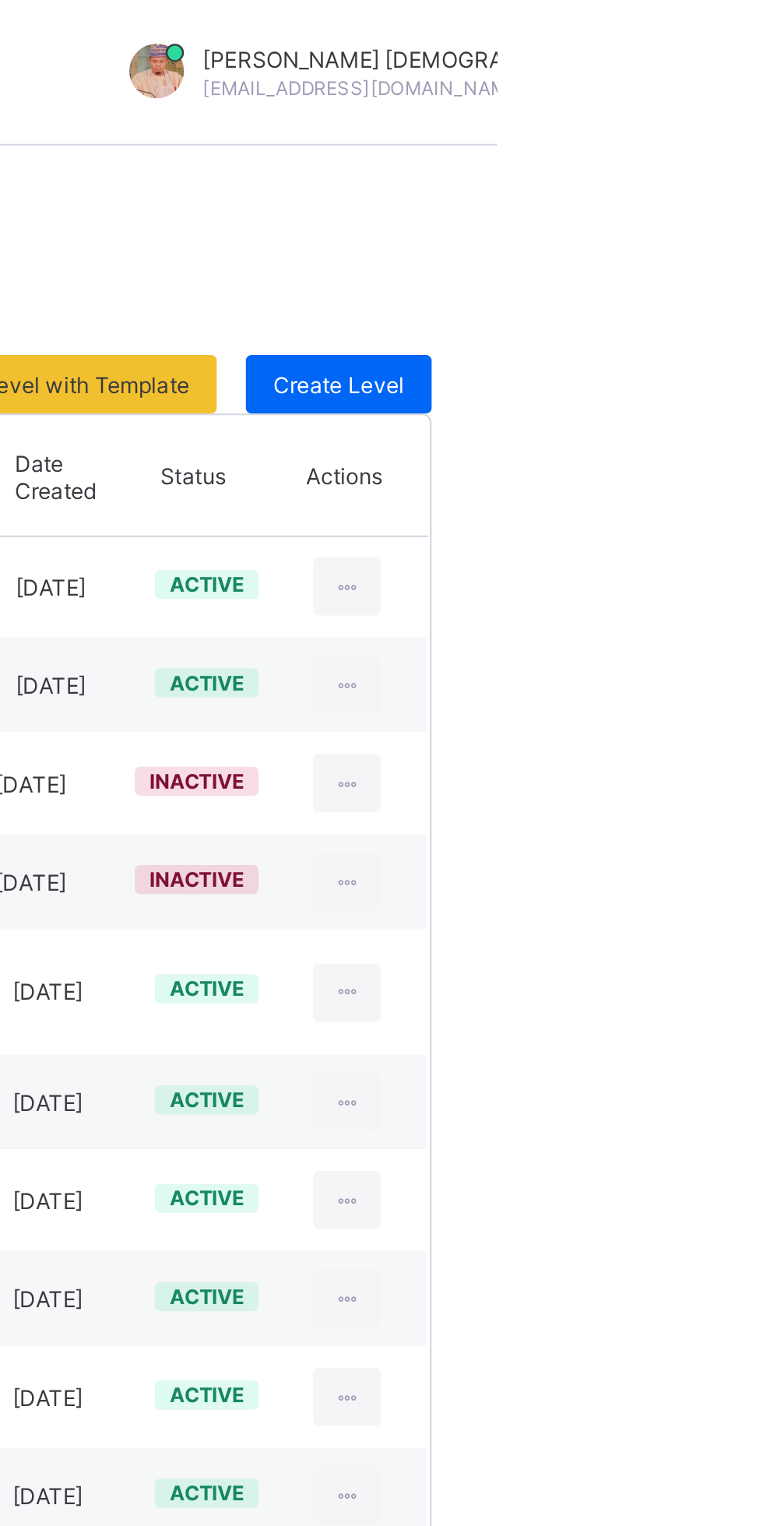
click at [719, 167] on span "Create Level" at bounding box center [695, 165] width 56 height 12
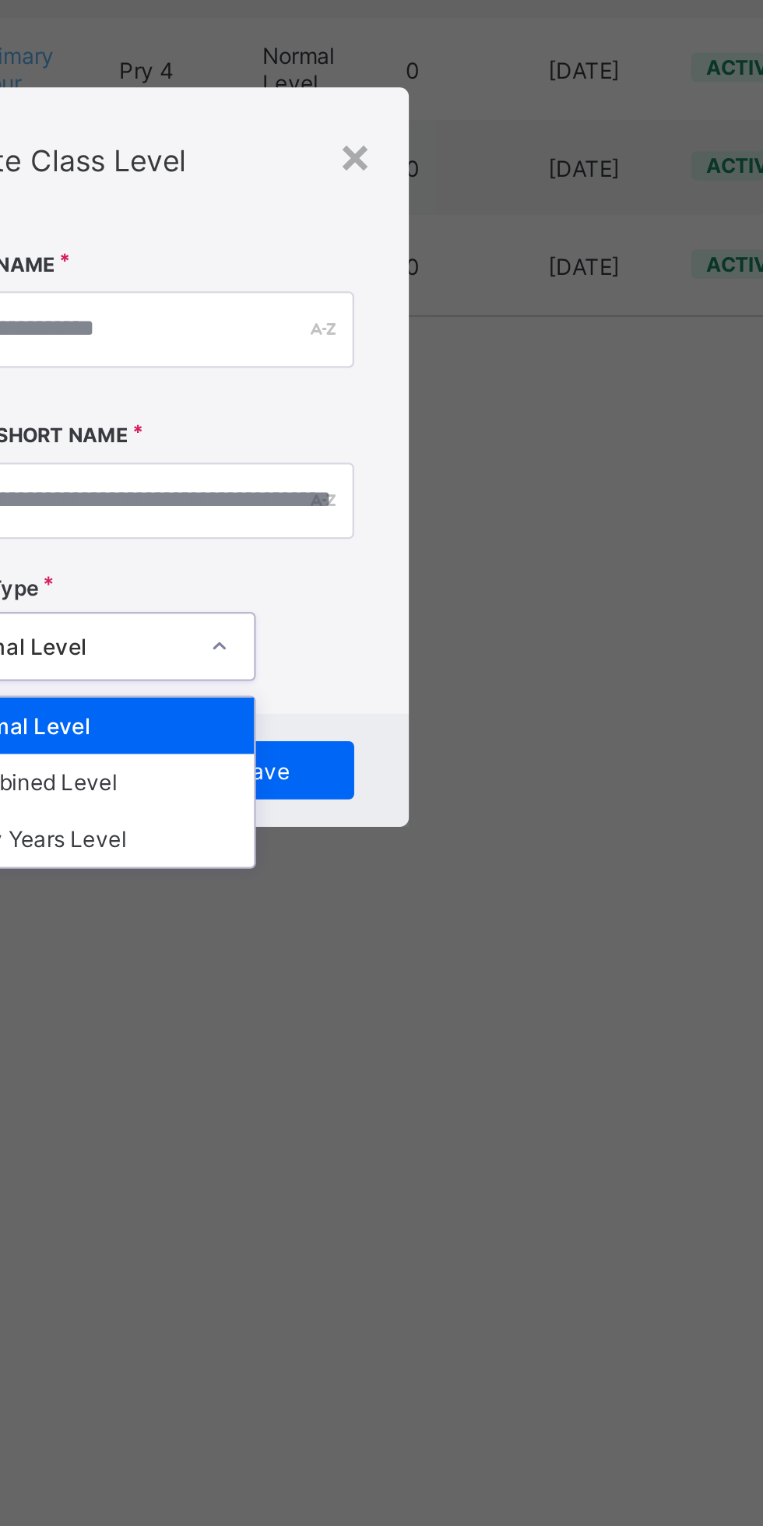
click at [420, 852] on icon at bounding box center [414, 844] width 9 height 16
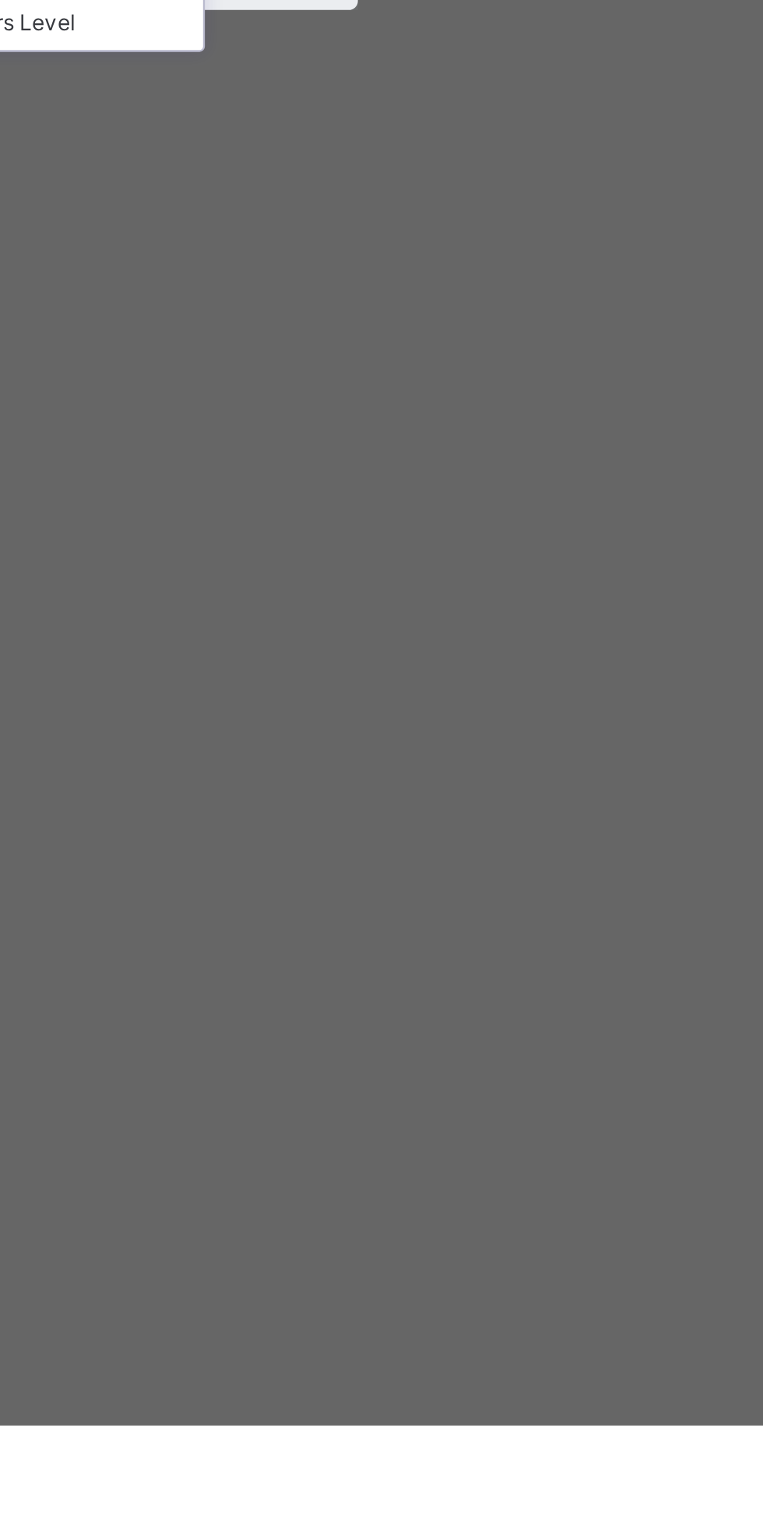
click at [428, 856] on div at bounding box center [415, 843] width 26 height 25
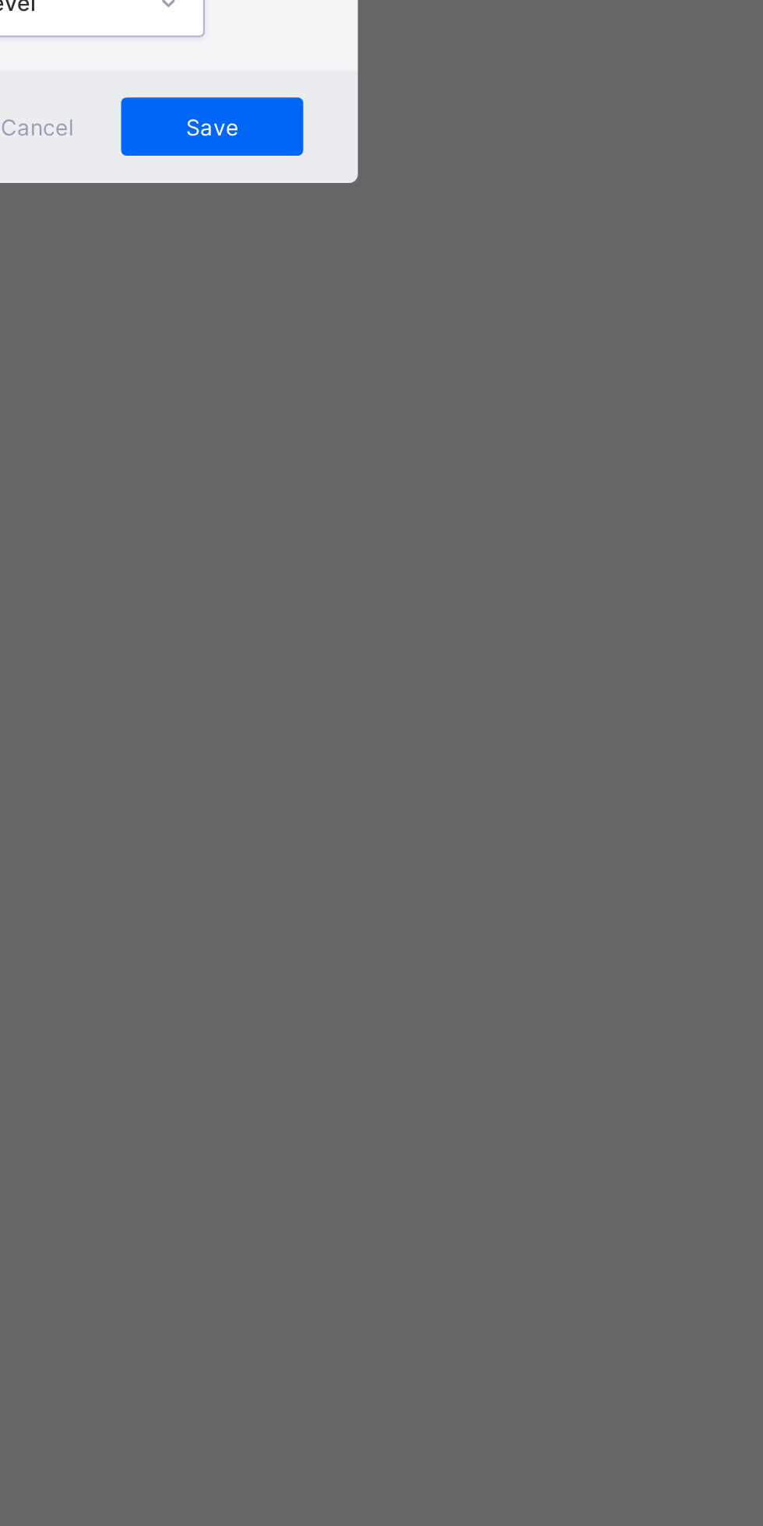
click at [473, 725] on input "text" at bounding box center [381, 708] width 182 height 33
type input "******"
click at [473, 798] on input "text" at bounding box center [381, 781] width 182 height 33
click at [480, 647] on div "×" at bounding box center [473, 633] width 15 height 26
